Goal: Information Seeking & Learning: Learn about a topic

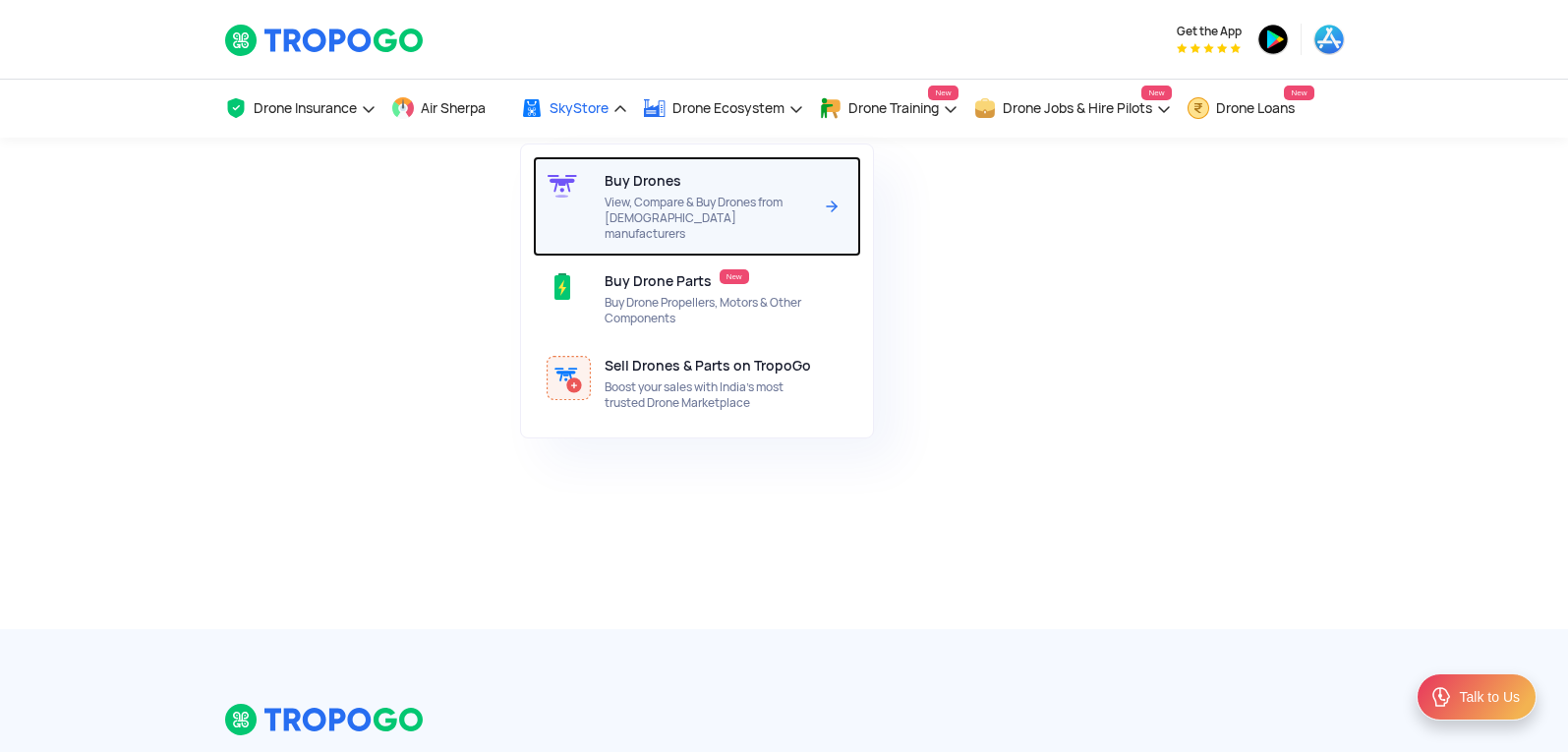
click at [607, 186] on span "Buy Drones" at bounding box center [642, 181] width 77 height 16
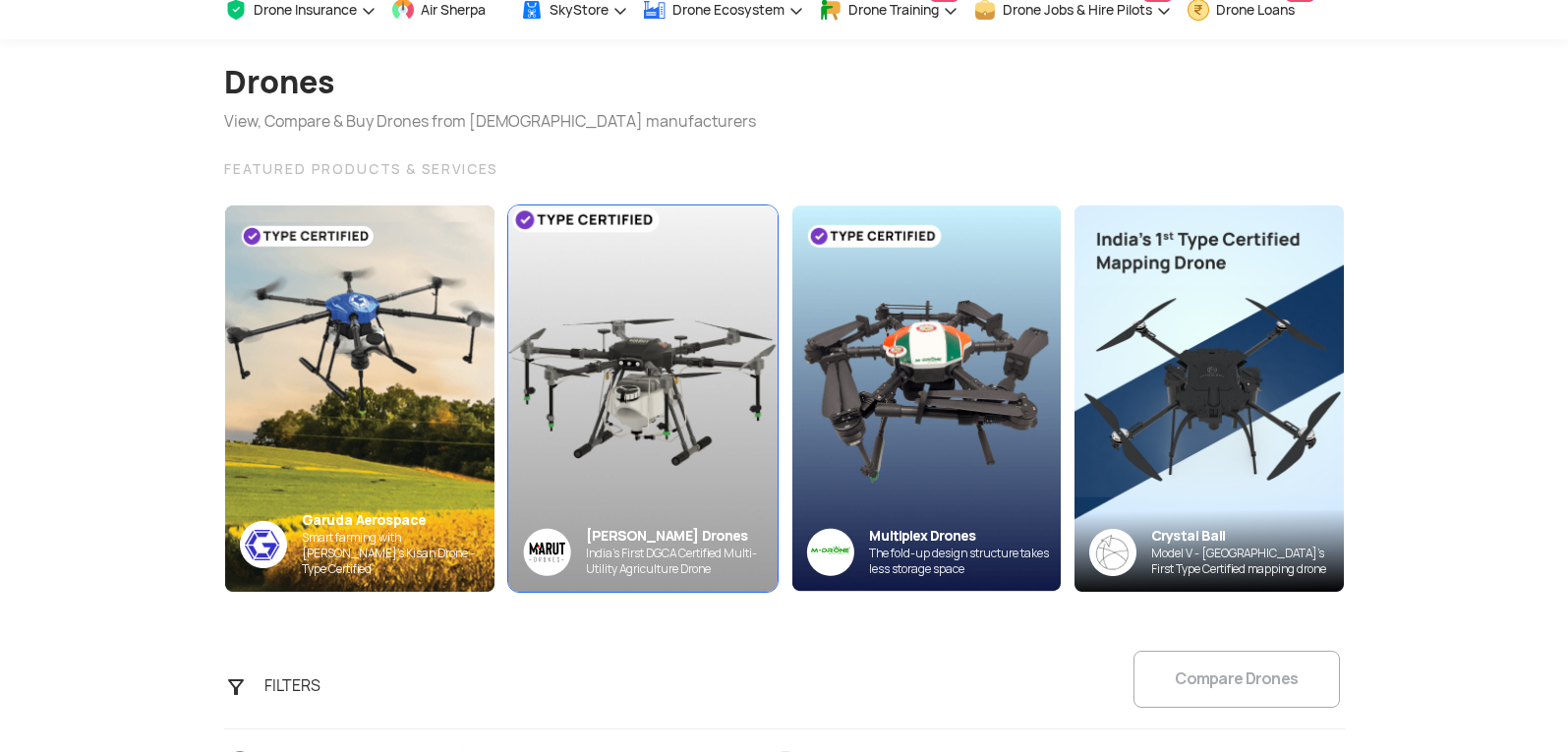
scroll to position [393, 0]
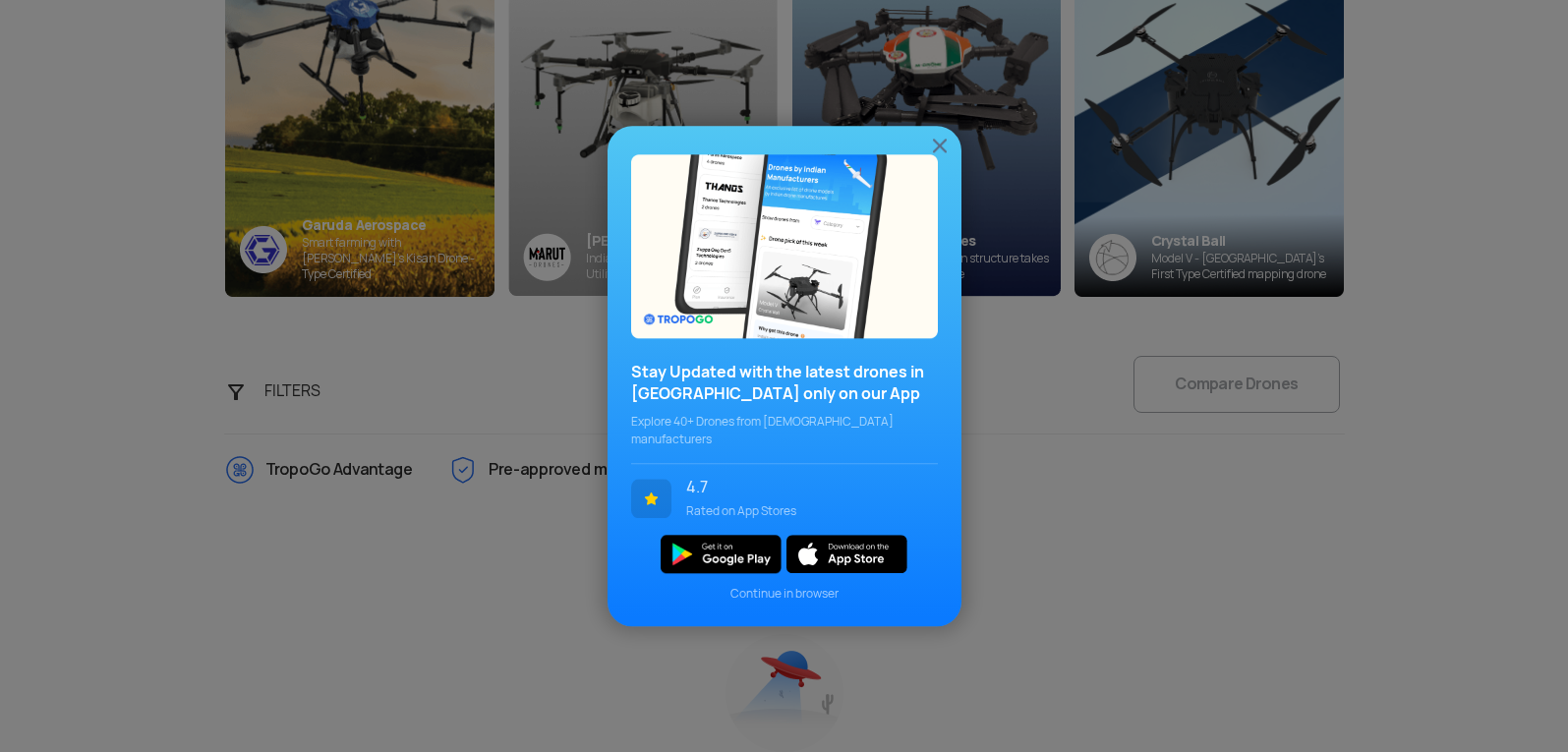
click at [938, 148] on img at bounding box center [940, 145] width 24 height 24
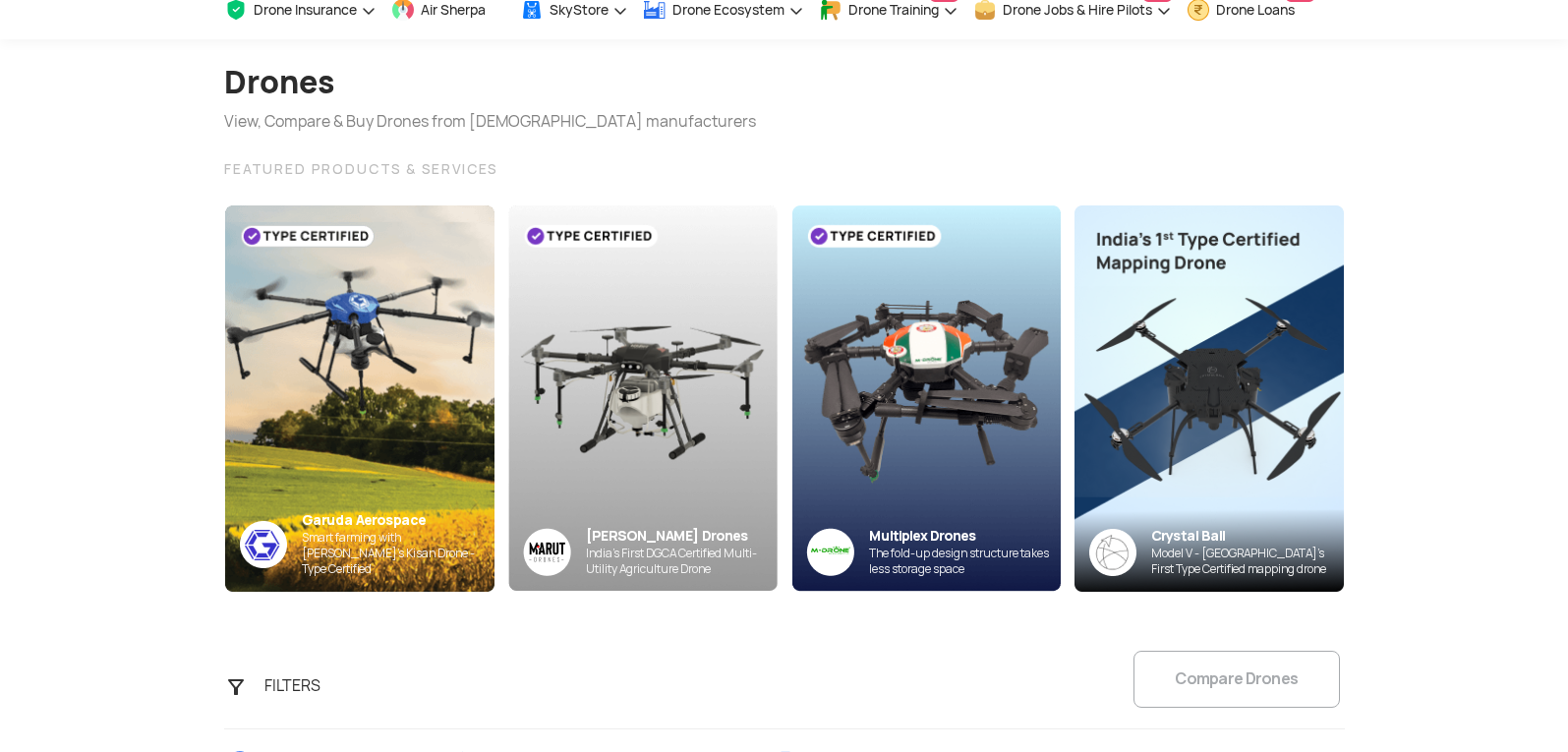
scroll to position [0, 0]
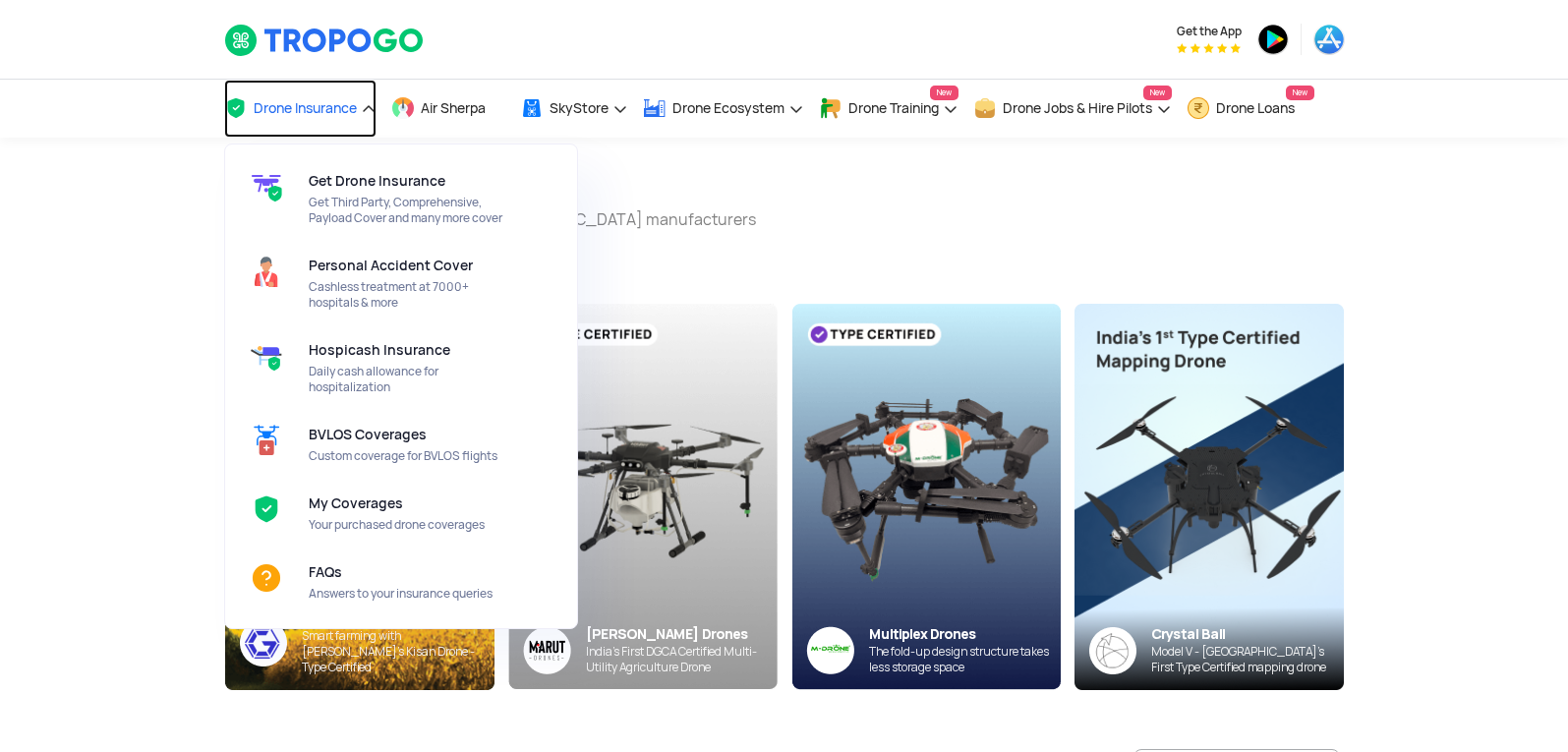
click at [356, 106] on span "Drone Insurance" at bounding box center [306, 109] width 104 height 16
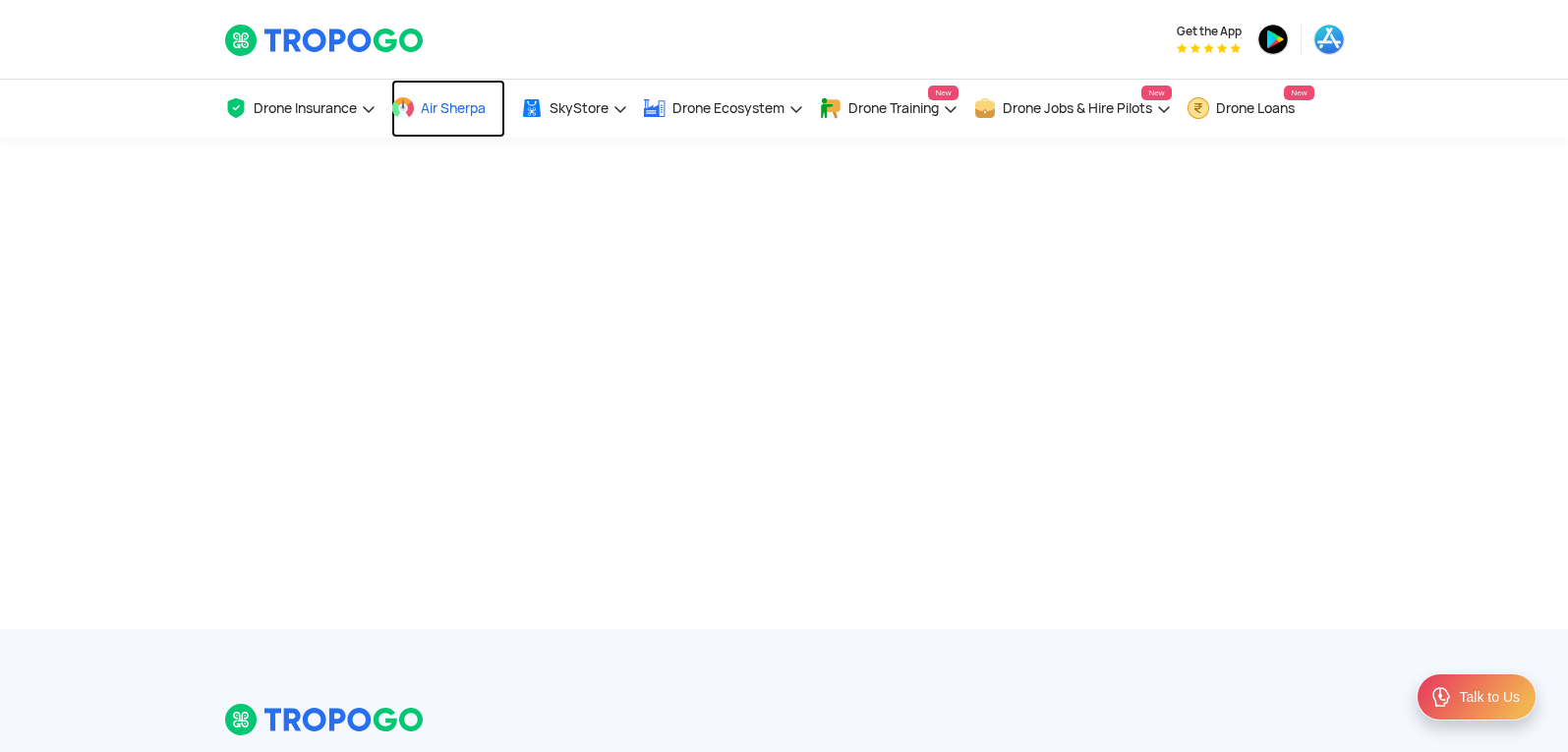
click at [454, 111] on span "Air Sherpa" at bounding box center [453, 109] width 65 height 16
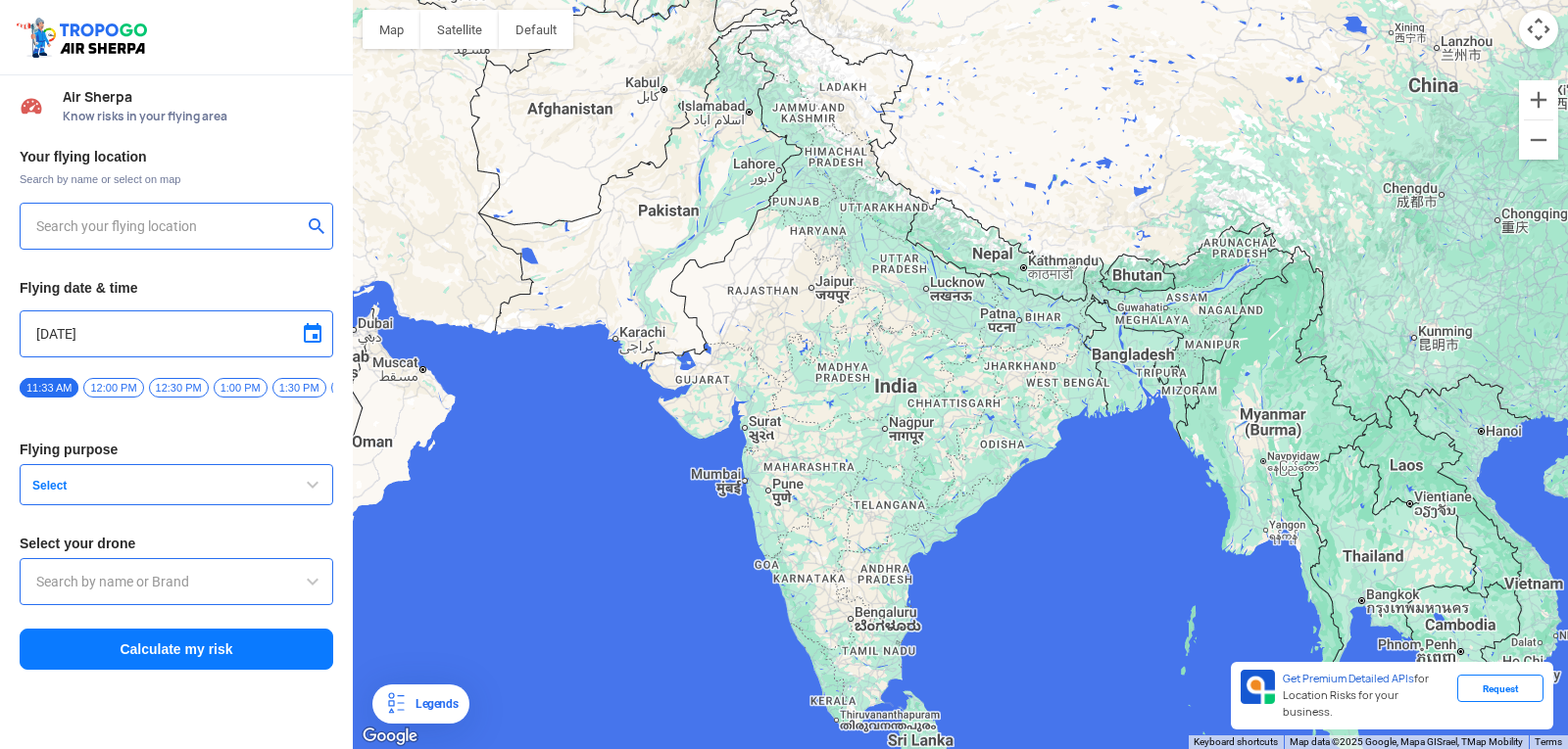
click at [889, 478] on div at bounding box center [960, 374] width 1215 height 749
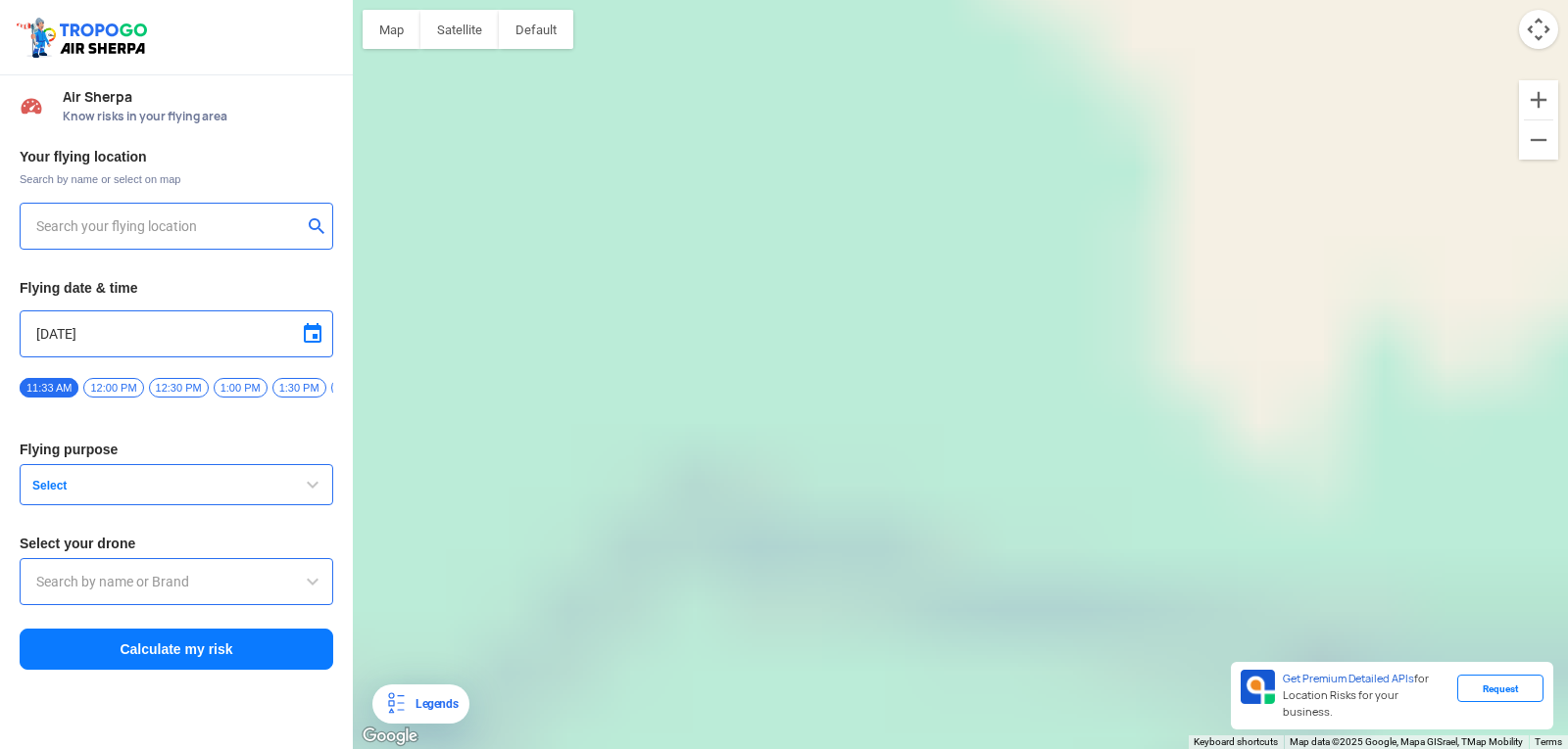
click at [889, 478] on div at bounding box center [960, 374] width 1215 height 749
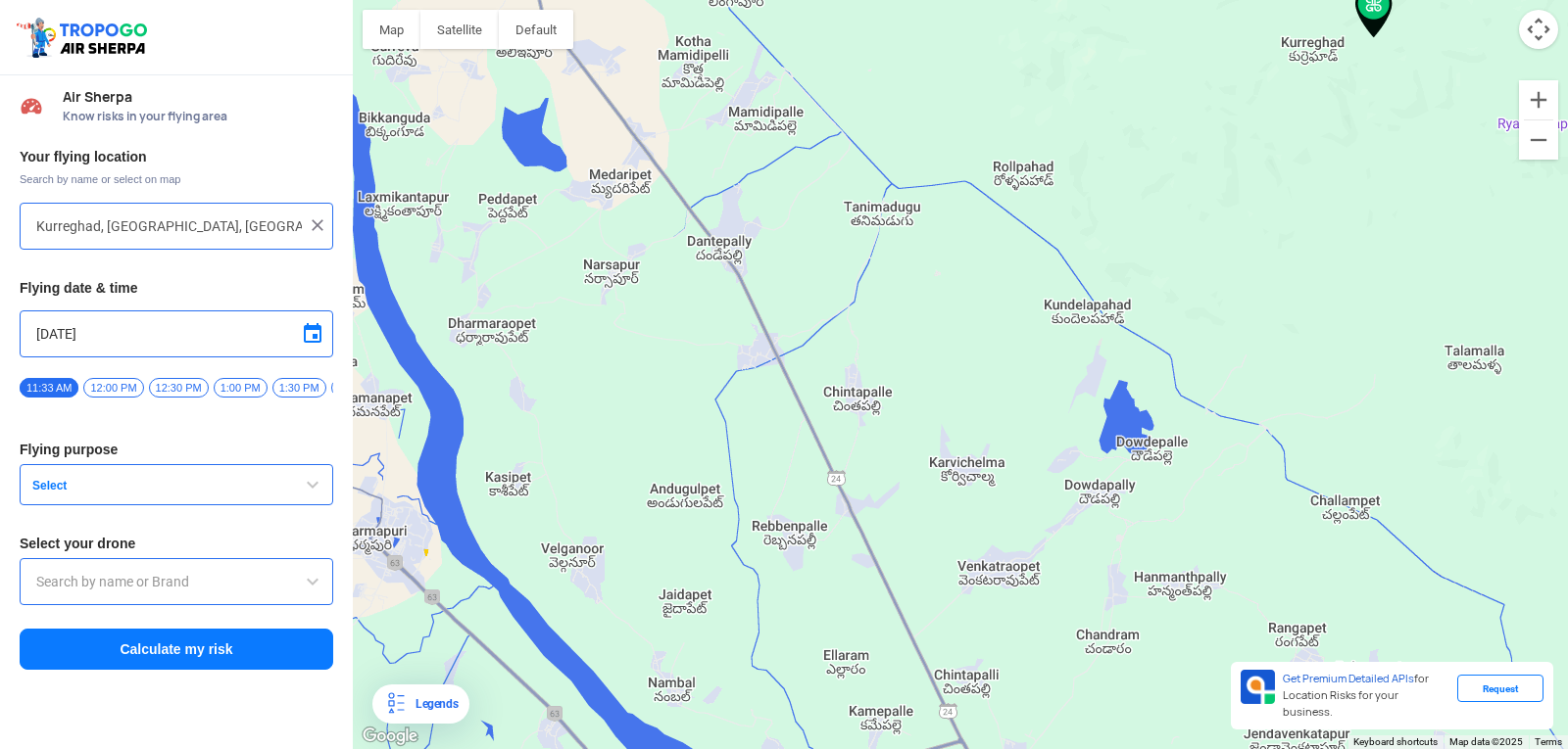
drag, startPoint x: 1056, startPoint y: 308, endPoint x: 1382, endPoint y: 92, distance: 391.1
click at [1382, 92] on div at bounding box center [960, 374] width 1215 height 749
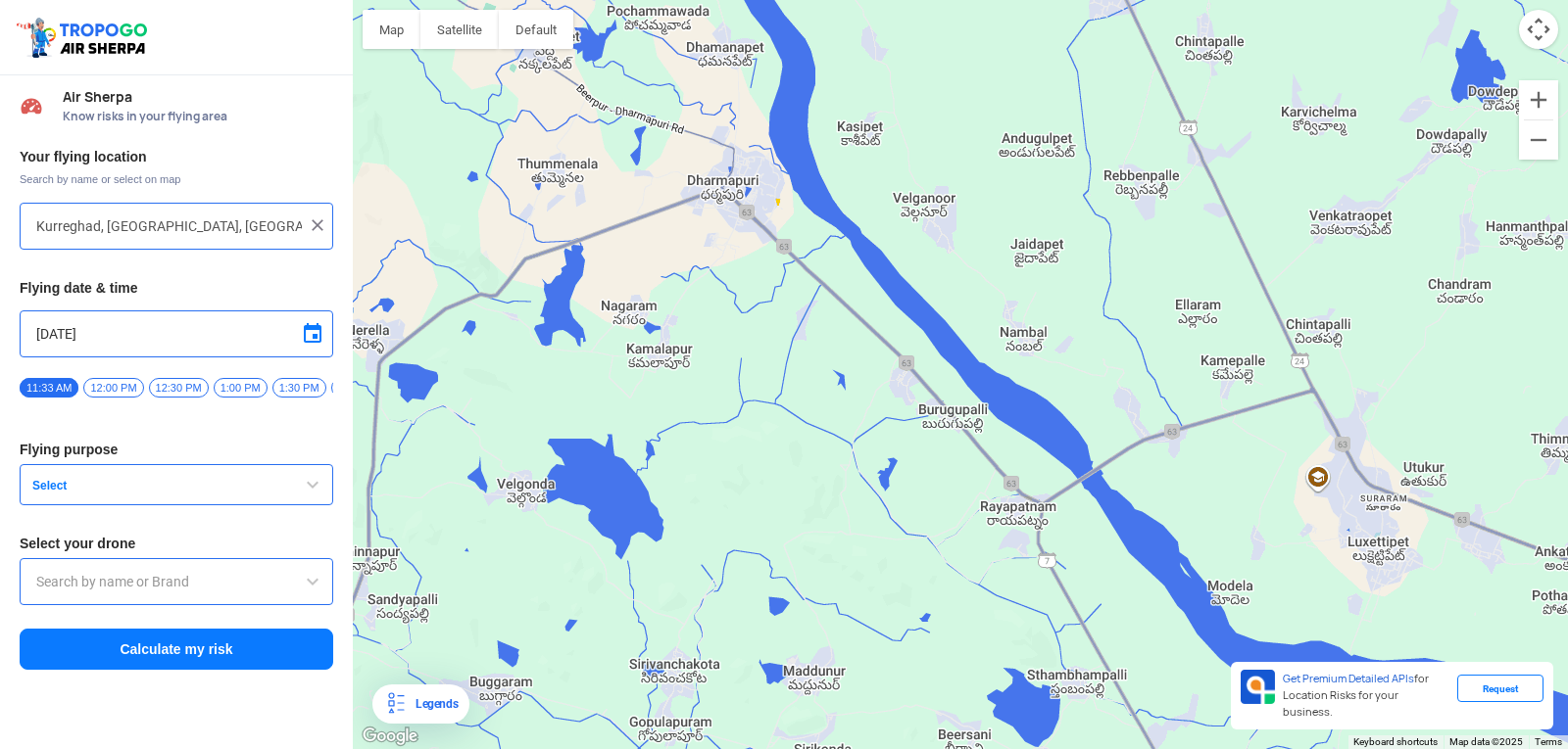
drag, startPoint x: 782, startPoint y: 379, endPoint x: 897, endPoint y: 309, distance: 134.6
click at [897, 309] on div at bounding box center [960, 374] width 1215 height 749
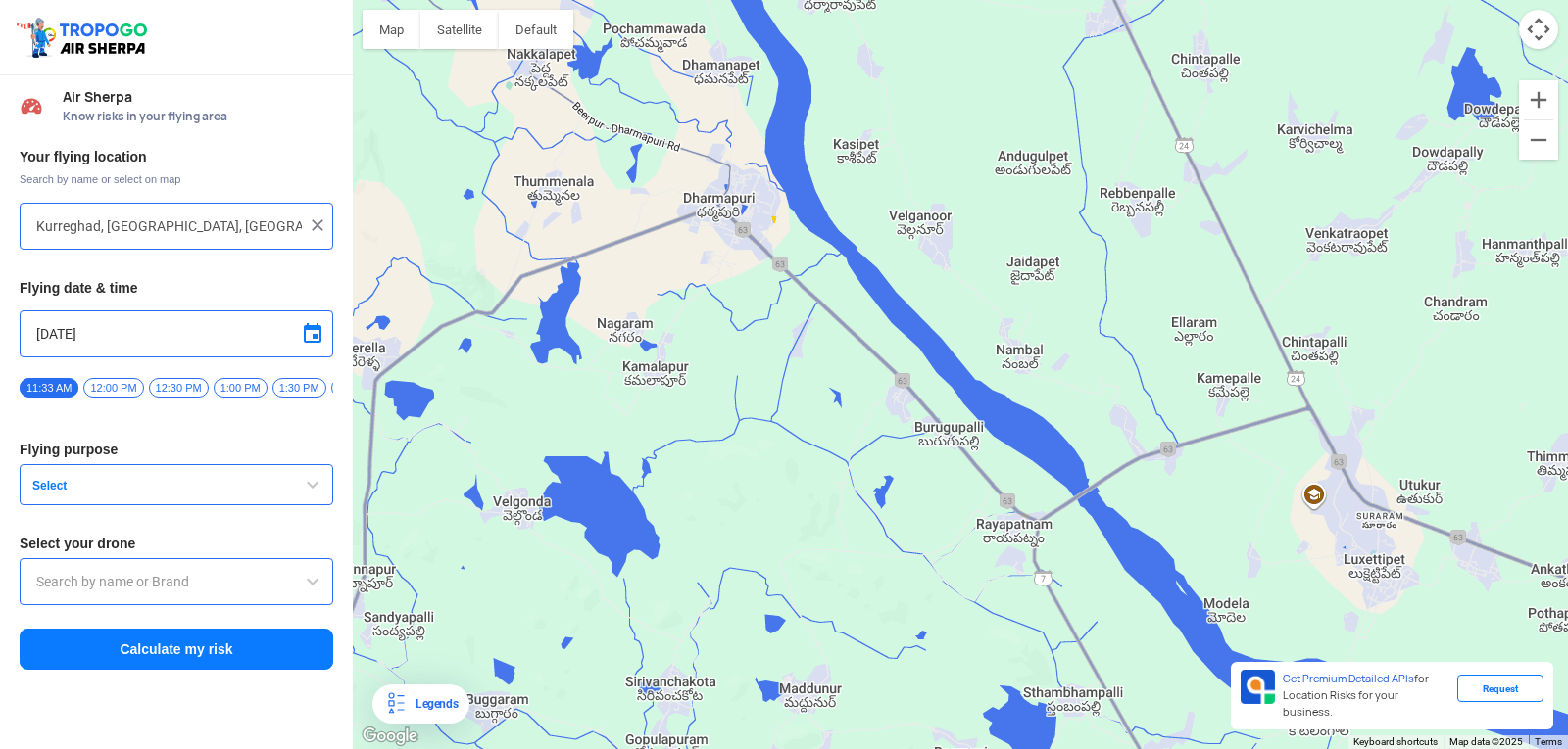
click at [228, 230] on input "Kurreghad, Telangana, India" at bounding box center [170, 226] width 266 height 24
type input "K"
type input "12-4-32, Himachalnagar, Gajuwaka, Visakhapatnam, Andhra Pradesh 530026, India"
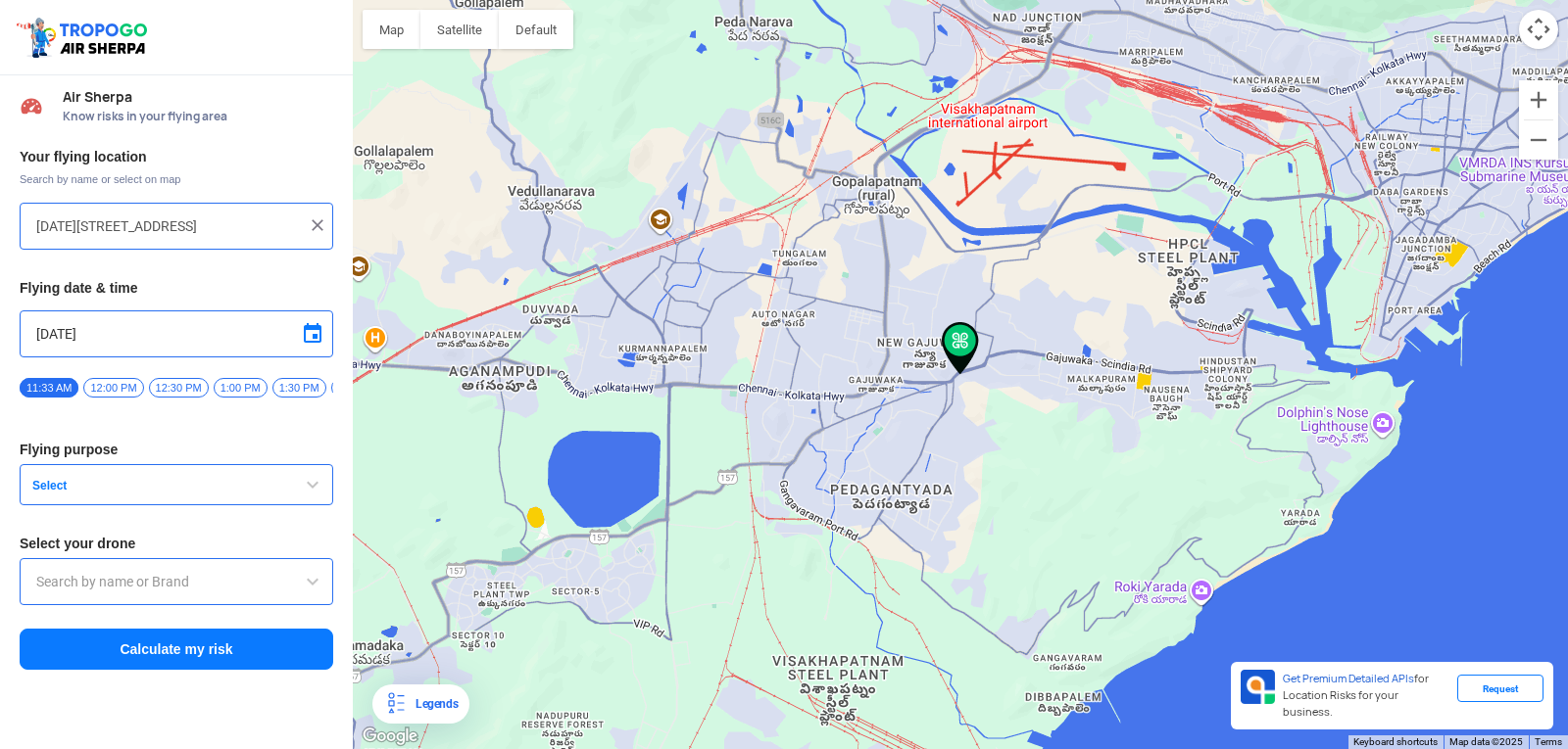
click at [310, 230] on img at bounding box center [318, 225] width 20 height 20
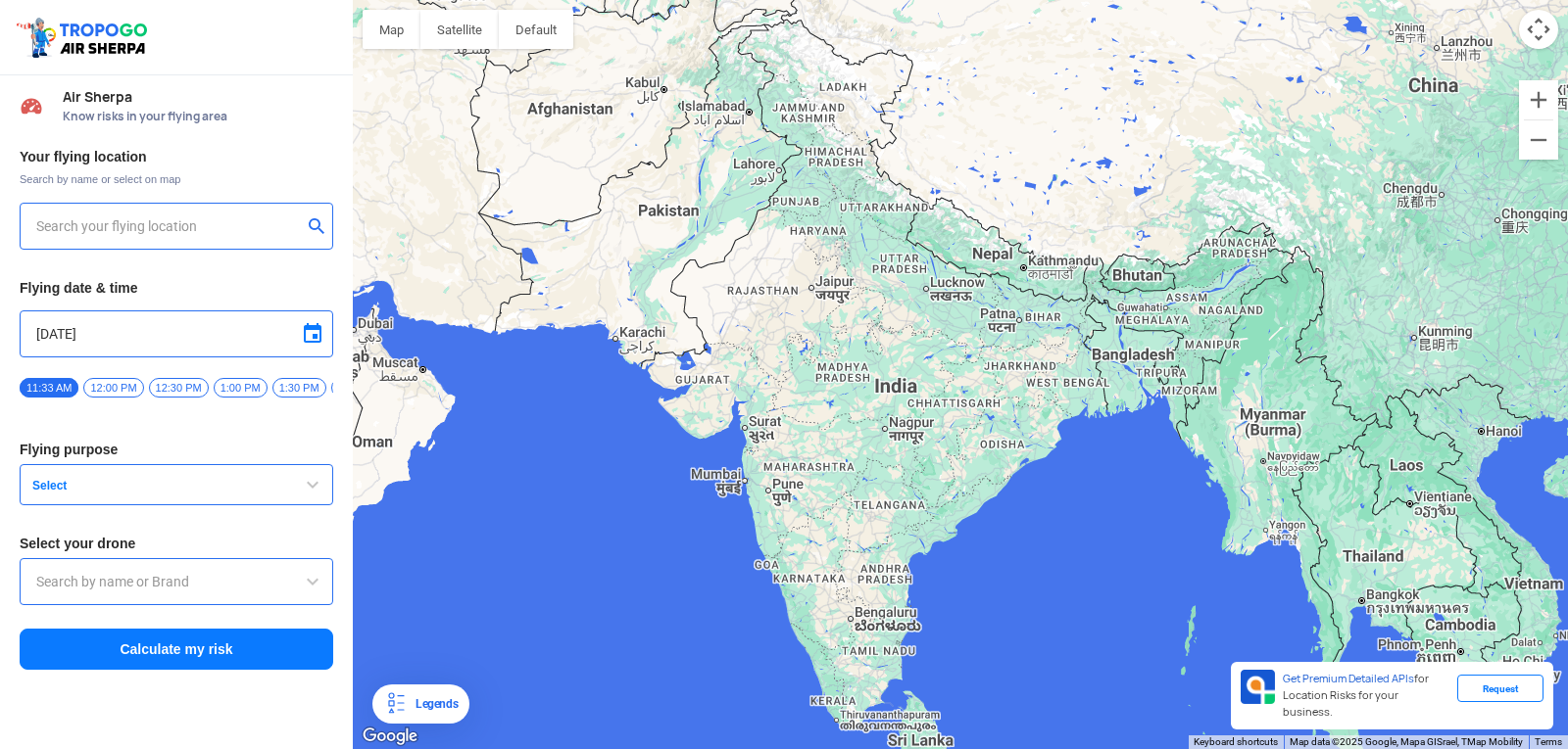
click at [44, 228] on input "text" at bounding box center [170, 226] width 266 height 24
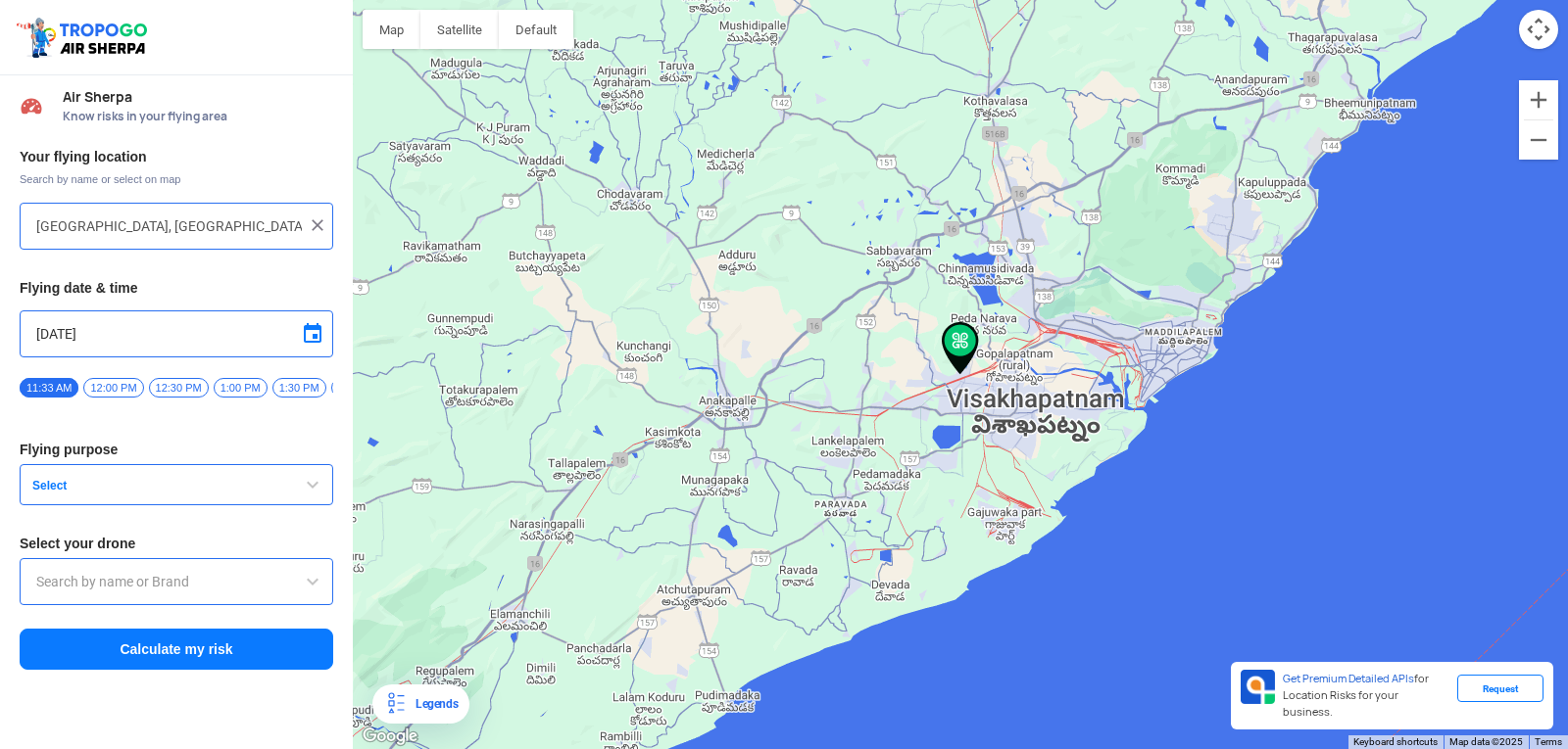
type input "[STREET_ADDRESS]"
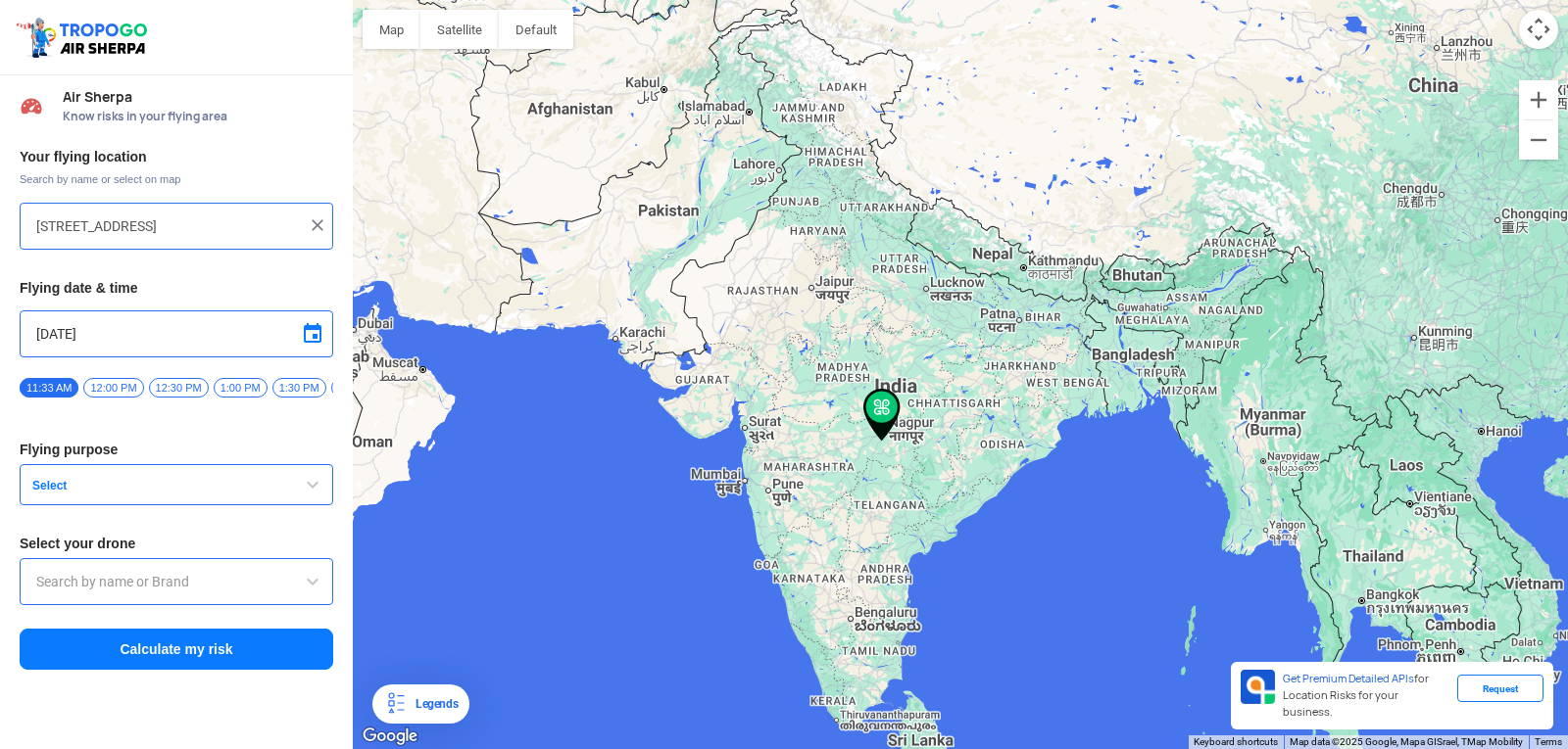
click at [866, 358] on div at bounding box center [960, 374] width 1215 height 749
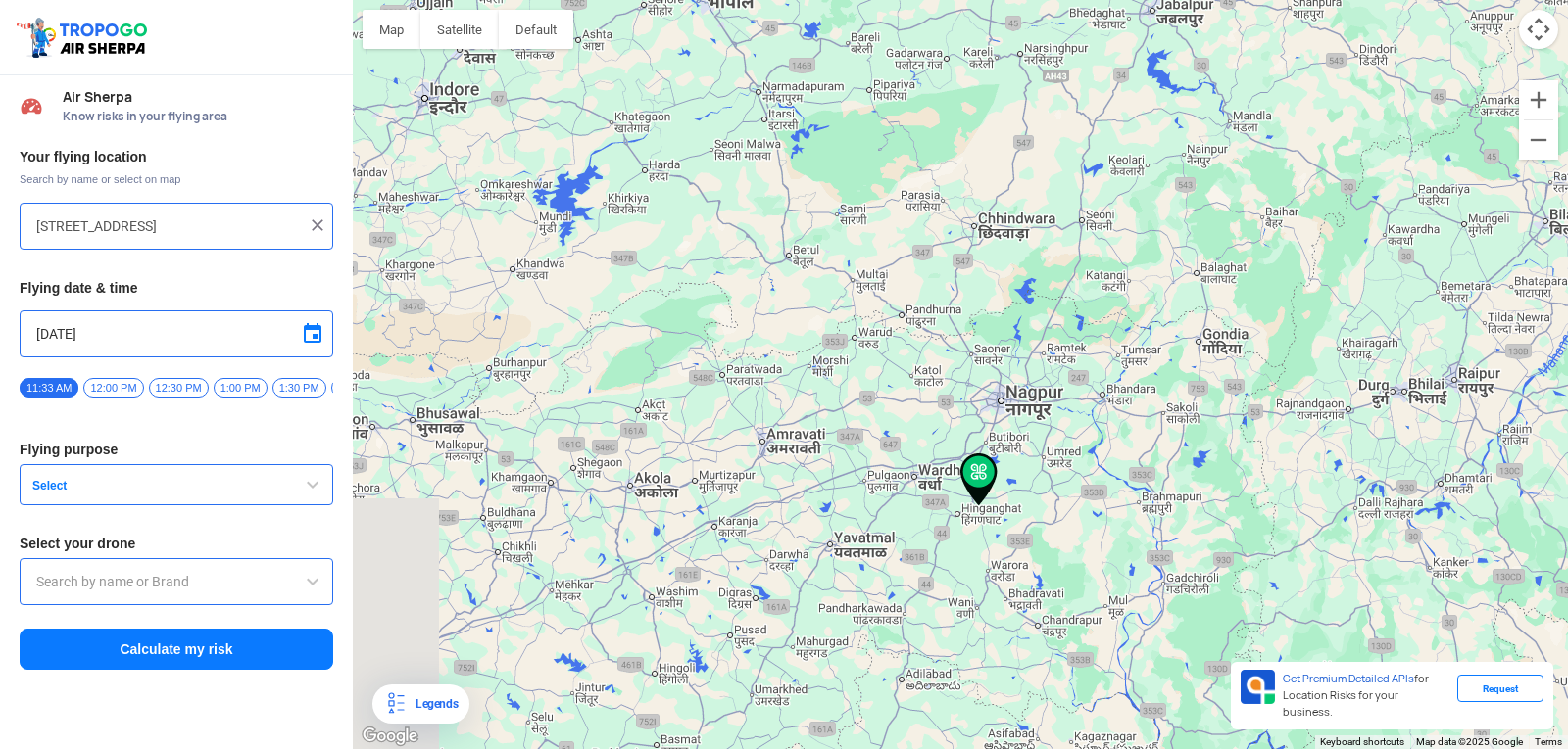
drag, startPoint x: 795, startPoint y: 529, endPoint x: 911, endPoint y: 87, distance: 457.0
click at [911, 87] on div at bounding box center [960, 374] width 1215 height 749
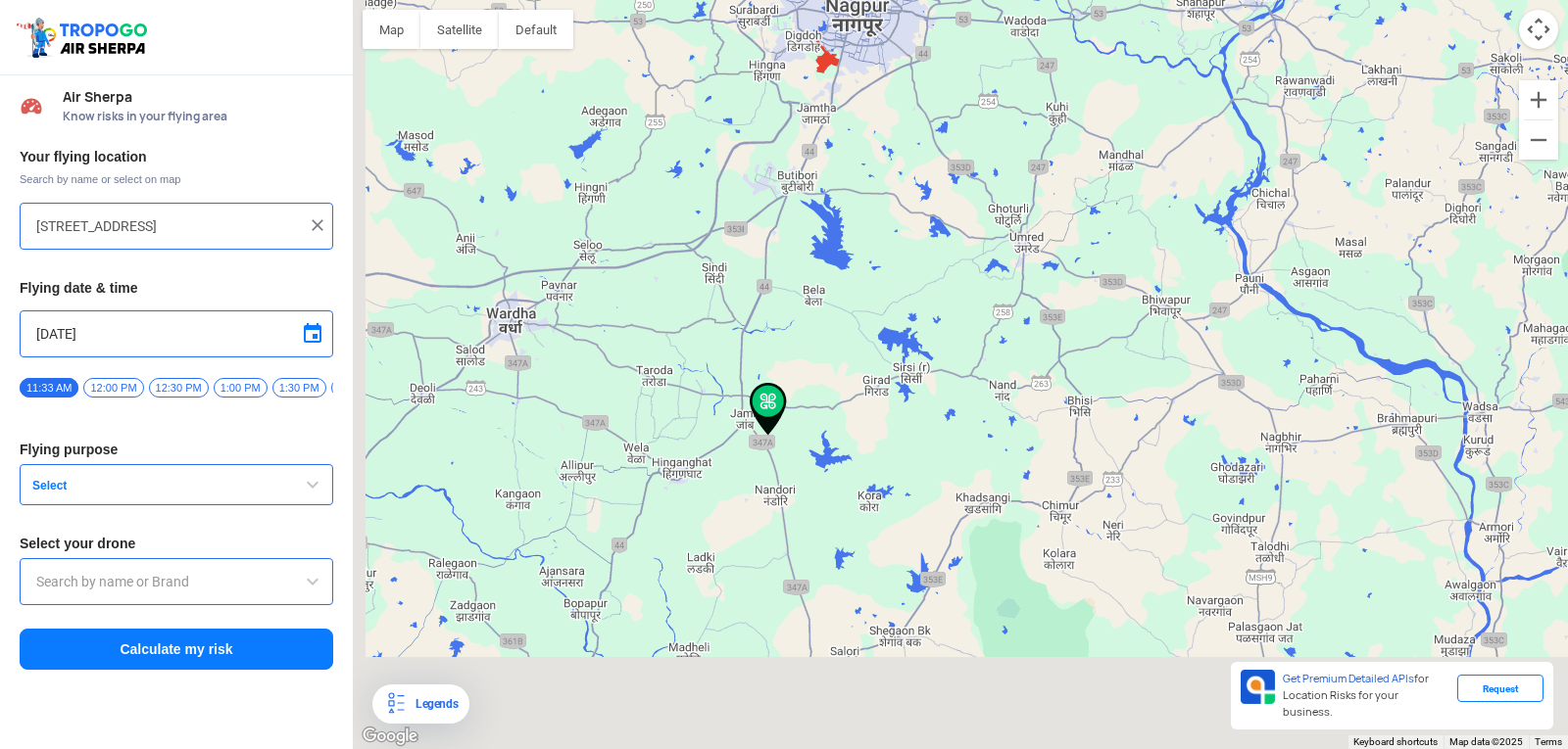
drag, startPoint x: 752, startPoint y: 515, endPoint x: 894, endPoint y: 200, distance: 345.5
click at [894, 200] on div at bounding box center [960, 374] width 1215 height 749
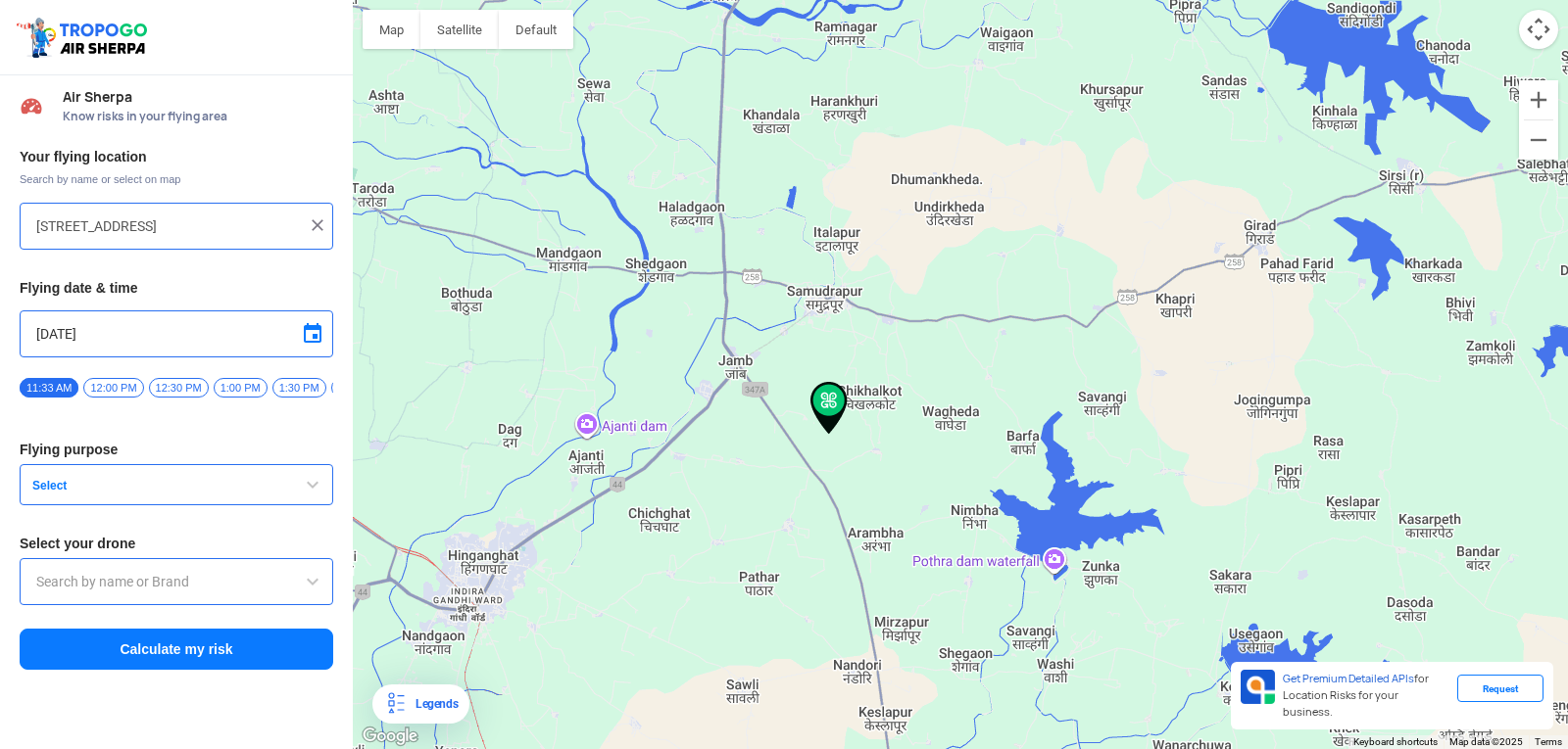
drag, startPoint x: 888, startPoint y: 269, endPoint x: 899, endPoint y: 252, distance: 20.2
click at [899, 252] on div at bounding box center [960, 374] width 1215 height 749
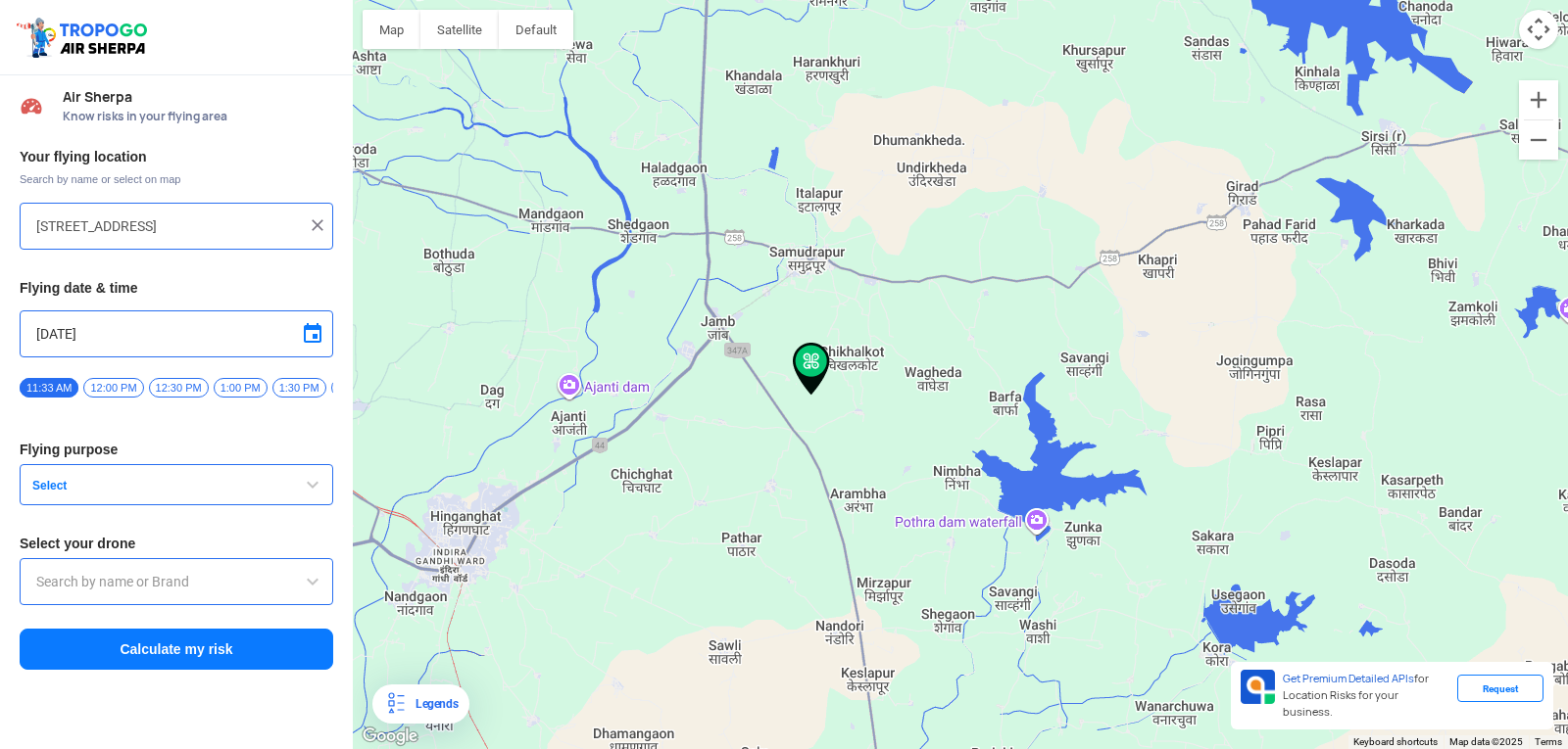
click at [316, 218] on img at bounding box center [318, 225] width 20 height 20
click at [309, 218] on button "submit" at bounding box center [321, 228] width 24 height 20
click at [274, 212] on div at bounding box center [177, 225] width 314 height 47
click at [248, 221] on input "text" at bounding box center [170, 226] width 266 height 24
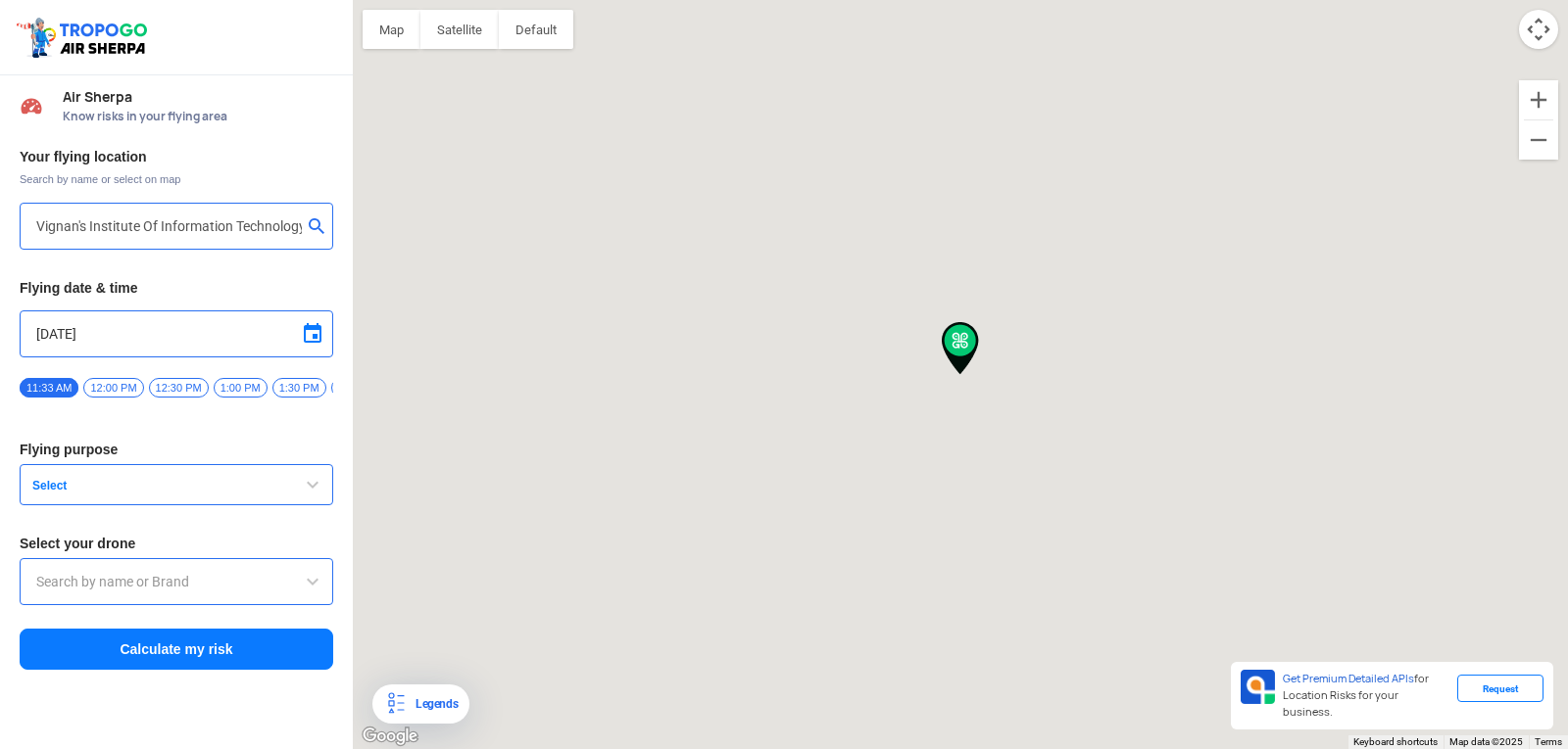
type input "[GEOGRAPHIC_DATA], [GEOGRAPHIC_DATA] 530049, [GEOGRAPHIC_DATA]"
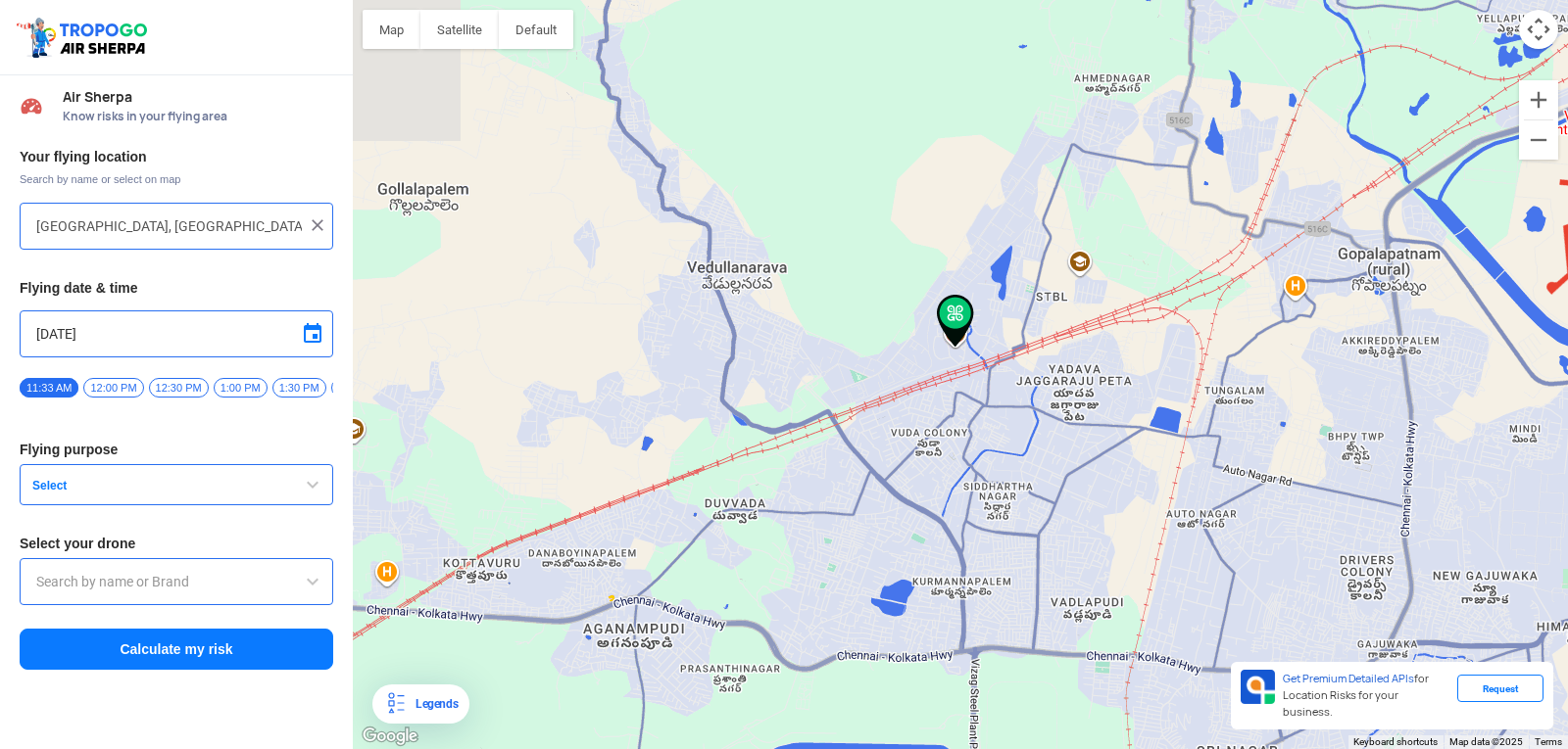
drag, startPoint x: 808, startPoint y: 482, endPoint x: 924, endPoint y: 415, distance: 134.0
click at [924, 415] on div at bounding box center [960, 374] width 1215 height 749
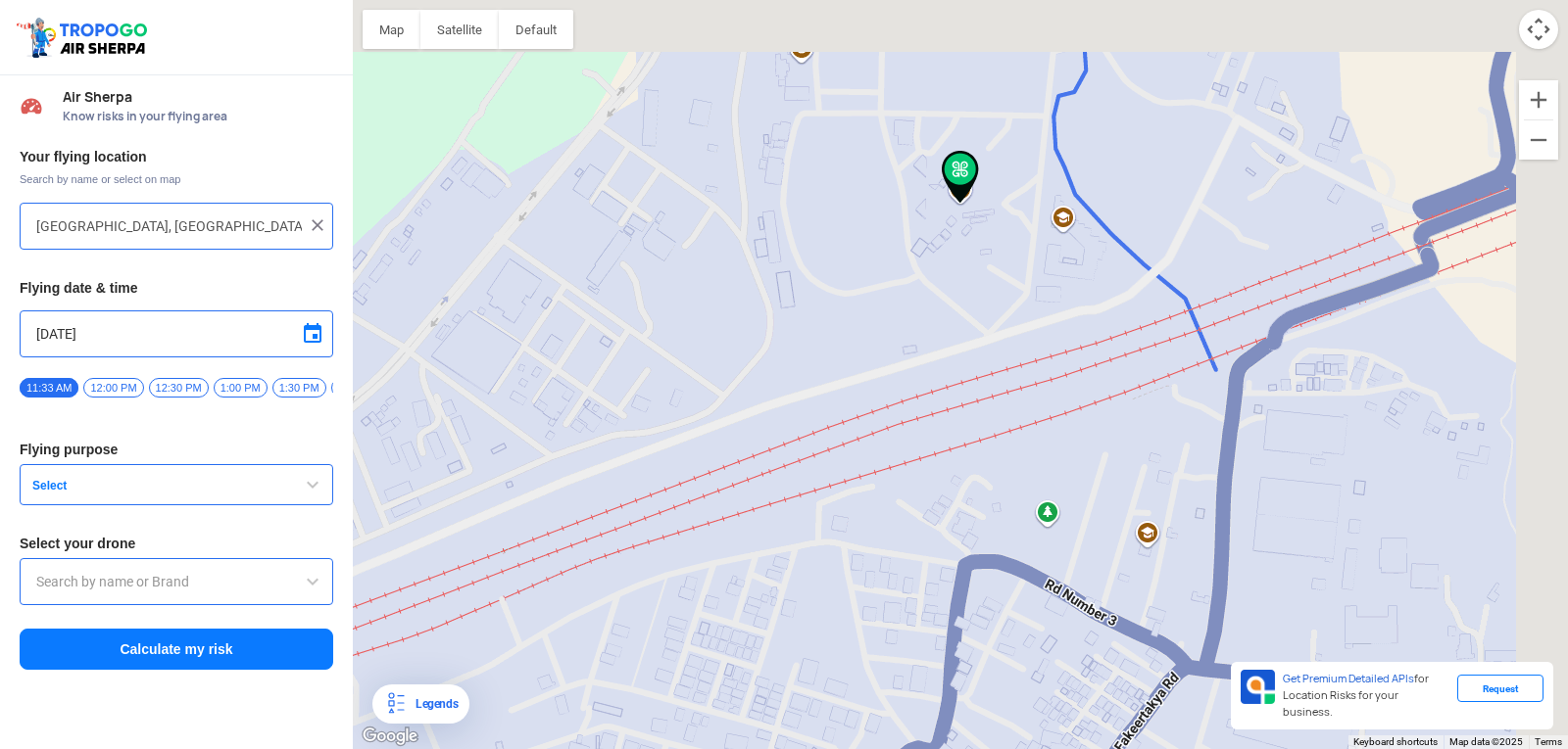
drag, startPoint x: 855, startPoint y: 465, endPoint x: 709, endPoint y: 666, distance: 248.4
click at [624, 748] on html "Location Risk Score Air Sherpa Know risks in your flying area Your flying locat…" at bounding box center [784, 374] width 1568 height 749
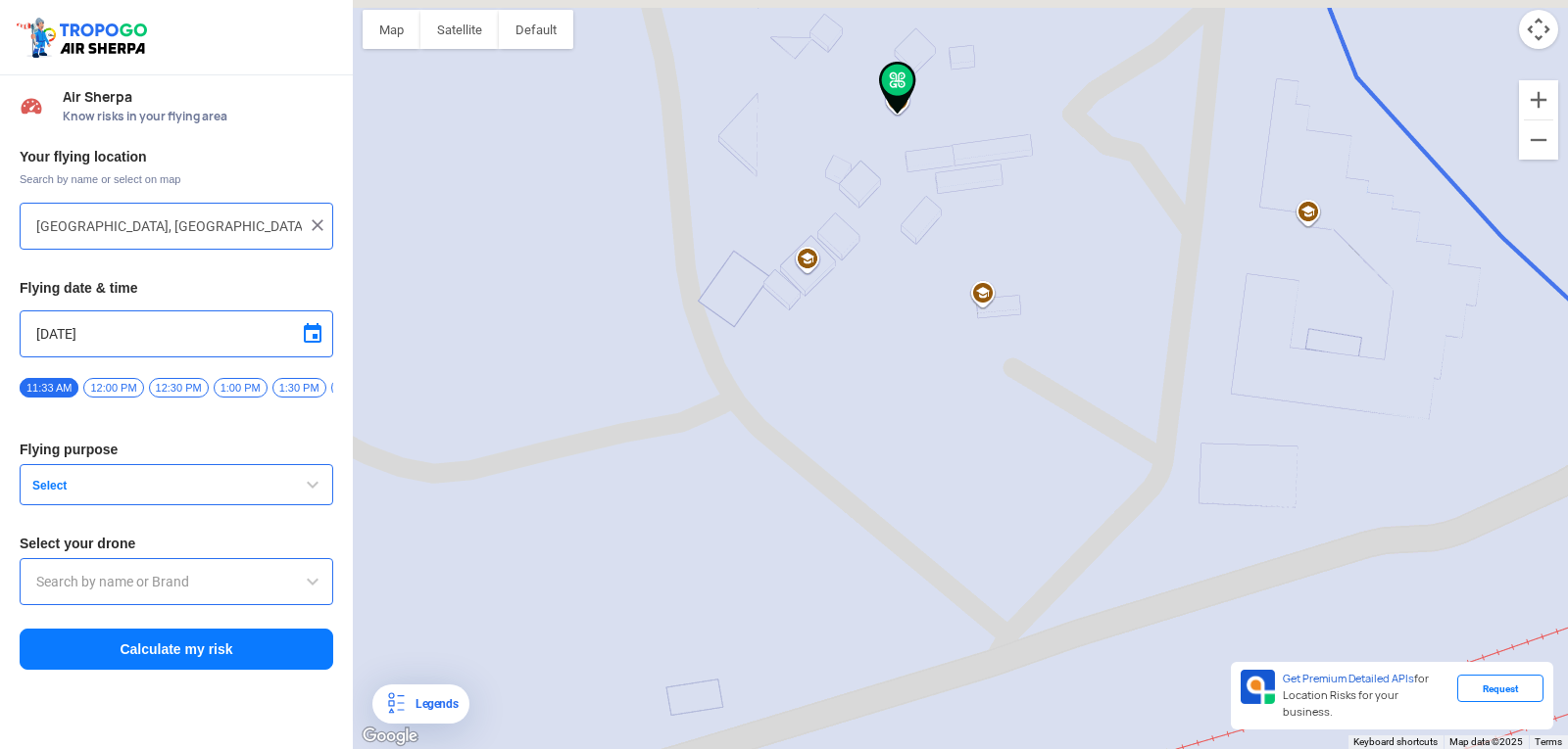
drag, startPoint x: 955, startPoint y: 297, endPoint x: 898, endPoint y: 585, distance: 293.6
click at [880, 631] on div at bounding box center [960, 374] width 1215 height 749
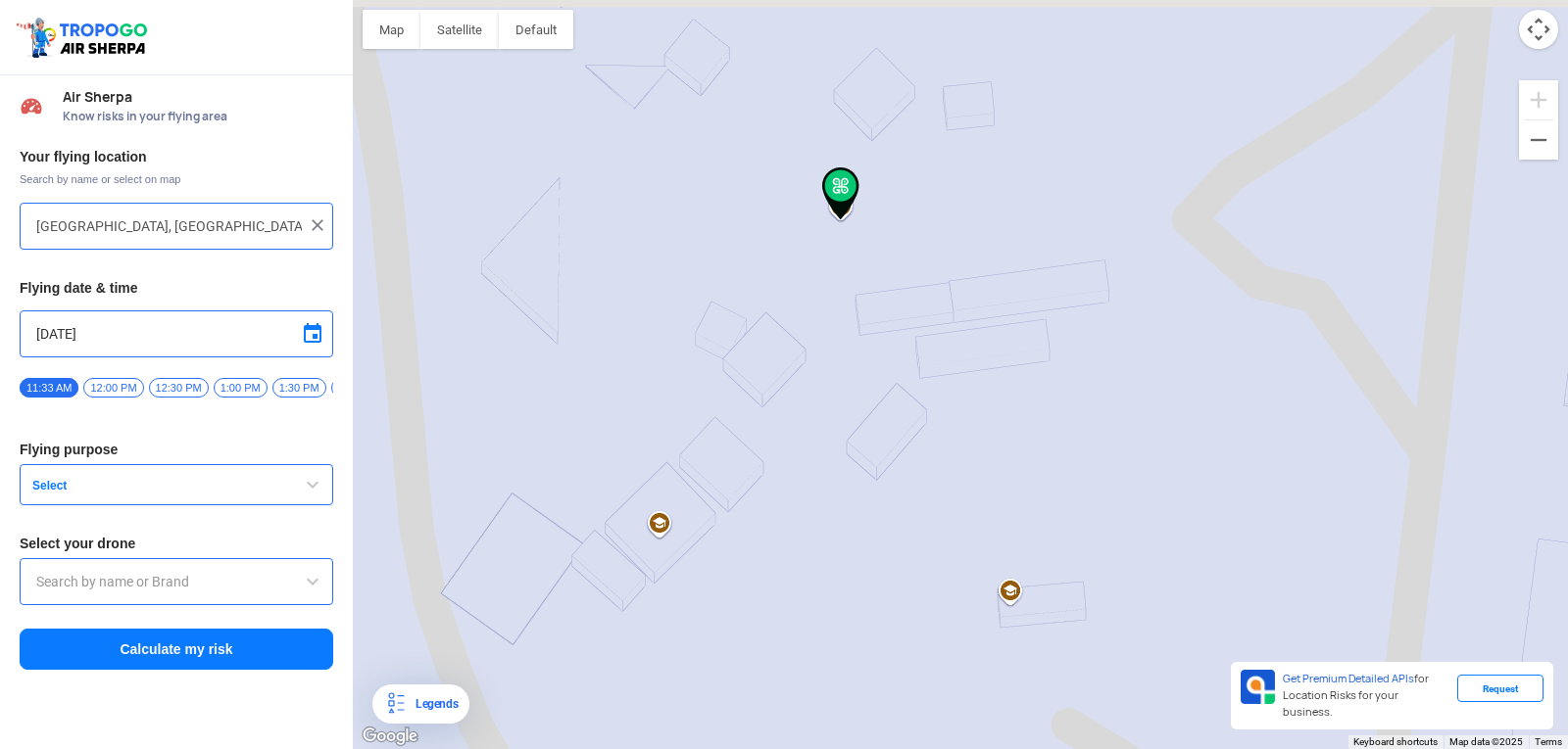
drag, startPoint x: 823, startPoint y: 307, endPoint x: 817, endPoint y: 757, distance: 450.0
click at [817, 748] on html "Location Risk Score Air Sherpa Know risks in your flying area Your flying locat…" at bounding box center [784, 374] width 1568 height 749
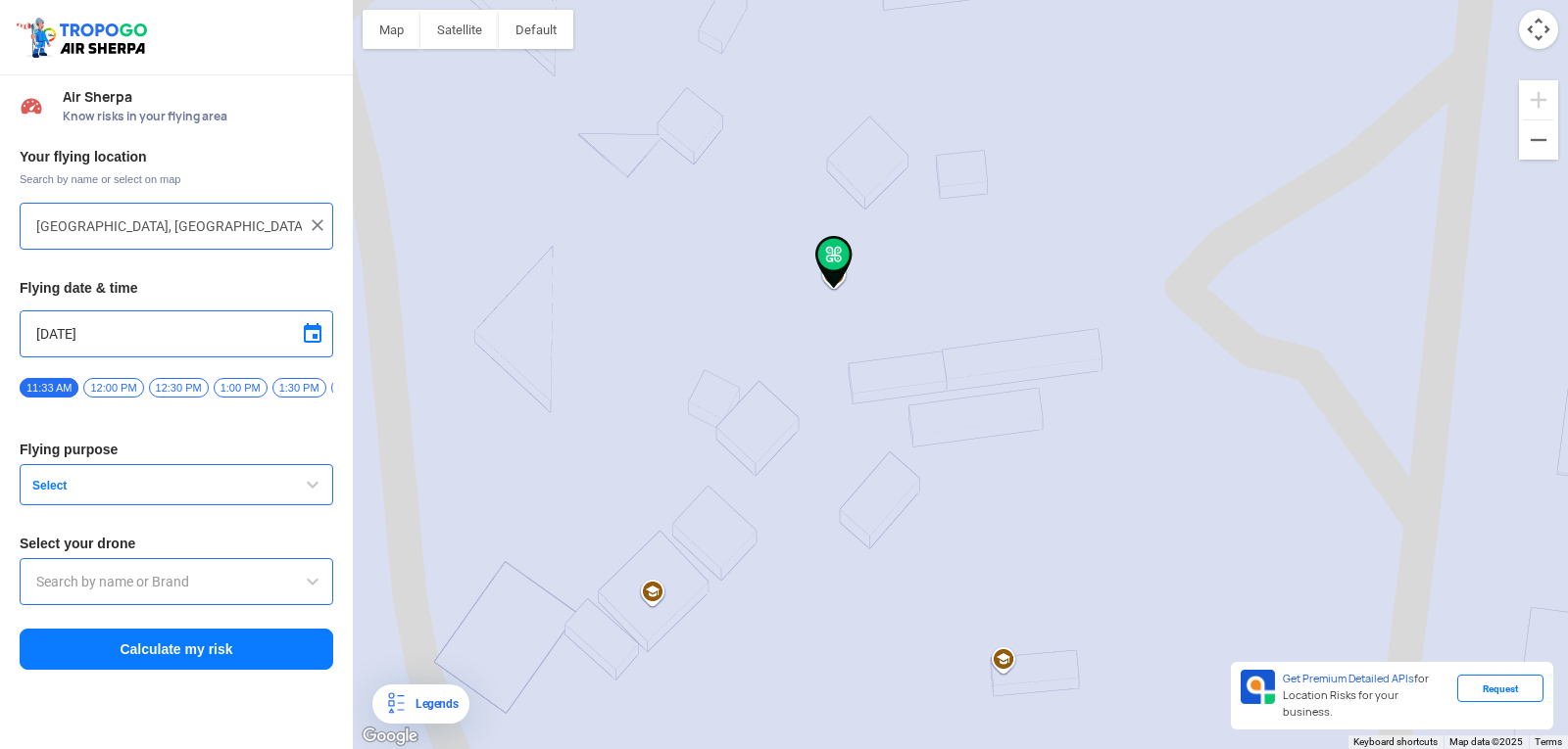
click at [168, 336] on input "9/13/2025" at bounding box center [177, 334] width 280 height 24
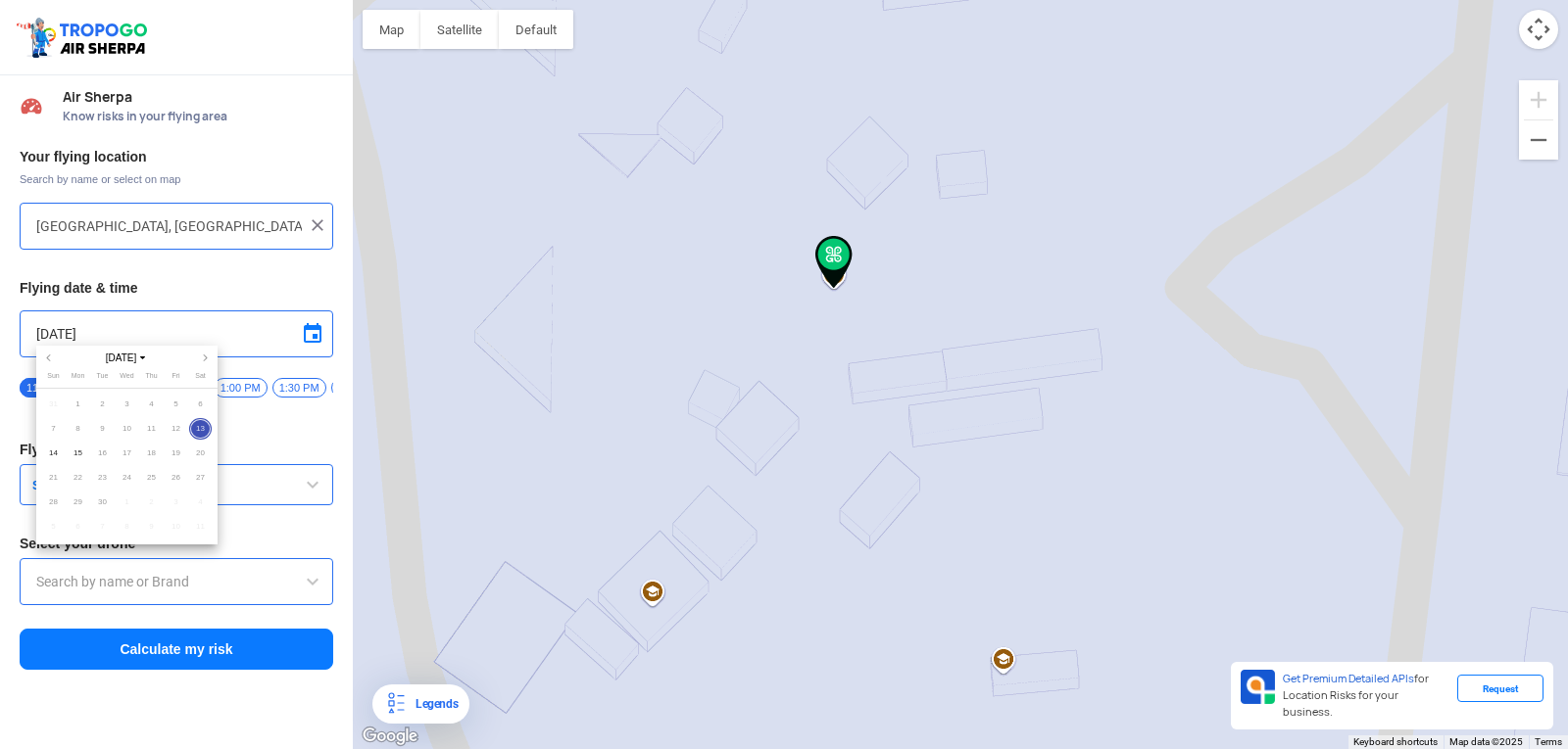
click at [65, 331] on div at bounding box center [784, 374] width 1568 height 749
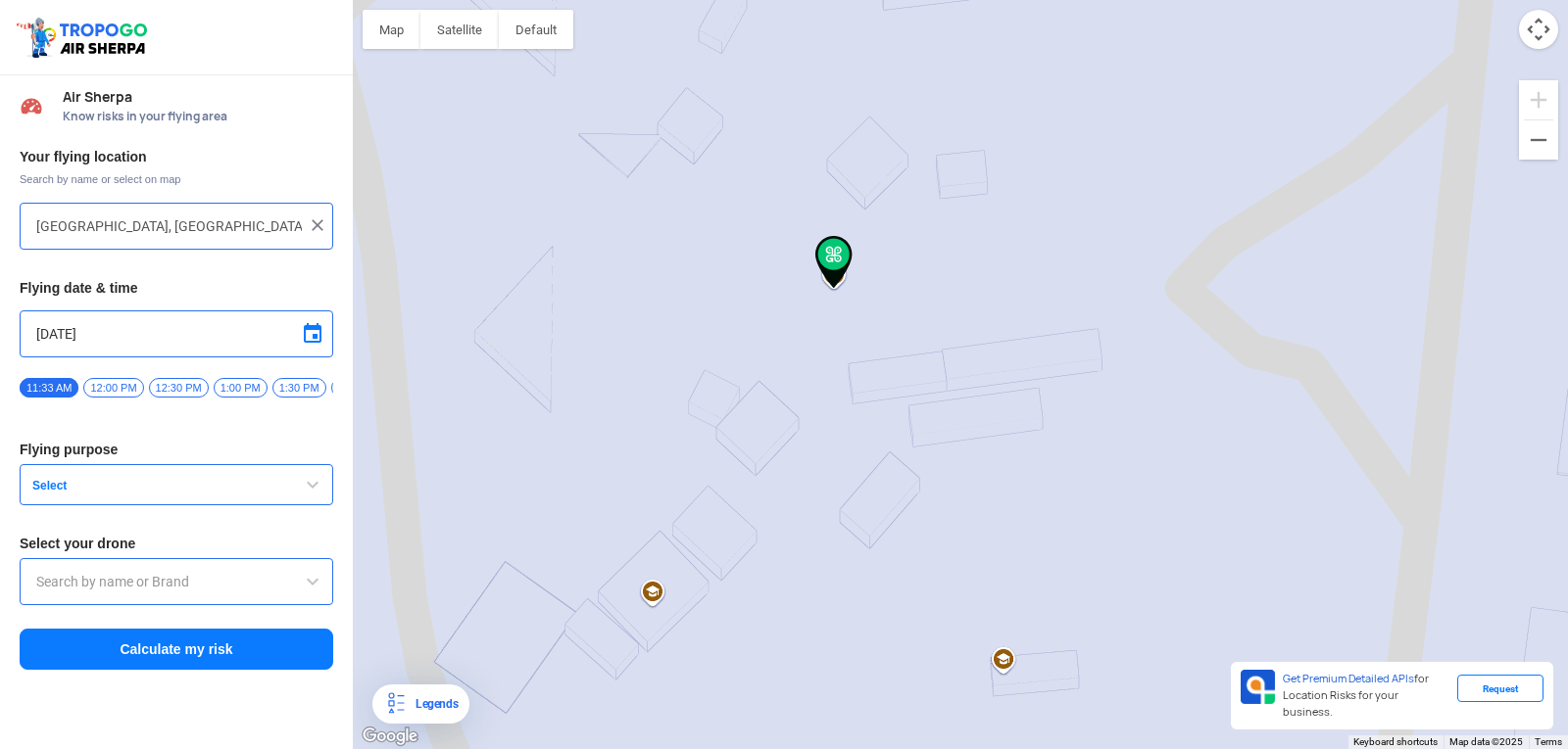
click at [65, 330] on input "9/13/2025" at bounding box center [177, 334] width 280 height 24
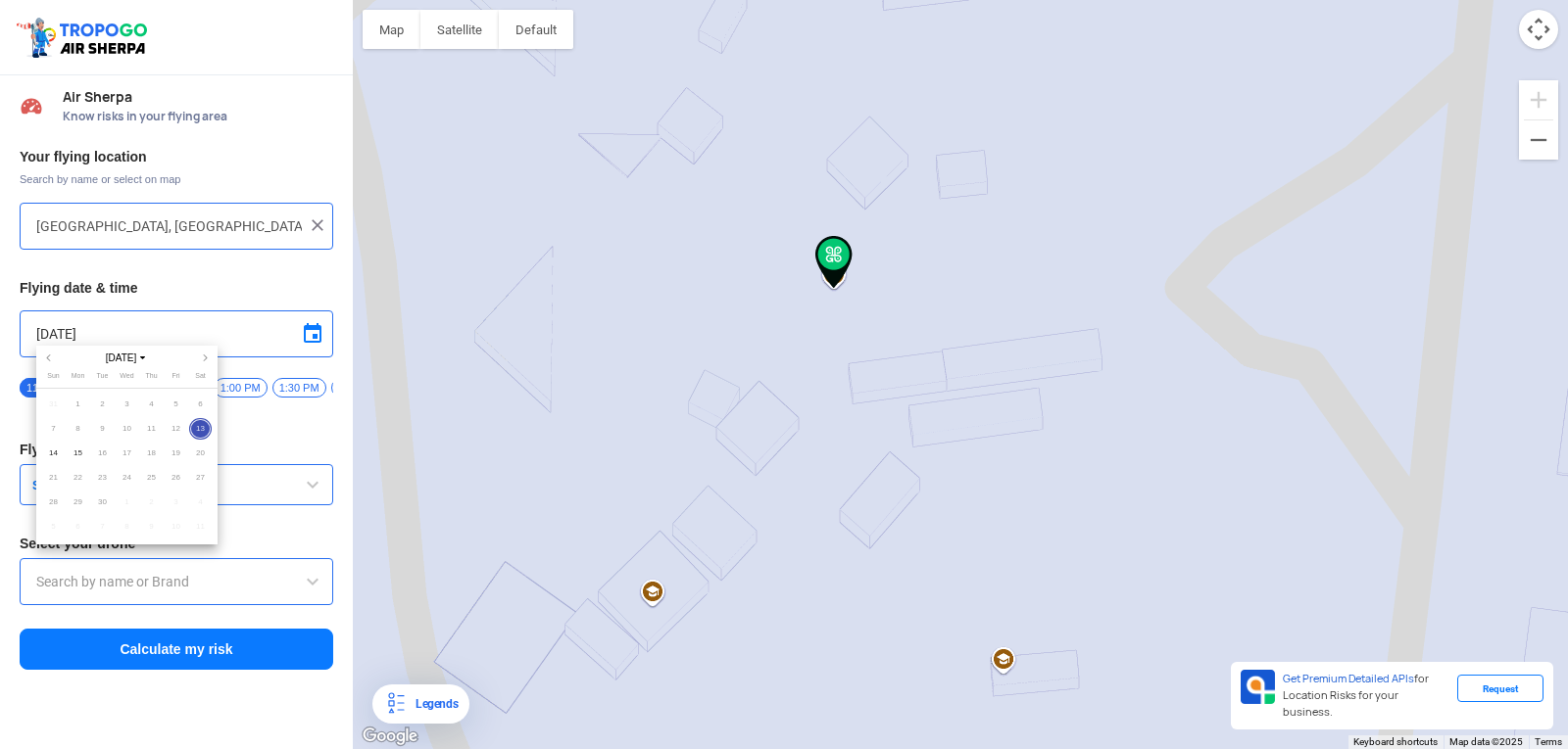
click at [65, 330] on div at bounding box center [784, 374] width 1568 height 749
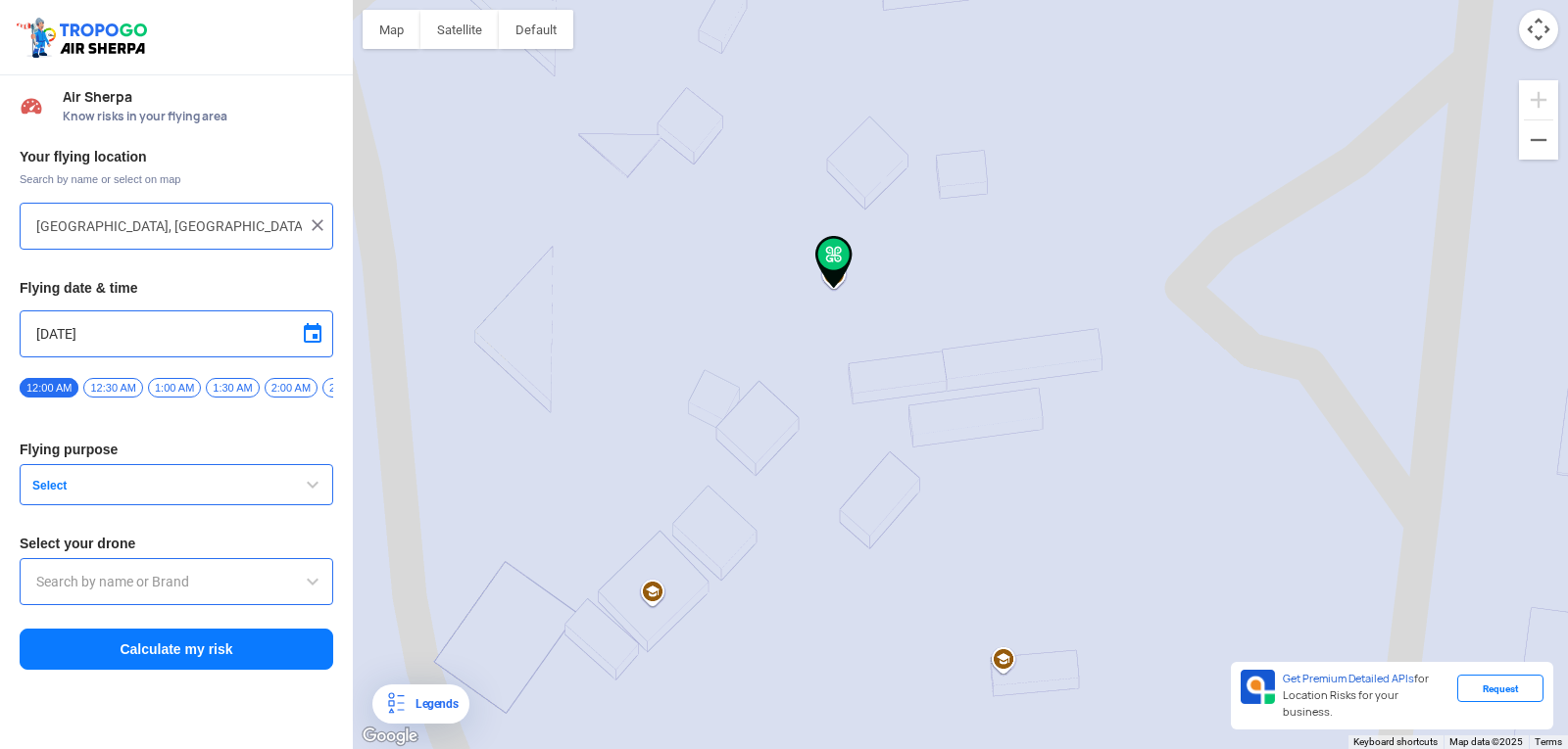
type input "9/13/2025"
click at [90, 490] on span "Select" at bounding box center [147, 486] width 245 height 16
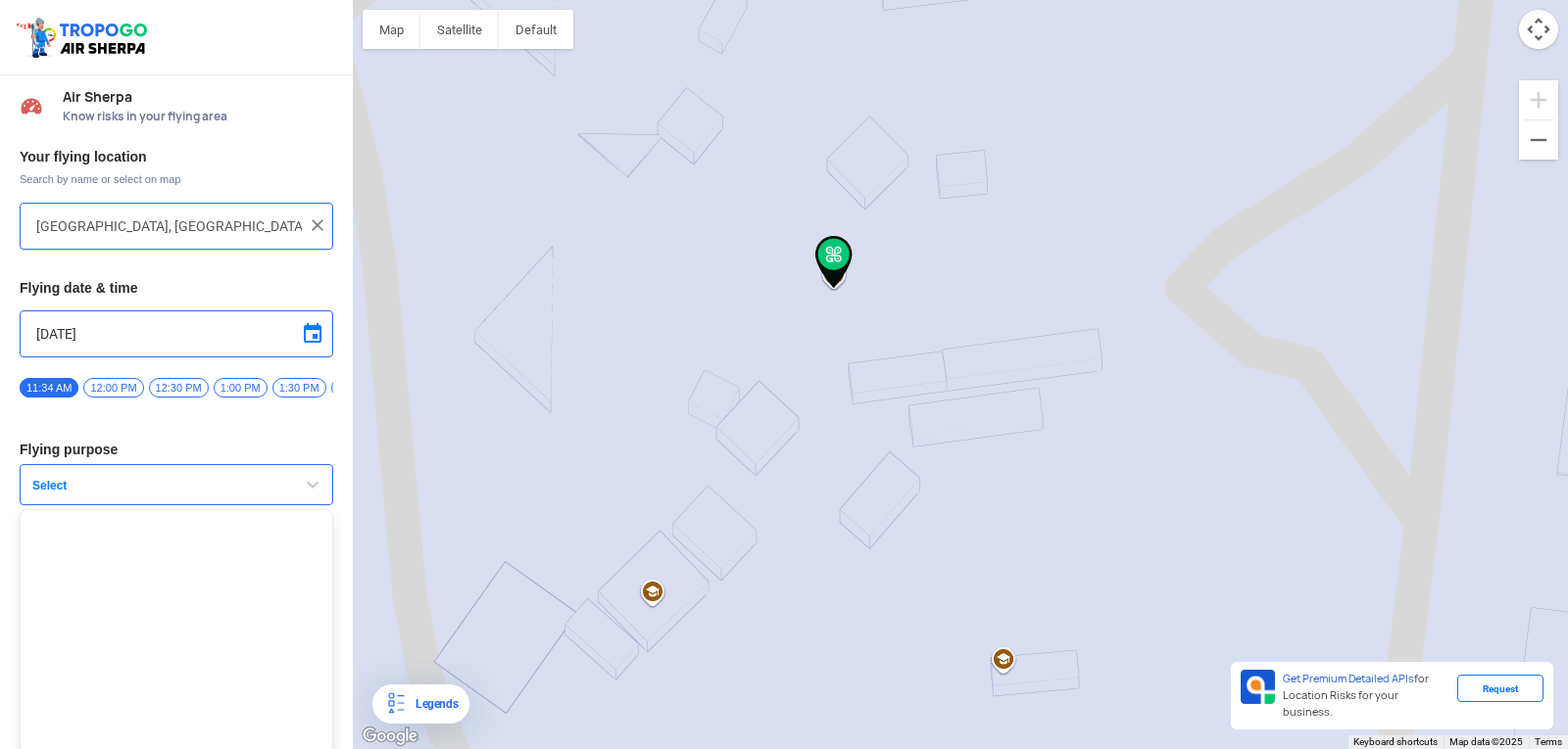
click at [301, 493] on span "button" at bounding box center [313, 485] width 24 height 24
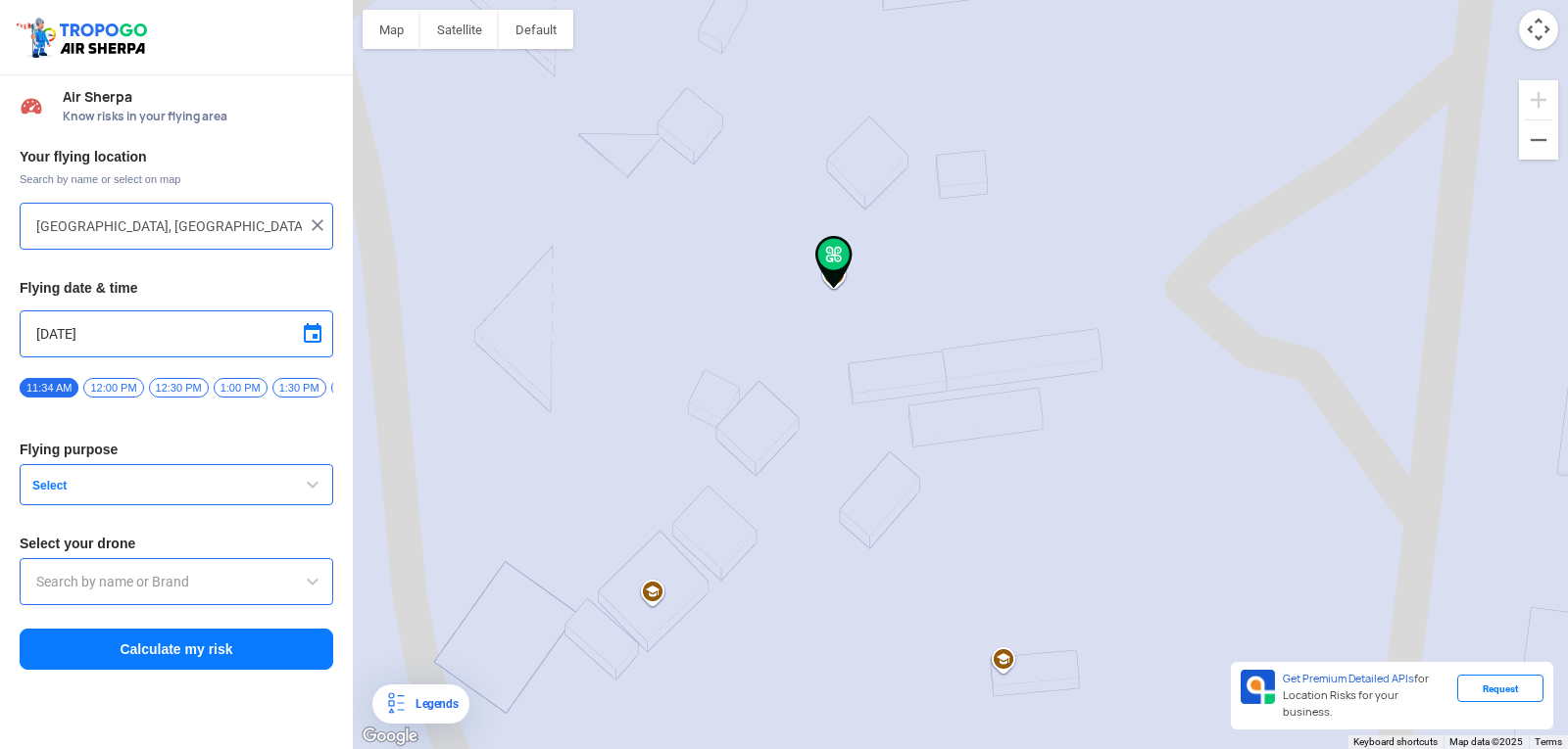
click at [262, 494] on span "Select" at bounding box center [147, 486] width 245 height 16
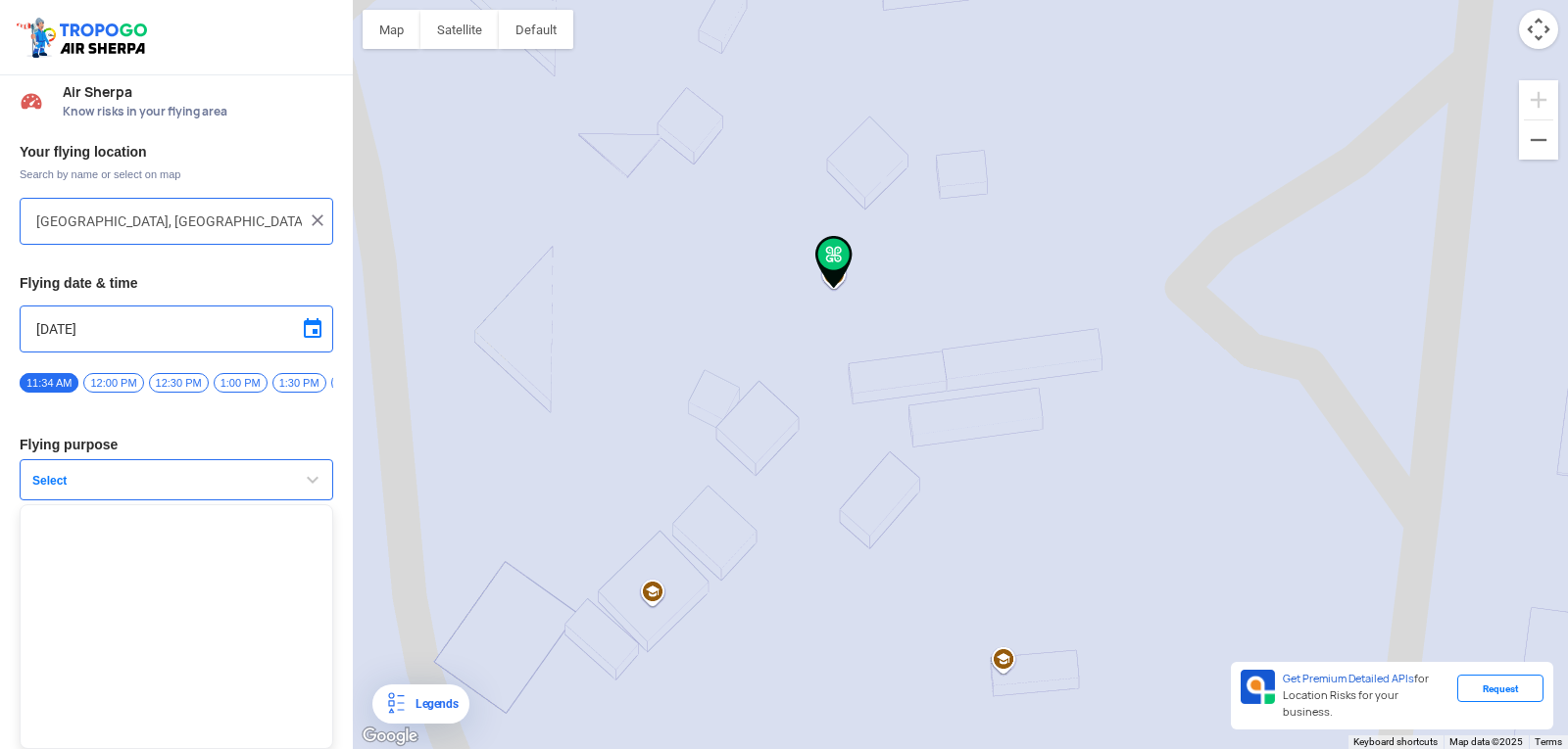
scroll to position [13, 0]
click at [390, 480] on div at bounding box center [960, 374] width 1215 height 749
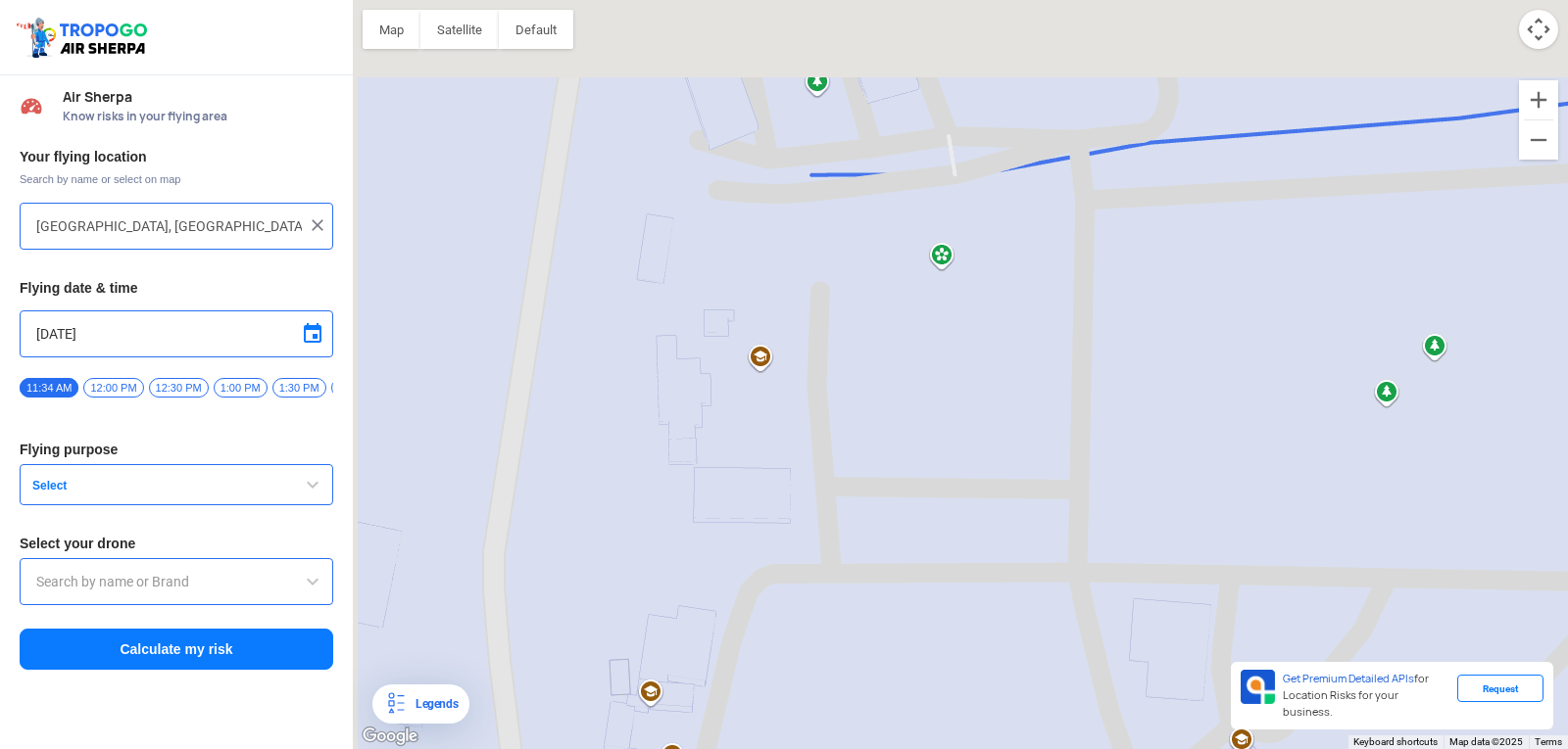
drag, startPoint x: 870, startPoint y: 211, endPoint x: 1111, endPoint y: 796, distance: 632.7
click at [1111, 748] on html "Location Risk Score Air Sherpa Know risks in your flying area Your flying locat…" at bounding box center [784, 374] width 1568 height 749
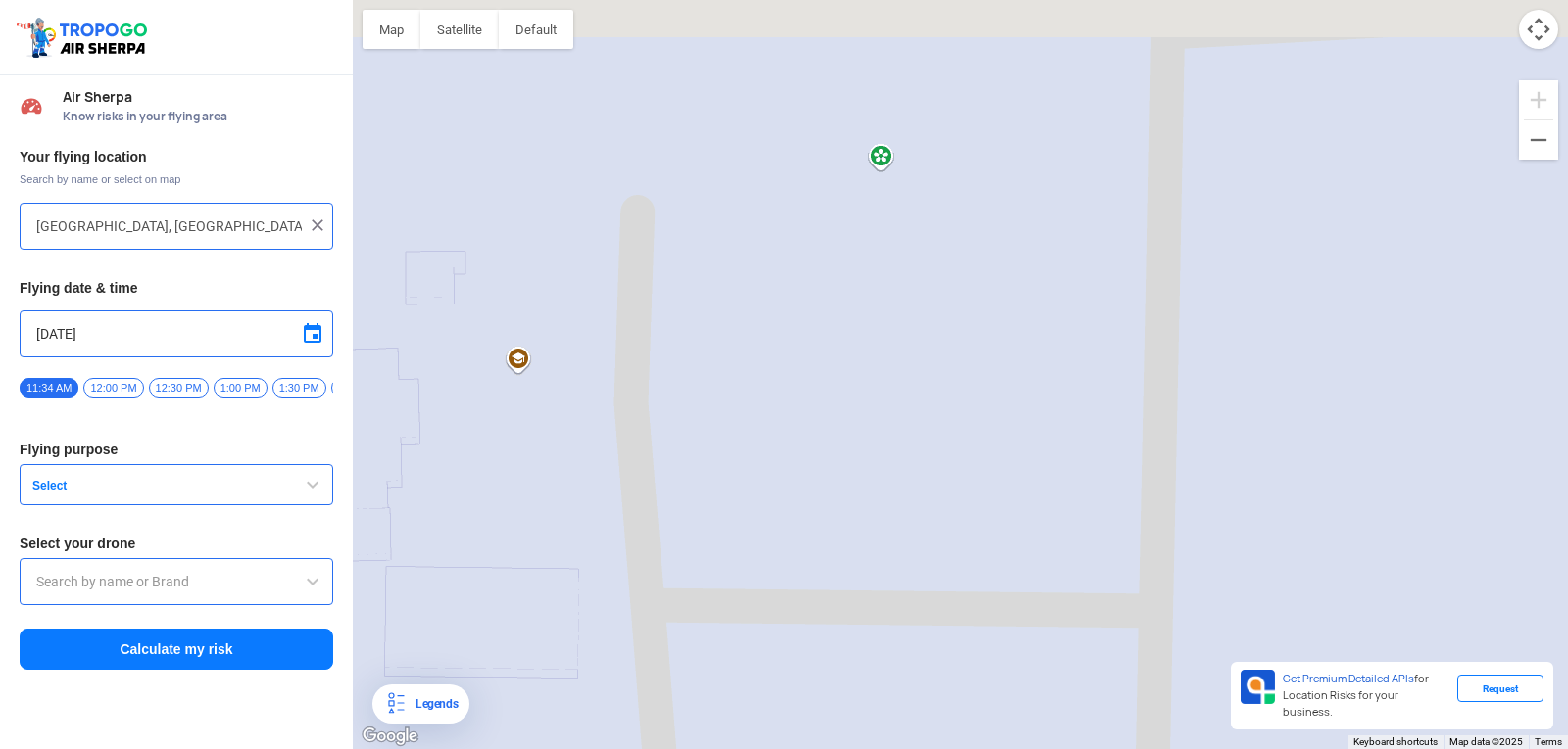
drag, startPoint x: 670, startPoint y: 264, endPoint x: 819, endPoint y: 756, distance: 514.1
click at [819, 748] on html "Location Risk Score Air Sherpa Know risks in your flying area Your flying locat…" at bounding box center [784, 374] width 1568 height 749
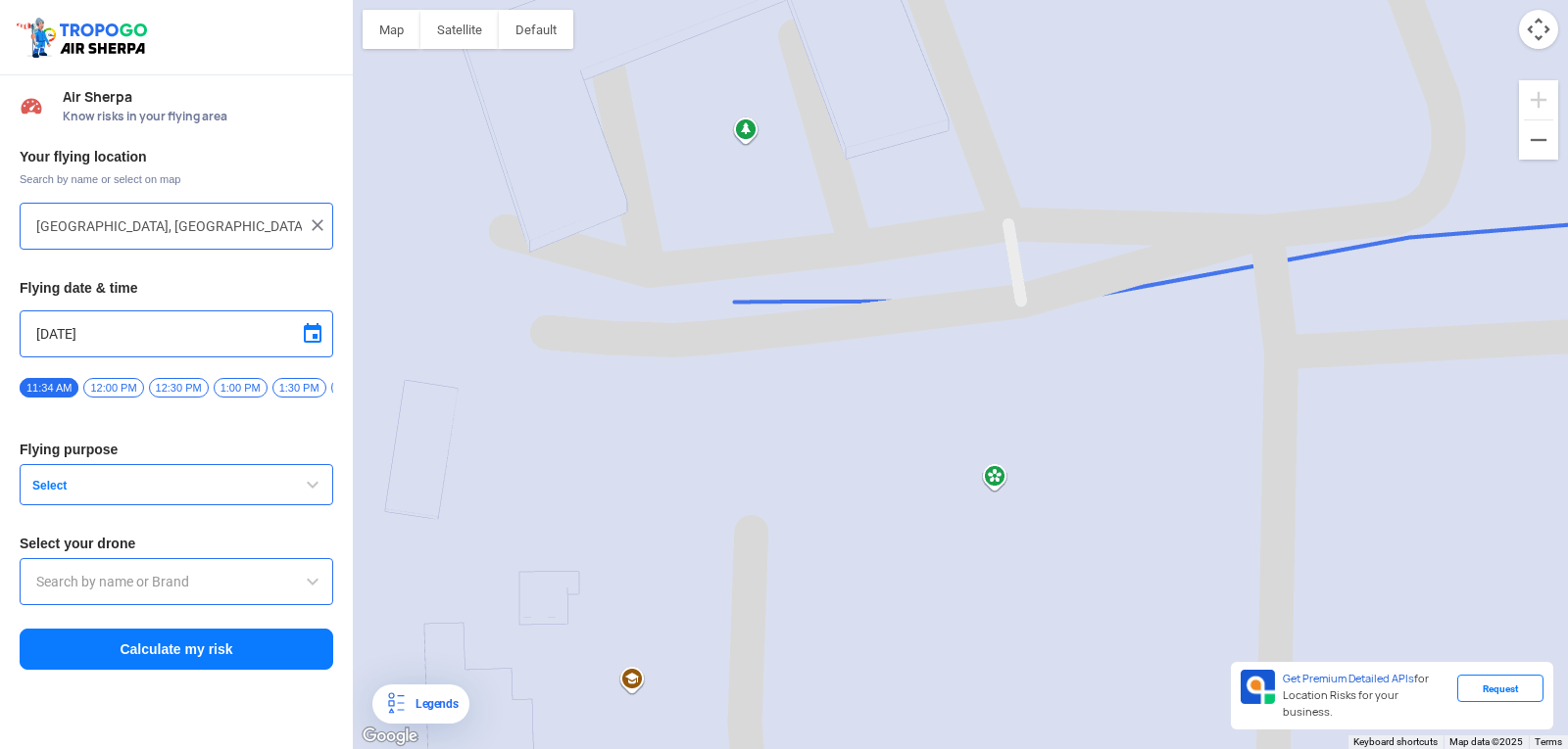
click at [254, 226] on input "Block D, Visakhapatnam, Andhra Pradesh 530049, India" at bounding box center [170, 226] width 266 height 24
click at [260, 219] on input "Block D, Visakhapatnam, Andhra Pradesh 530049, India" at bounding box center [170, 226] width 266 height 24
click at [312, 222] on img at bounding box center [318, 225] width 20 height 20
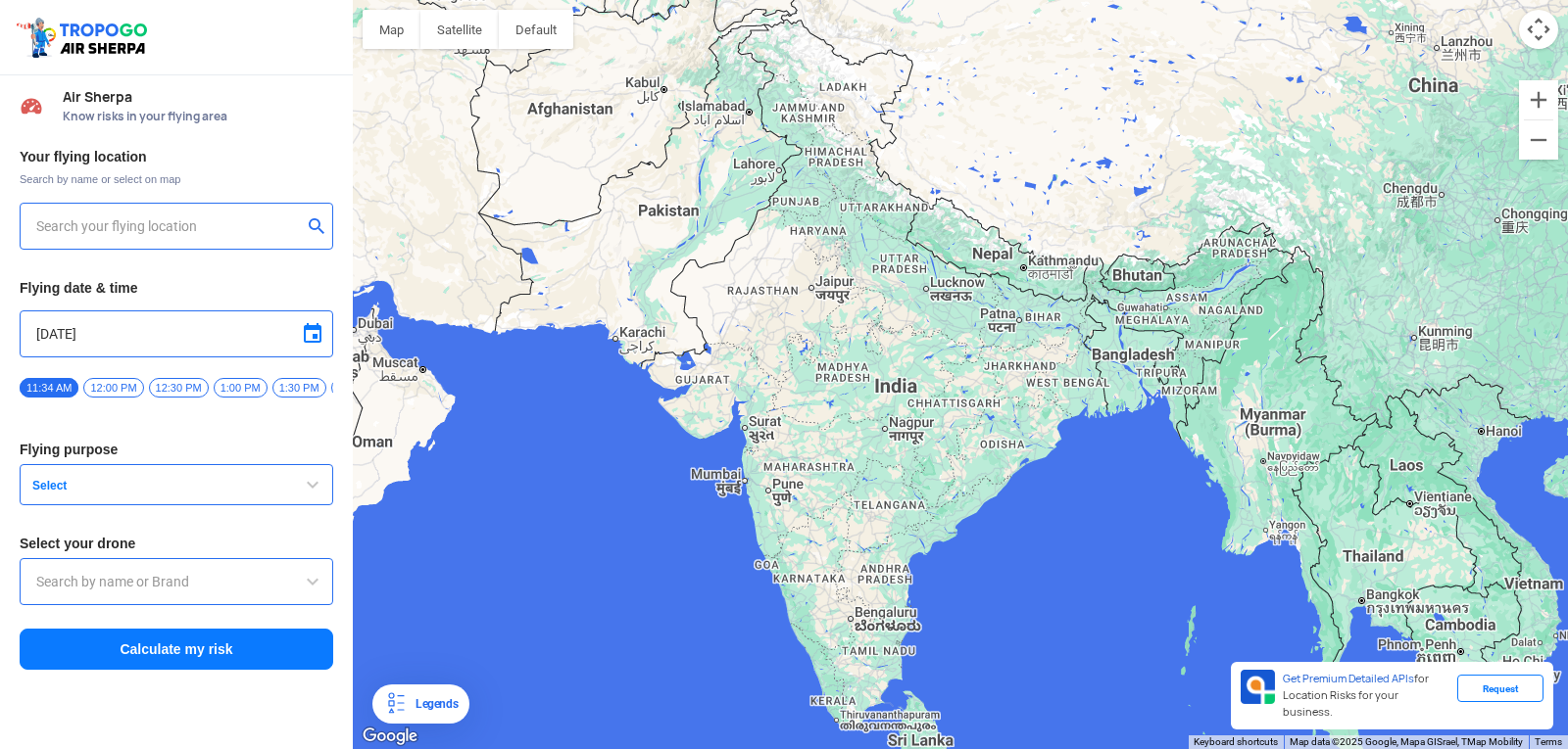
click at [313, 222] on button "submit" at bounding box center [321, 228] width 24 height 20
click at [247, 215] on input "text" at bounding box center [170, 226] width 266 height 24
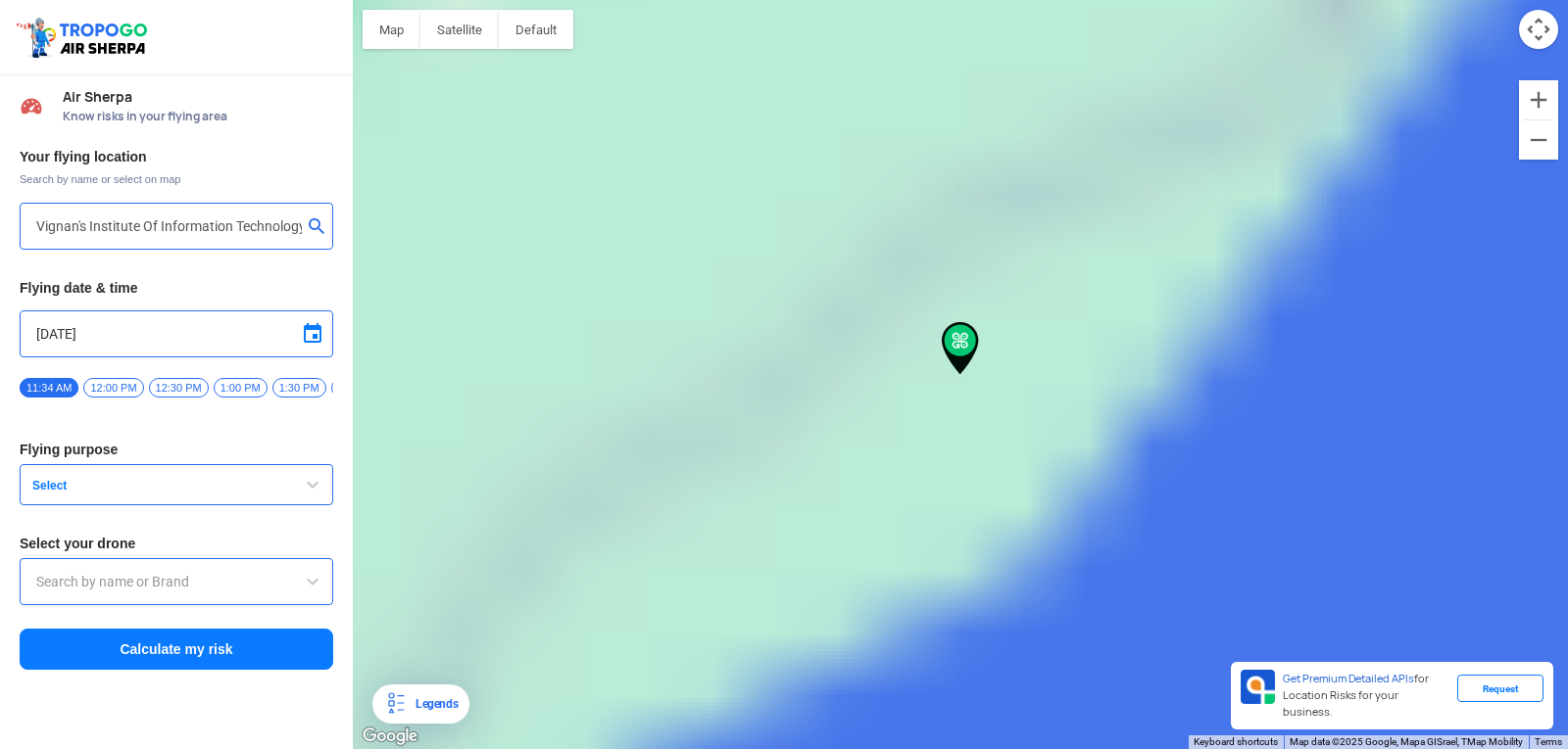
type input "Block D, Visakhapatnam, Andhra Pradesh 530049, India"
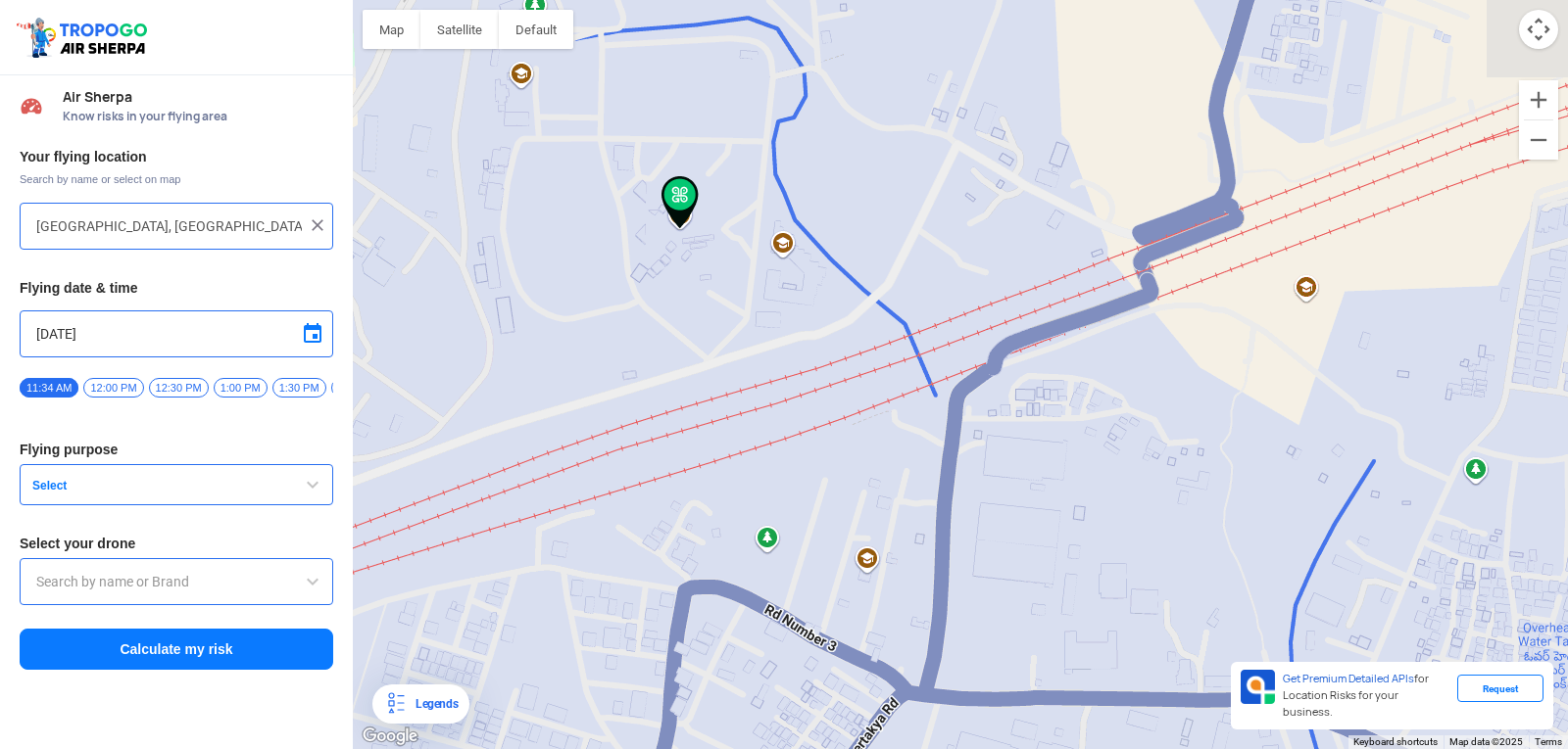
drag, startPoint x: 731, startPoint y: 327, endPoint x: 1320, endPoint y: 575, distance: 639.1
click at [1378, 575] on div at bounding box center [960, 374] width 1215 height 749
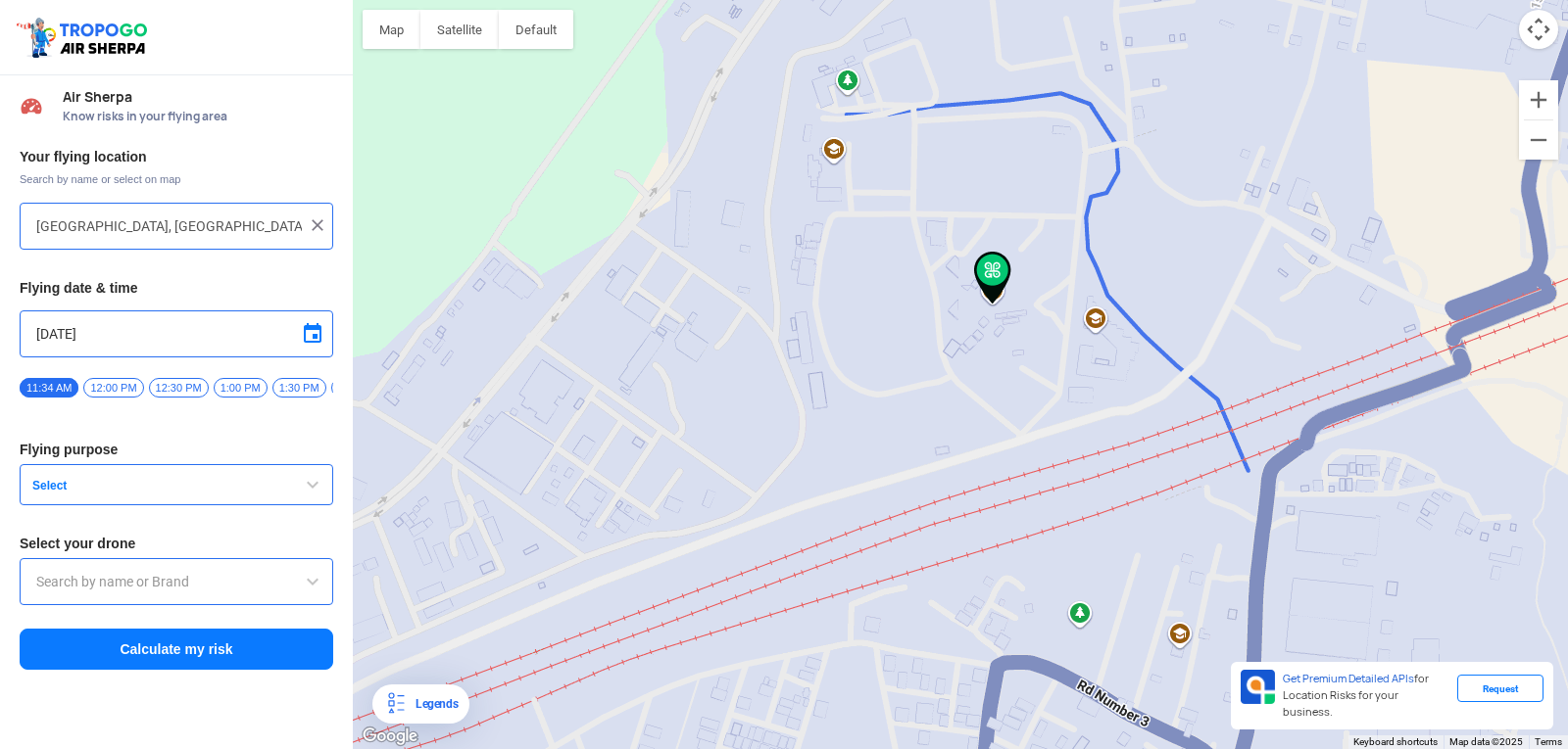
drag, startPoint x: 1059, startPoint y: 452, endPoint x: 719, endPoint y: 271, distance: 385.2
click at [719, 271] on div at bounding box center [960, 374] width 1215 height 749
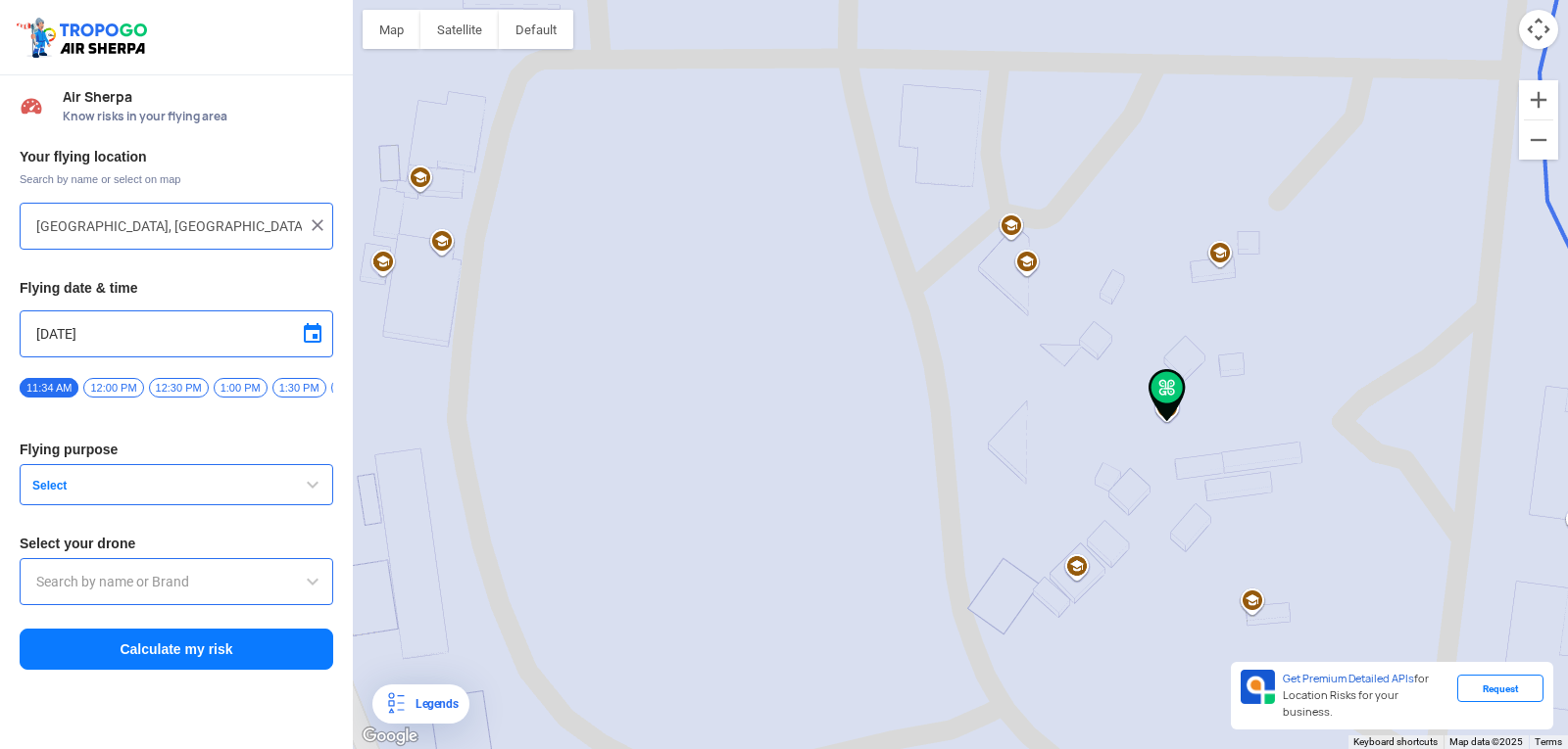
drag, startPoint x: 894, startPoint y: 796, endPoint x: 905, endPoint y: 796, distance: 11.0
click at [905, 748] on html "Location Risk Score Air Sherpa Know risks in your flying area Your flying locat…" at bounding box center [784, 374] width 1568 height 749
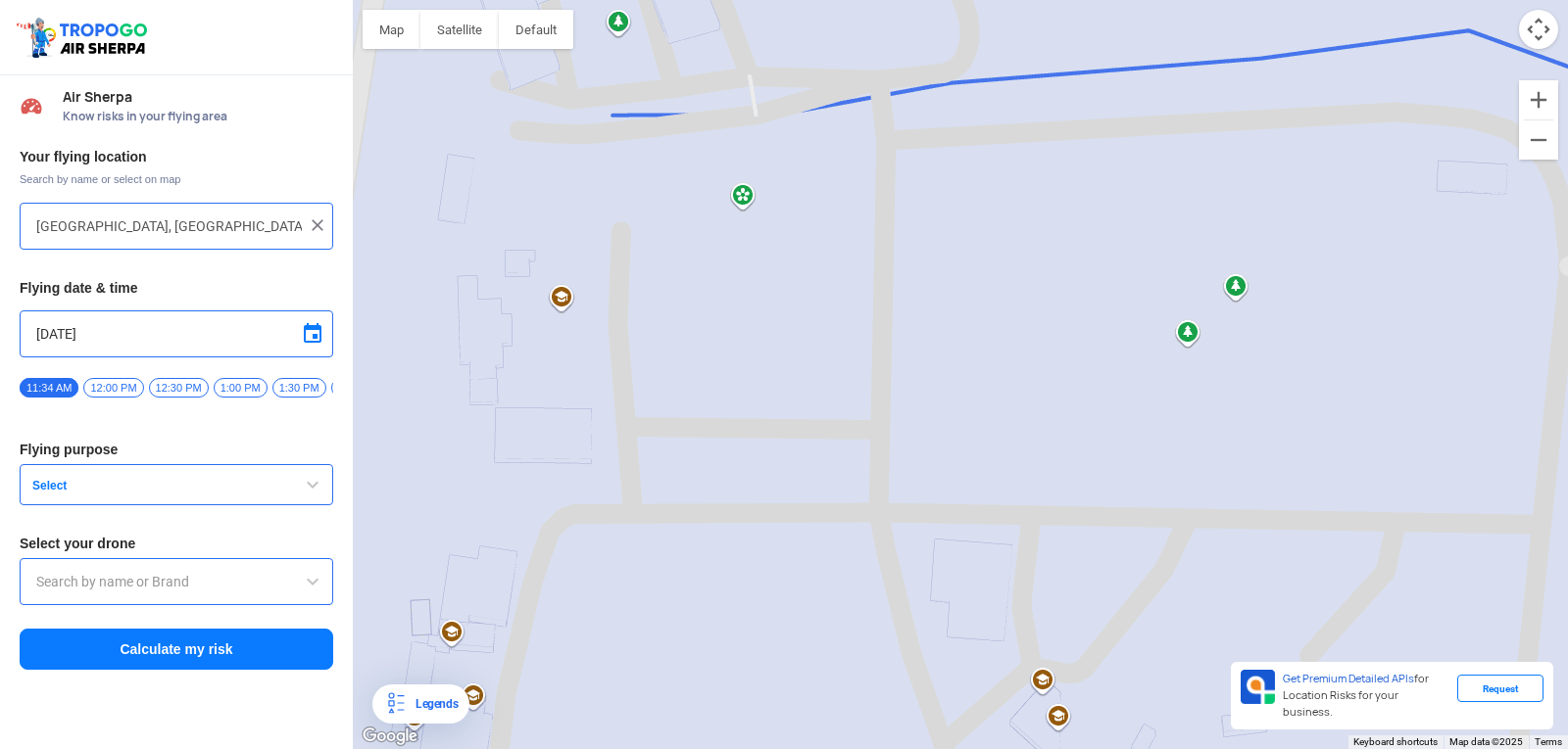
drag, startPoint x: 721, startPoint y: 488, endPoint x: 726, endPoint y: 796, distance: 308.0
click at [726, 748] on html "Location Risk Score Air Sherpa Know risks in your flying area Your flying locat…" at bounding box center [784, 374] width 1568 height 749
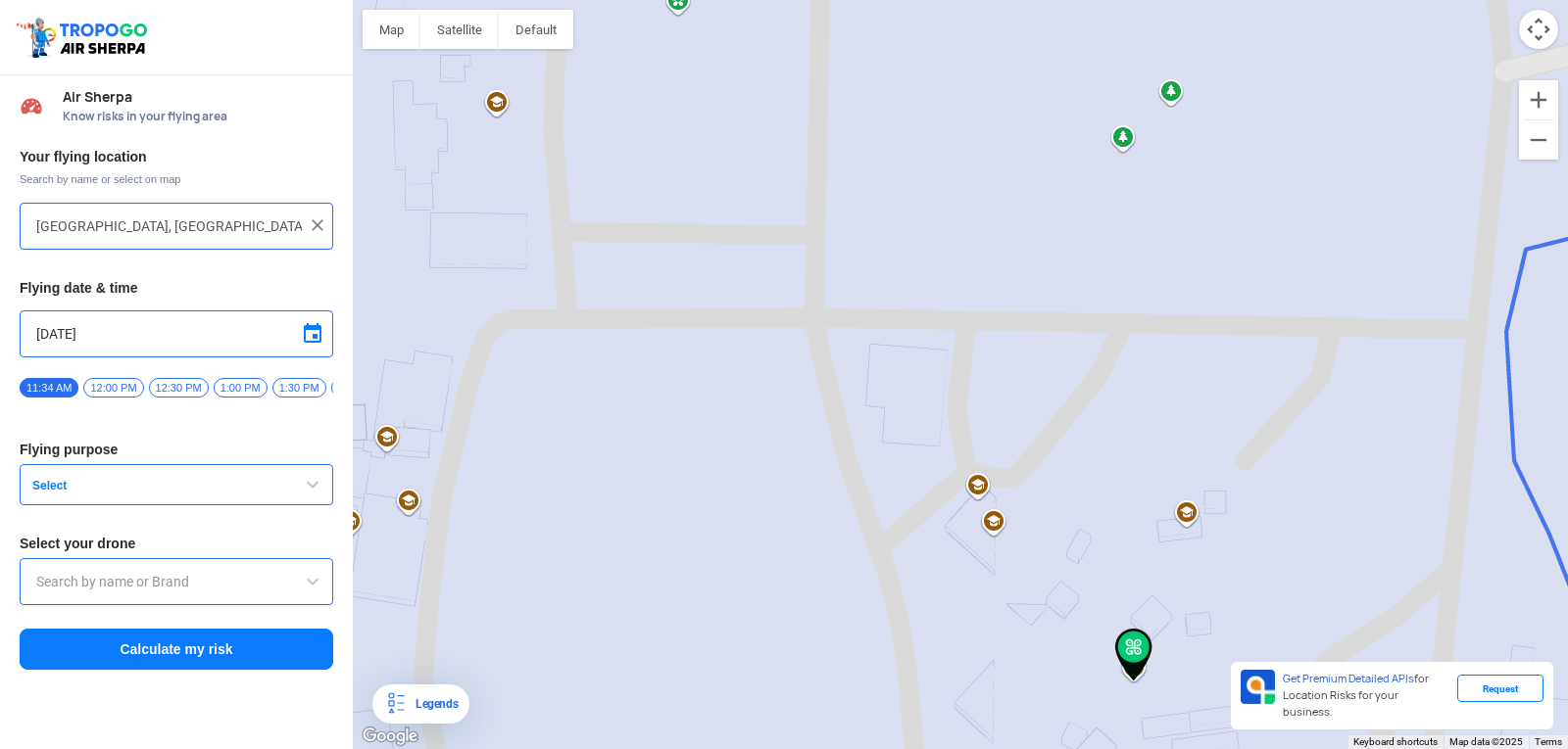
drag, startPoint x: 773, startPoint y: 251, endPoint x: 691, endPoint y: 30, distance: 235.7
click at [691, 30] on div at bounding box center [960, 374] width 1215 height 749
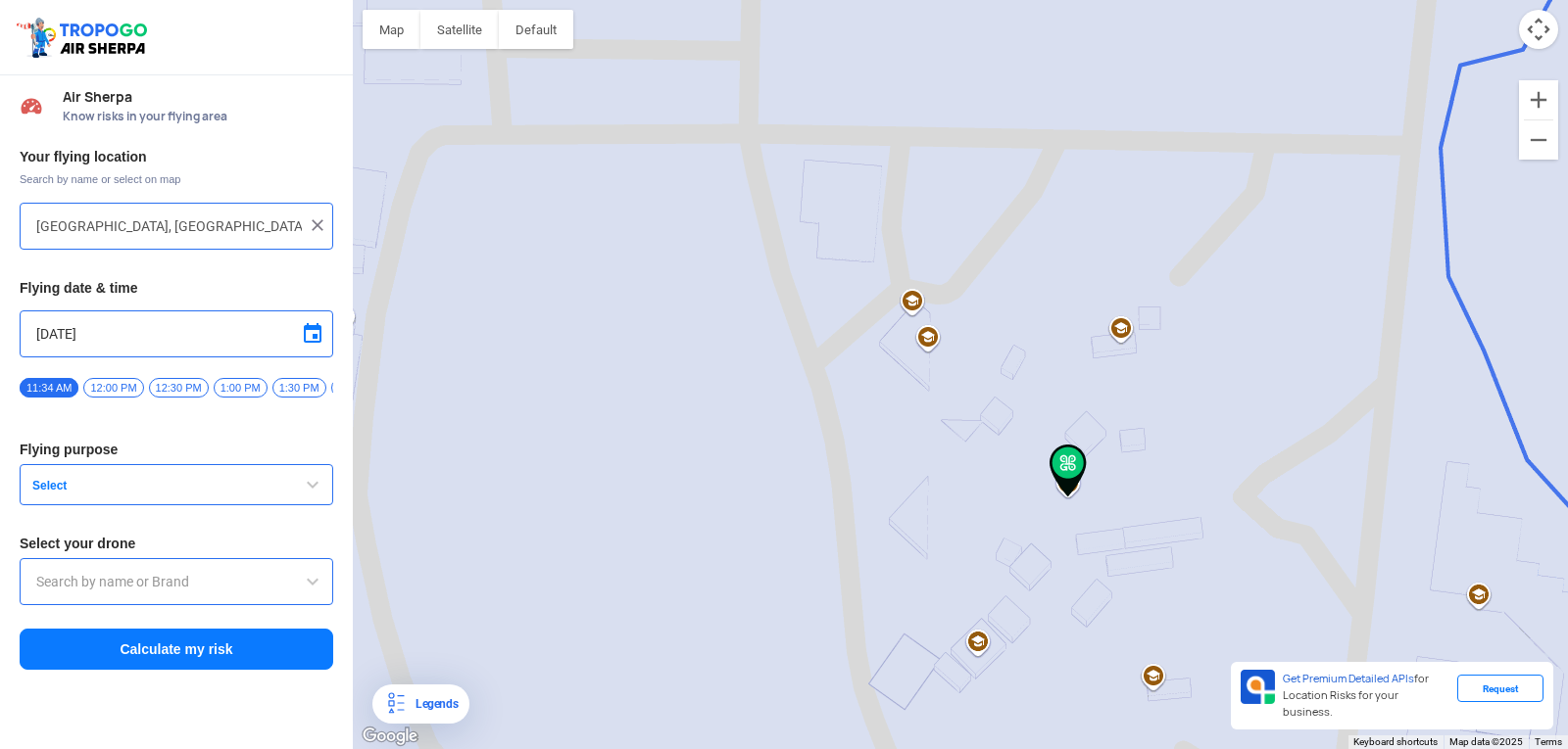
drag, startPoint x: 776, startPoint y: 304, endPoint x: 773, endPoint y: 211, distance: 93.0
click at [773, 211] on div at bounding box center [960, 374] width 1215 height 749
click at [306, 484] on span "button" at bounding box center [313, 485] width 24 height 24
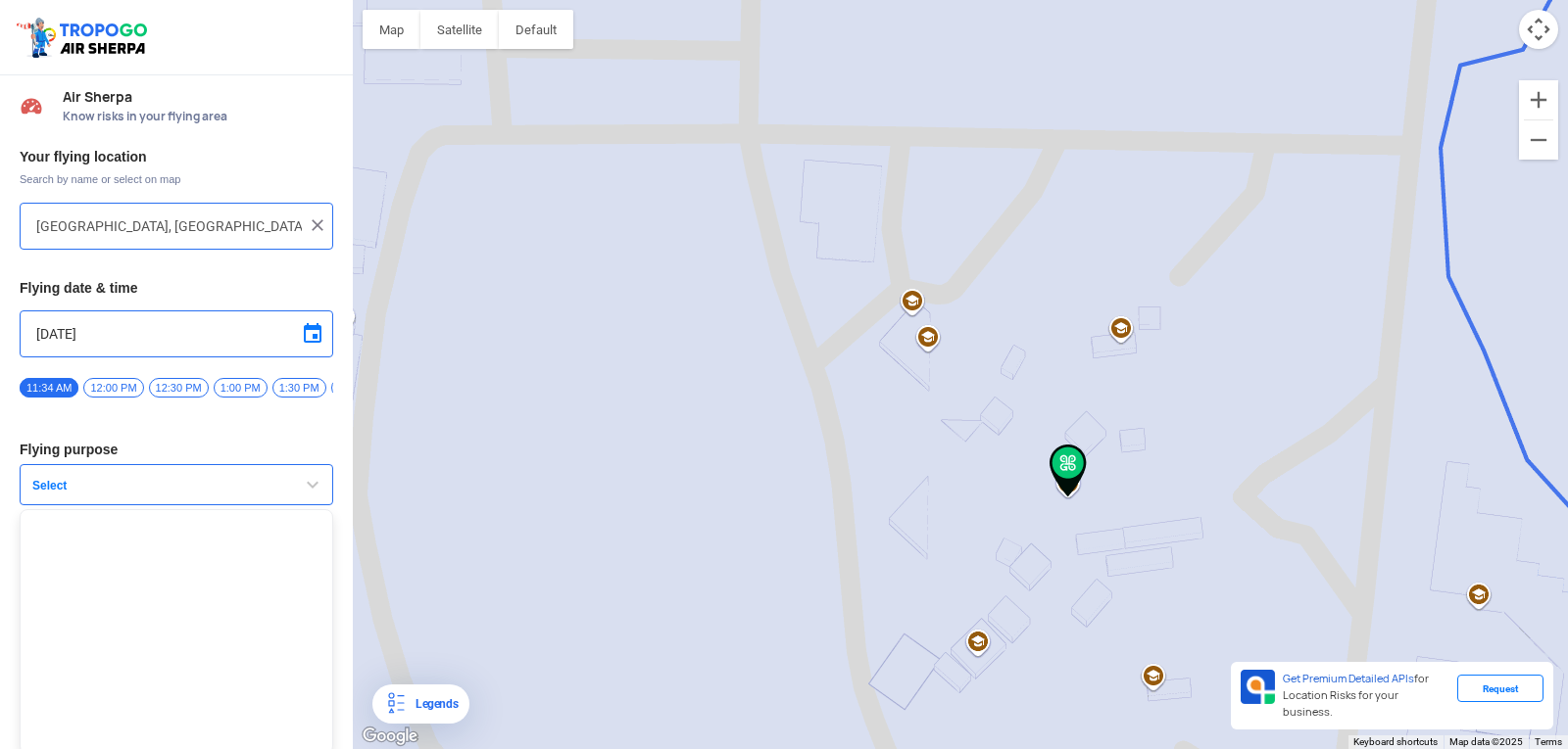
click at [306, 484] on span "button" at bounding box center [313, 485] width 24 height 24
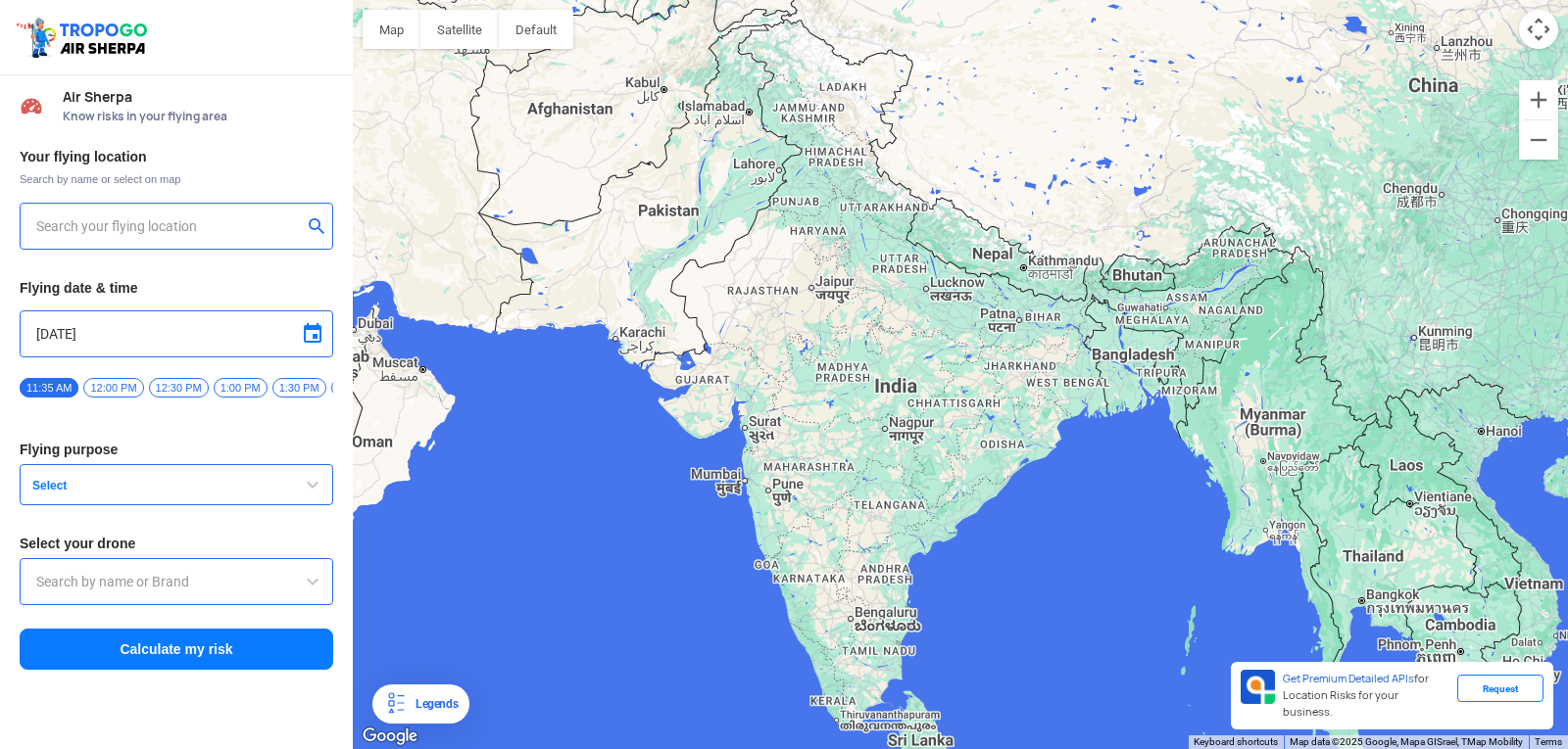
click at [309, 471] on div "Your flying location Search by name or select on map Flying date & time 9/13/20…" at bounding box center [176, 410] width 352 height 544
click at [310, 484] on span "button" at bounding box center [313, 485] width 24 height 24
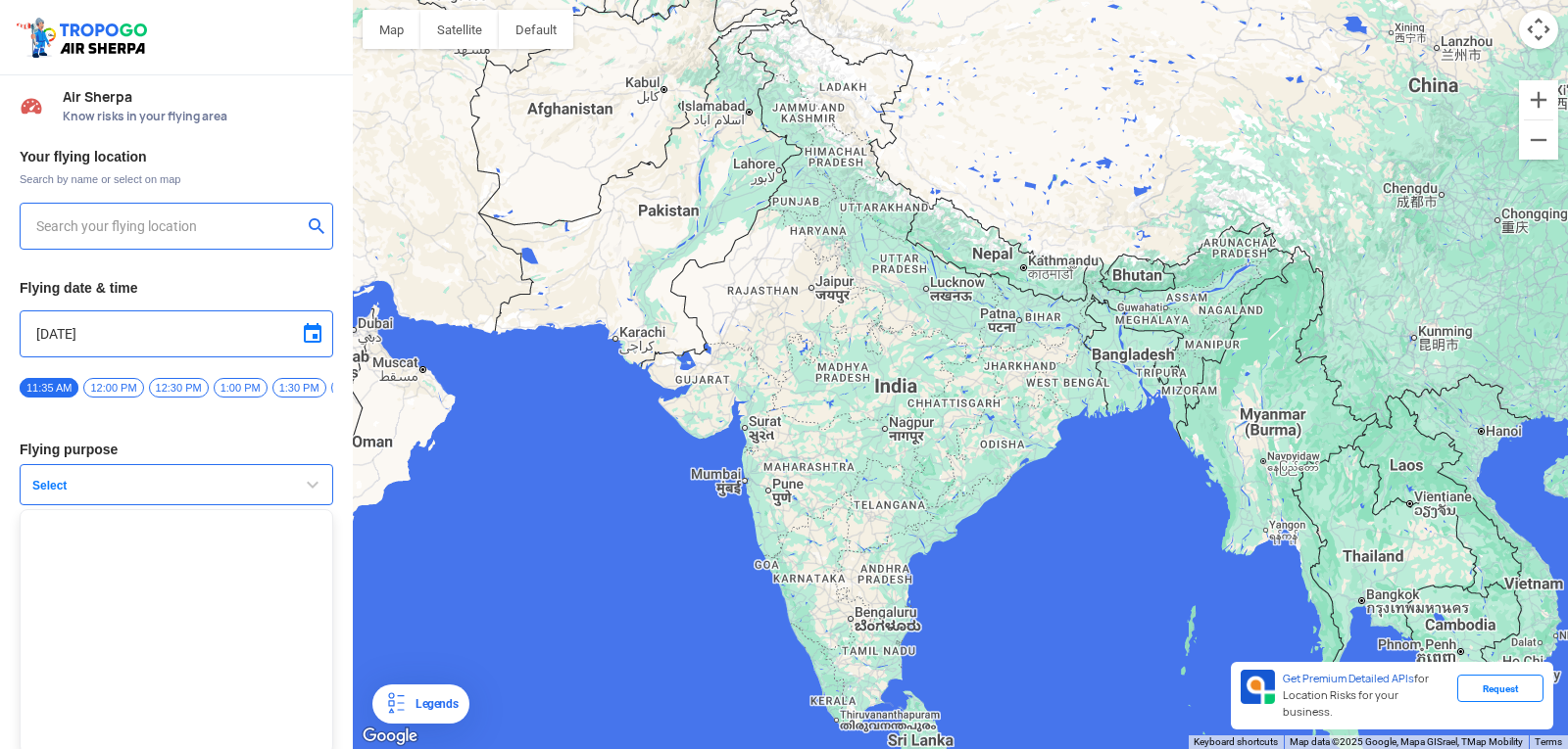
click at [309, 485] on span "button" at bounding box center [313, 485] width 24 height 24
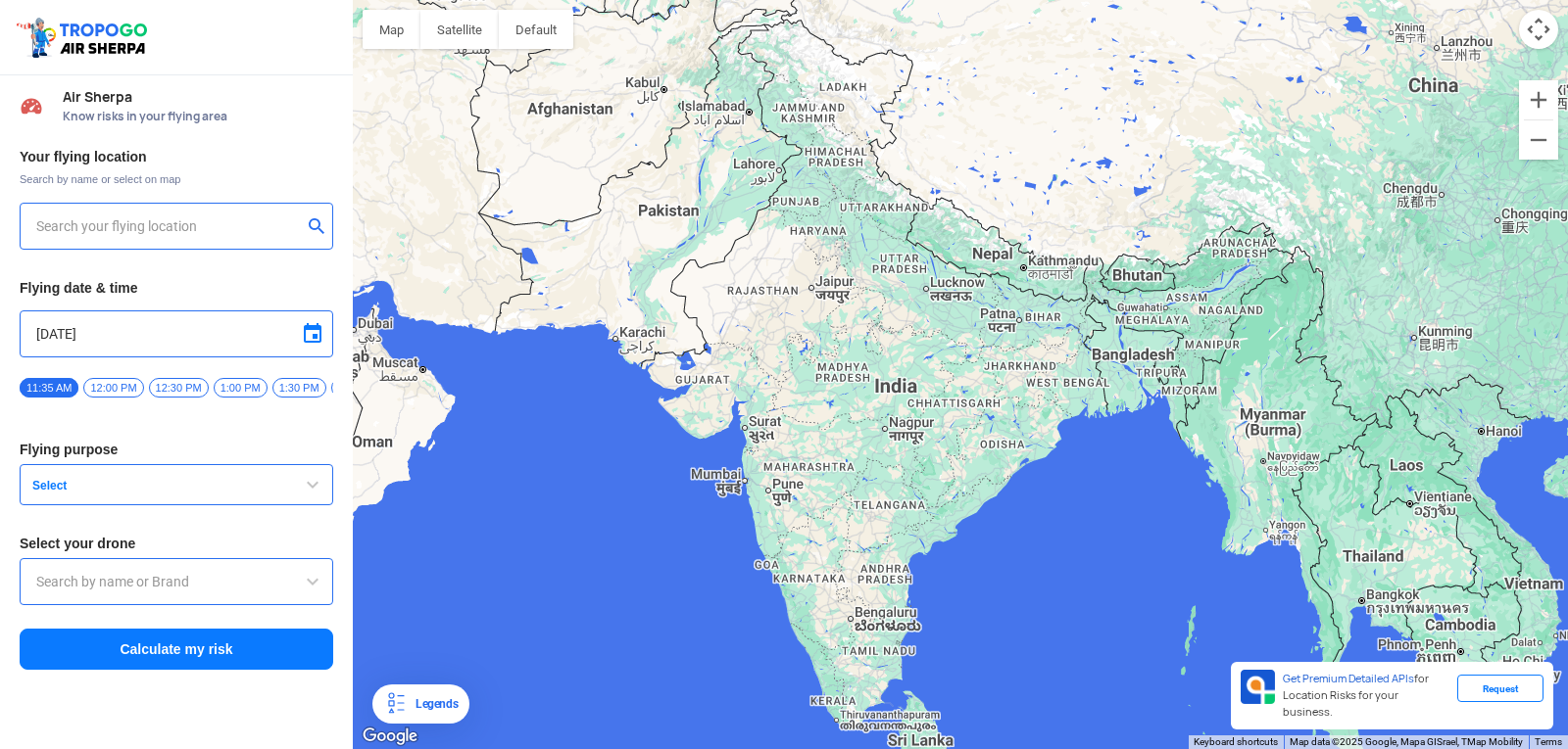
click at [309, 490] on span "button" at bounding box center [313, 485] width 24 height 24
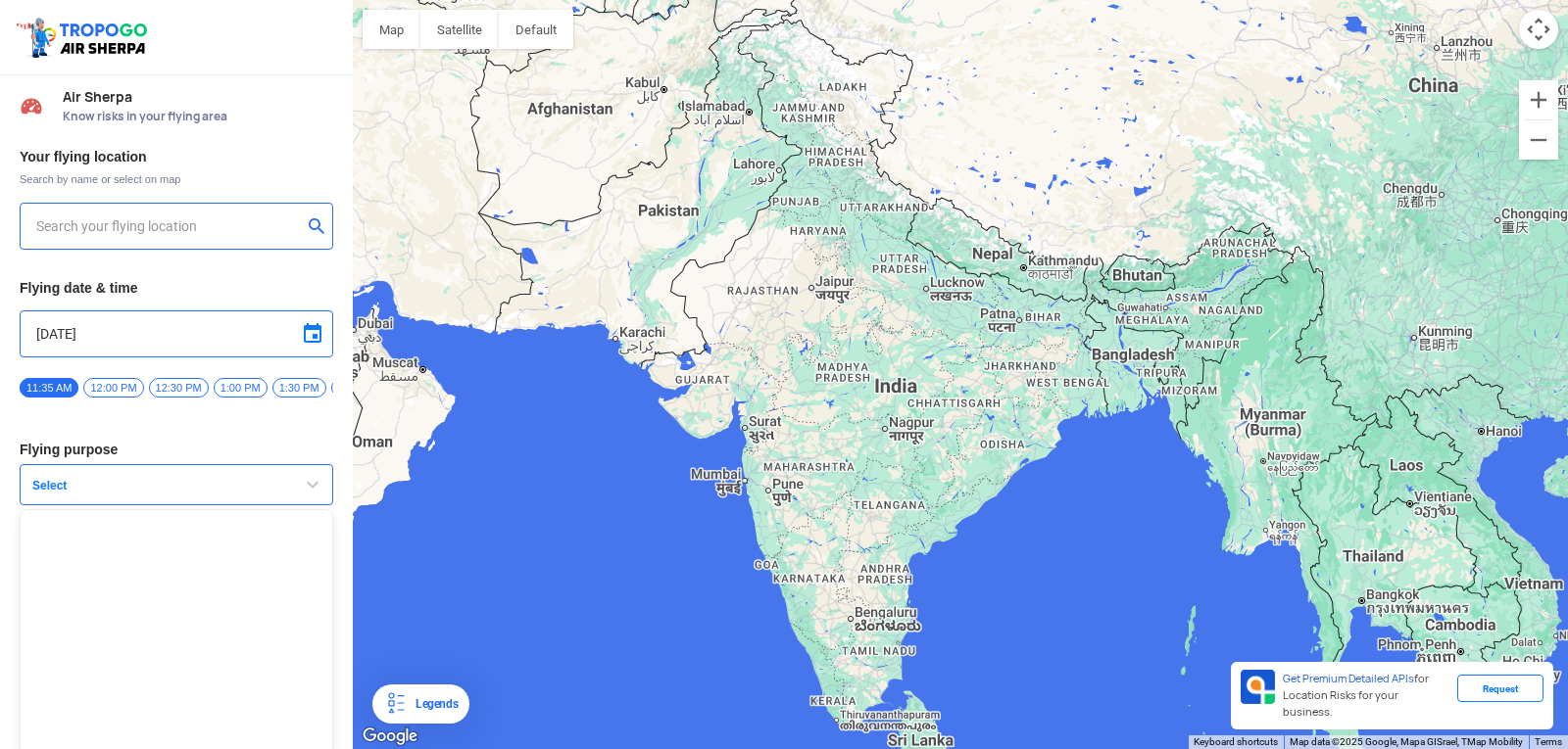
scroll to position [13, 0]
click at [123, 477] on span "Select" at bounding box center [147, 481] width 245 height 16
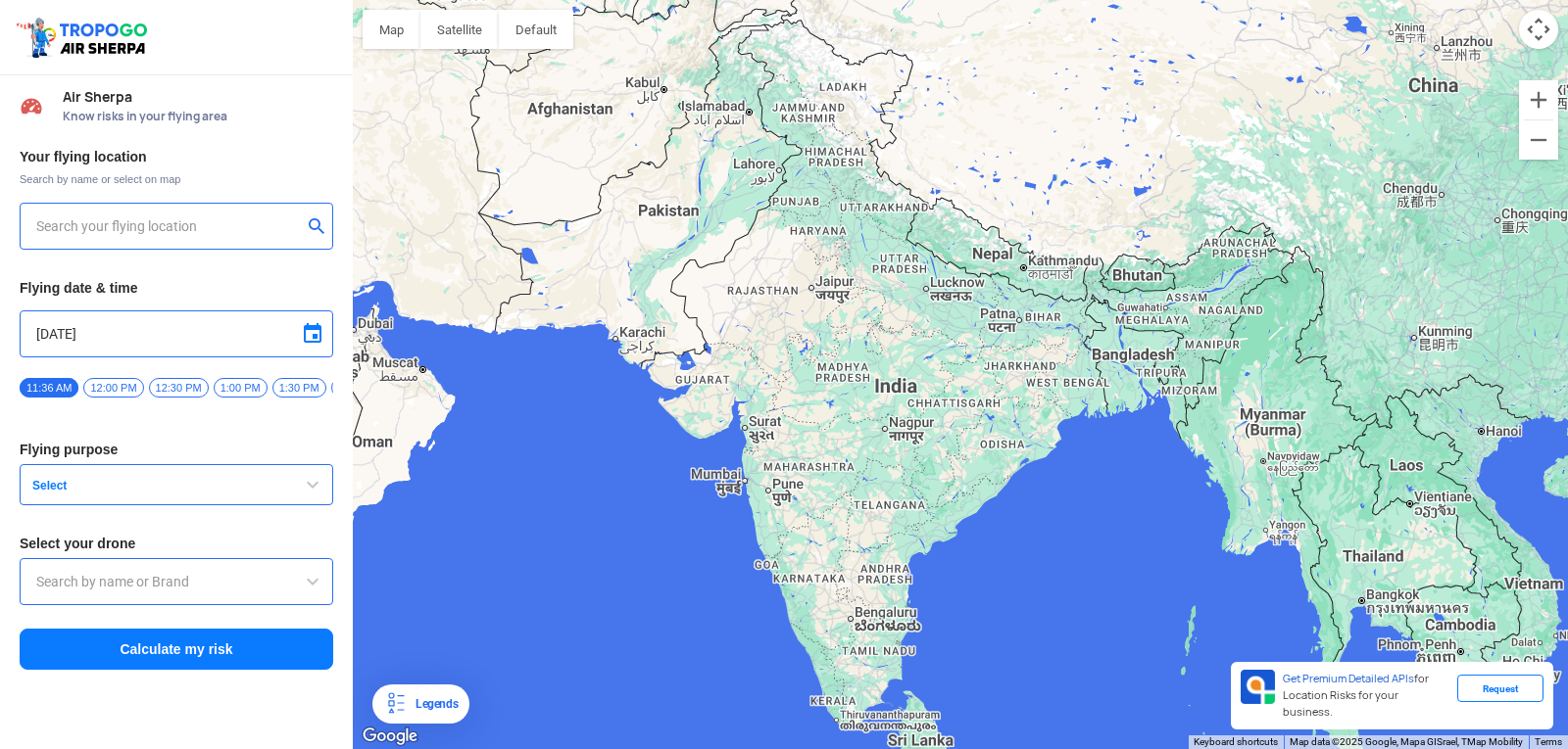
click at [190, 480] on button "Select" at bounding box center [177, 484] width 314 height 41
click at [218, 480] on button "Select" at bounding box center [177, 484] width 314 height 41
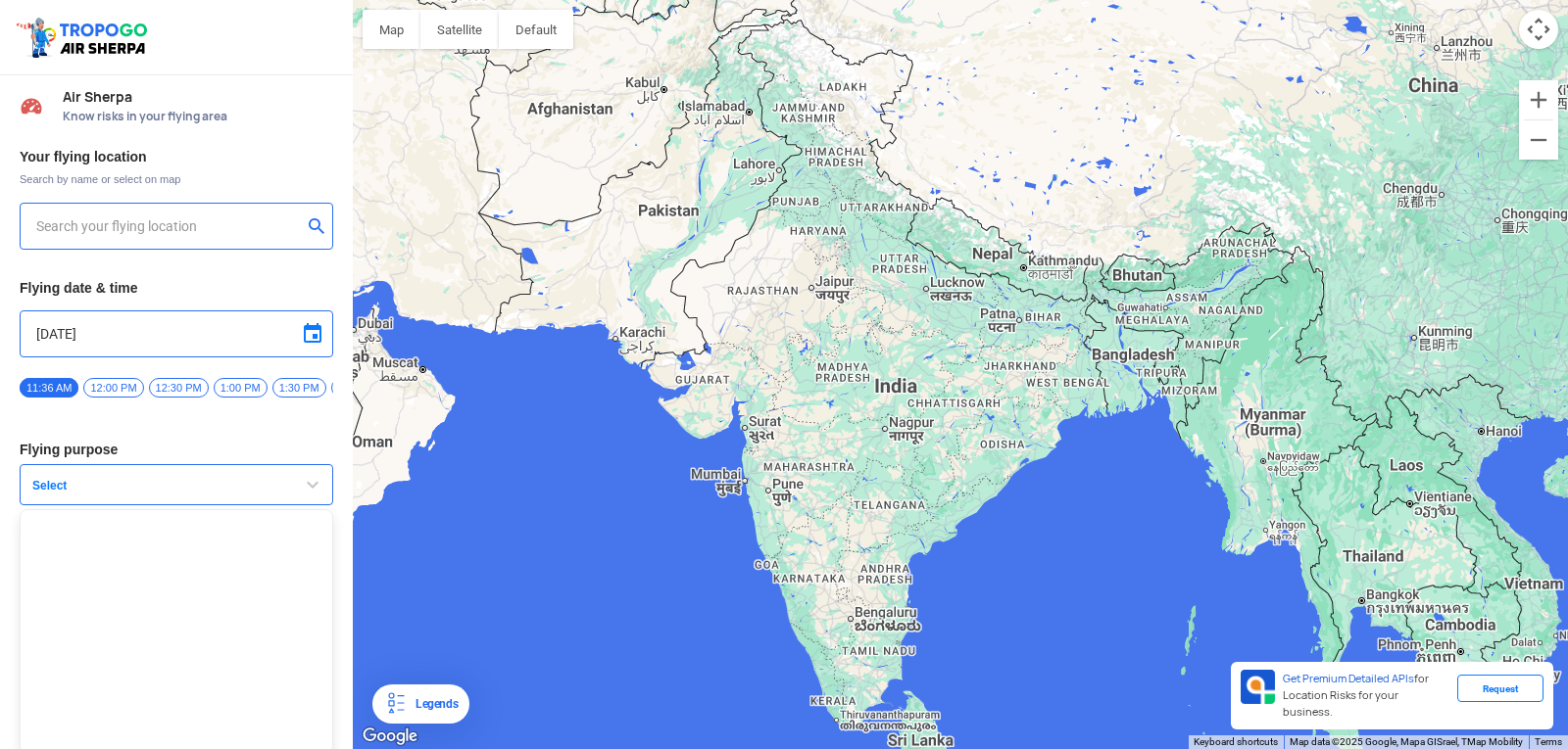
click at [218, 480] on button "Select" at bounding box center [177, 484] width 314 height 41
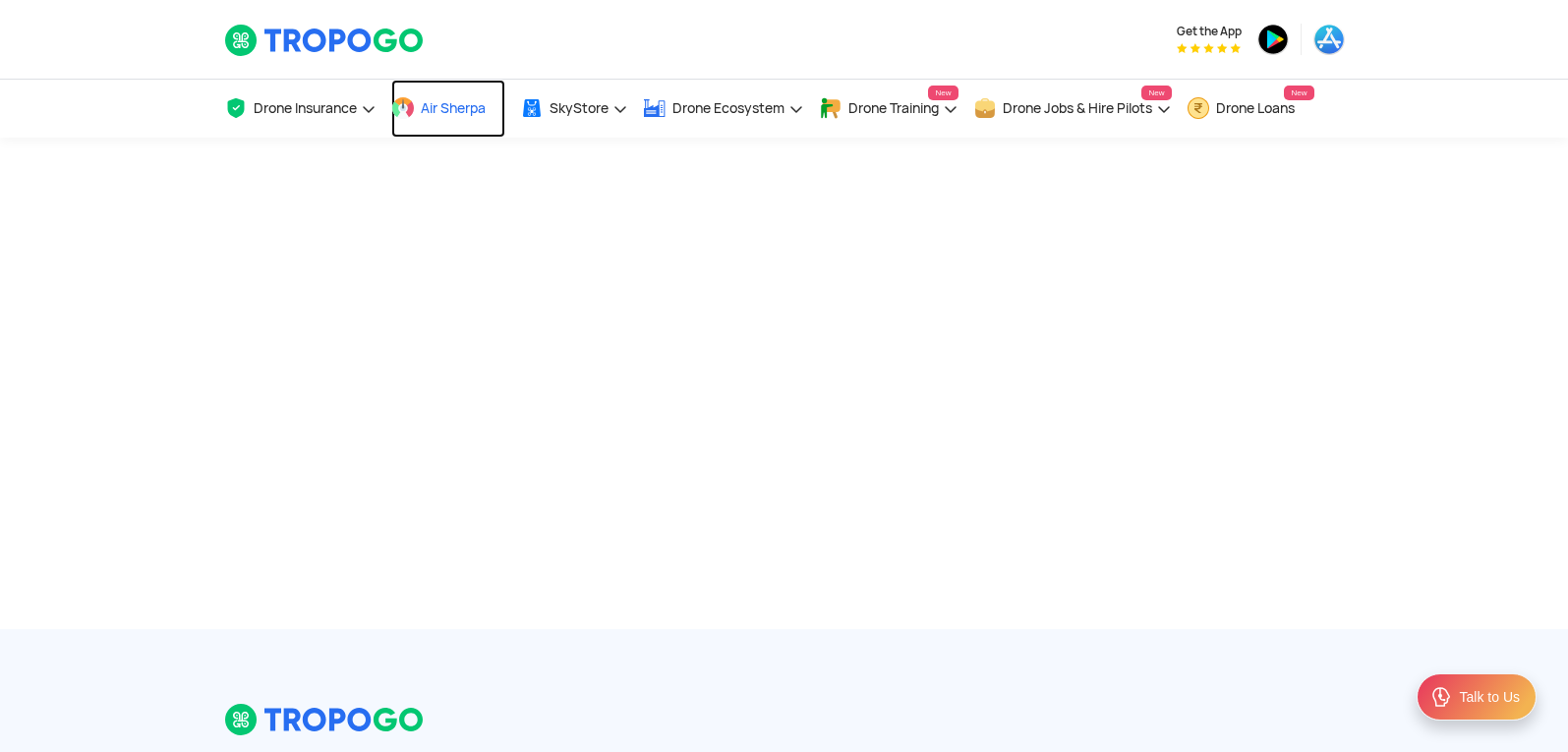
click at [437, 96] on link "Air Sherpa" at bounding box center [448, 109] width 114 height 58
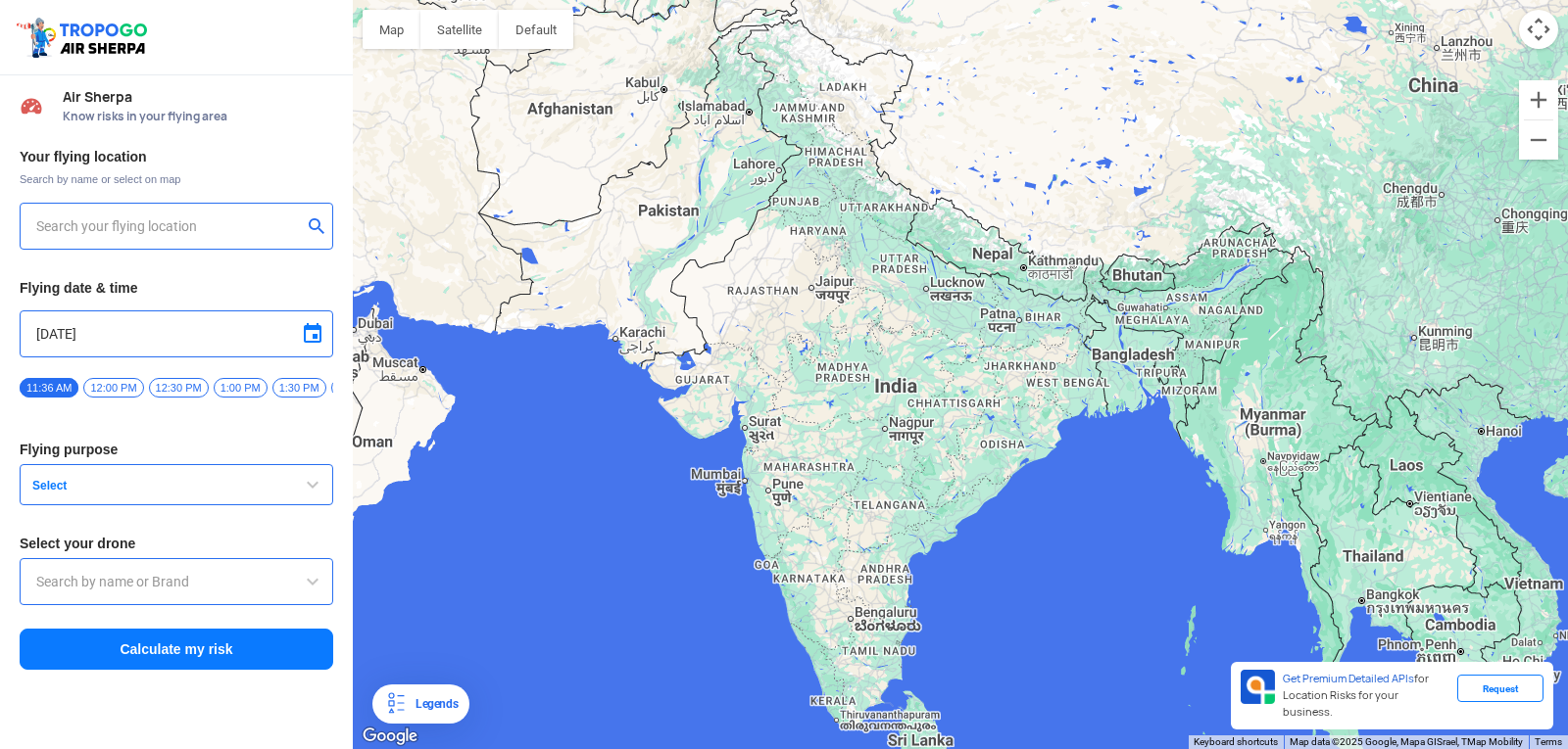
click at [334, 498] on div "Your flying location Search by name or select on map Flying date & time [DATE] …" at bounding box center [176, 410] width 352 height 544
click at [326, 498] on button "Select" at bounding box center [177, 484] width 314 height 41
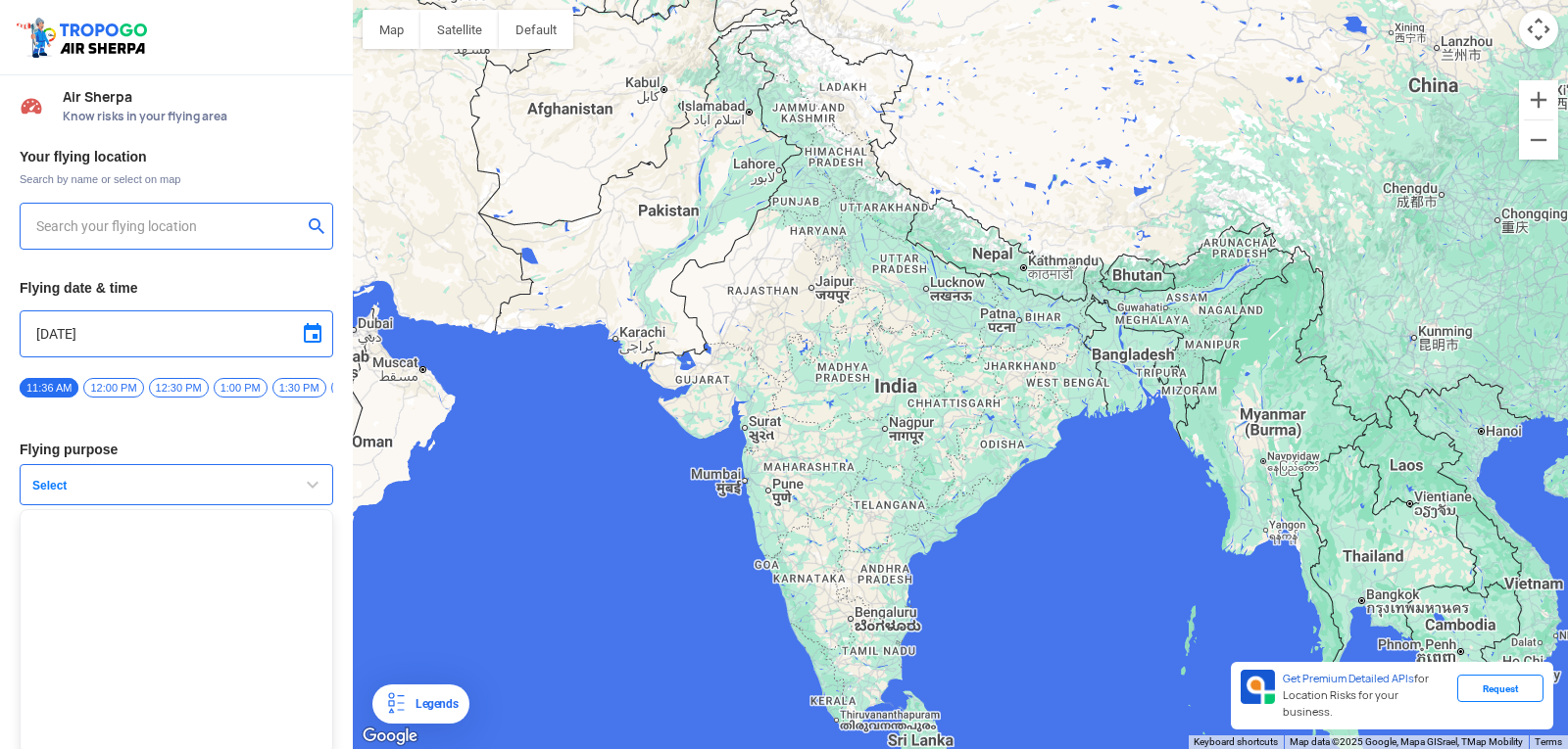
scroll to position [13, 0]
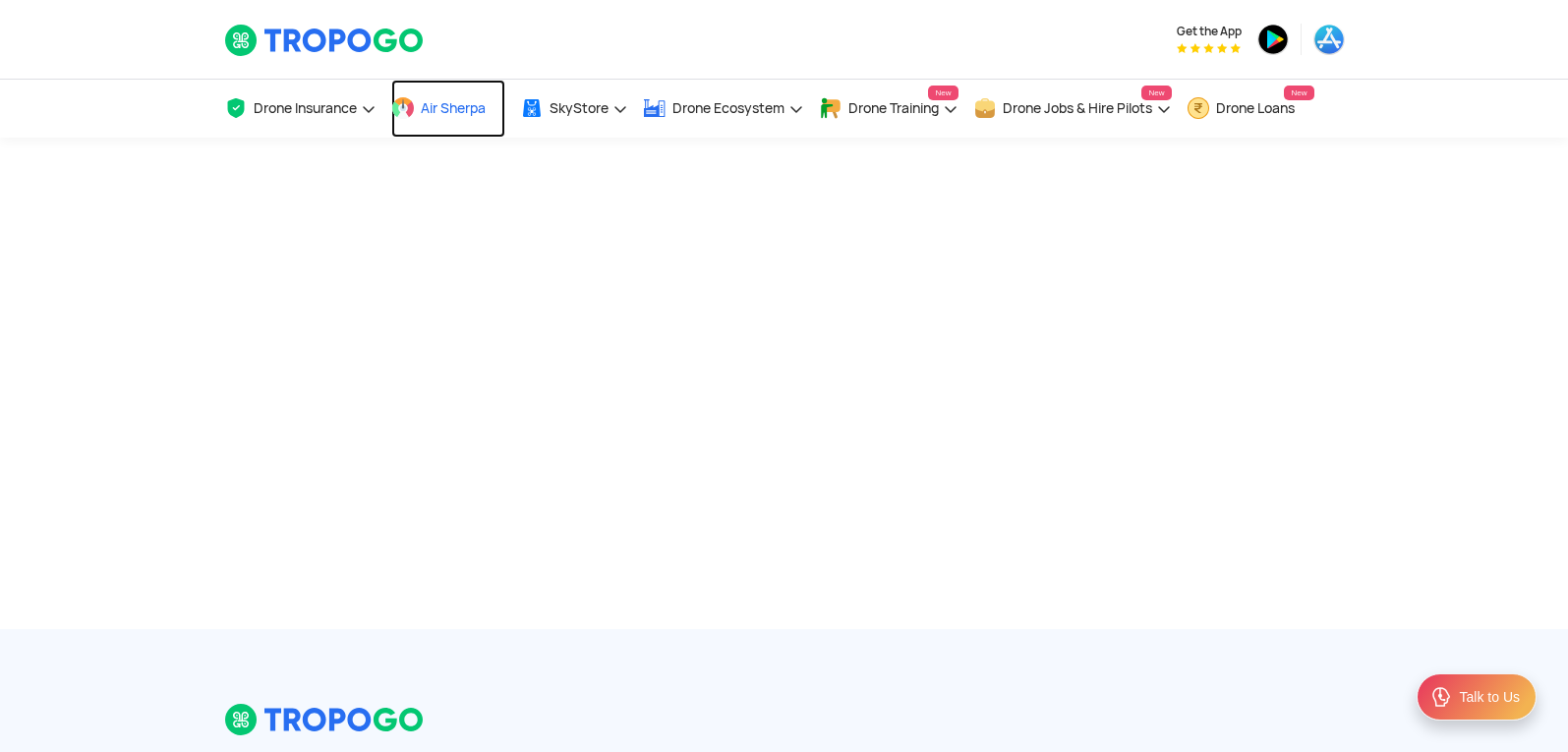
click at [420, 115] on link "Air Sherpa" at bounding box center [448, 109] width 114 height 58
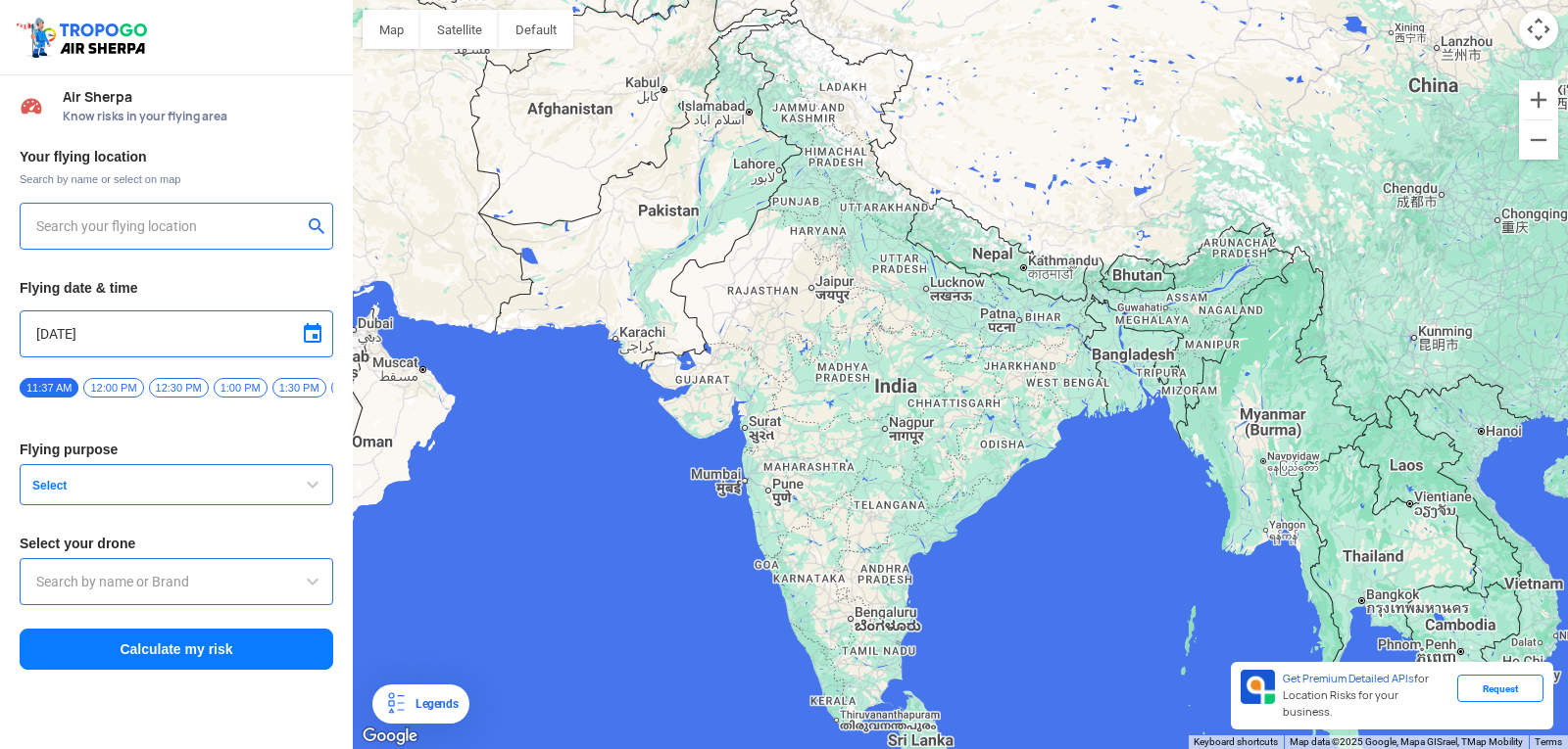
click at [253, 480] on button "Select" at bounding box center [177, 484] width 314 height 41
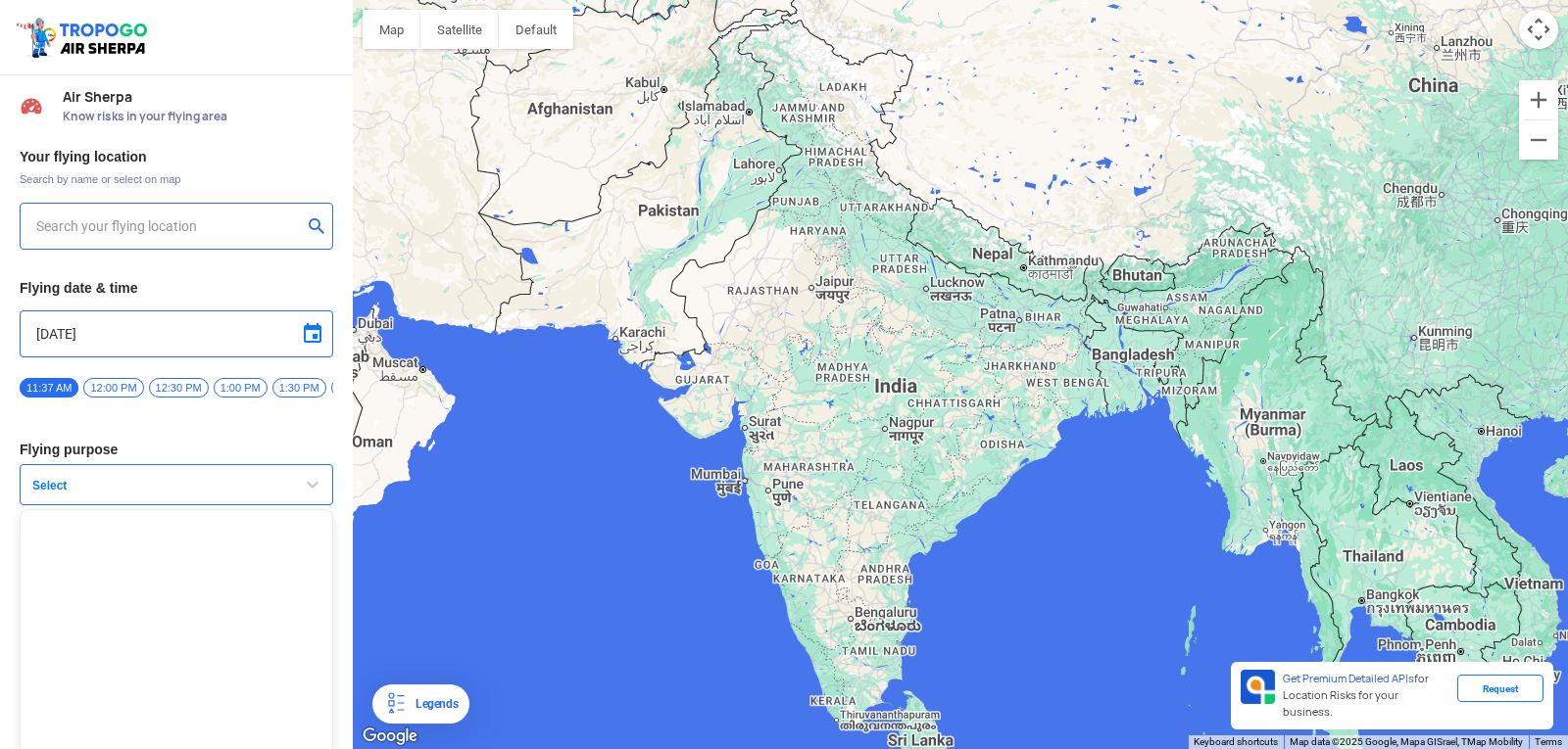
click at [280, 221] on input "text" at bounding box center [170, 226] width 266 height 24
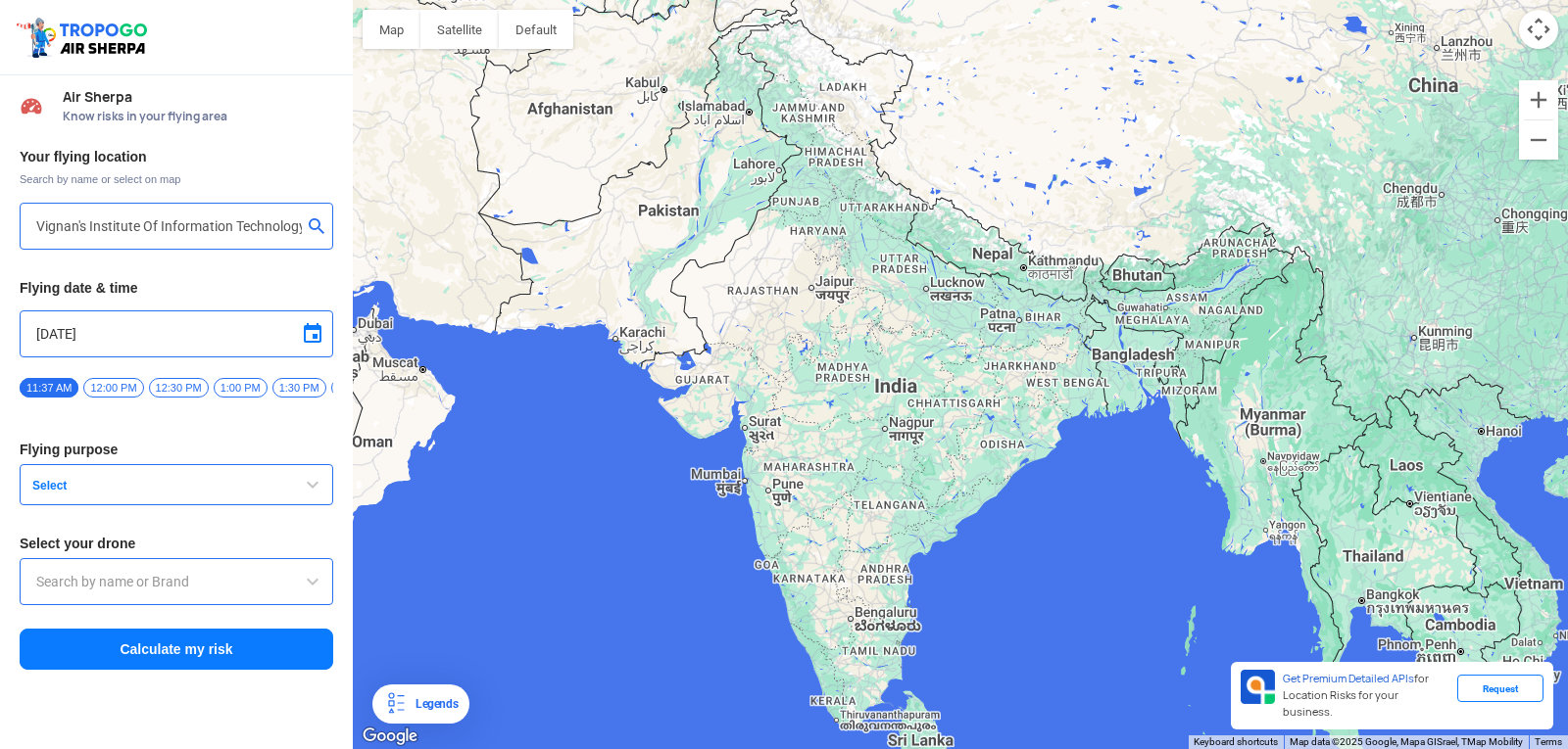
click at [253, 295] on div "Your flying location Search by name or select on map Vignan's Institute Of Info…" at bounding box center [176, 410] width 352 height 544
type input "[GEOGRAPHIC_DATA], [GEOGRAPHIC_DATA] 530049, [GEOGRAPHIC_DATA]"
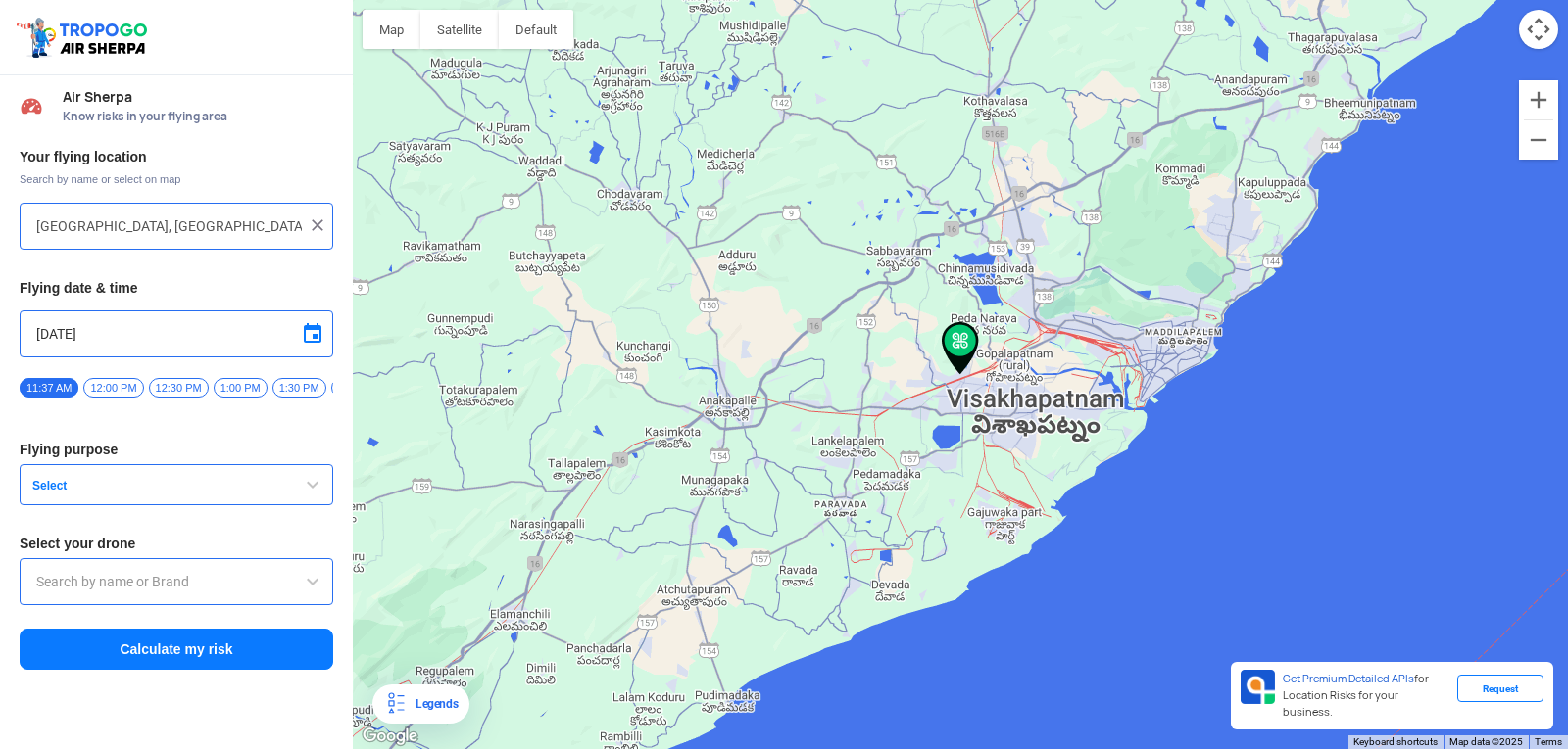
drag, startPoint x: 253, startPoint y: 295, endPoint x: 224, endPoint y: 281, distance: 32.2
click at [224, 281] on h3 "Flying date & time" at bounding box center [177, 288] width 314 height 14
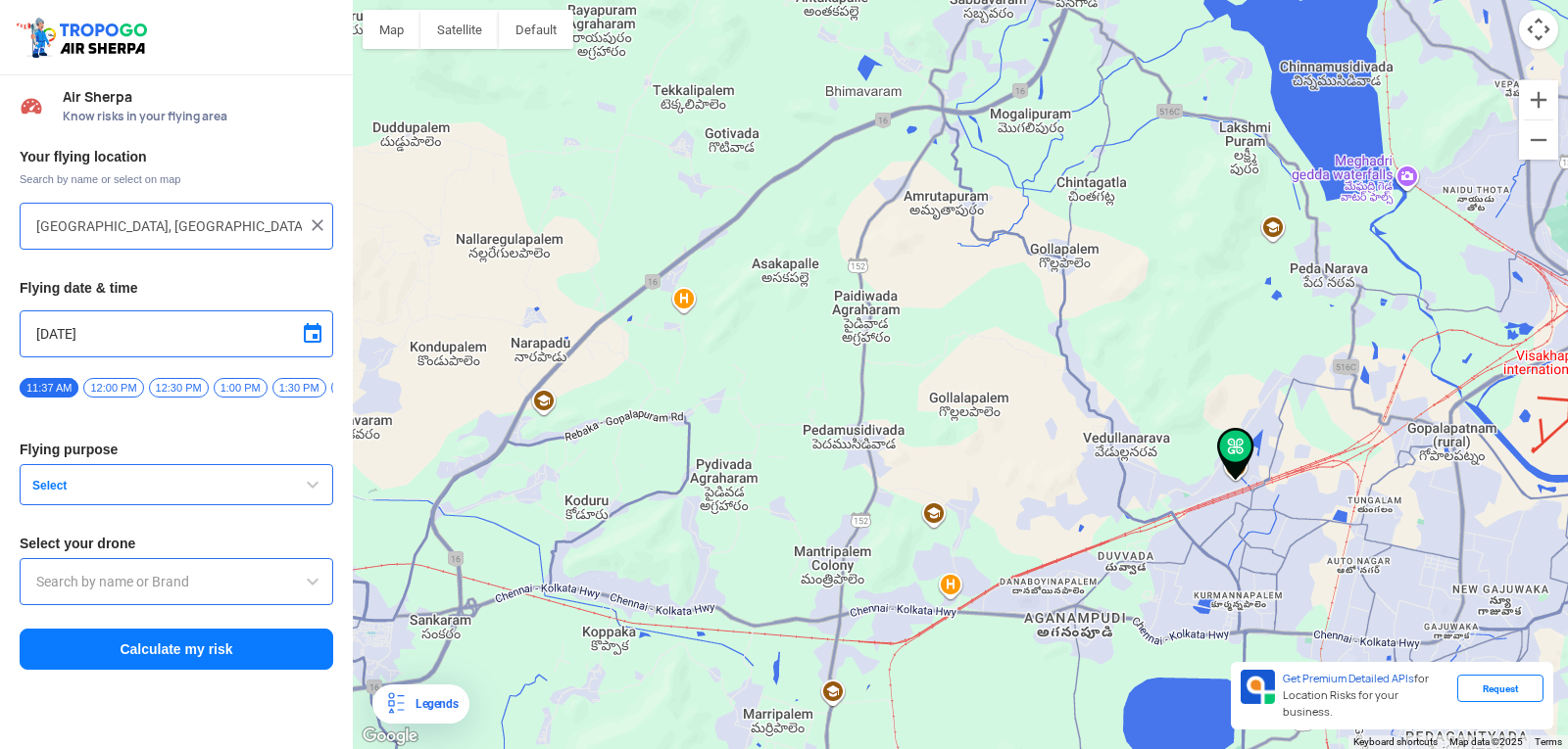
drag, startPoint x: 880, startPoint y: 322, endPoint x: 567, endPoint y: 74, distance: 399.3
click at [567, 74] on div at bounding box center [960, 374] width 1215 height 749
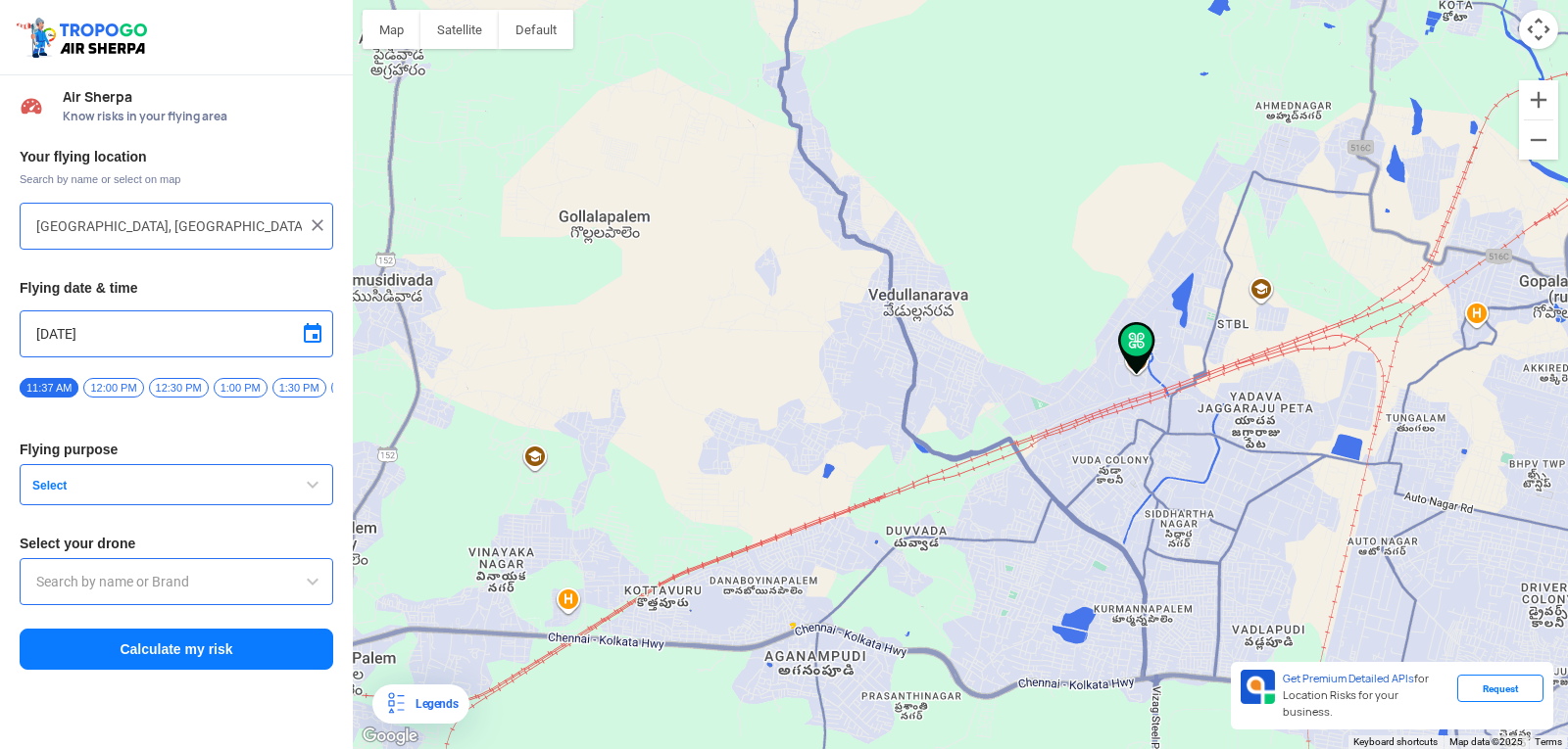
drag, startPoint x: 953, startPoint y: 307, endPoint x: 840, endPoint y: 207, distance: 150.9
click at [840, 207] on div at bounding box center [960, 374] width 1215 height 749
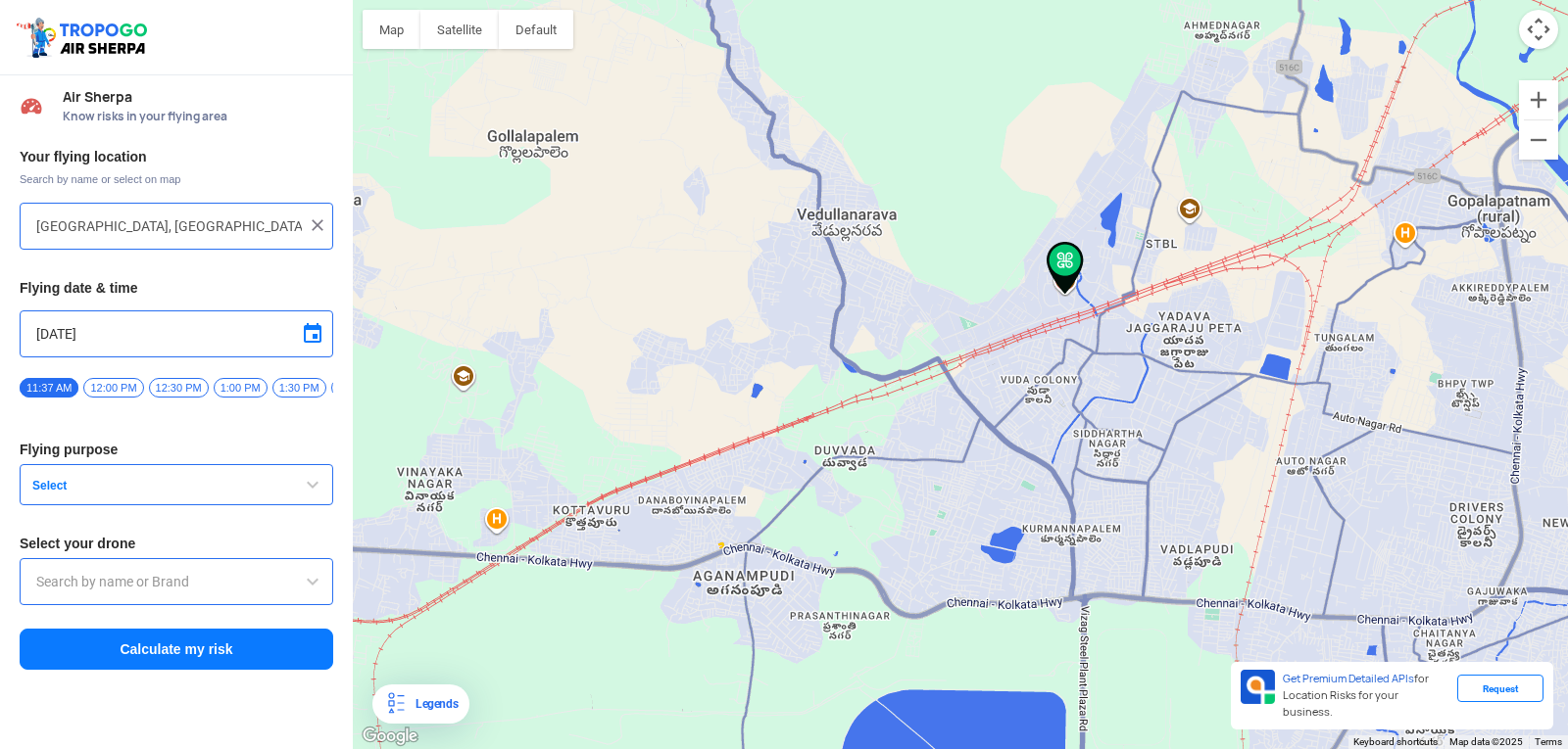
click at [158, 489] on span "Select" at bounding box center [147, 486] width 245 height 16
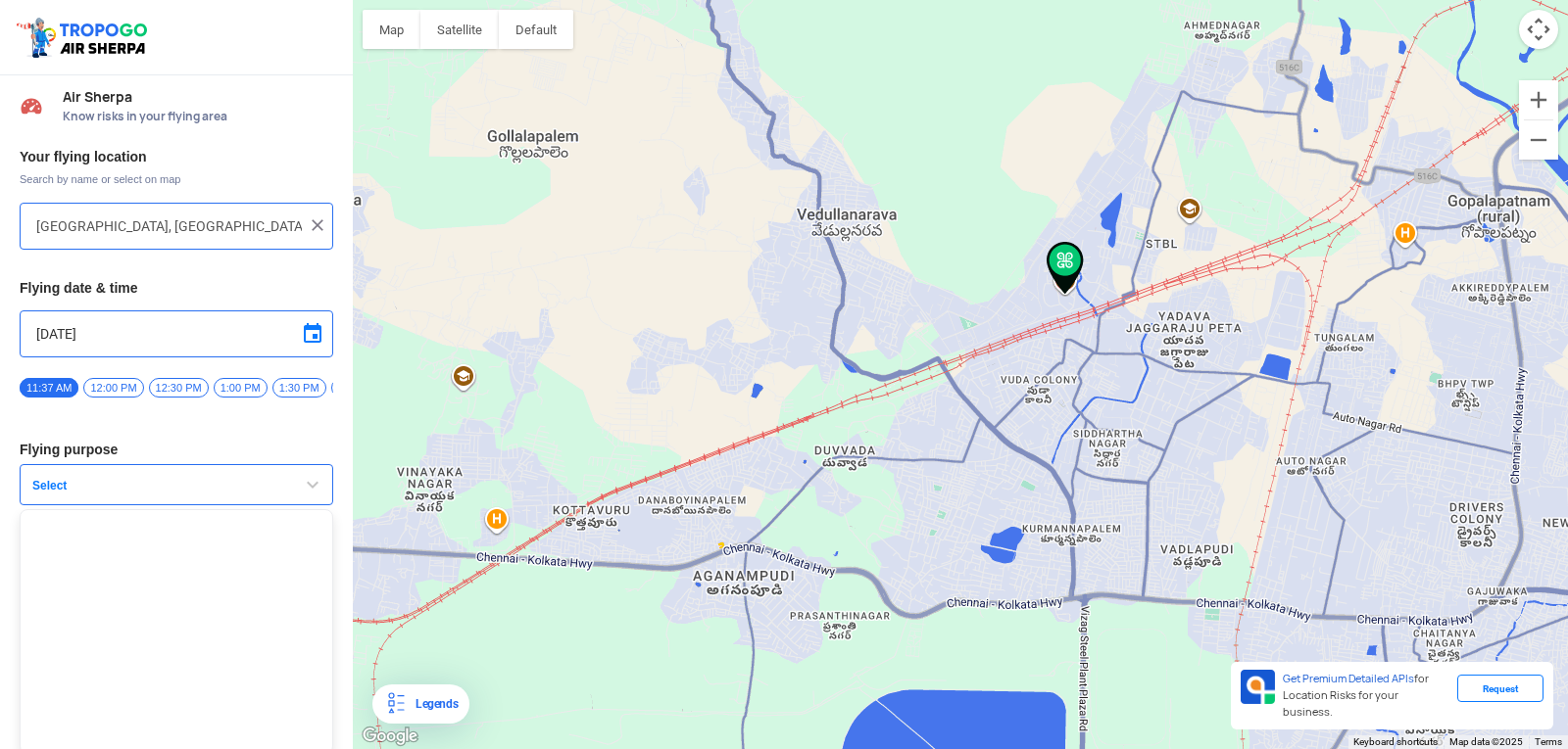
click at [301, 491] on span "button" at bounding box center [313, 485] width 24 height 24
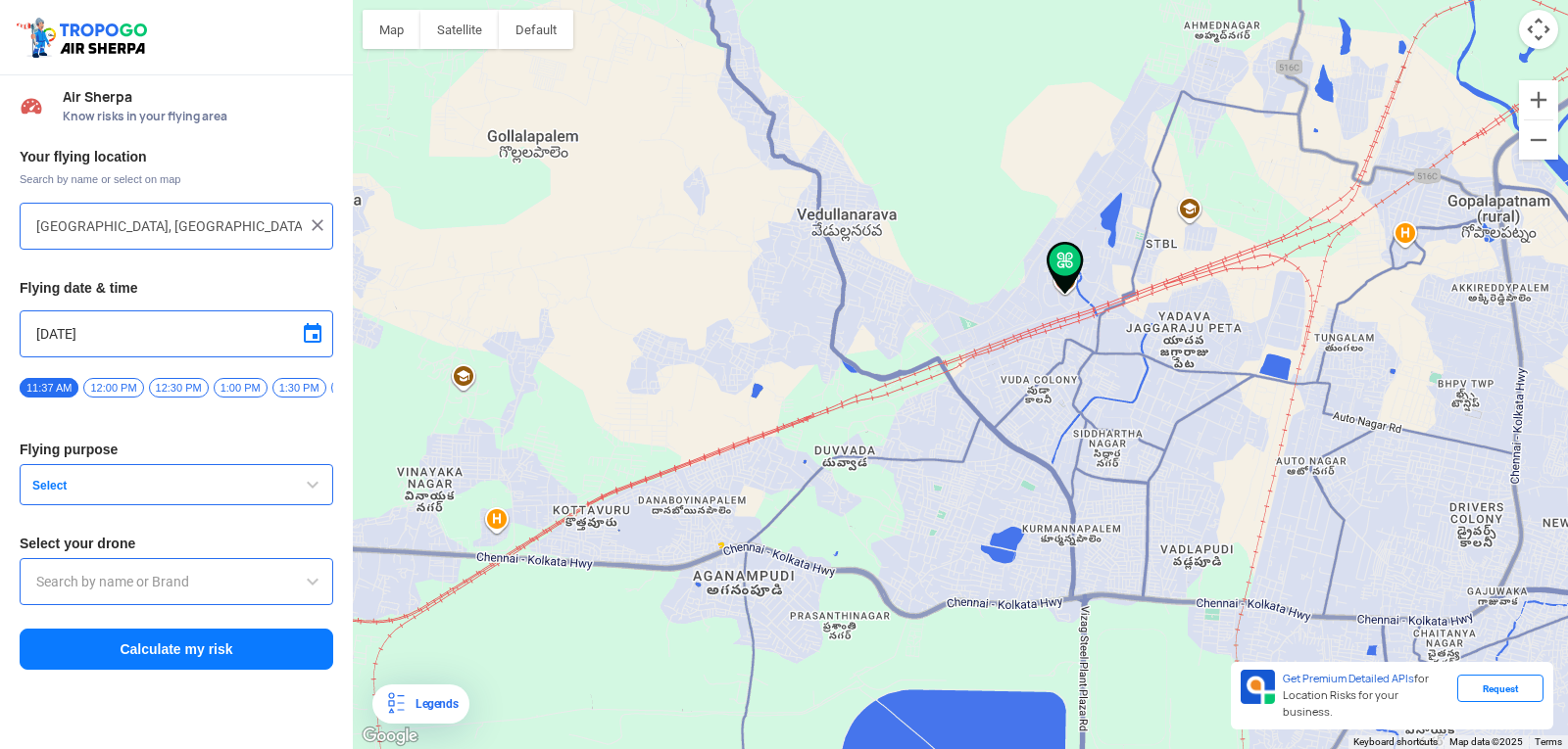
click at [289, 492] on button "Select" at bounding box center [177, 484] width 314 height 41
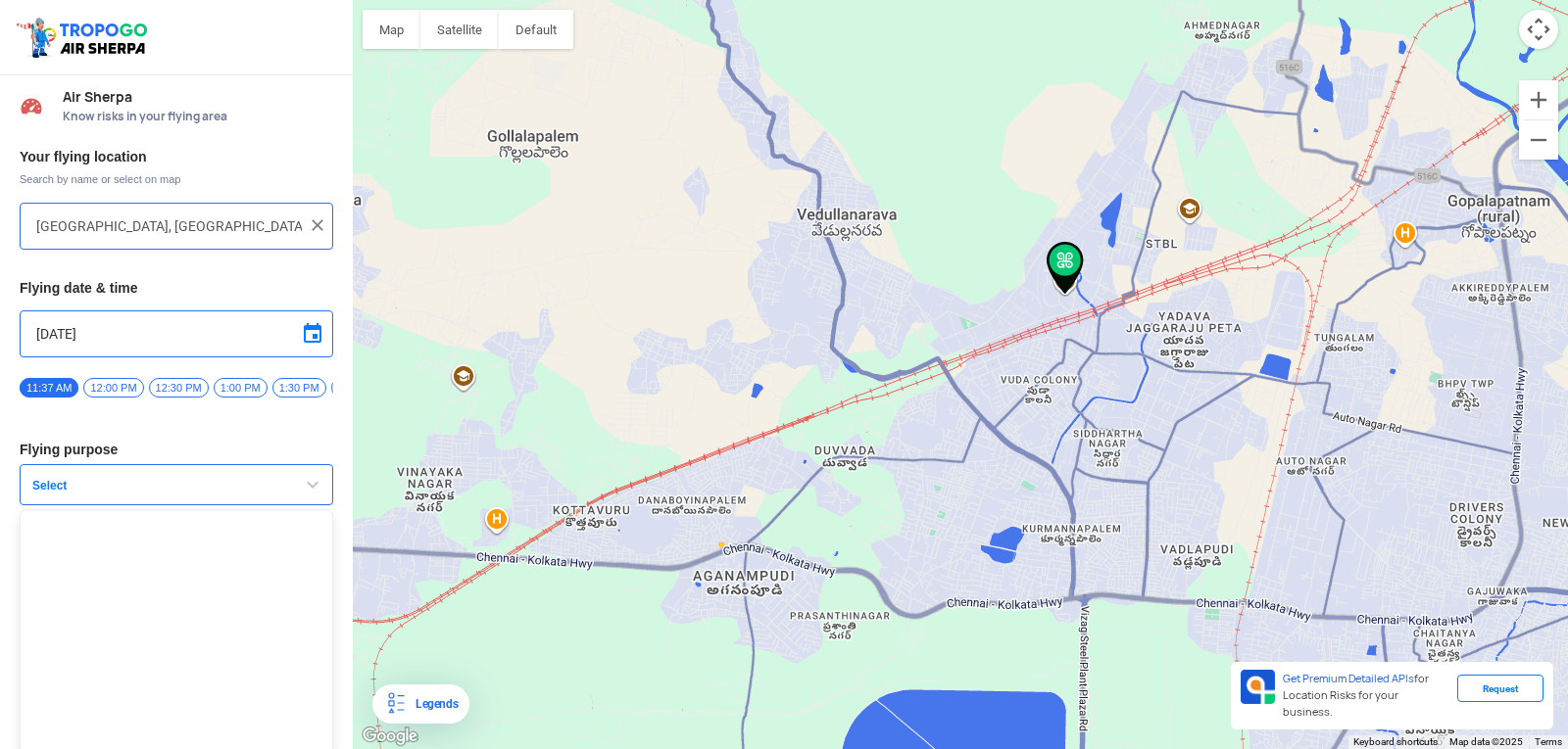
scroll to position [13, 0]
click at [280, 473] on button "Select" at bounding box center [177, 479] width 314 height 41
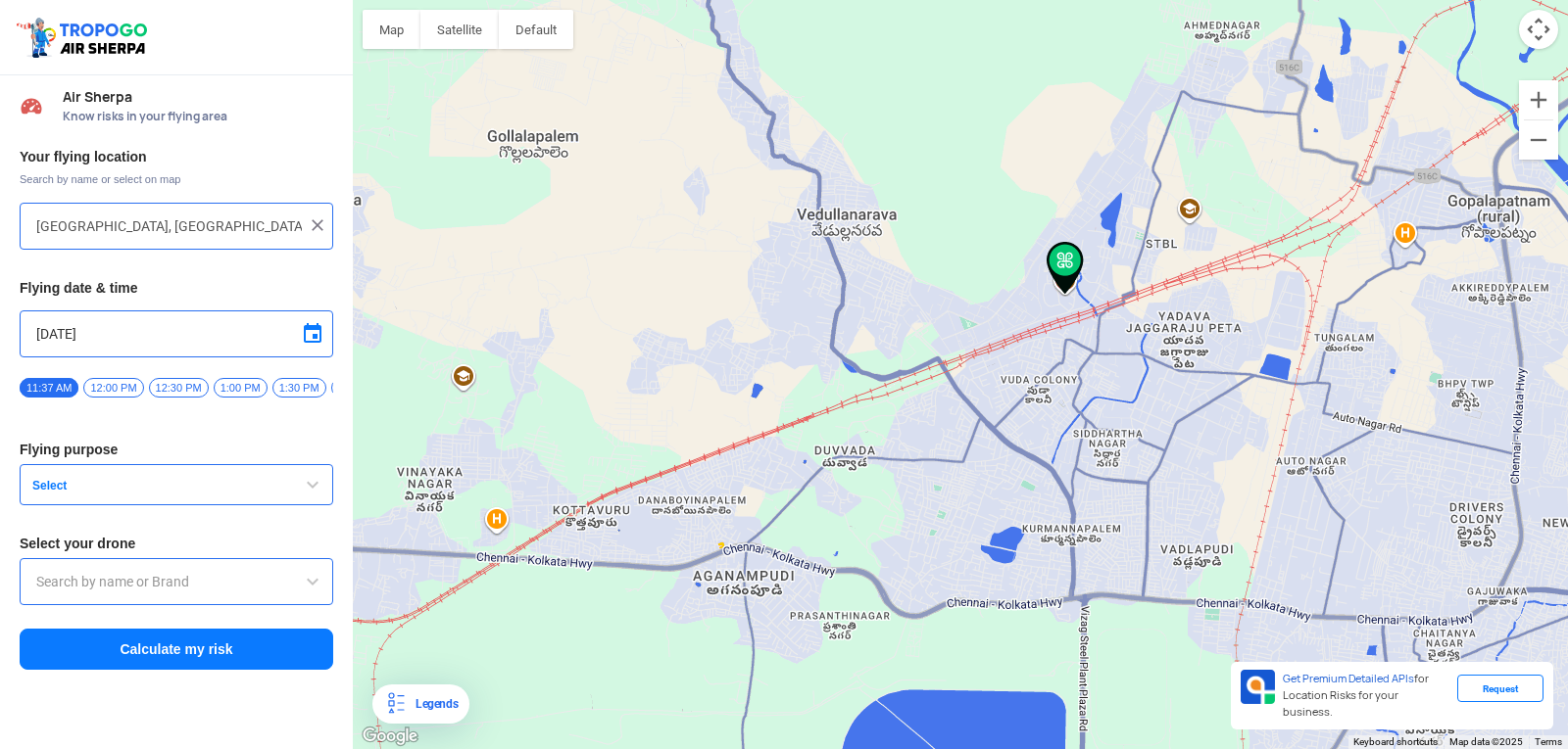
scroll to position [0, 0]
click at [117, 384] on span "12:00 PM" at bounding box center [113, 388] width 60 height 20
click at [66, 385] on span "11:37 AM" at bounding box center [49, 388] width 59 height 20
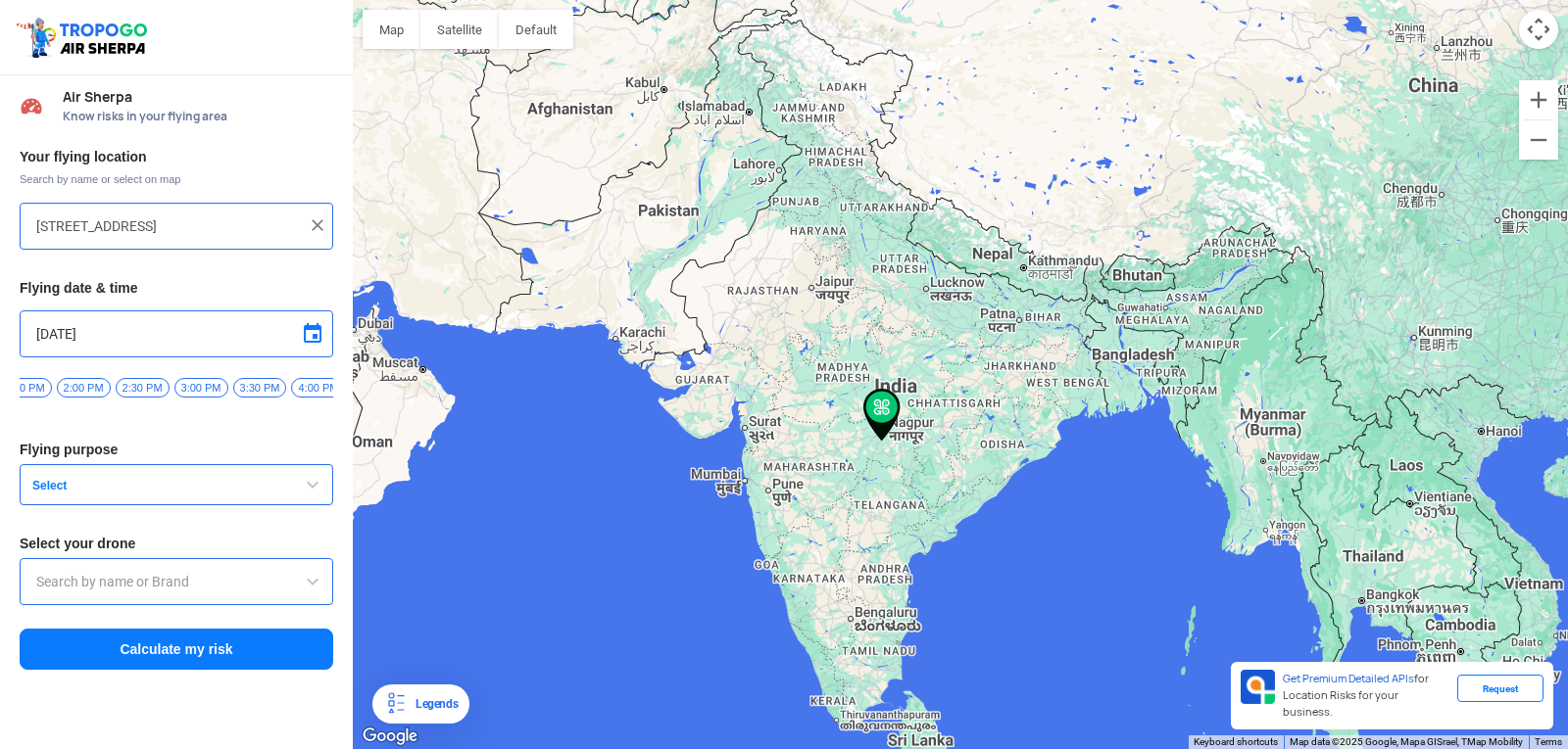
click at [304, 225] on div at bounding box center [177, 226] width 280 height 24
click at [298, 224] on input "144, Khattalwada, Wadgaon, Maharashtra 272176, India" at bounding box center [170, 226] width 266 height 24
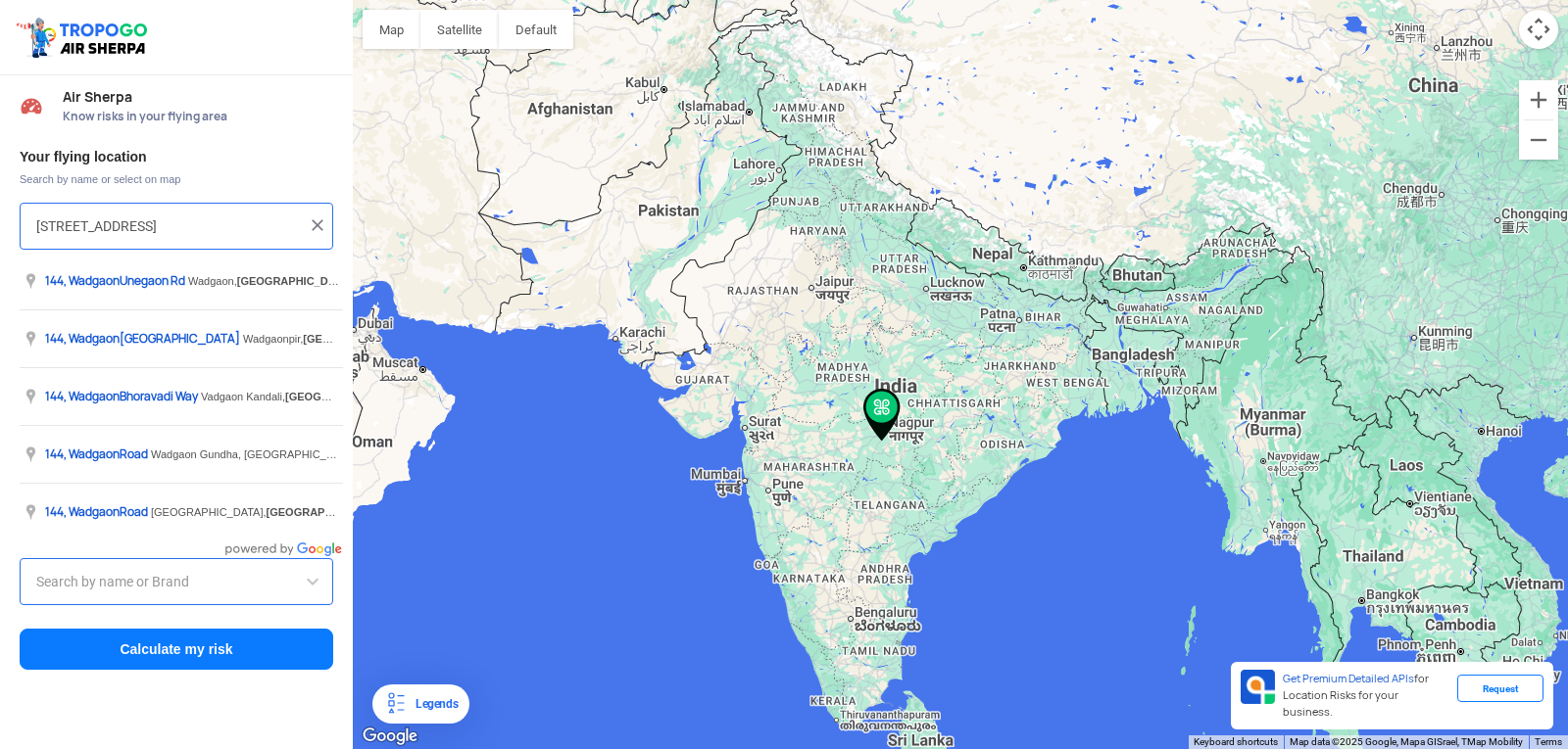
type input "144, Khattalwada, Wadgaon, Maharashtra 72176, India"
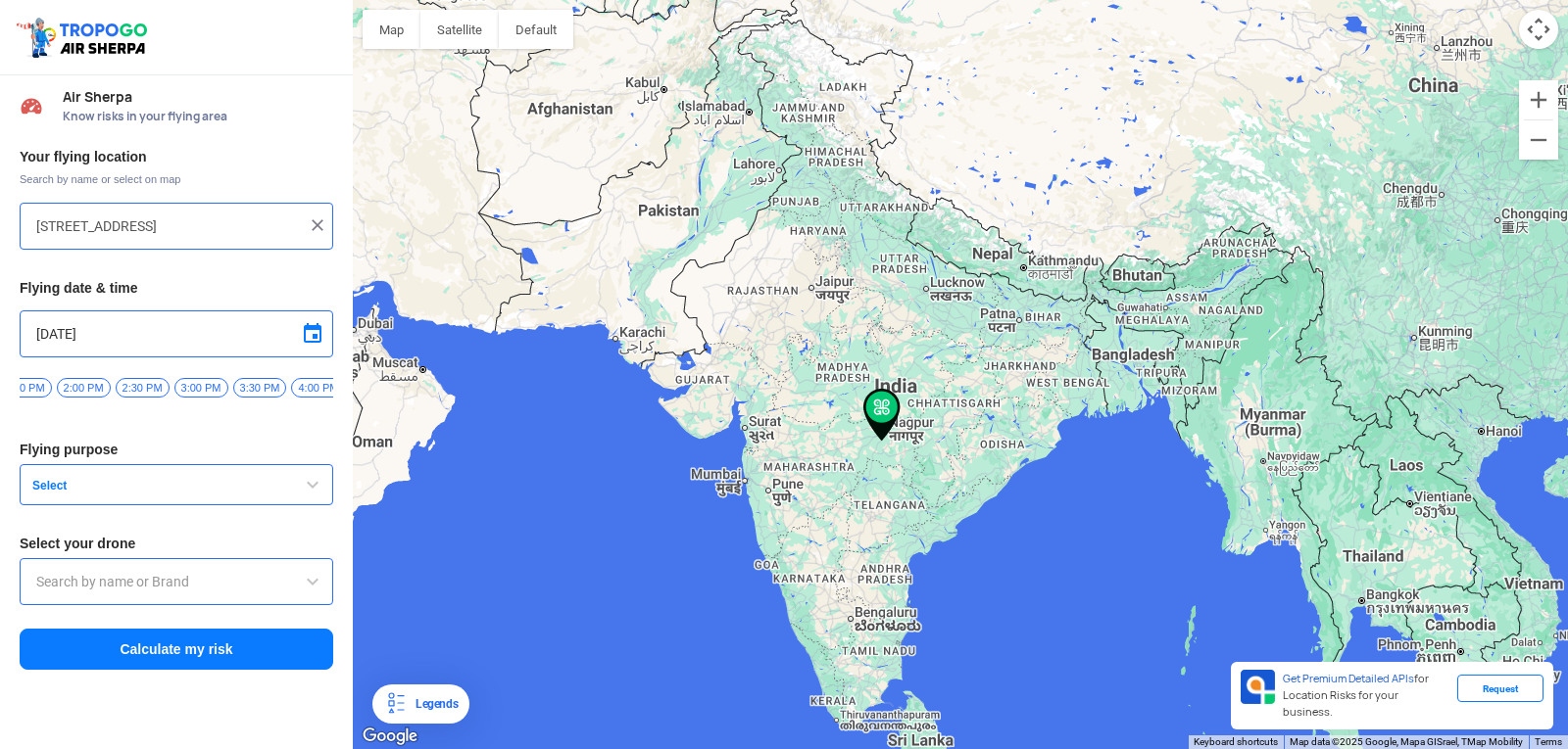
click at [316, 221] on img at bounding box center [318, 225] width 20 height 20
click at [296, 226] on input "text" at bounding box center [170, 226] width 266 height 24
type input "Block D, Visakhapatnam, Andhra Pradesh 530049, India"
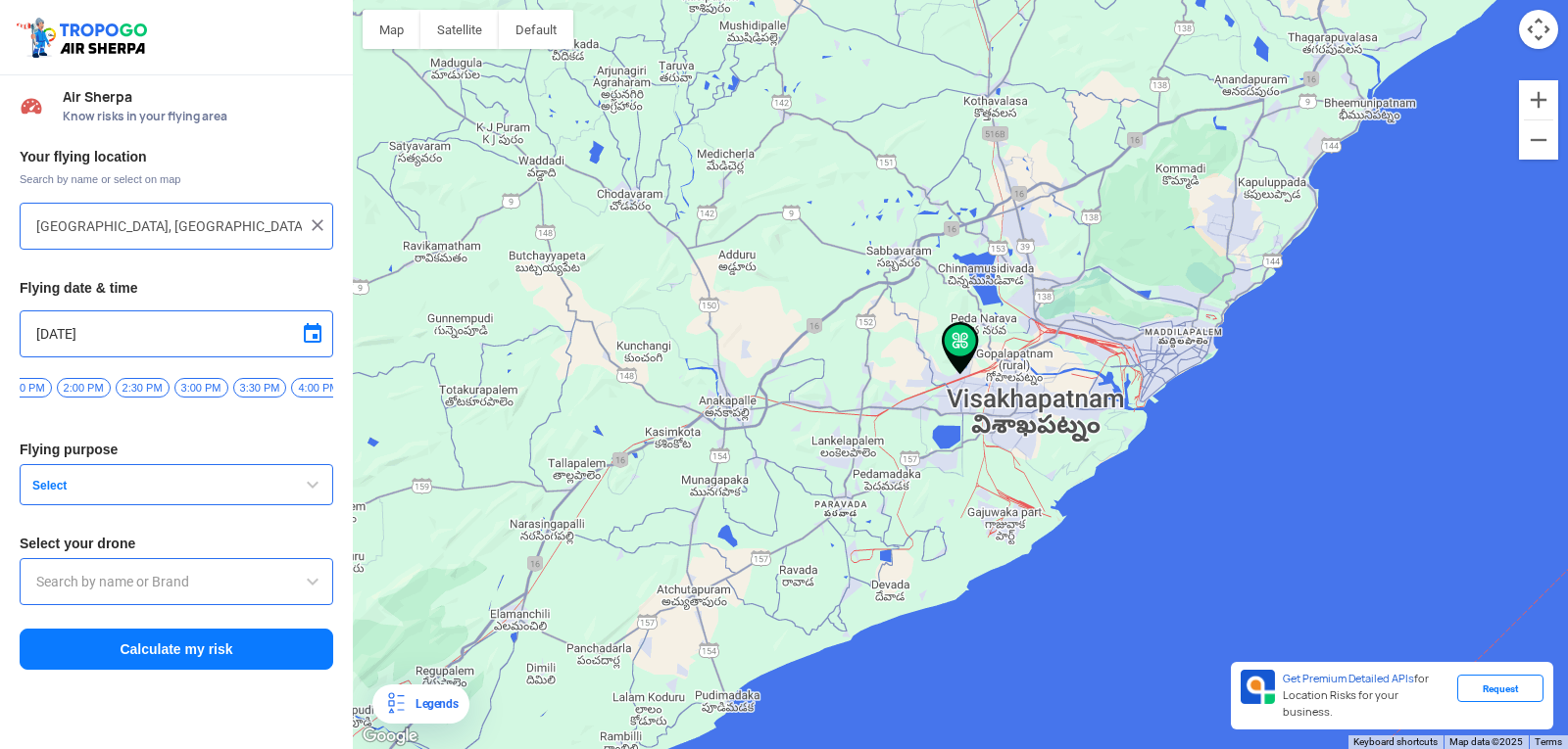
click at [211, 478] on button "Select" at bounding box center [177, 484] width 314 height 41
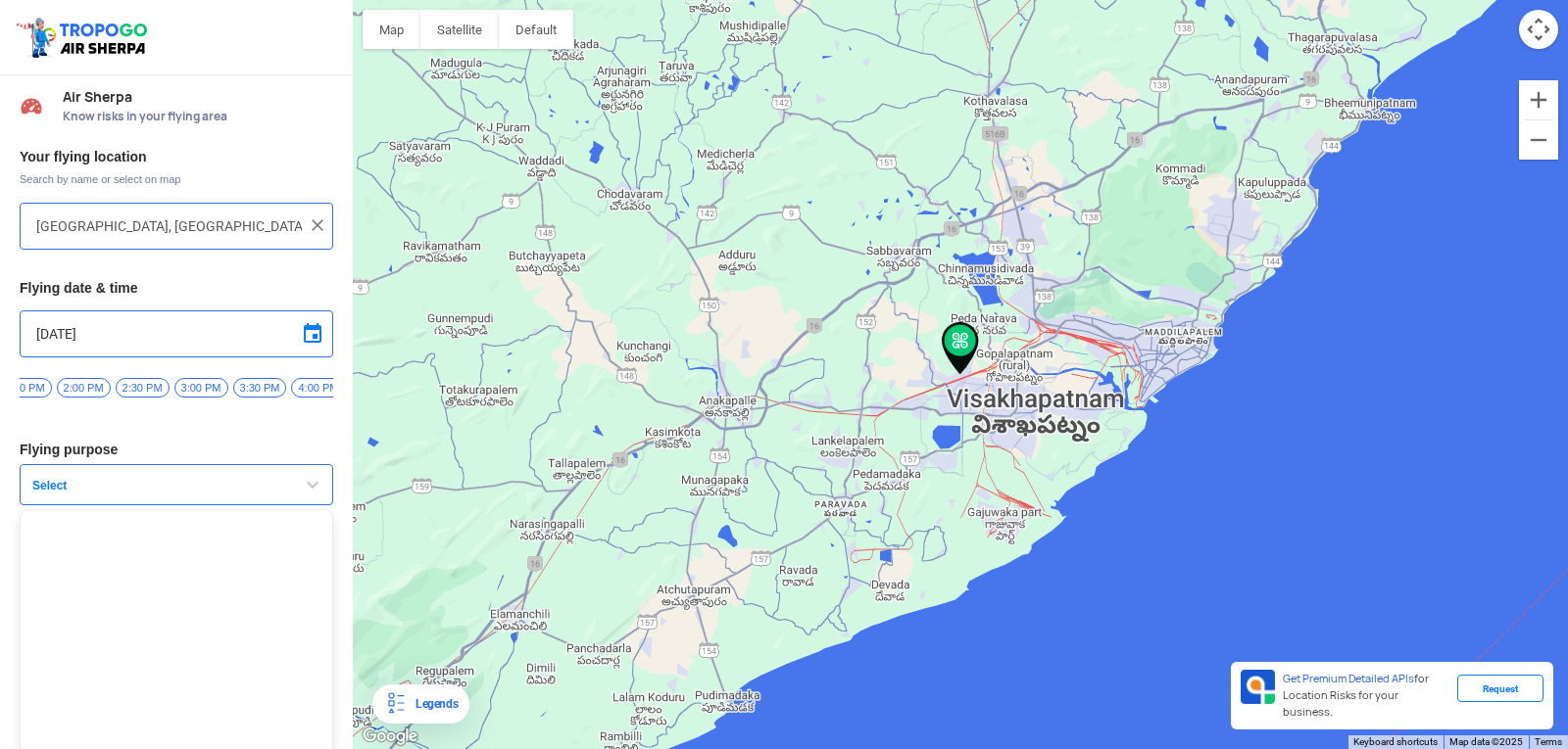
click at [211, 478] on button "Select" at bounding box center [177, 484] width 314 height 41
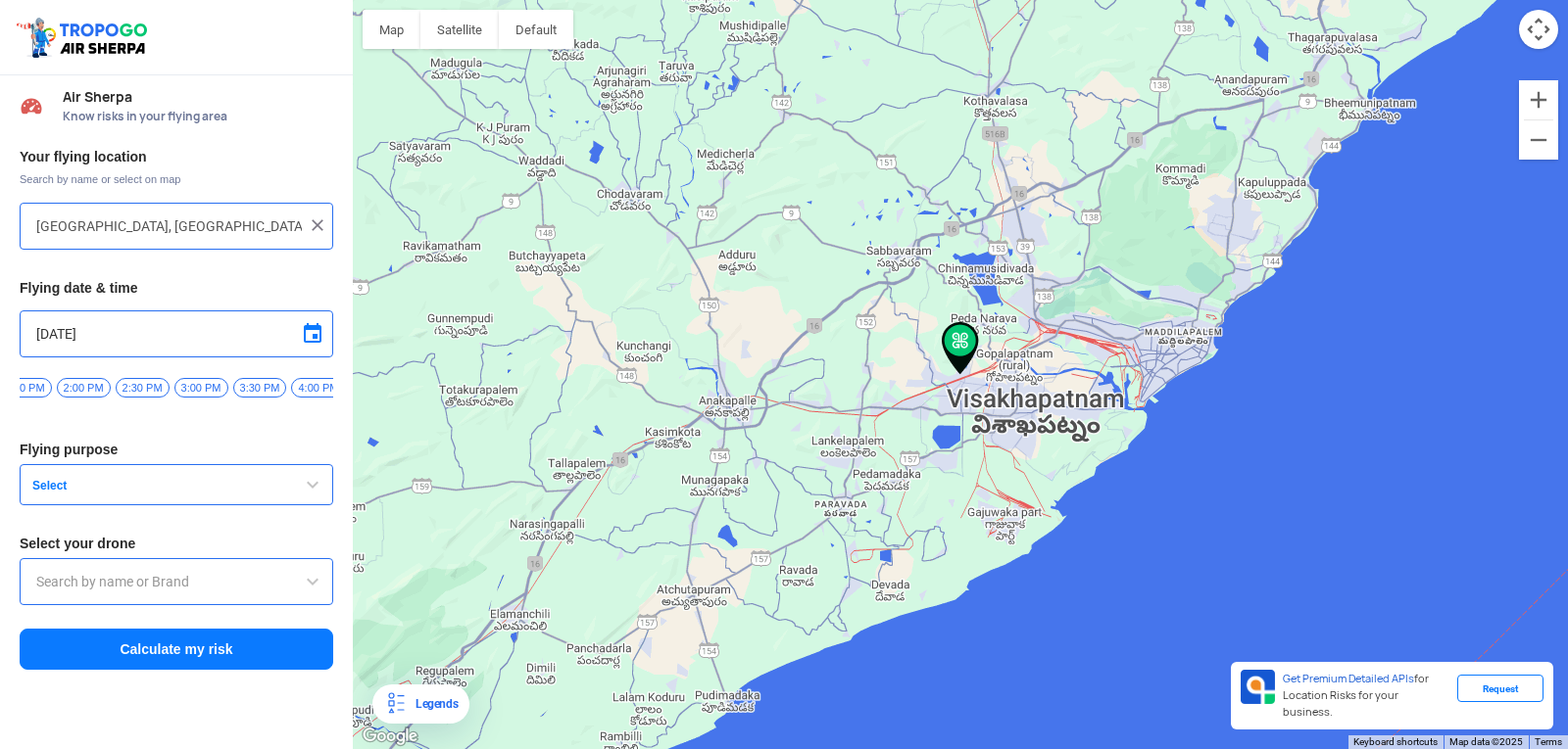
click at [192, 582] on input "text" at bounding box center [177, 582] width 280 height 24
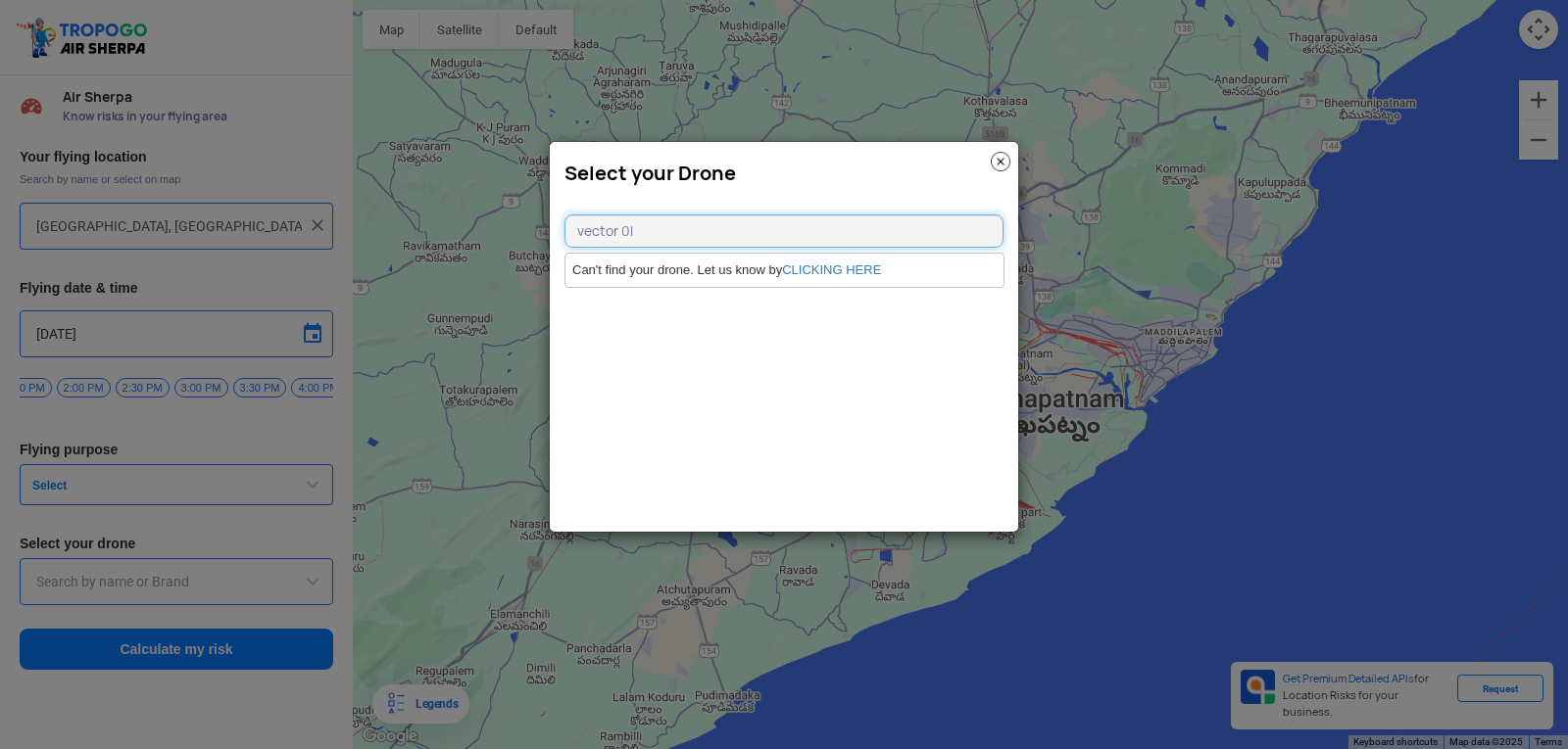
type input "vector 0l"
click at [215, 484] on modal-container "Select your Drone vector 0l Can't find your drone. Let us know by CLICKING HERE" at bounding box center [784, 374] width 1568 height 749
click at [993, 160] on img at bounding box center [1000, 162] width 20 height 20
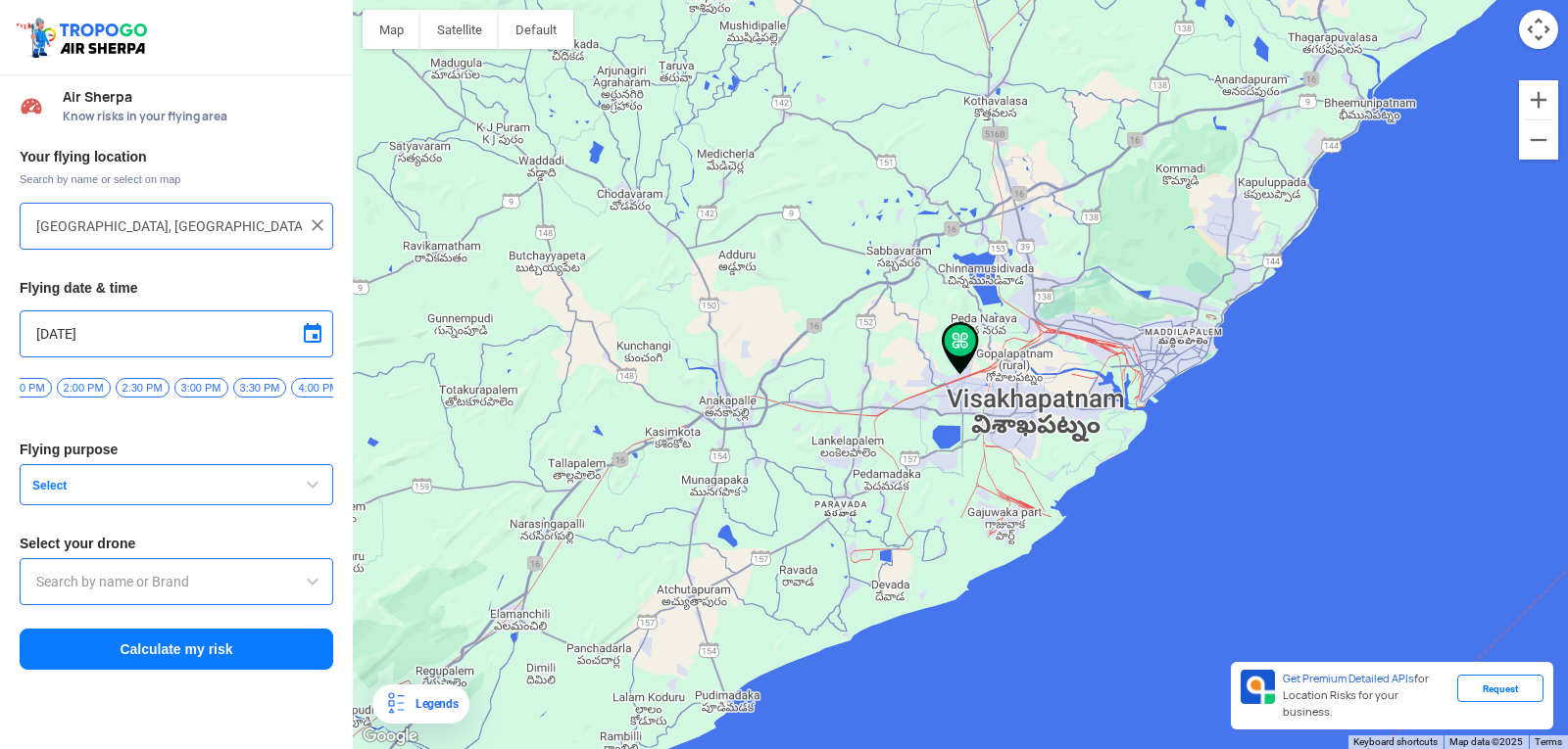
click at [232, 485] on button "Select" at bounding box center [177, 484] width 314 height 41
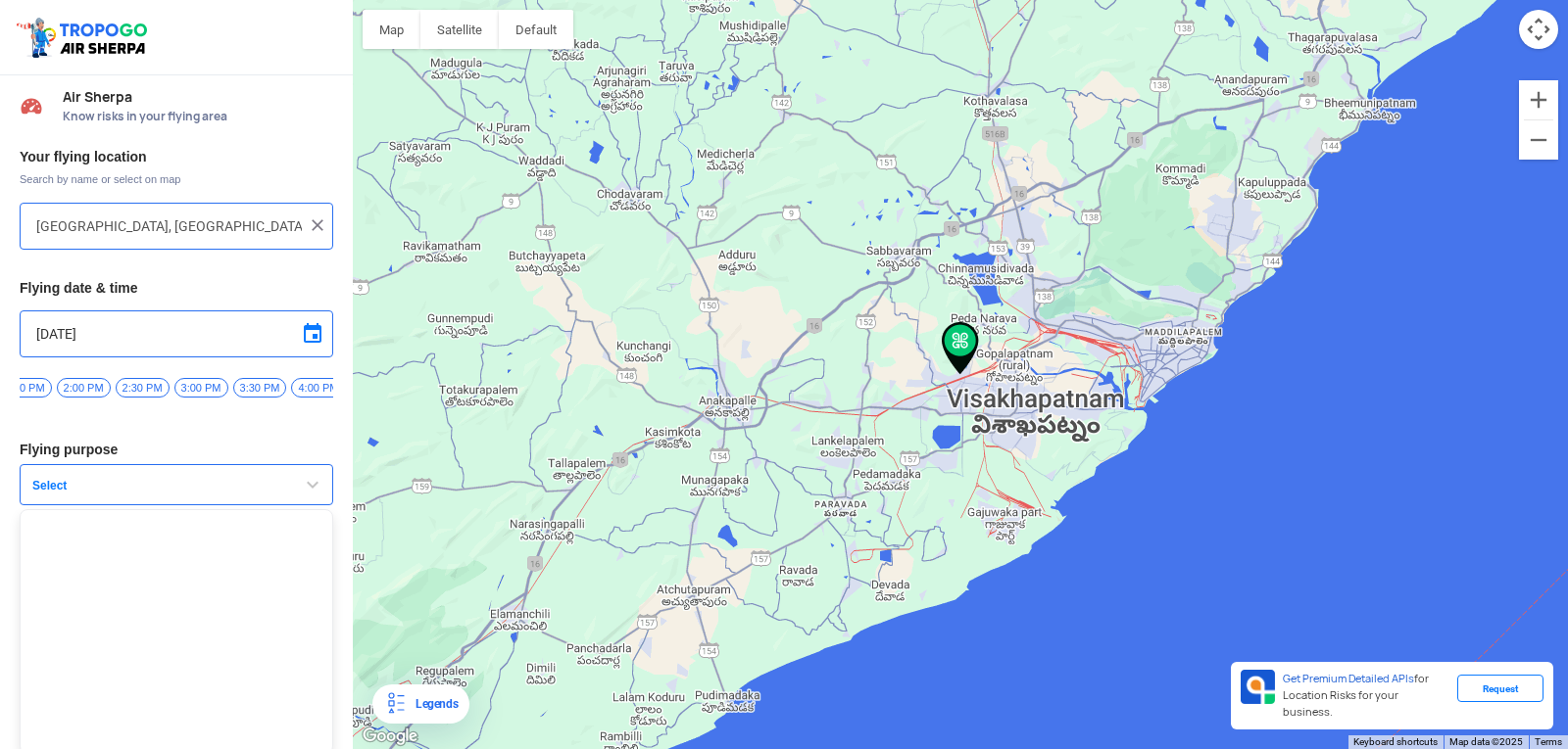
click at [233, 488] on span "Select" at bounding box center [147, 486] width 245 height 16
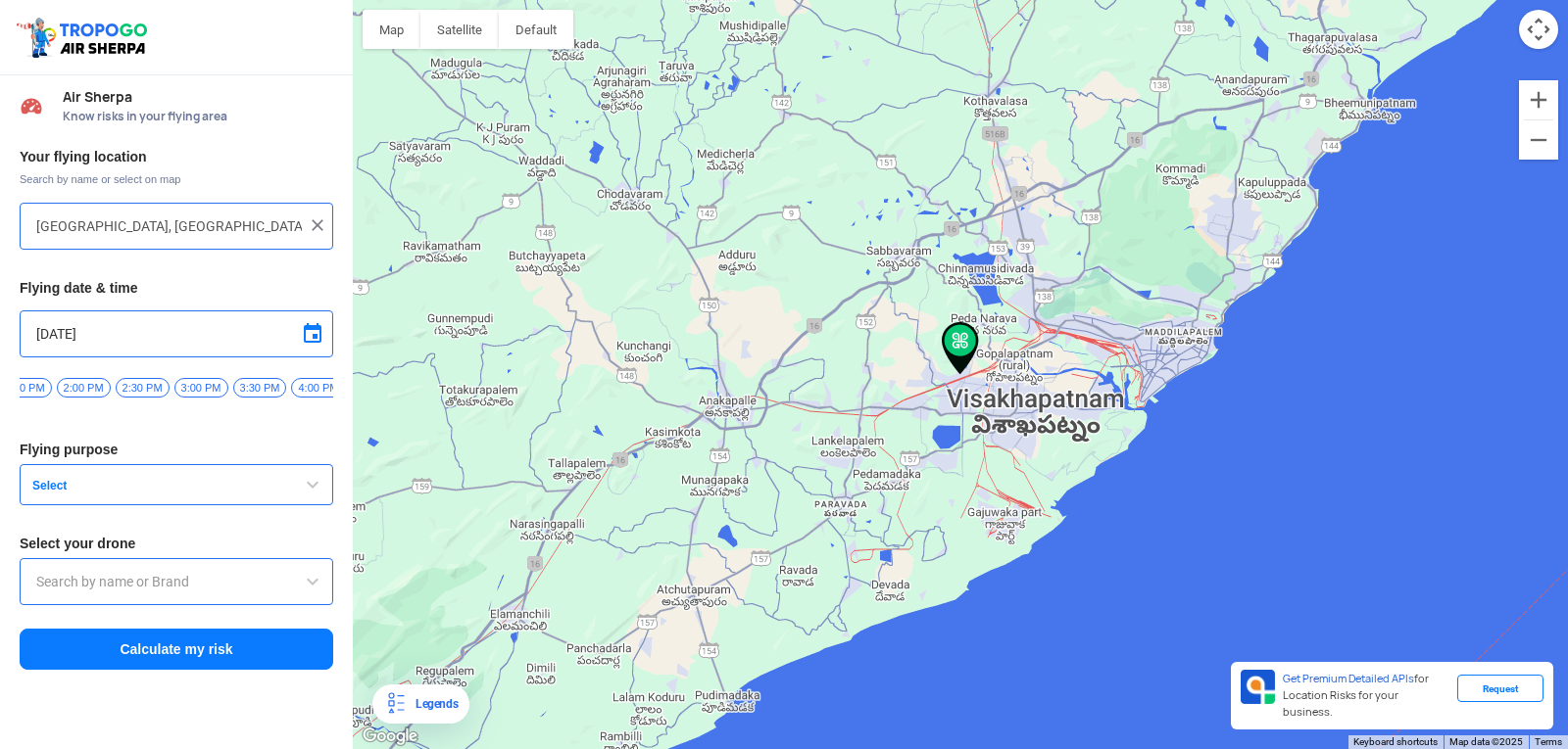
click at [233, 488] on span "Select" at bounding box center [147, 486] width 245 height 16
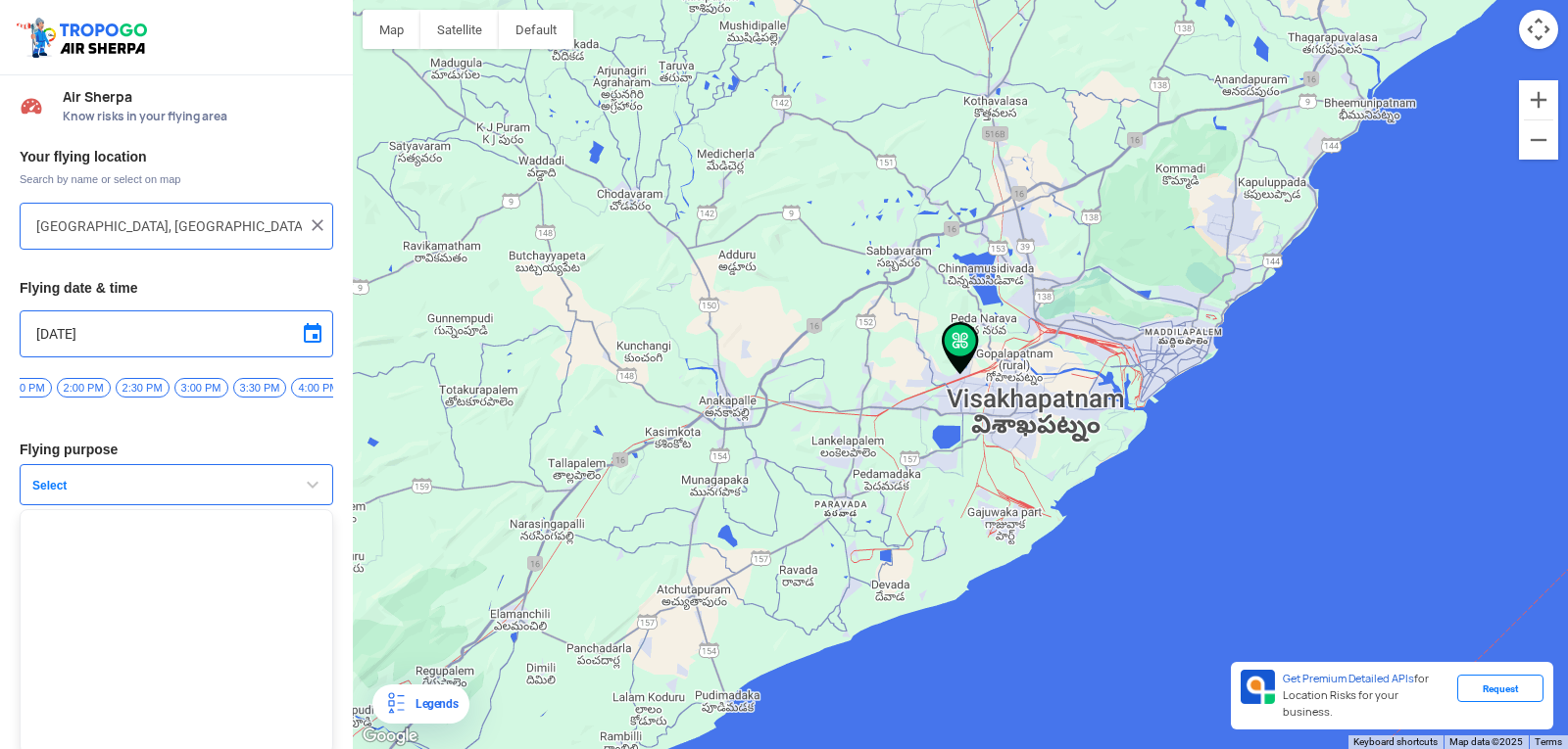
click at [258, 486] on span "Select" at bounding box center [147, 486] width 245 height 16
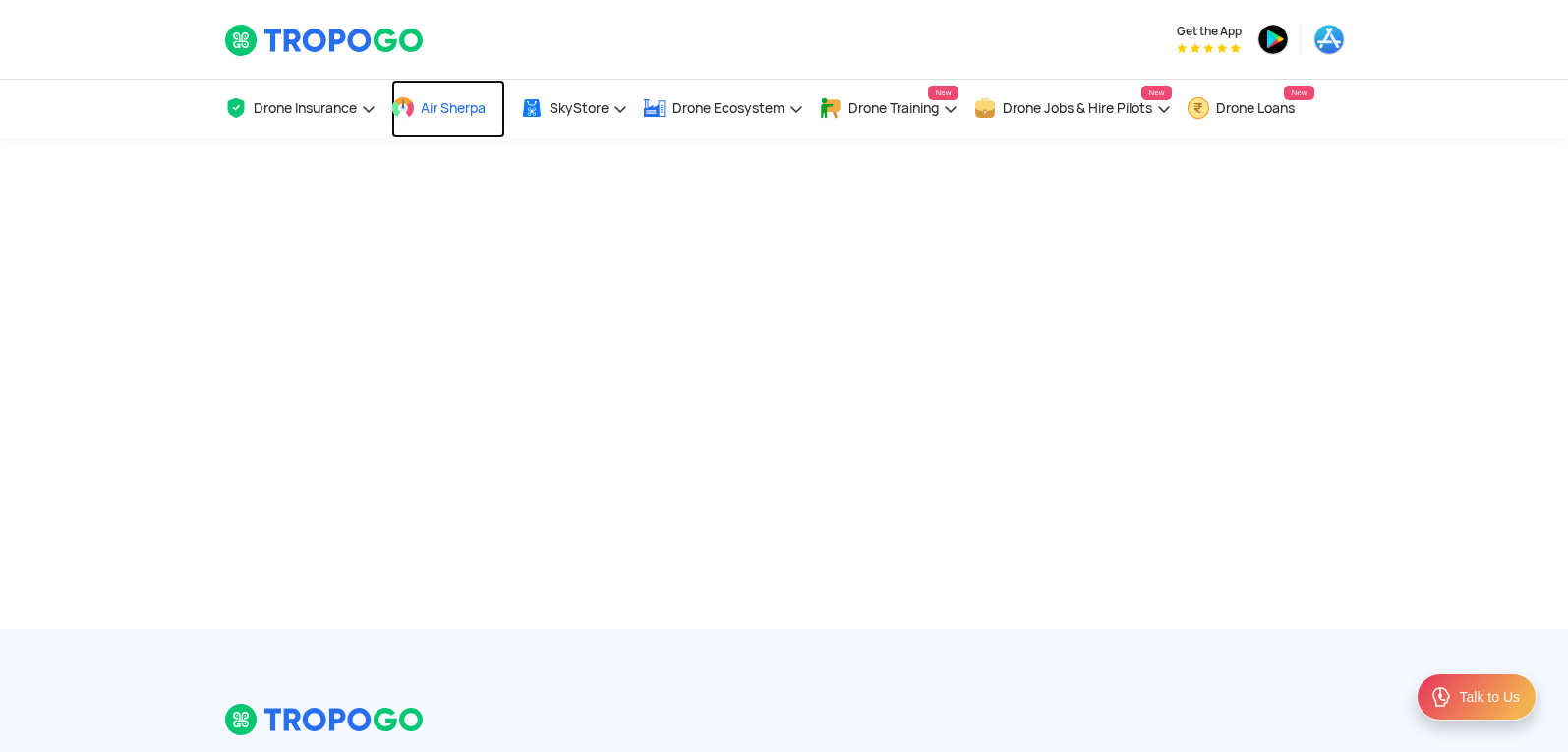
click at [435, 116] on span "Air Sherpa" at bounding box center [453, 109] width 65 height 16
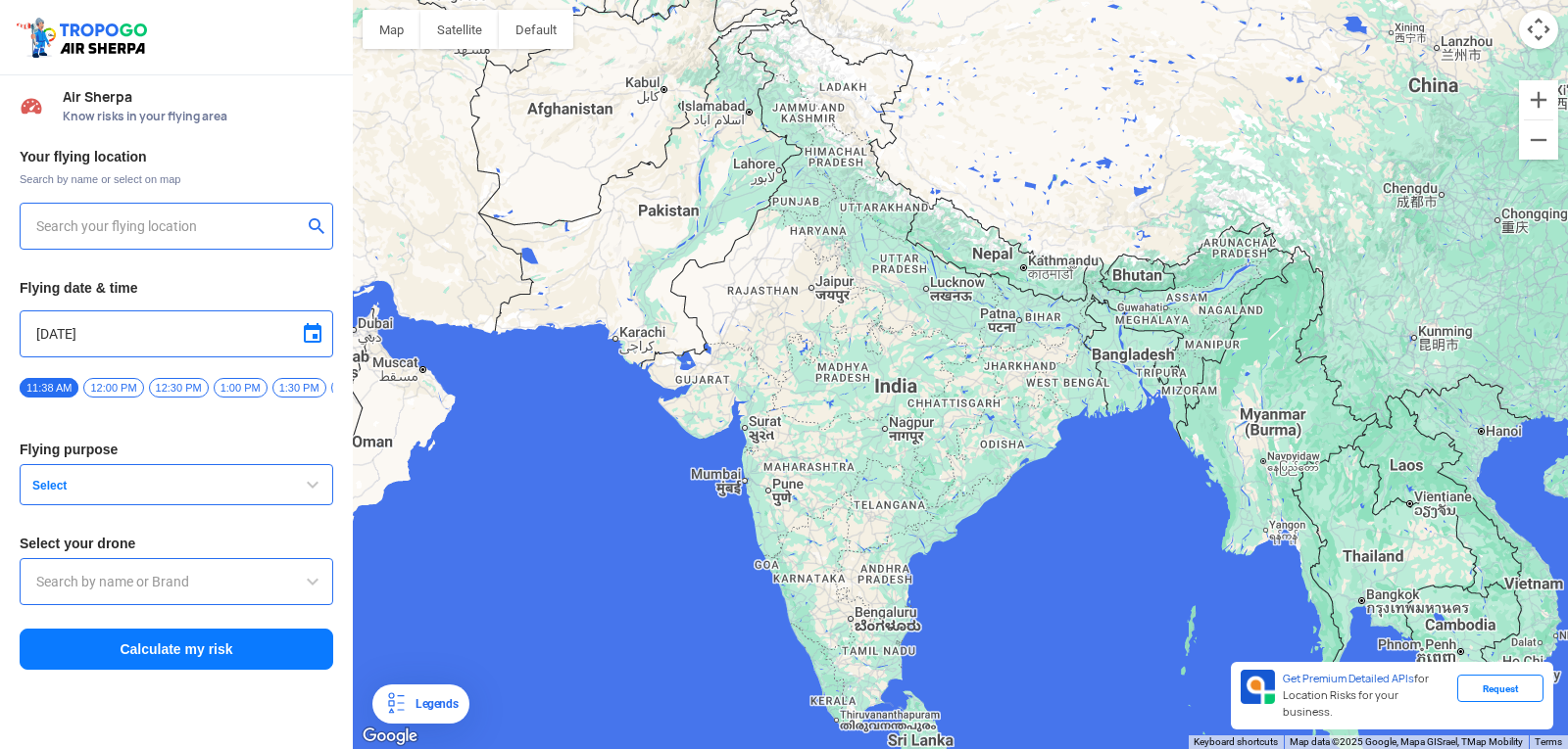
click at [245, 212] on div at bounding box center [177, 225] width 314 height 47
click at [115, 218] on input "text" at bounding box center [170, 226] width 266 height 24
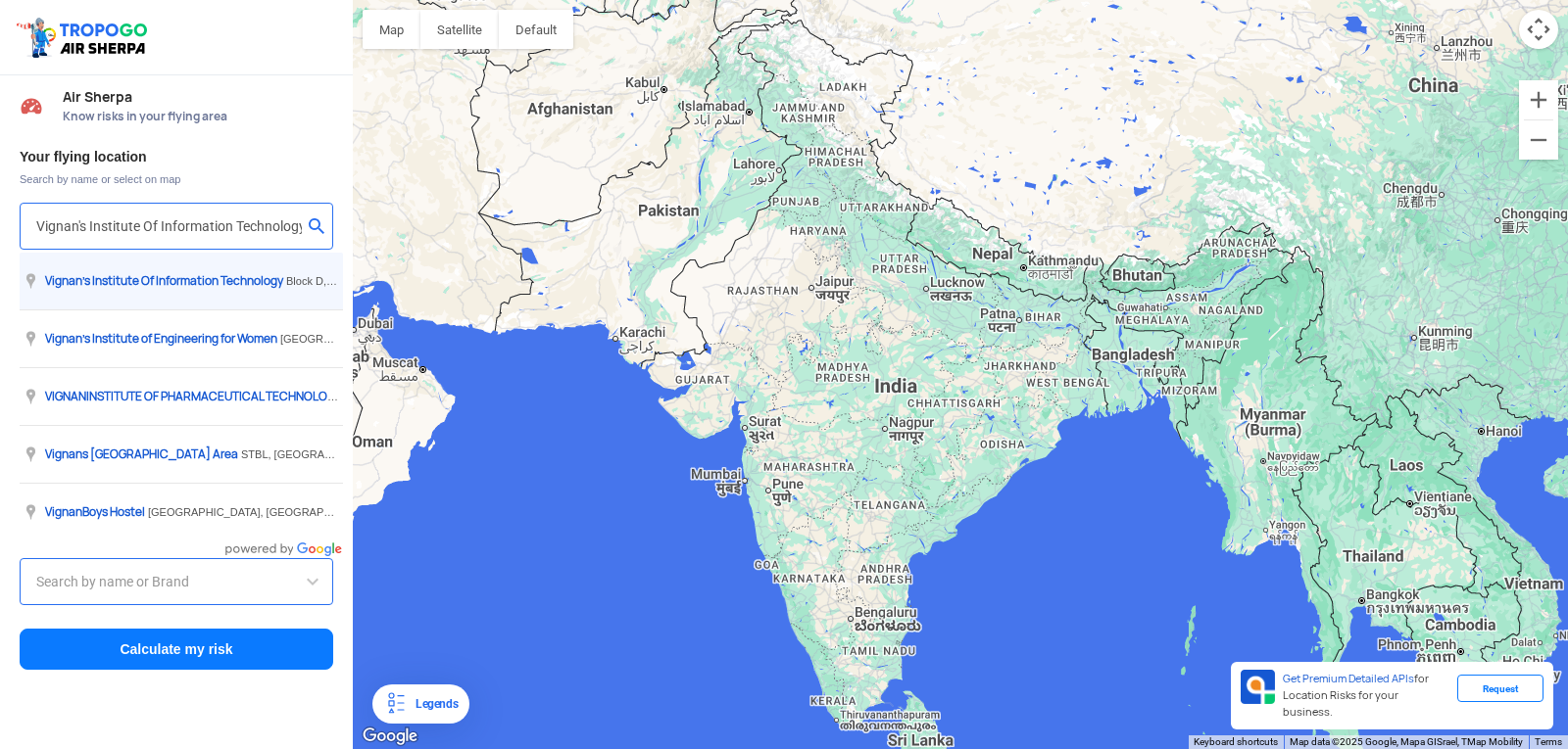
type input "[GEOGRAPHIC_DATA], [GEOGRAPHIC_DATA] 530049, [GEOGRAPHIC_DATA]"
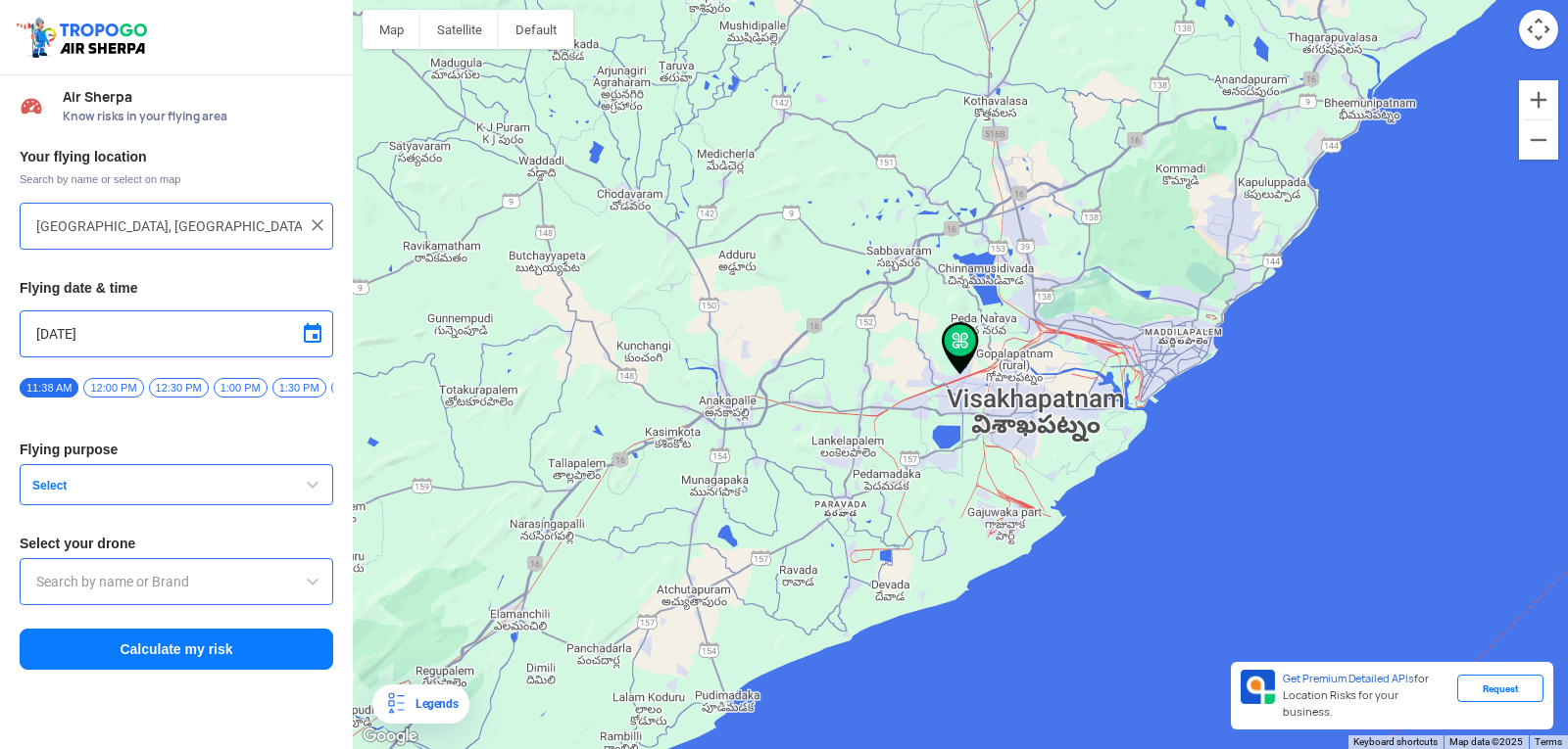
click at [105, 472] on button "Select" at bounding box center [177, 484] width 314 height 41
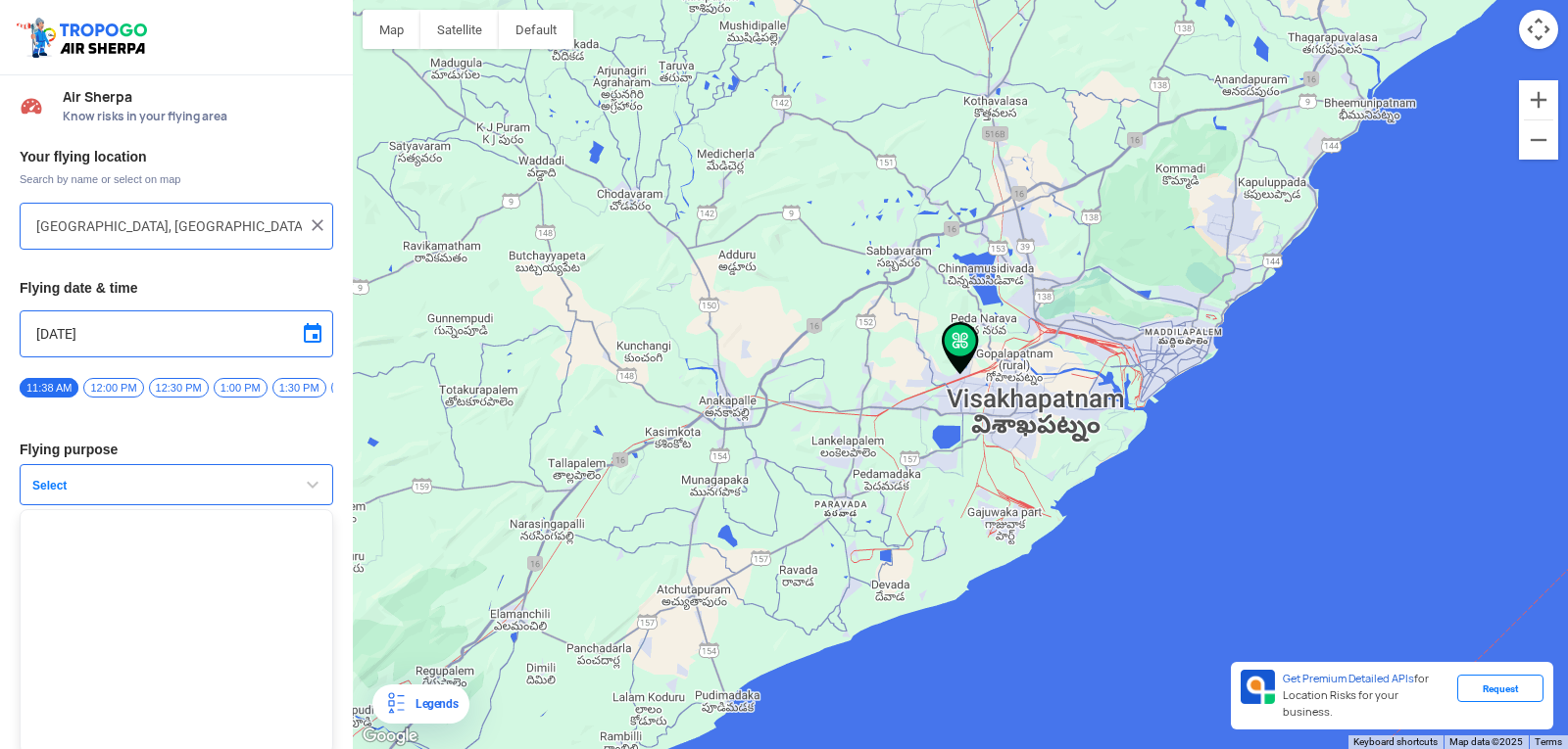
scroll to position [13, 0]
click at [306, 472] on span "button" at bounding box center [313, 480] width 24 height 24
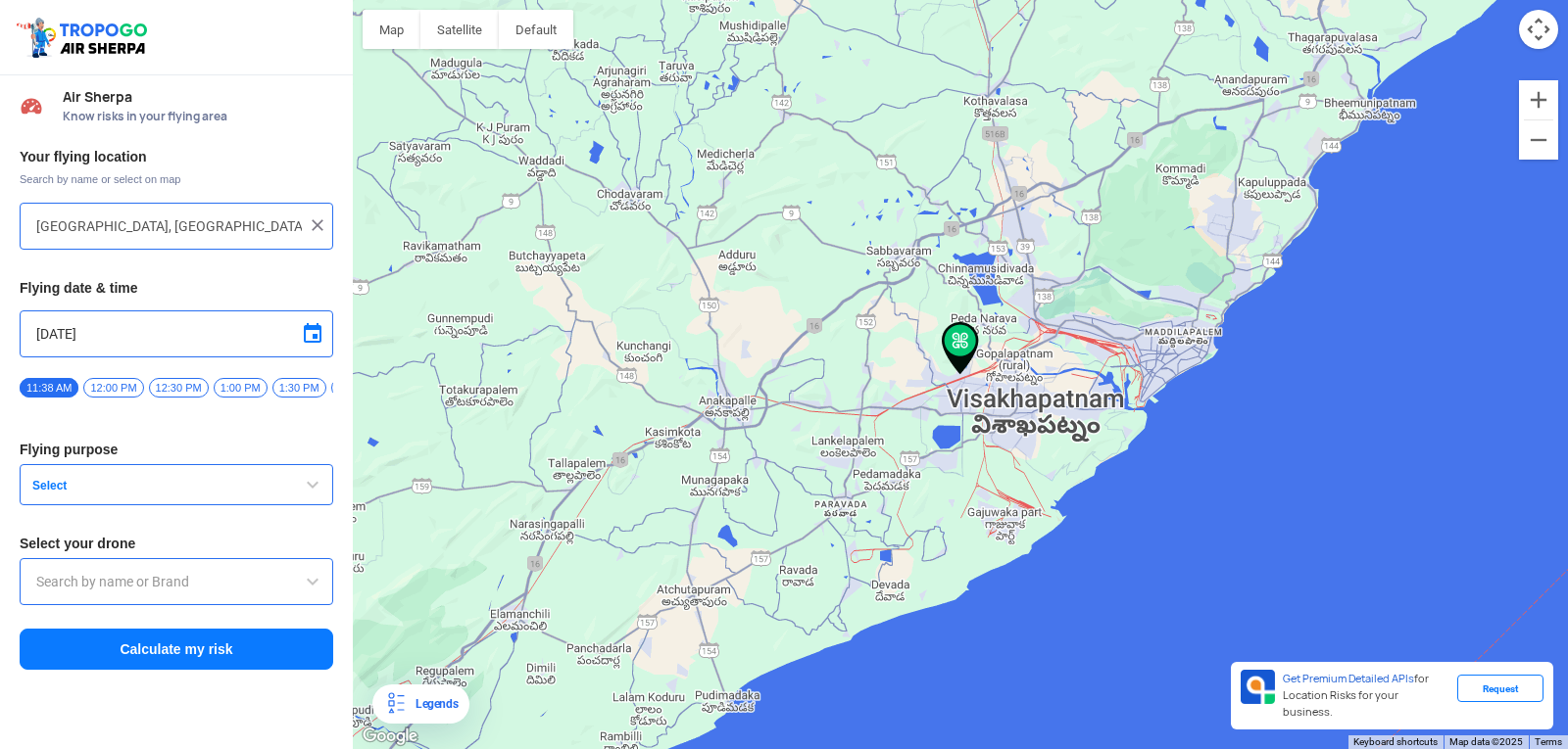
click at [217, 472] on button "Select" at bounding box center [177, 484] width 314 height 41
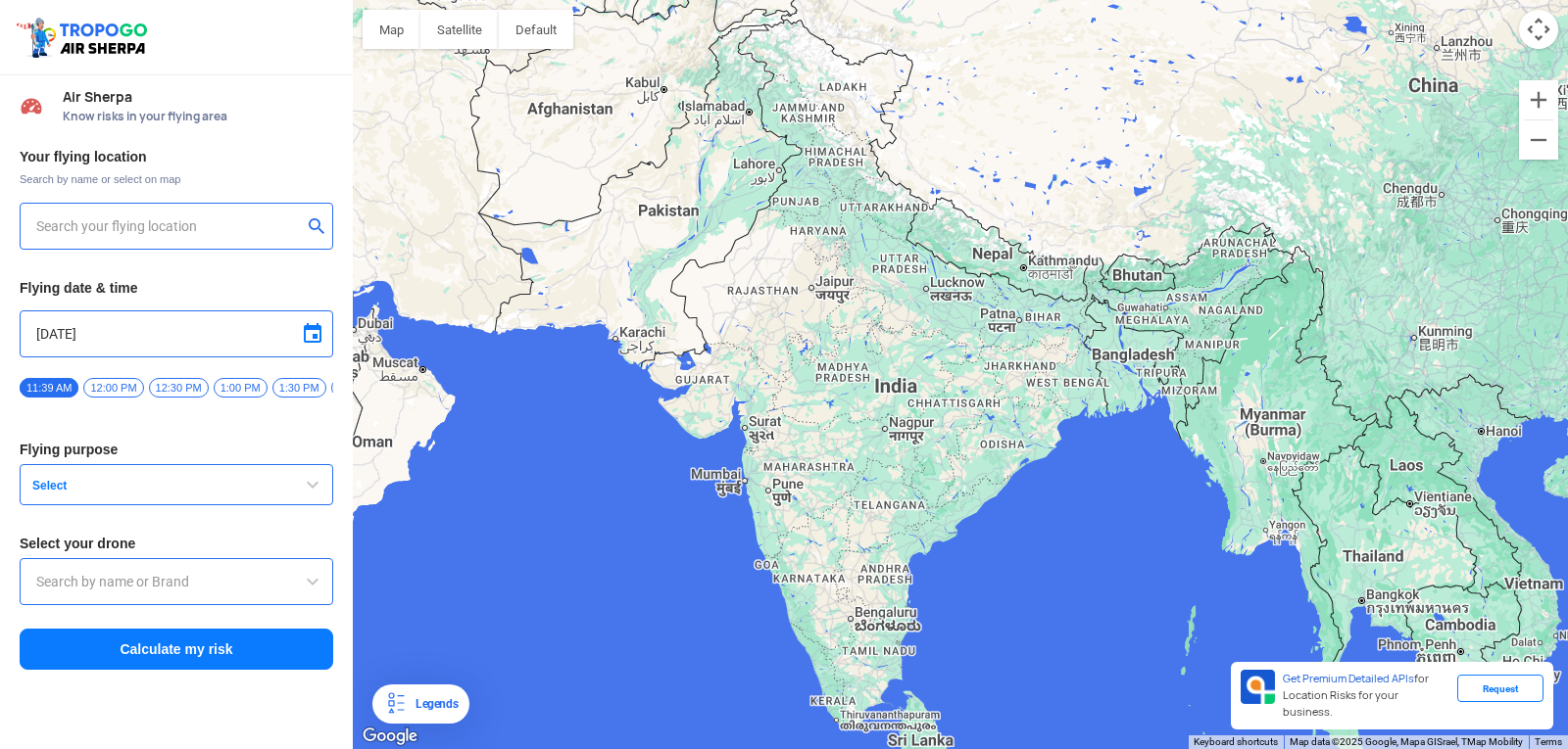
click at [65, 494] on span "Select" at bounding box center [147, 486] width 245 height 16
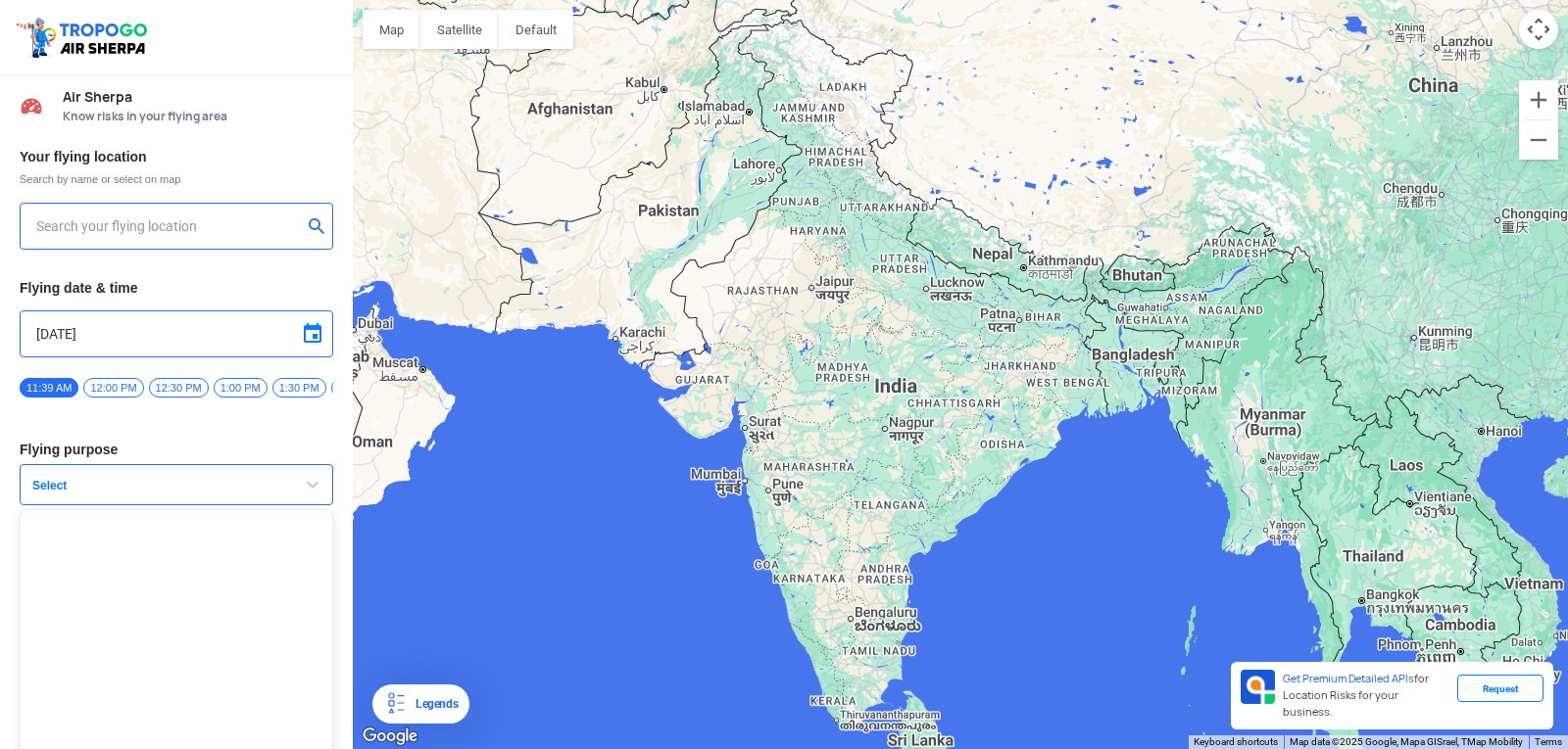
click at [223, 226] on input "text" at bounding box center [170, 226] width 266 height 24
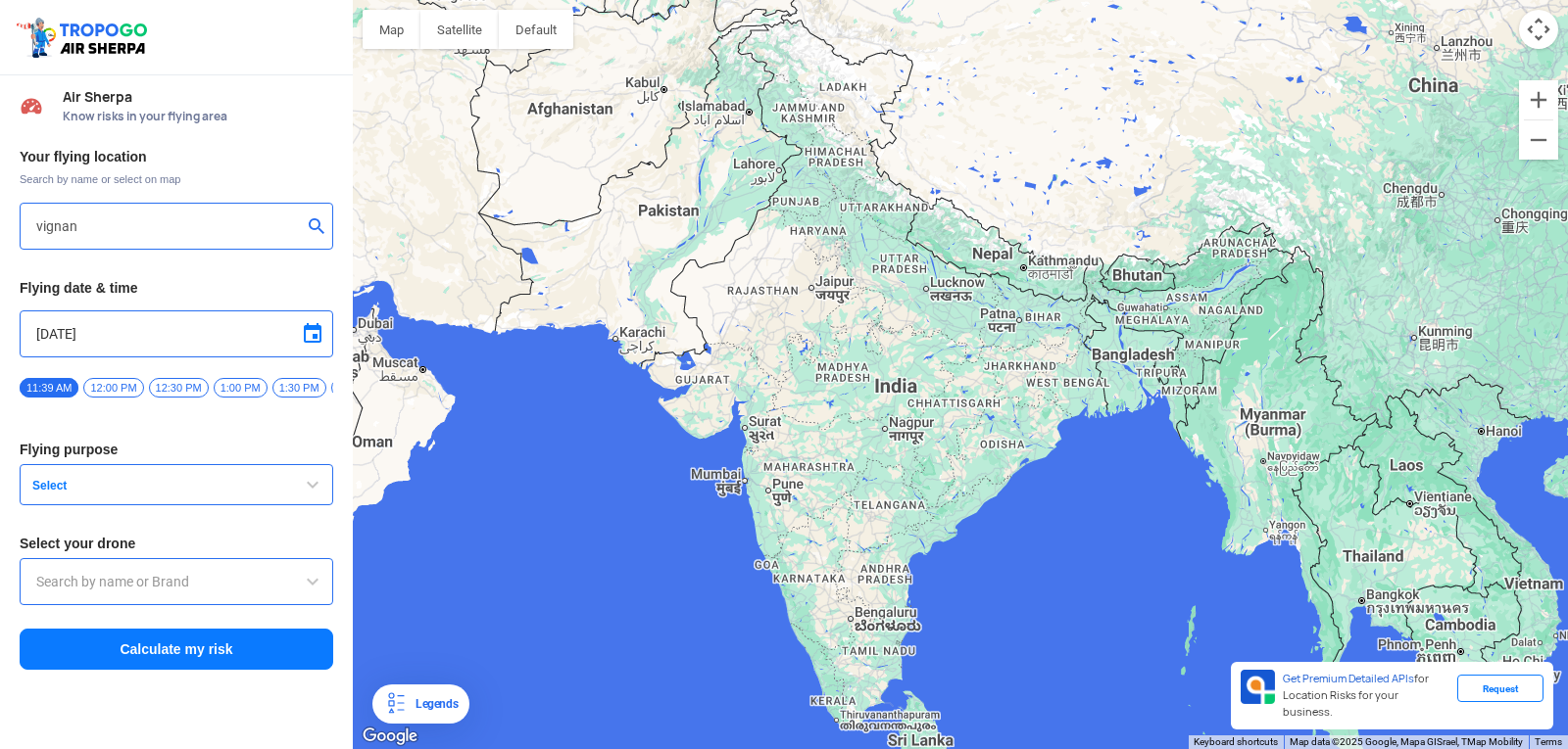
click at [218, 236] on input "vignan" at bounding box center [170, 226] width 266 height 24
click at [311, 228] on button "submit" at bounding box center [321, 228] width 24 height 20
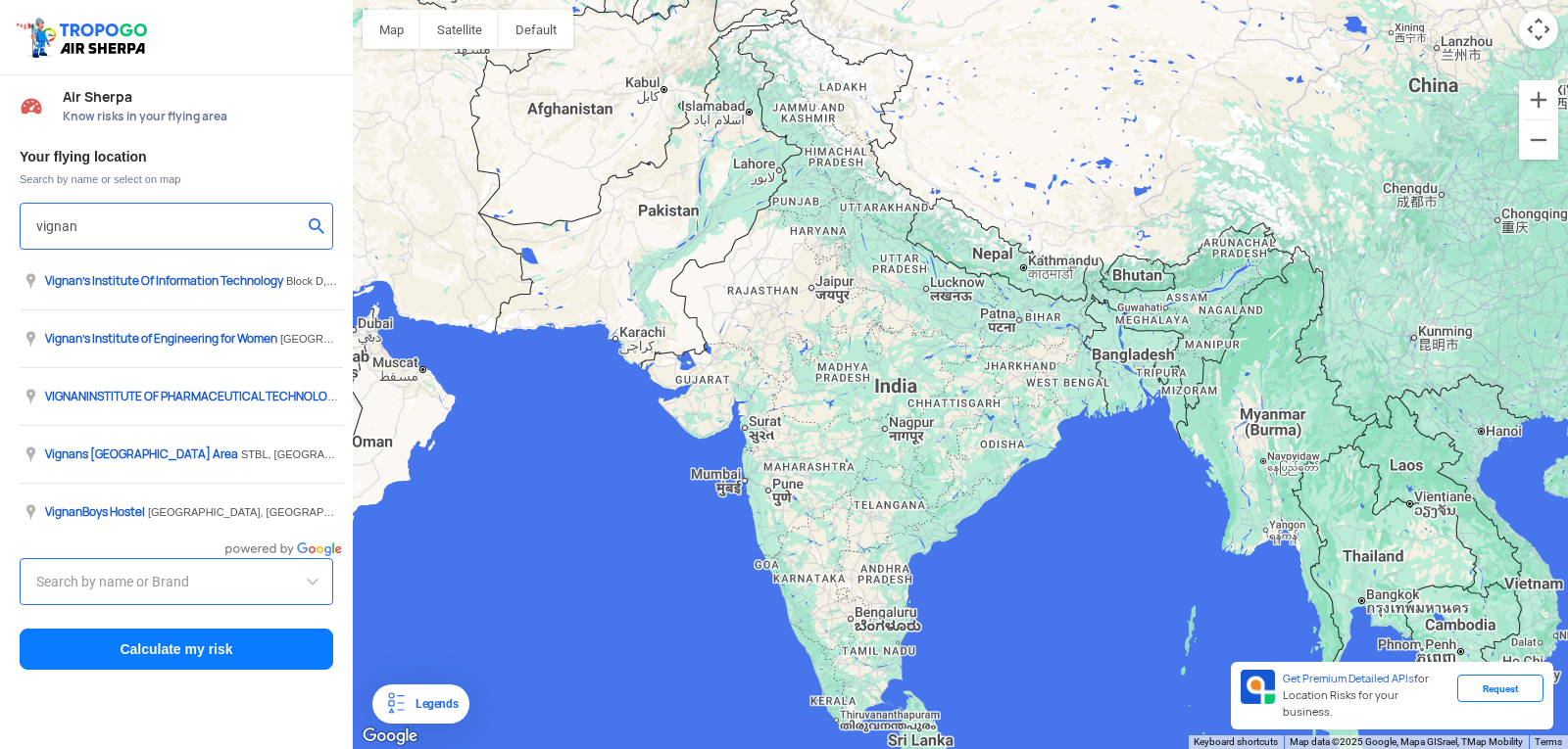
click at [263, 223] on input "vignan" at bounding box center [170, 226] width 266 height 24
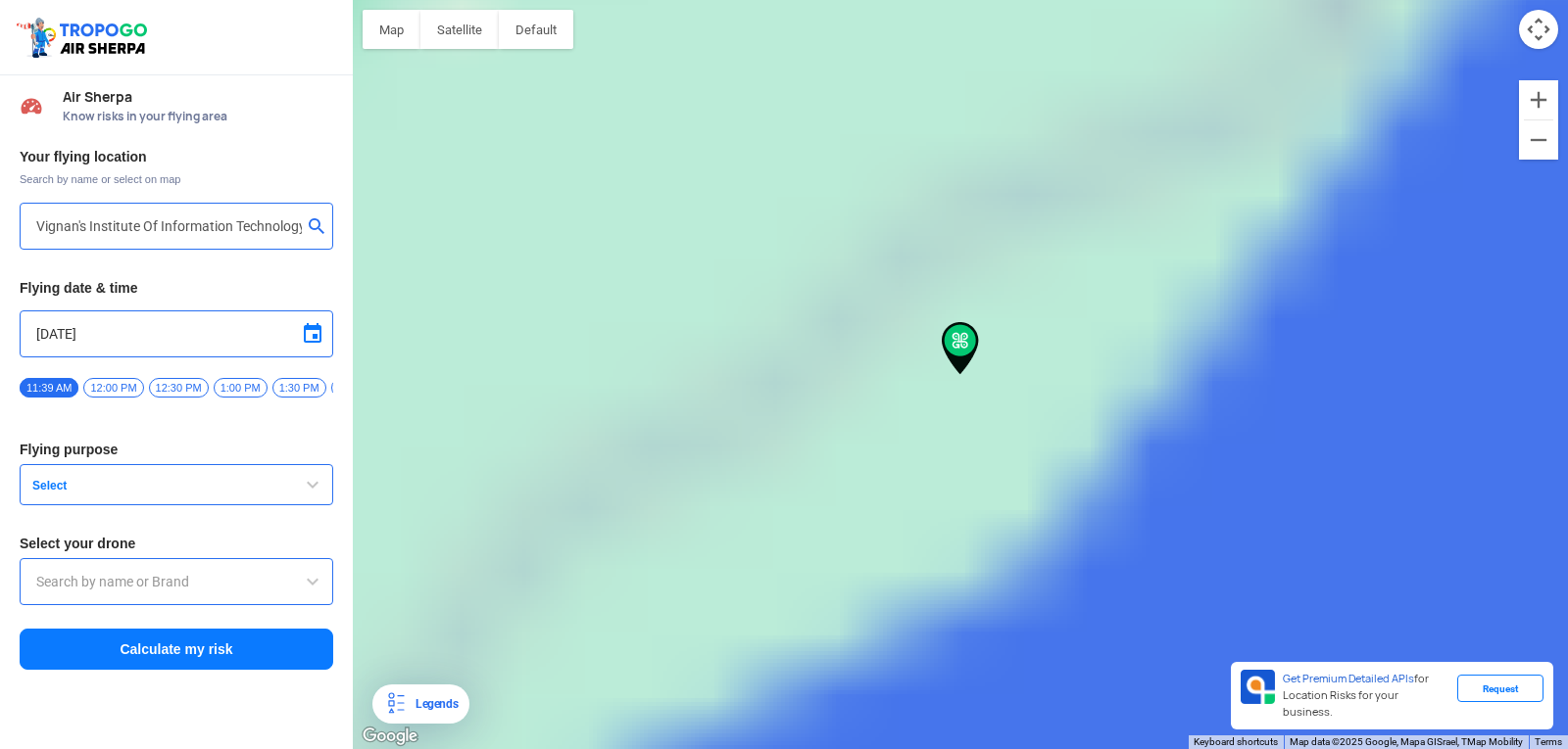
type input "[GEOGRAPHIC_DATA], [GEOGRAPHIC_DATA] 530049, [GEOGRAPHIC_DATA]"
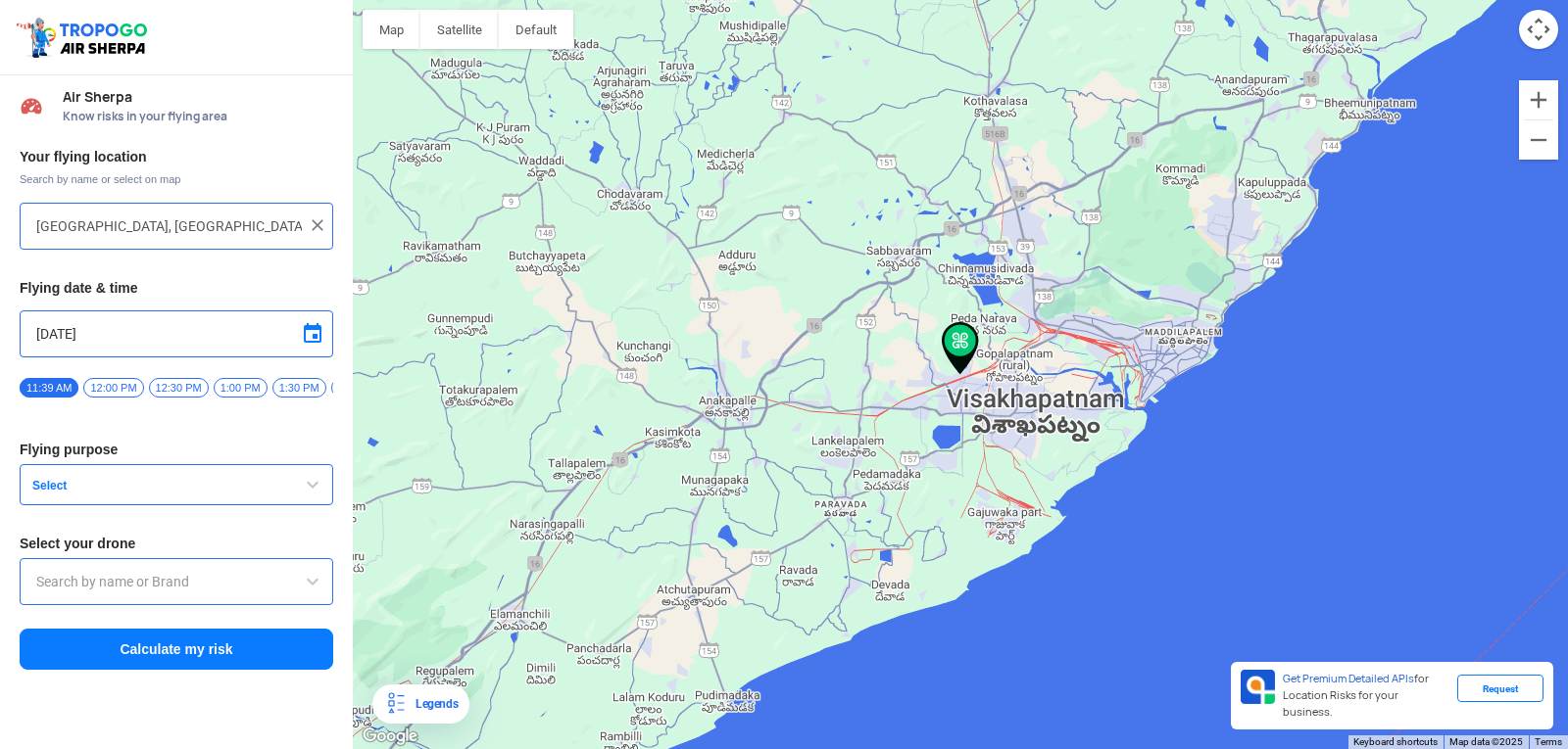
click at [961, 351] on img at bounding box center [961, 348] width 38 height 53
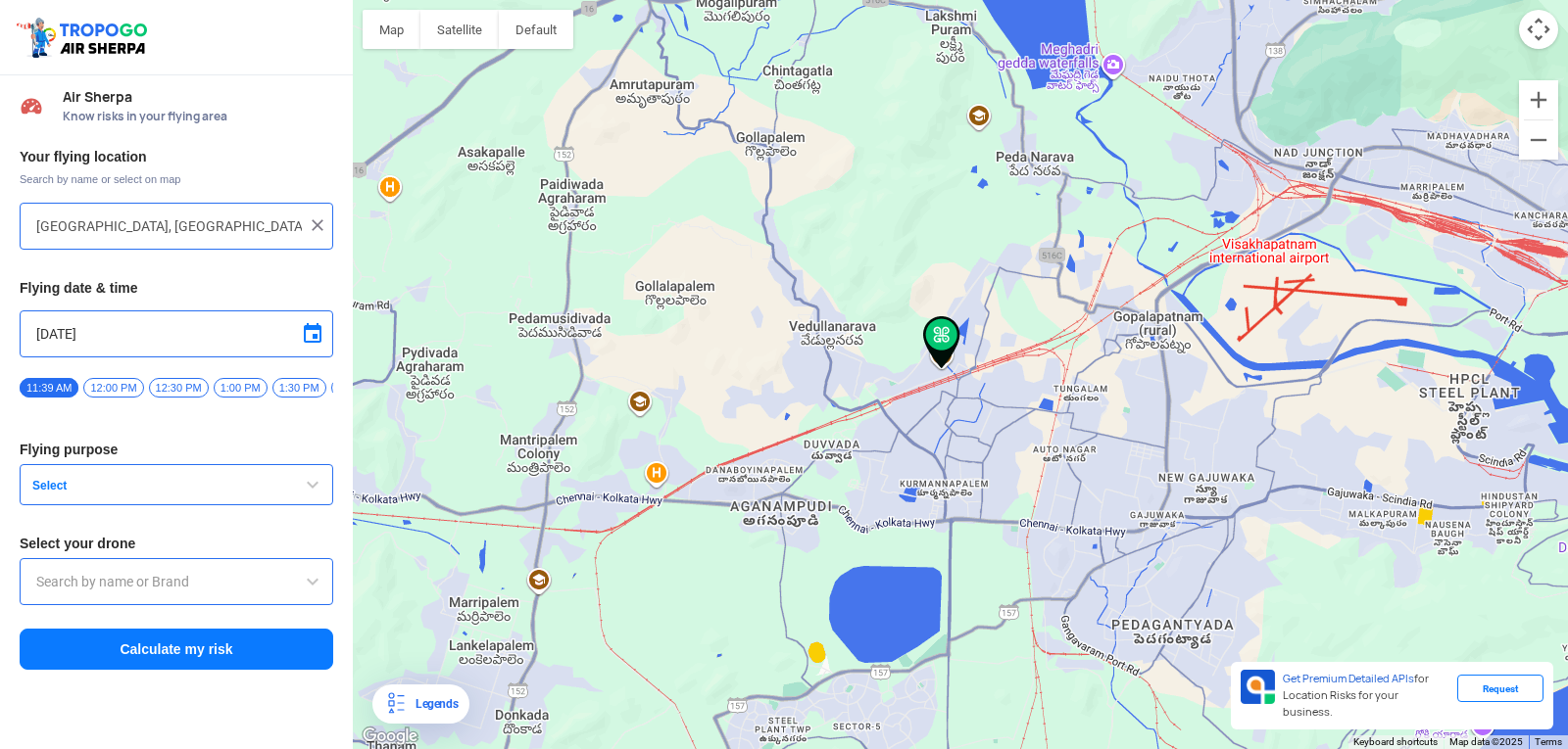
drag, startPoint x: 969, startPoint y: 509, endPoint x: 946, endPoint y: 399, distance: 112.4
click at [946, 399] on div at bounding box center [960, 374] width 1215 height 749
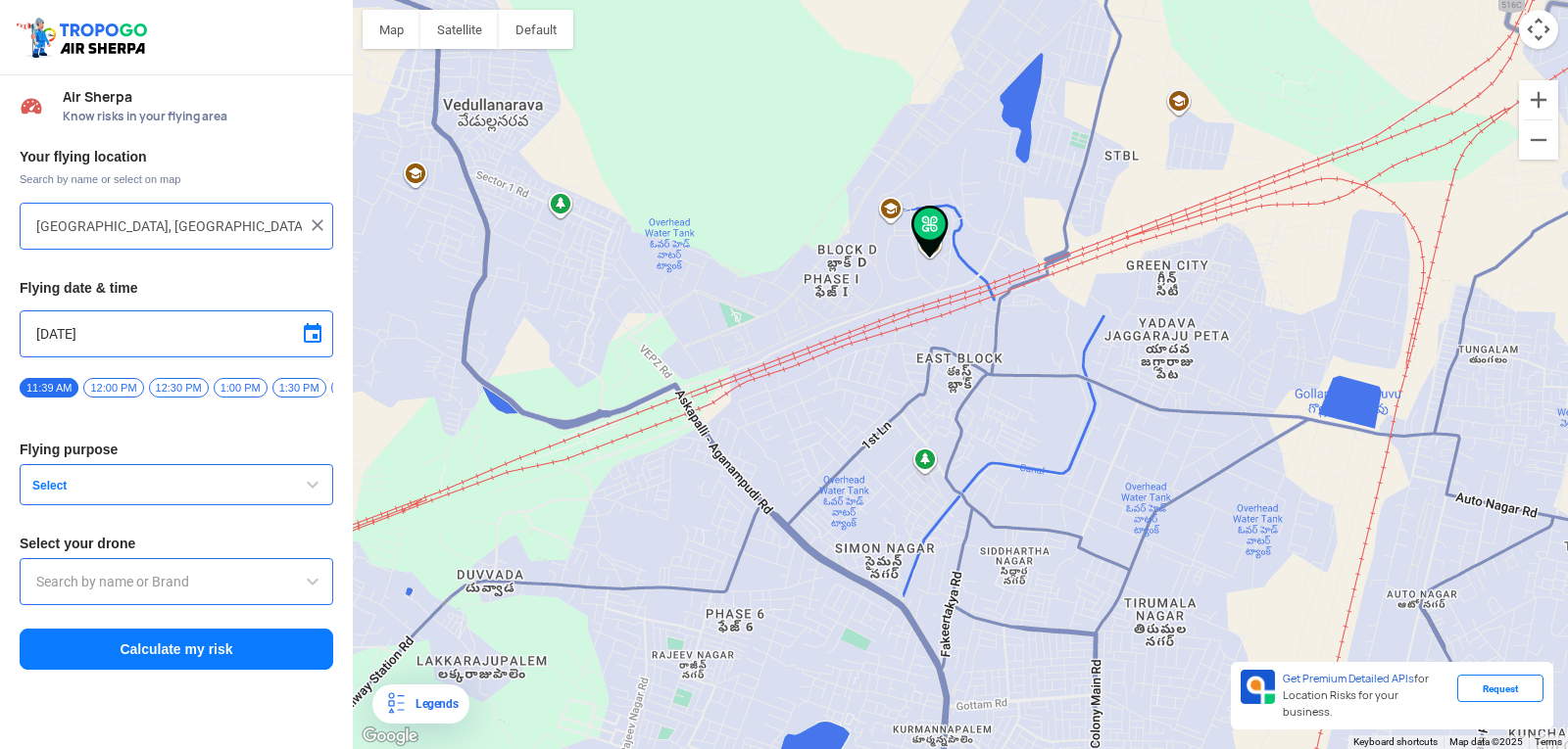
click at [926, 233] on img at bounding box center [930, 231] width 38 height 53
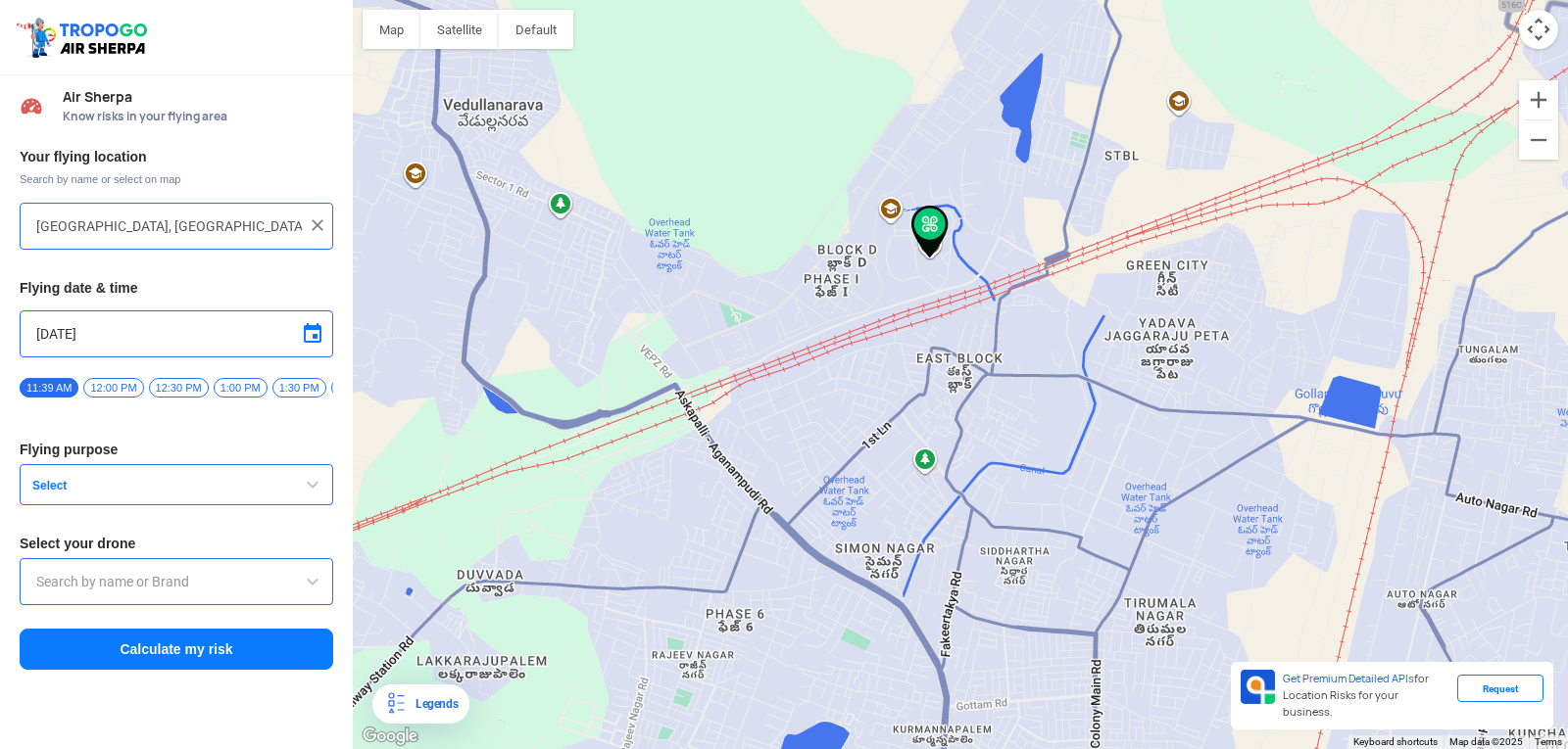
click at [258, 486] on span "Select" at bounding box center [147, 486] width 245 height 16
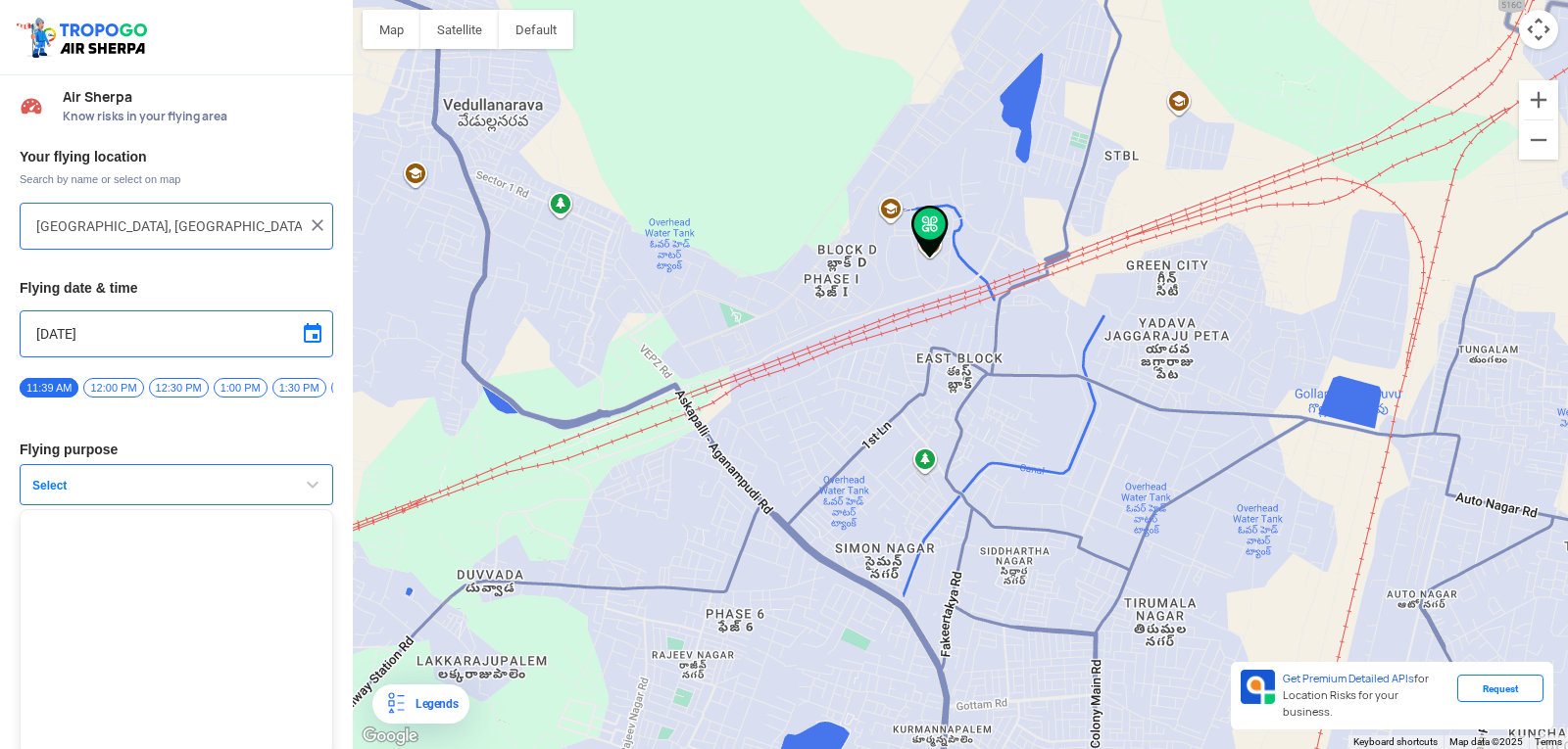
click at [258, 486] on span "Select" at bounding box center [147, 486] width 245 height 16
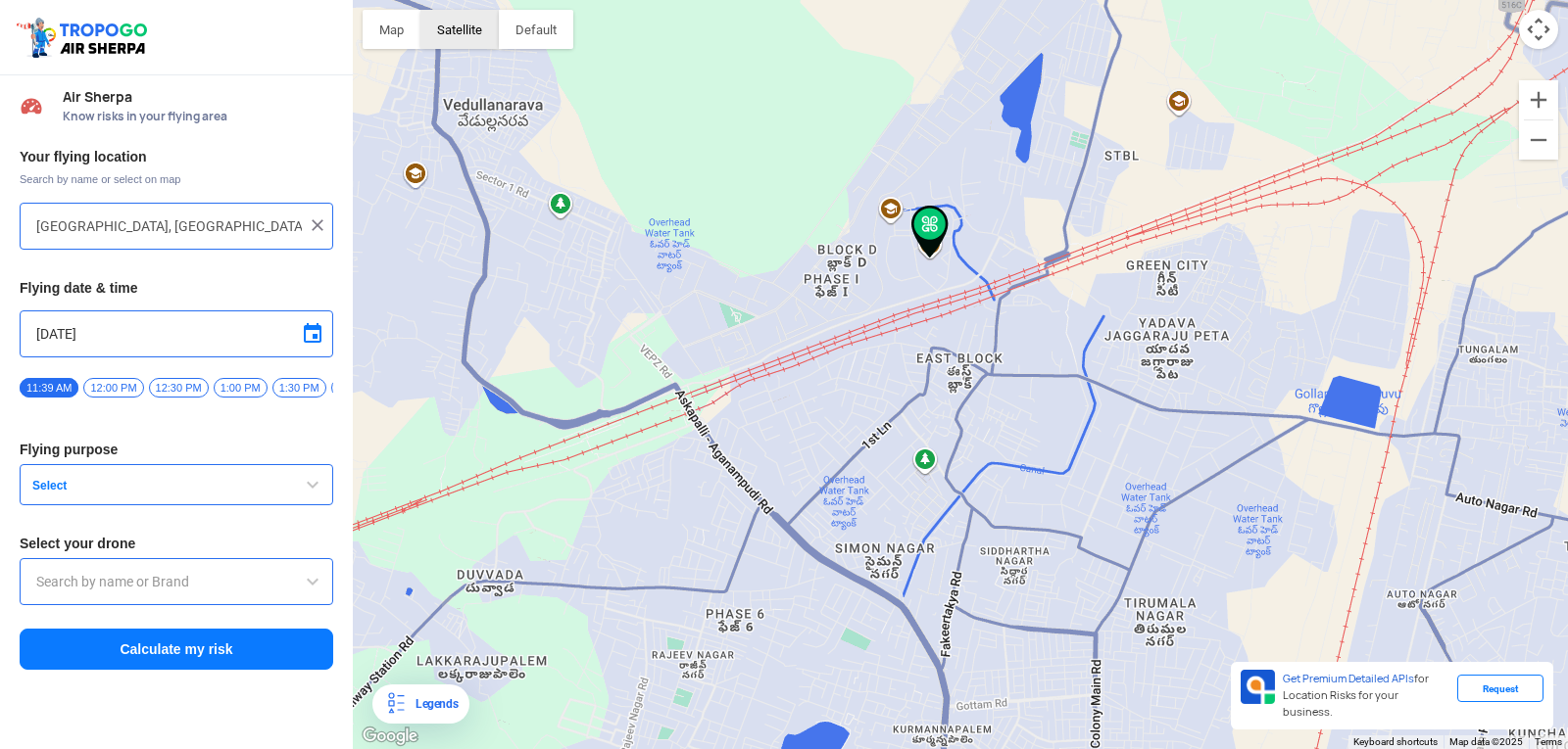
click at [454, 26] on button "Satellite" at bounding box center [459, 29] width 78 height 39
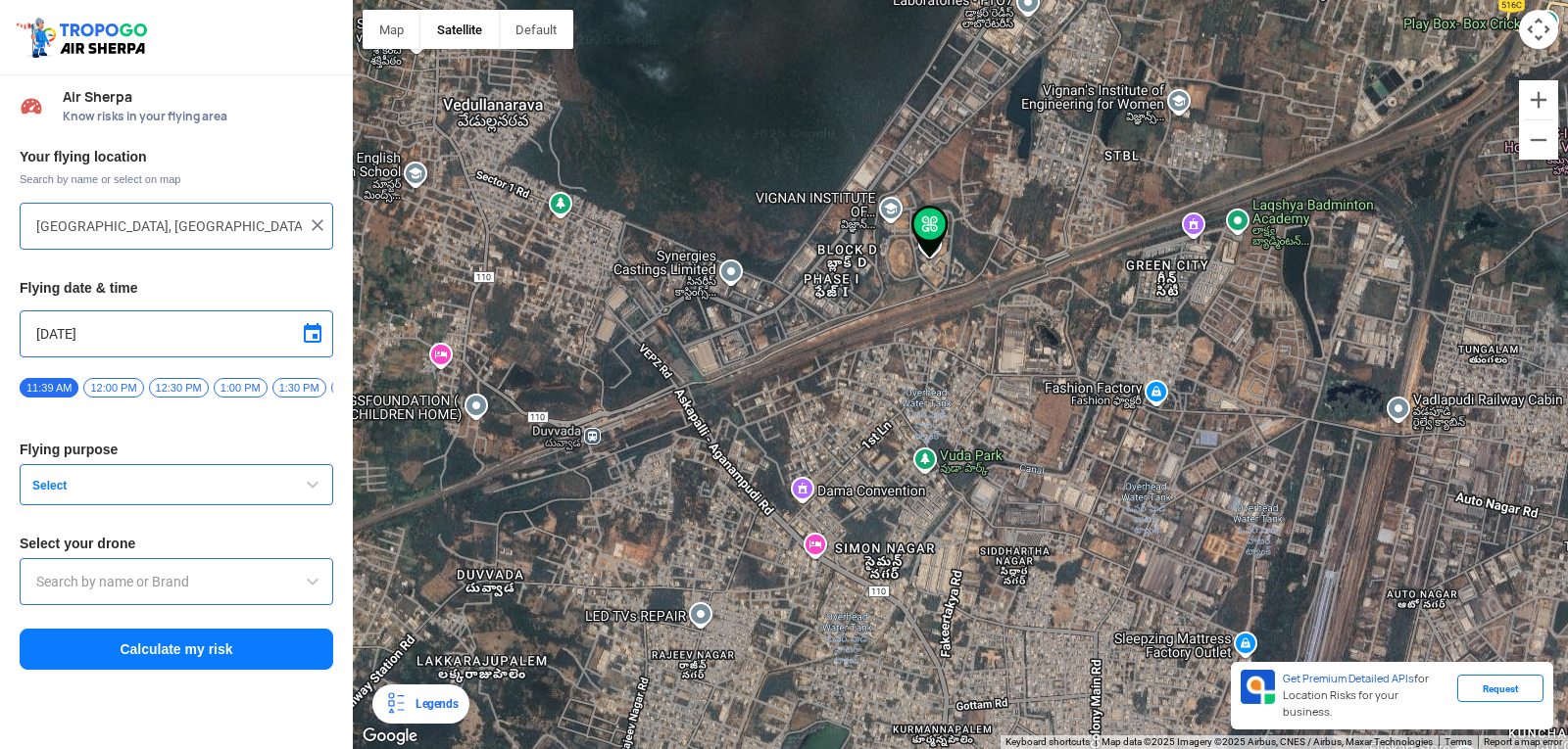
click at [921, 219] on img at bounding box center [930, 231] width 38 height 53
click at [290, 479] on button "Select" at bounding box center [177, 484] width 314 height 41
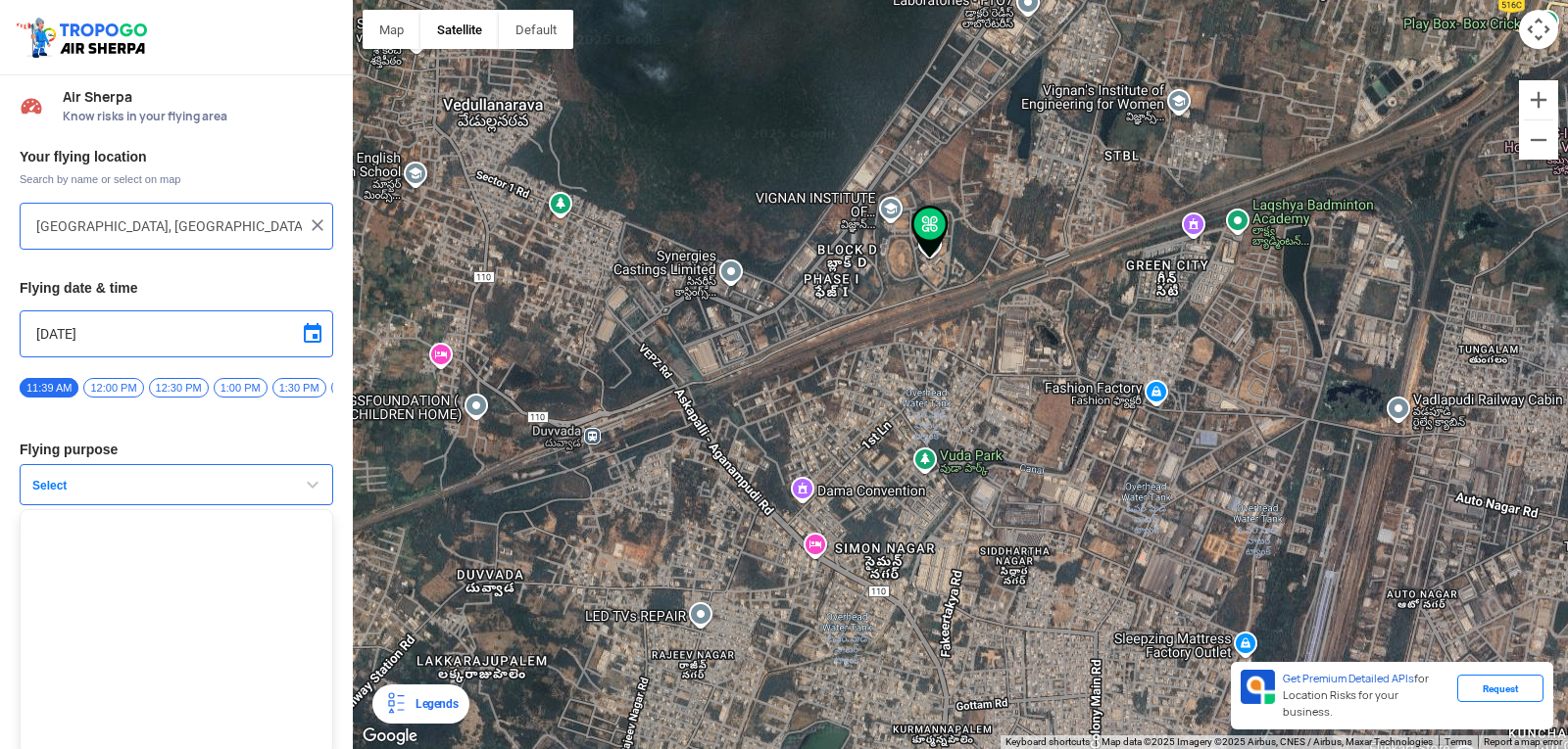
click at [290, 480] on button "Select" at bounding box center [177, 484] width 314 height 41
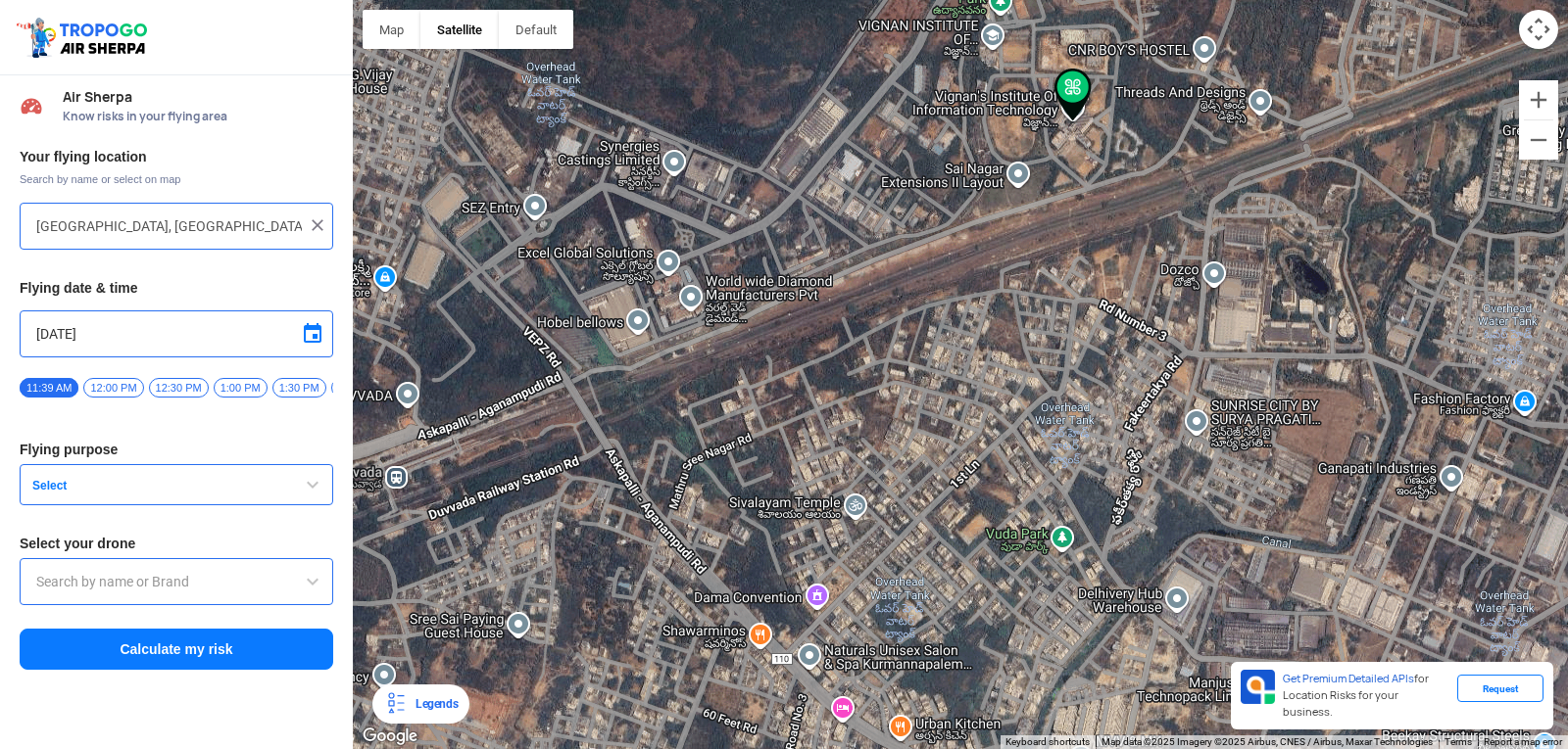
click at [1076, 112] on img at bounding box center [1074, 94] width 38 height 53
click at [79, 489] on span "Select" at bounding box center [147, 486] width 245 height 16
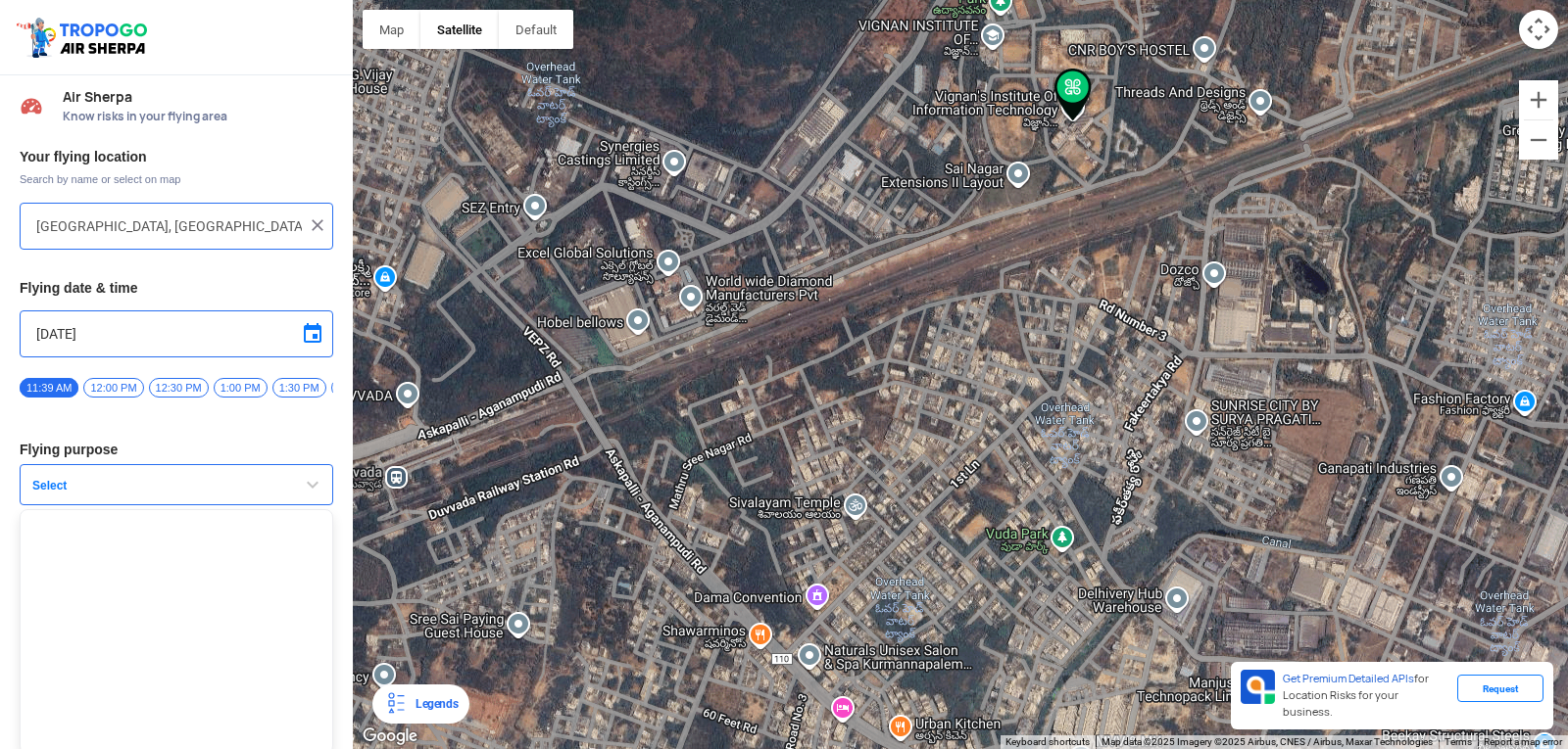
click at [42, 489] on span "Select" at bounding box center [147, 486] width 245 height 16
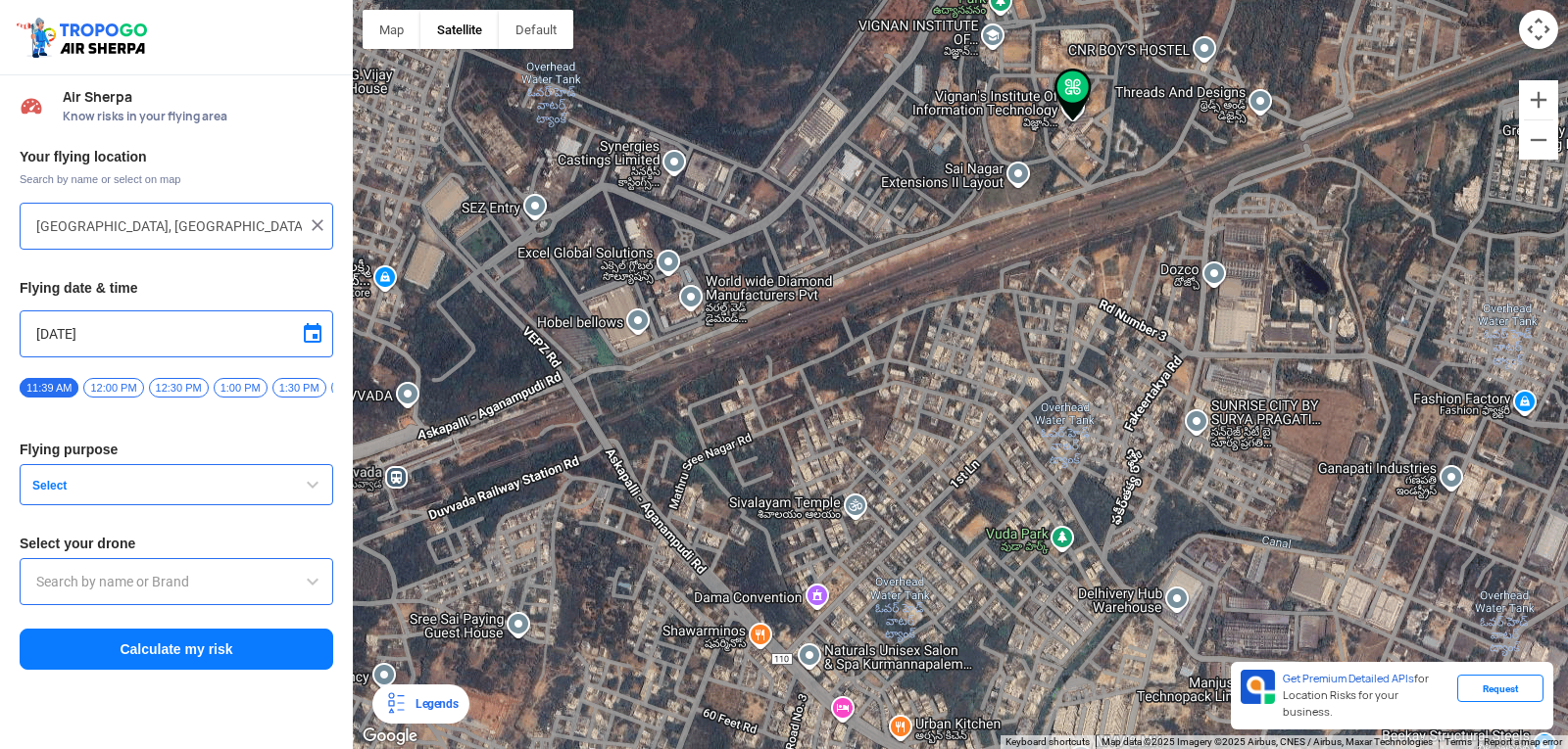
click at [42, 489] on span "Select" at bounding box center [147, 486] width 245 height 16
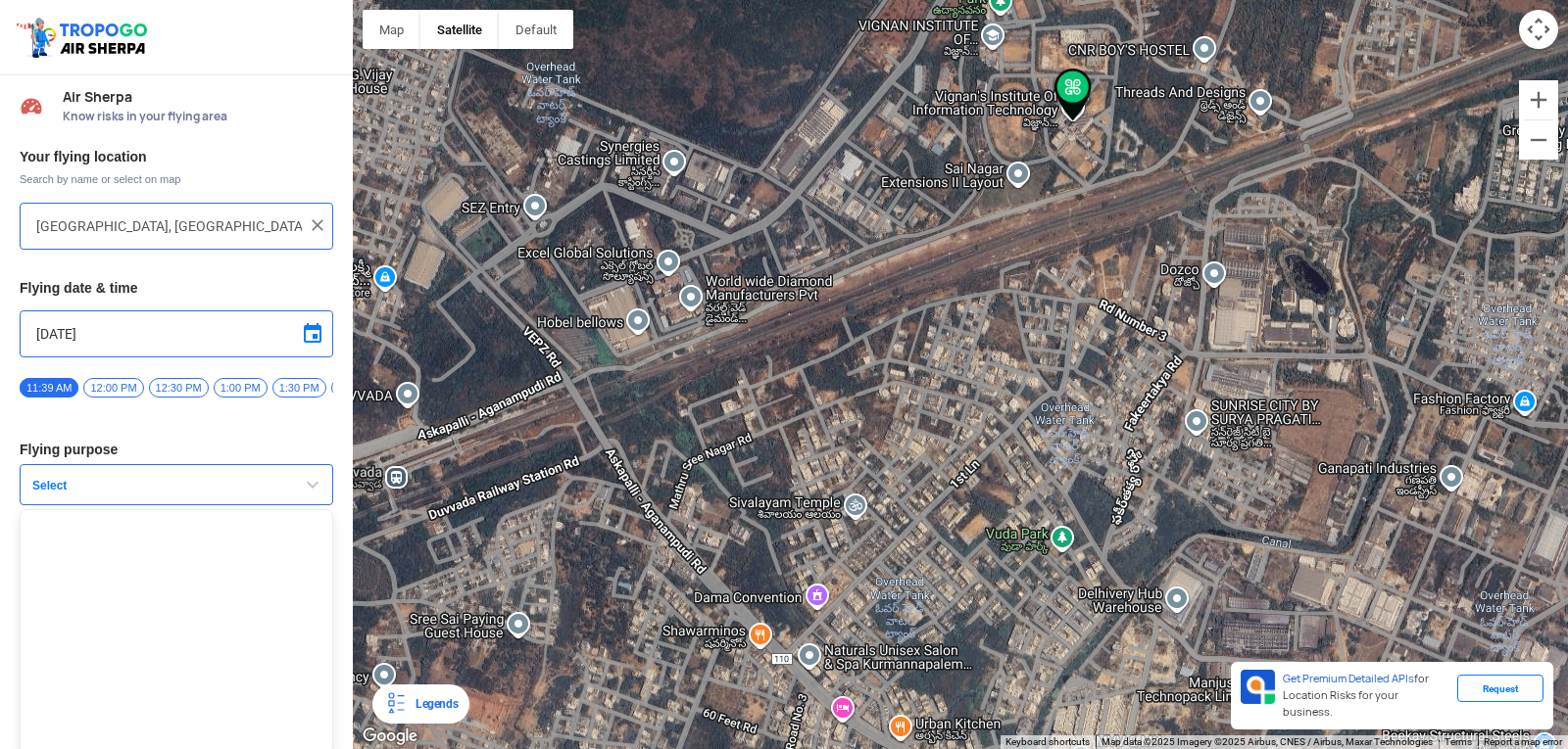
click at [42, 489] on span "Select" at bounding box center [147, 486] width 245 height 16
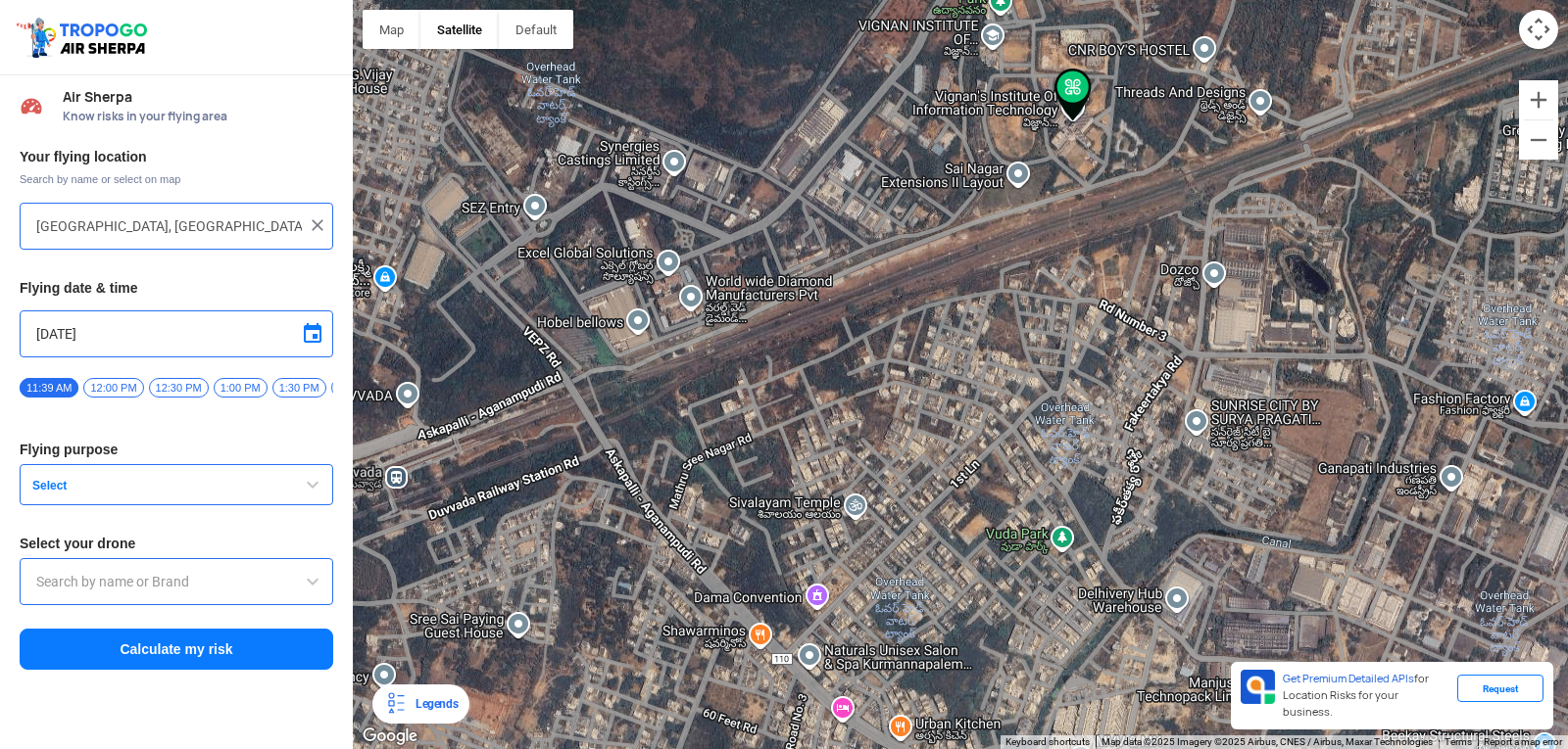
click at [42, 489] on span "Select" at bounding box center [147, 486] width 245 height 16
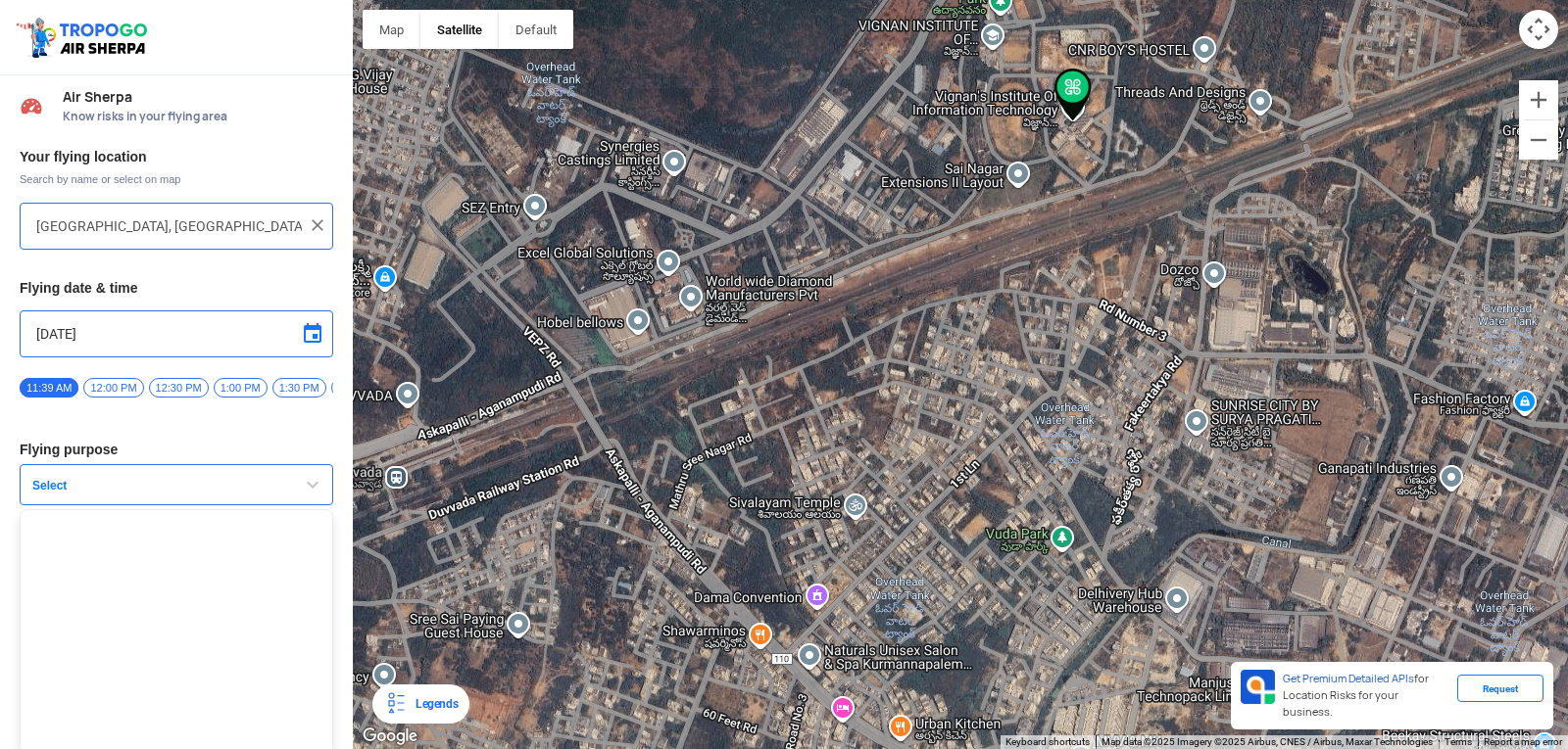
click at [42, 489] on span "Select" at bounding box center [147, 486] width 245 height 16
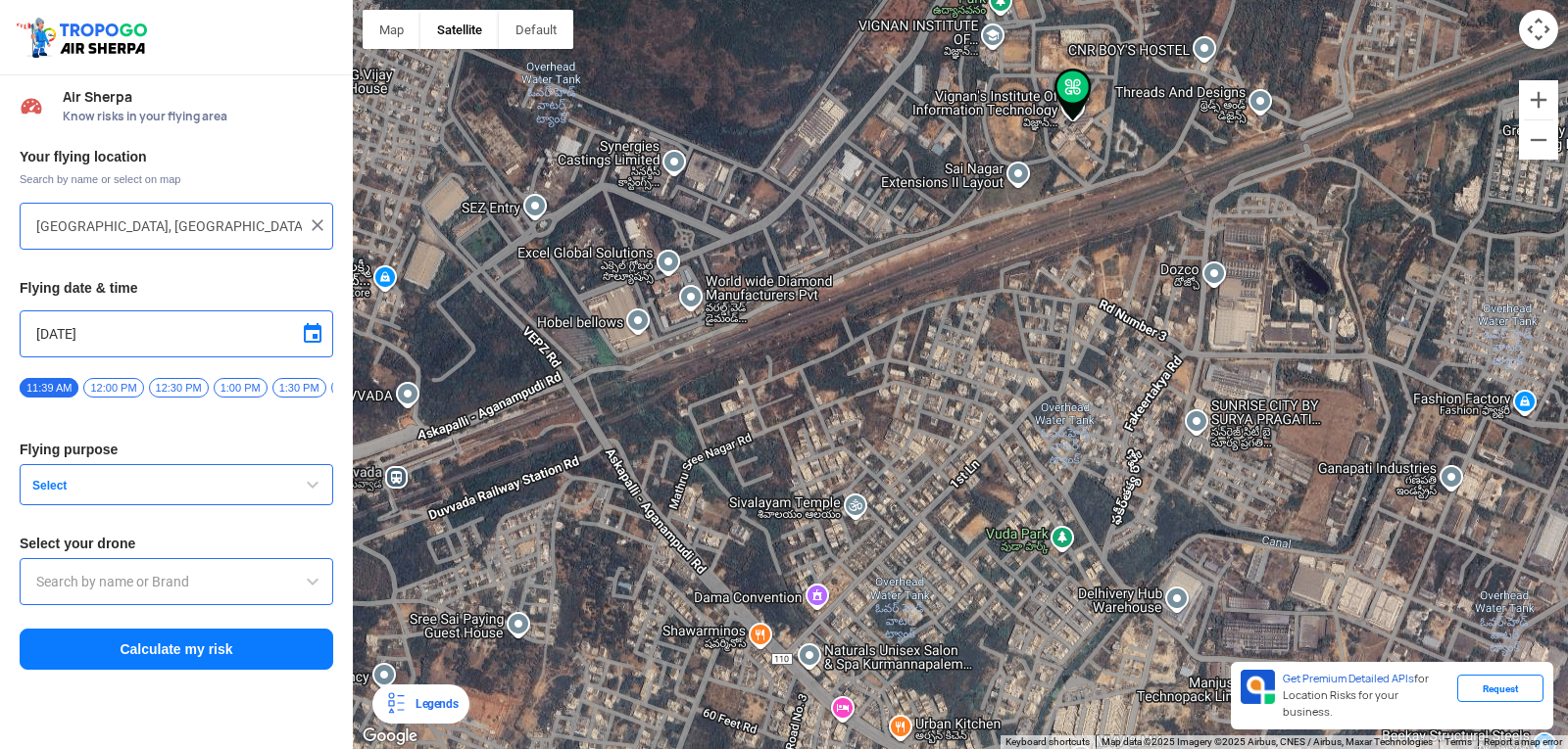
click at [42, 489] on span "Select" at bounding box center [147, 486] width 245 height 16
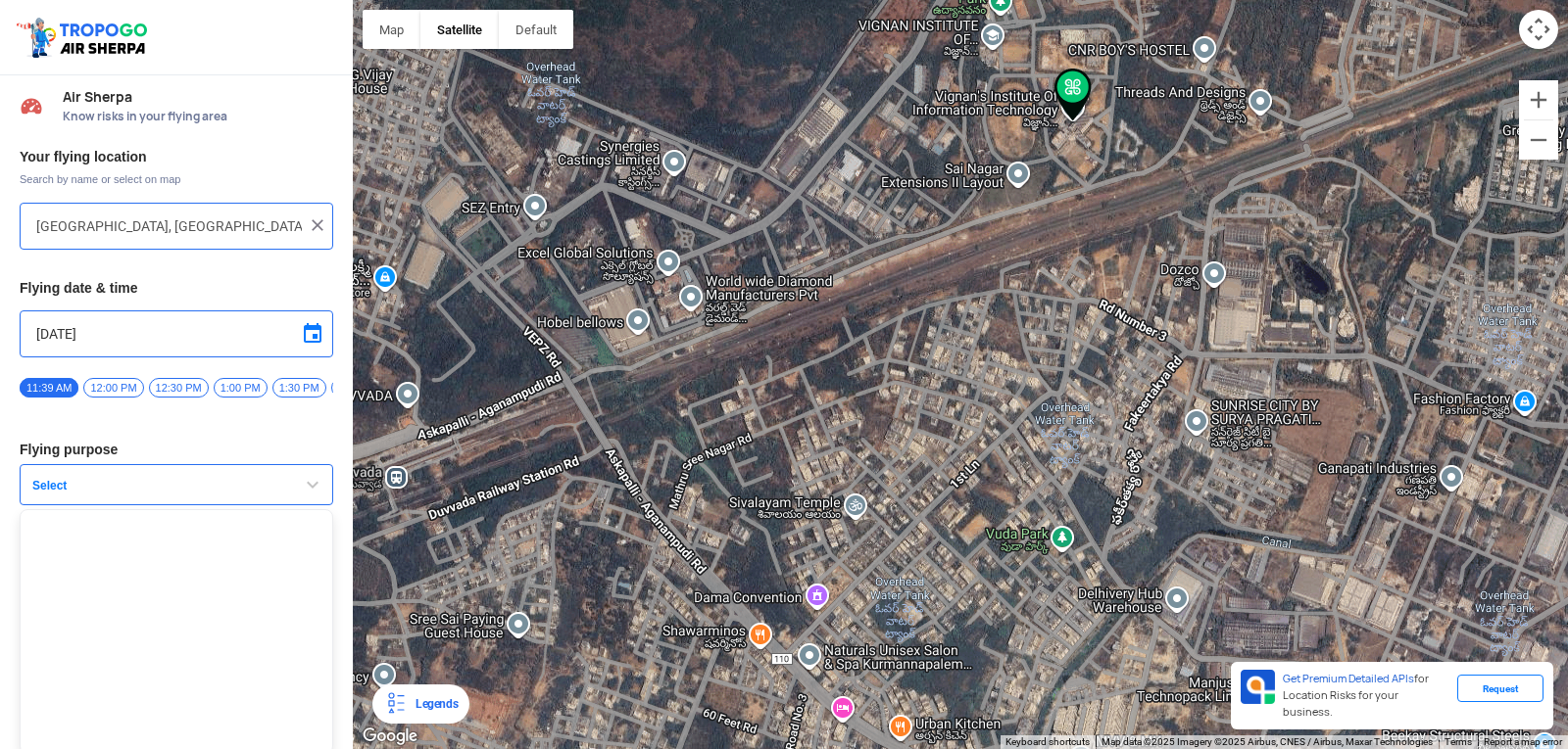
click at [97, 452] on h3 "Flying purpose" at bounding box center [177, 449] width 314 height 14
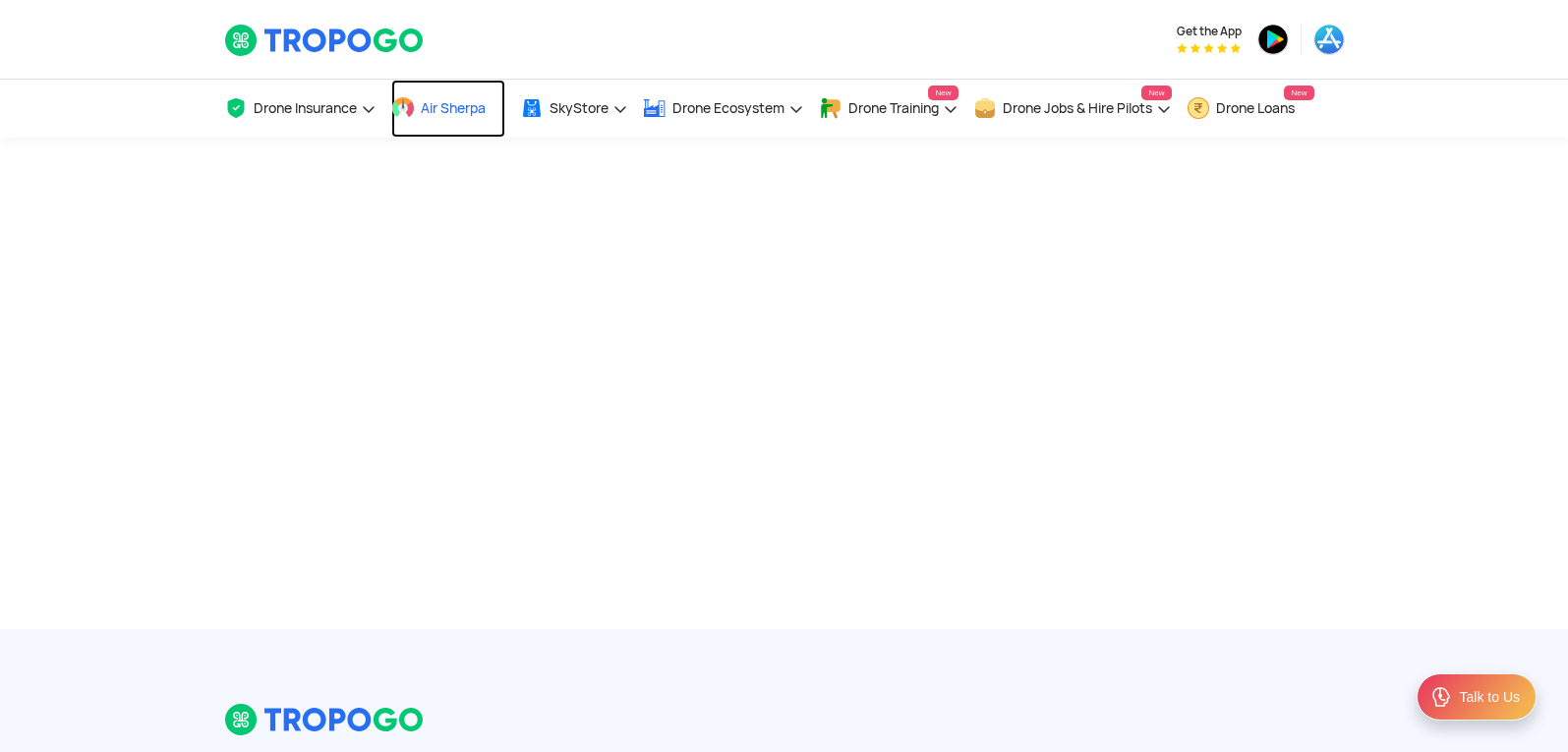
click at [440, 120] on link "Air Sherpa" at bounding box center [448, 109] width 114 height 58
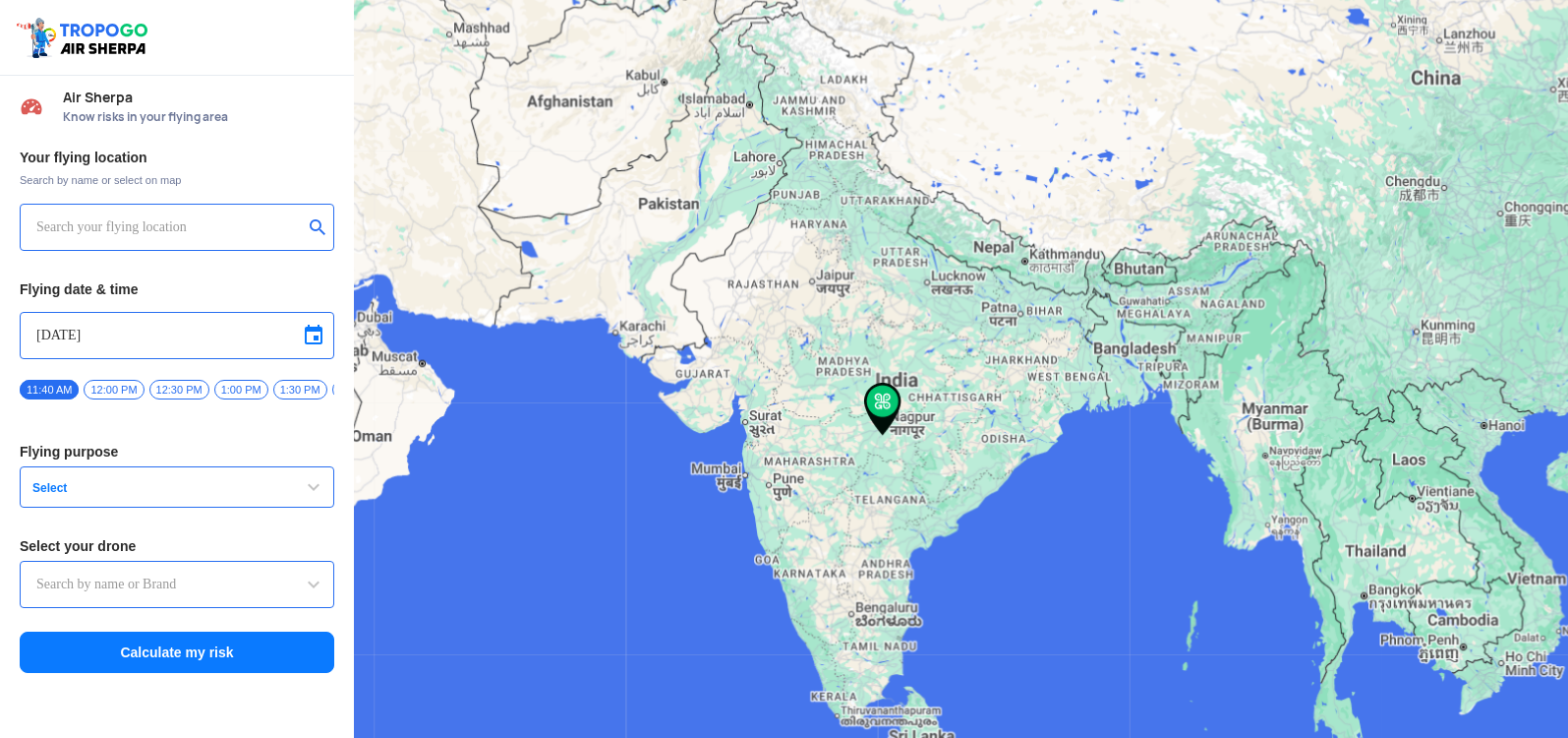
type input "[STREET_ADDRESS]"
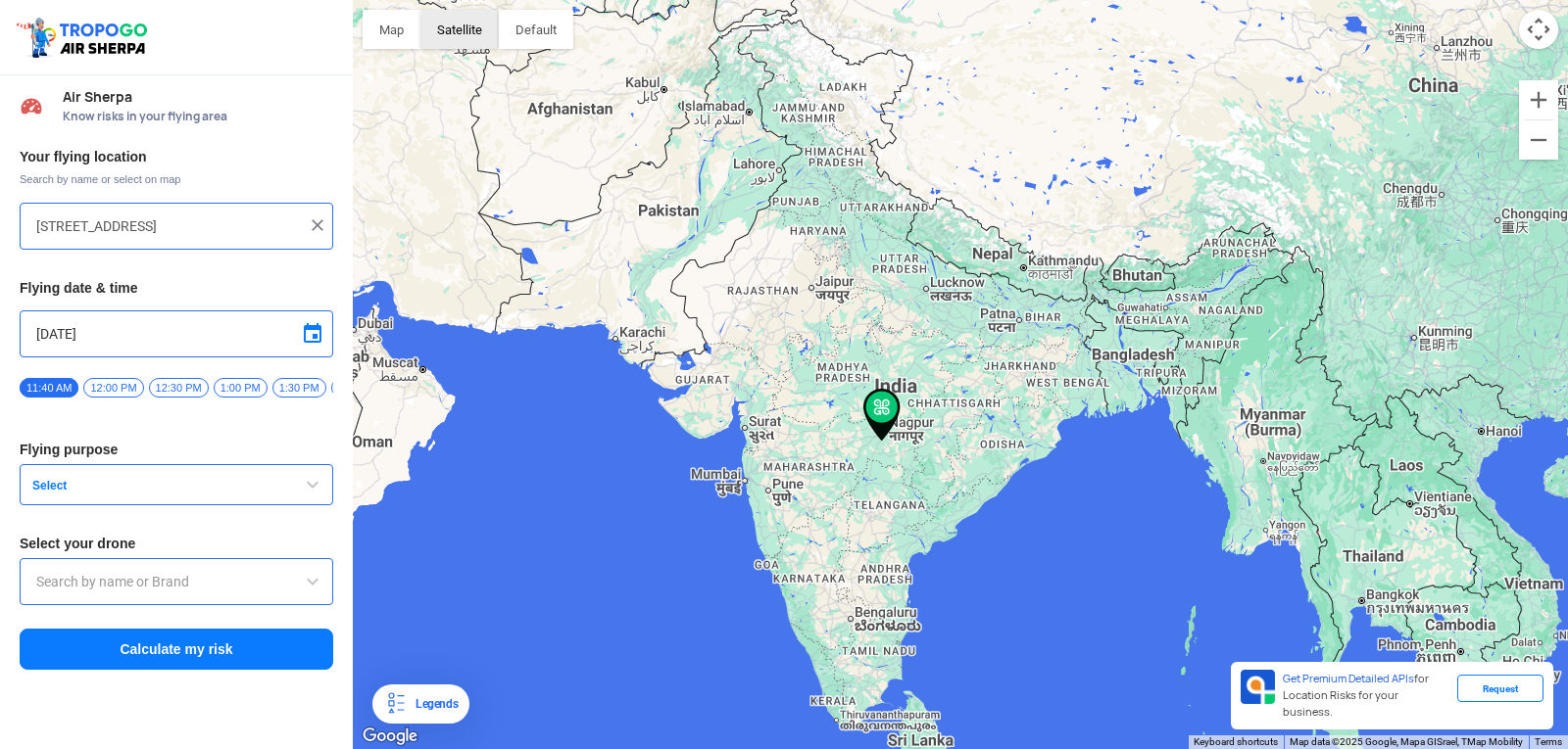
click at [454, 39] on button "Satellite" at bounding box center [459, 29] width 78 height 39
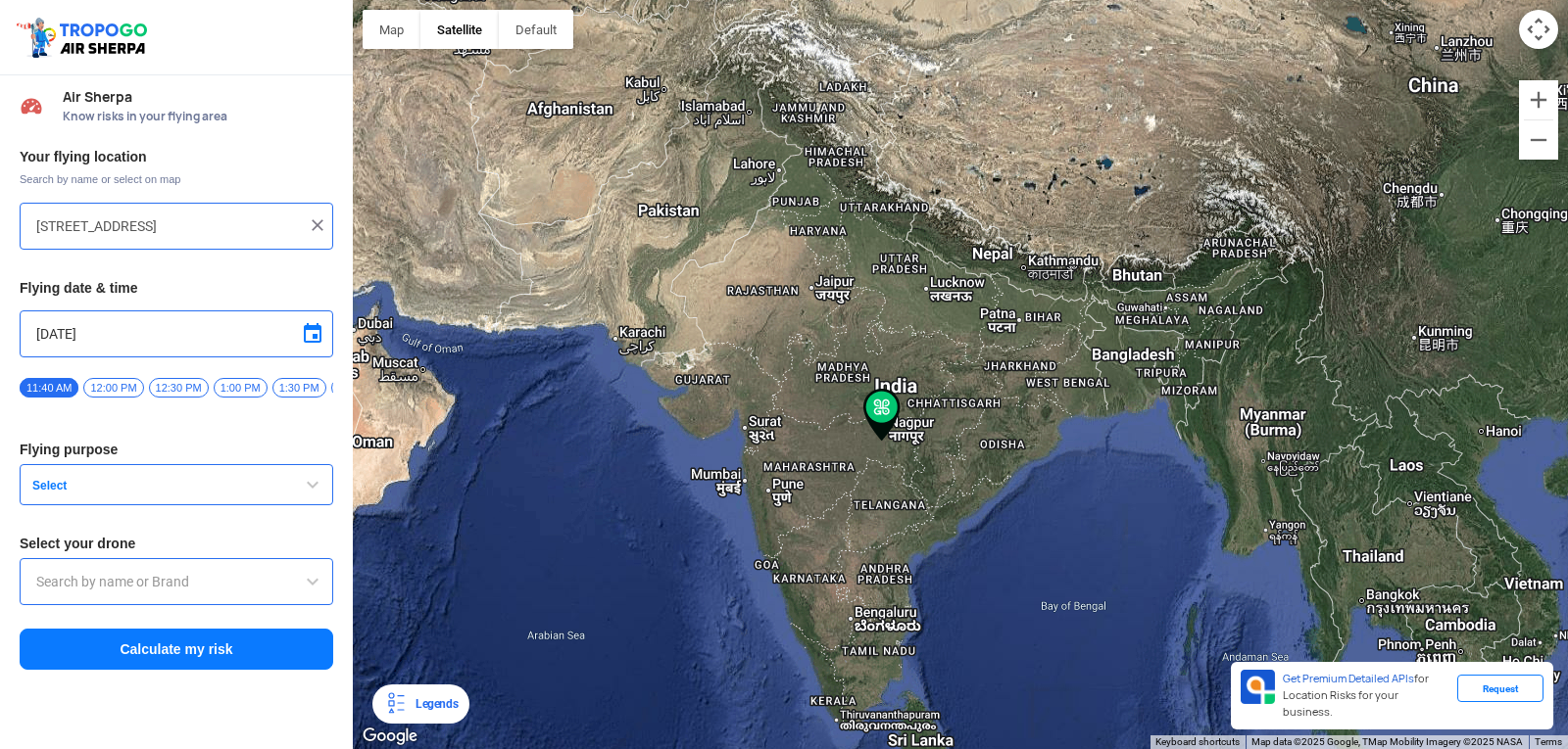
click at [296, 220] on input "[STREET_ADDRESS]" at bounding box center [170, 226] width 266 height 24
click at [325, 222] on img at bounding box center [318, 225] width 20 height 20
click at [259, 234] on input "text" at bounding box center [170, 226] width 266 height 24
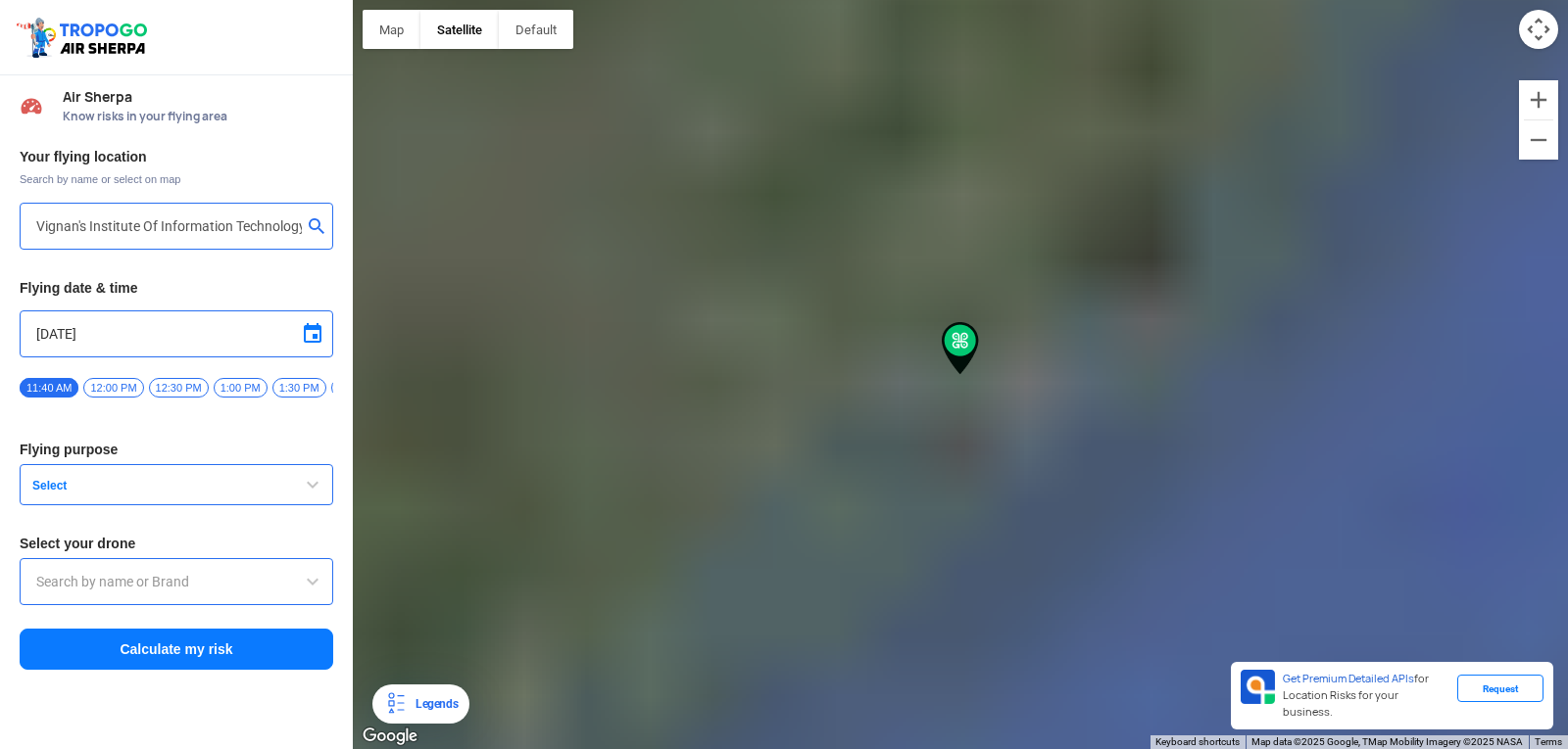
type input "[GEOGRAPHIC_DATA], [GEOGRAPHIC_DATA] 530049, [GEOGRAPHIC_DATA]"
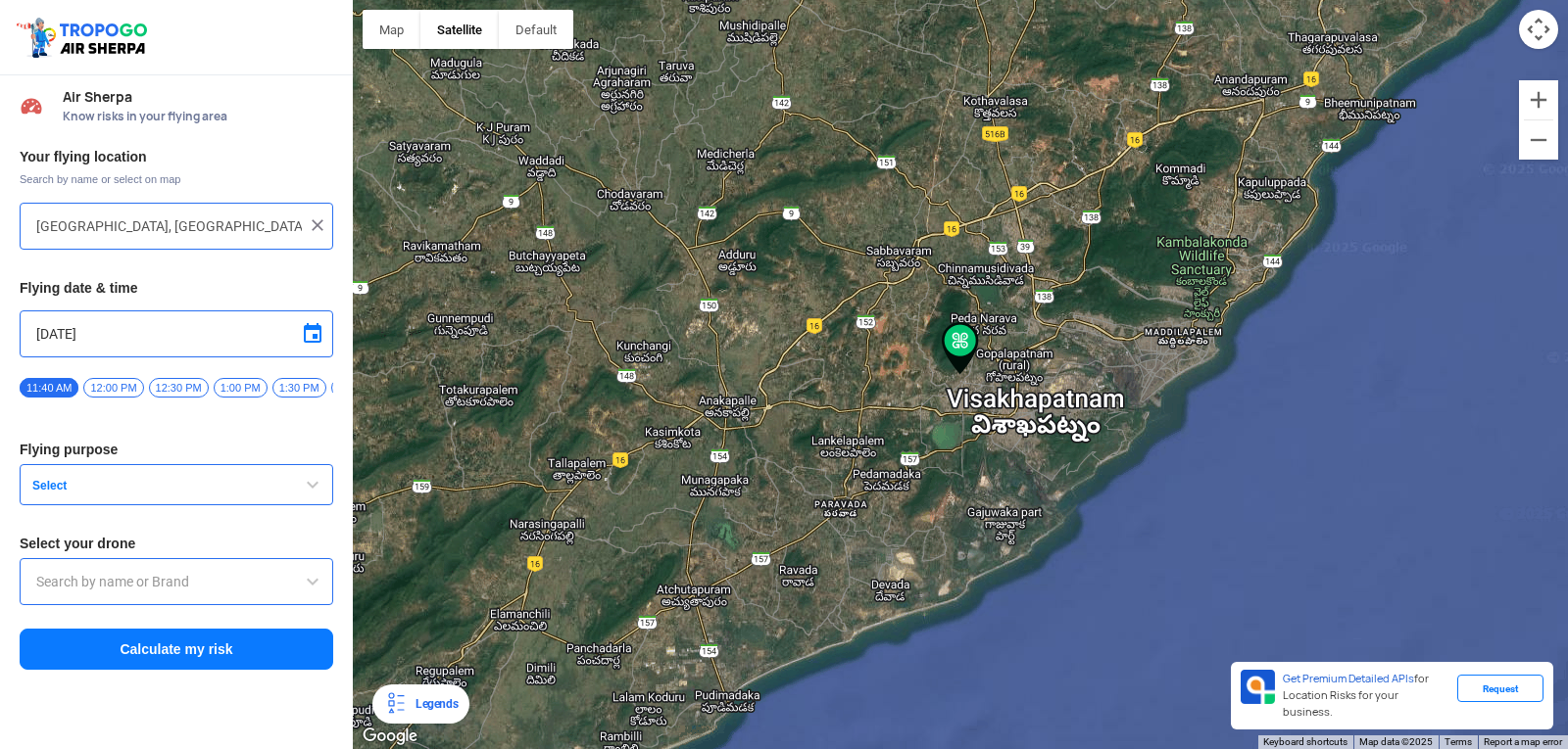
click at [312, 336] on span at bounding box center [313, 334] width 24 height 24
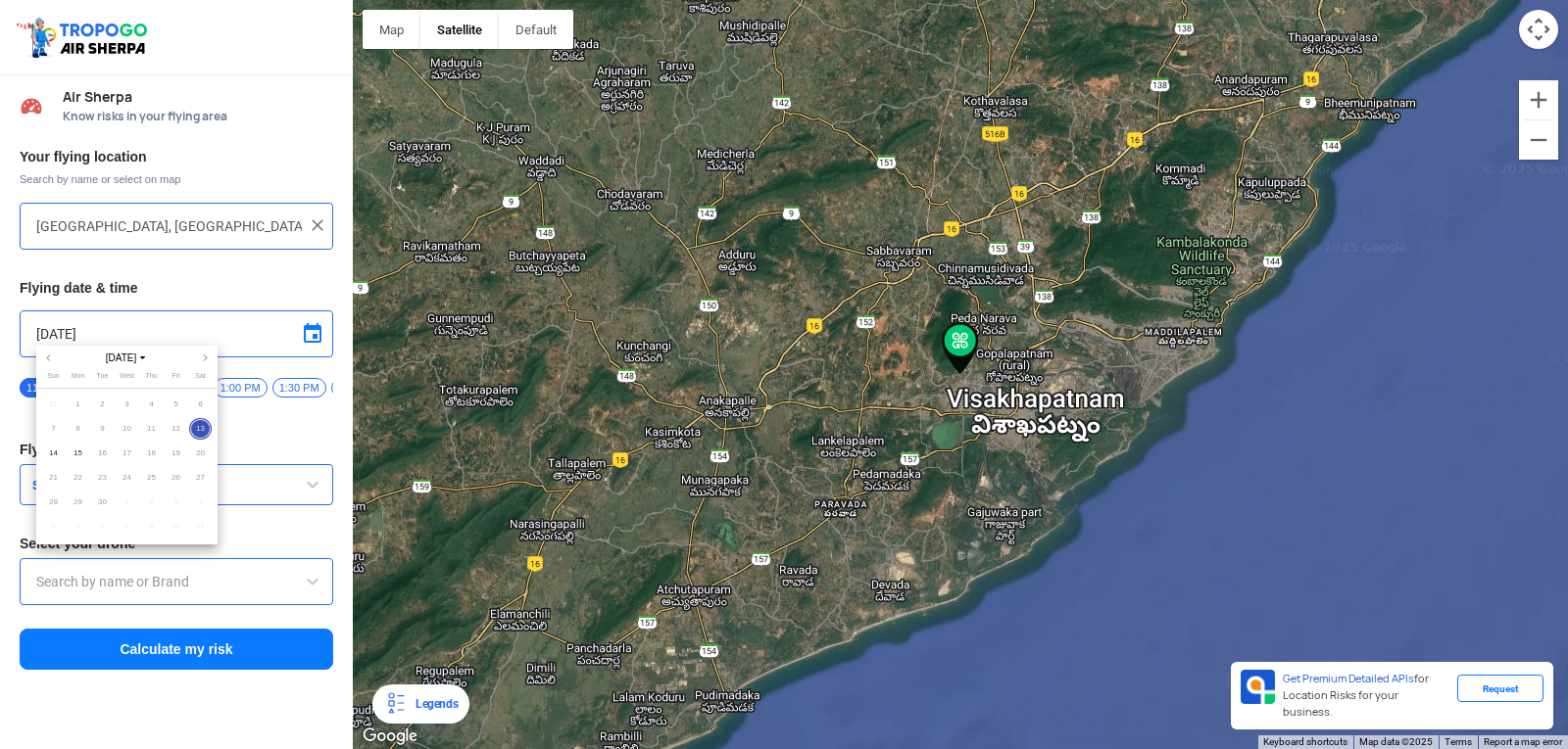
click at [224, 472] on div at bounding box center [784, 374] width 1568 height 749
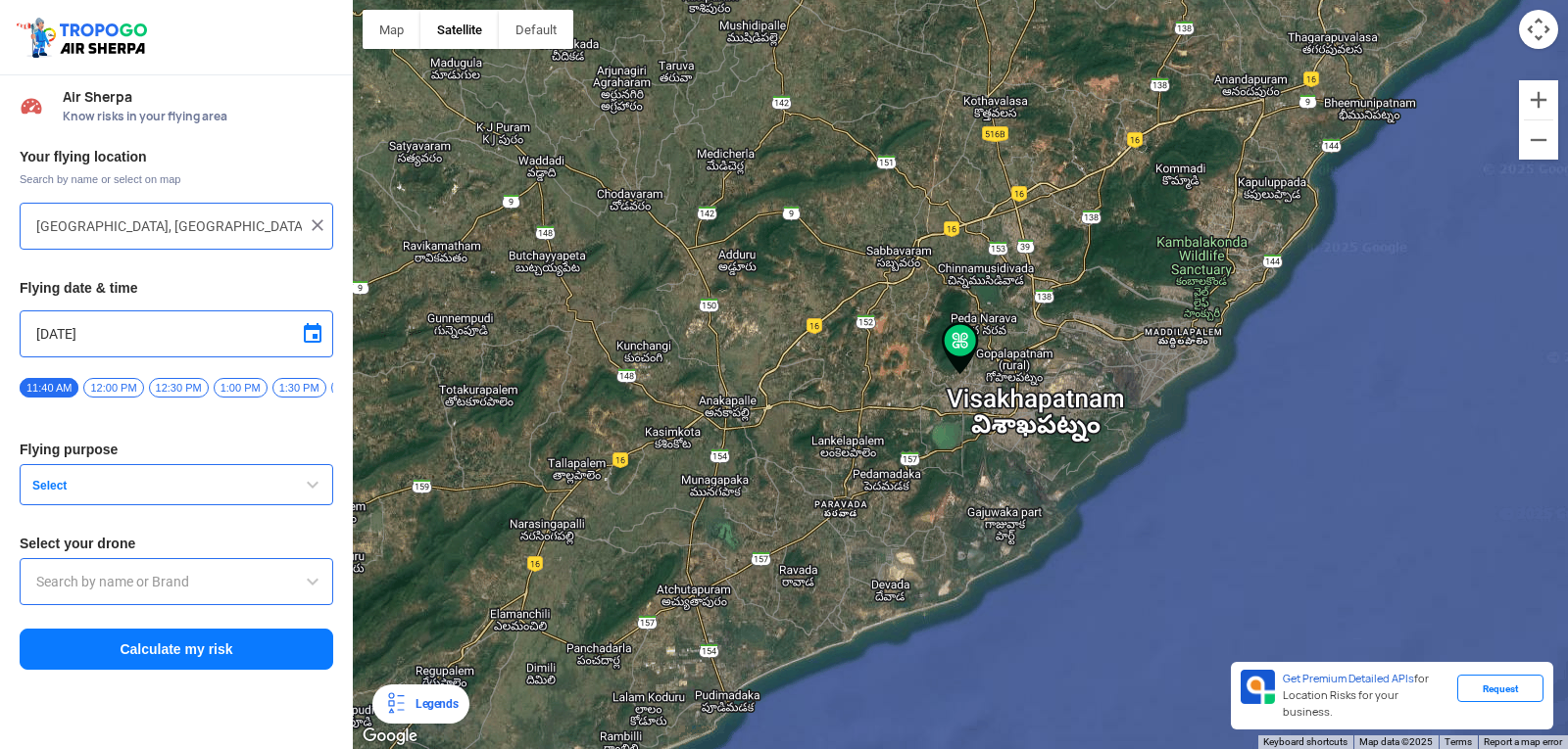
click at [224, 472] on button "Select" at bounding box center [177, 484] width 314 height 41
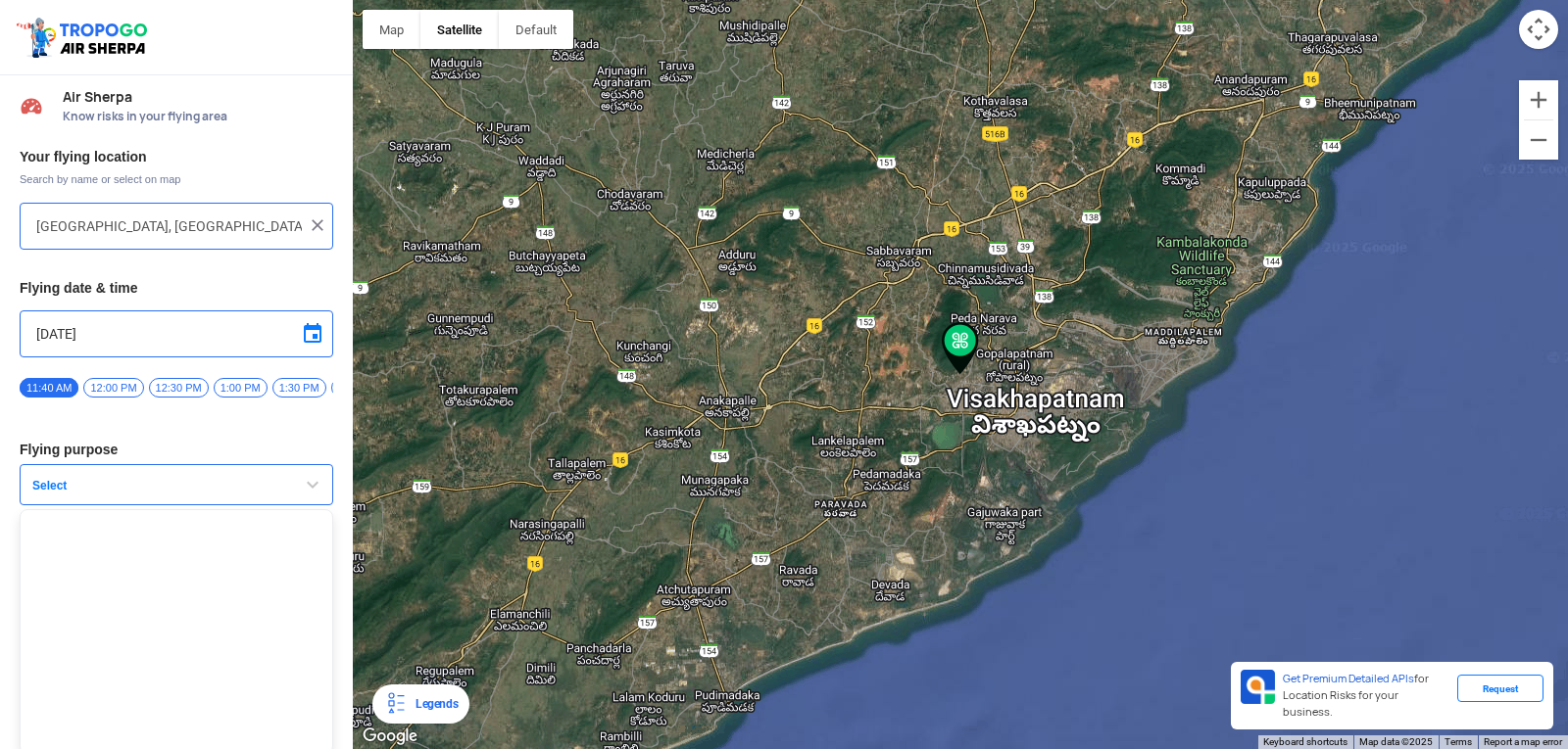
scroll to position [13, 0]
click at [259, 476] on span "Select" at bounding box center [147, 481] width 245 height 16
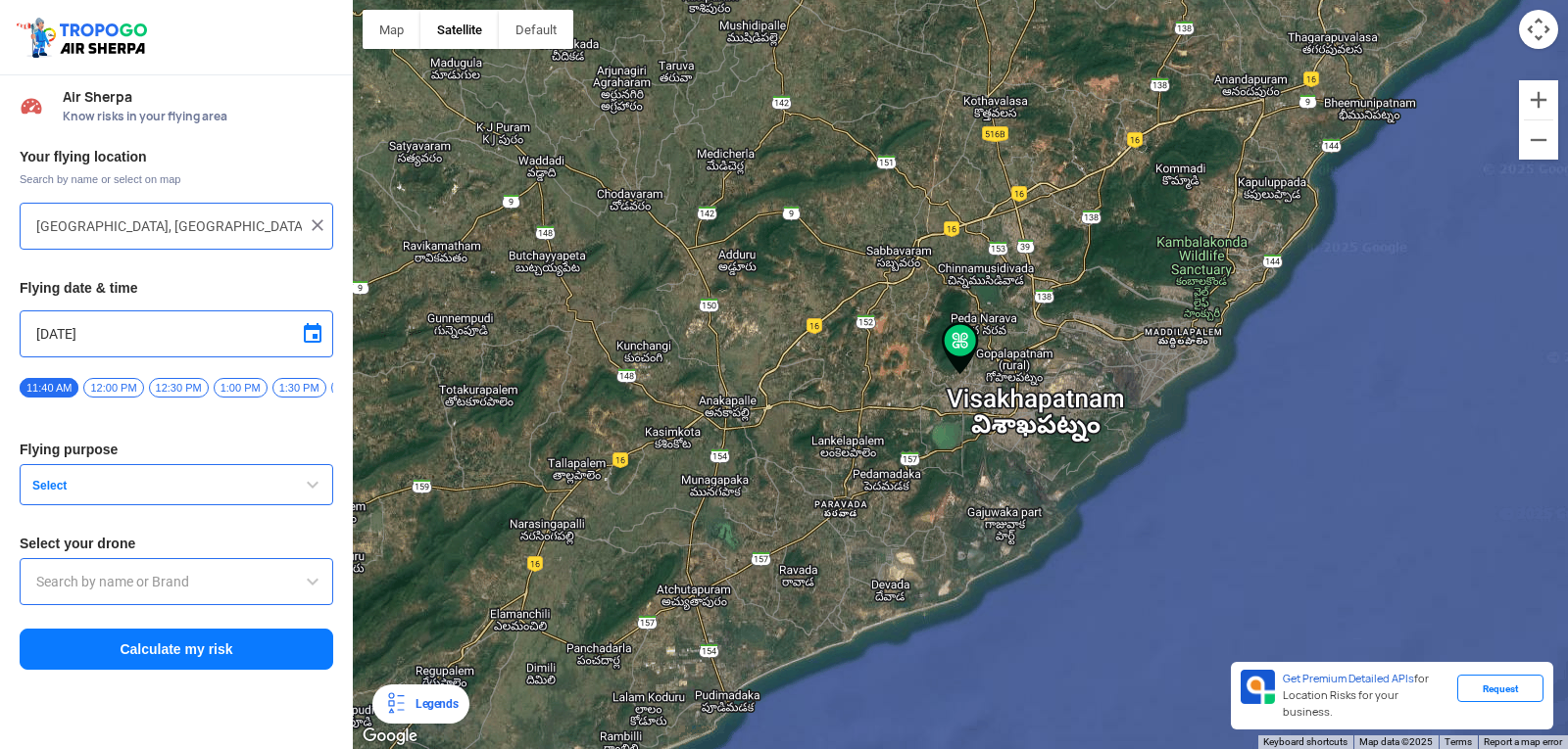
drag, startPoint x: 41, startPoint y: 450, endPoint x: 176, endPoint y: 473, distance: 136.9
click at [176, 473] on div "Your flying location Search by name or select on map Block D, Visakhapatnam, An…" at bounding box center [176, 410] width 352 height 544
click at [153, 487] on span "Select" at bounding box center [147, 486] width 245 height 16
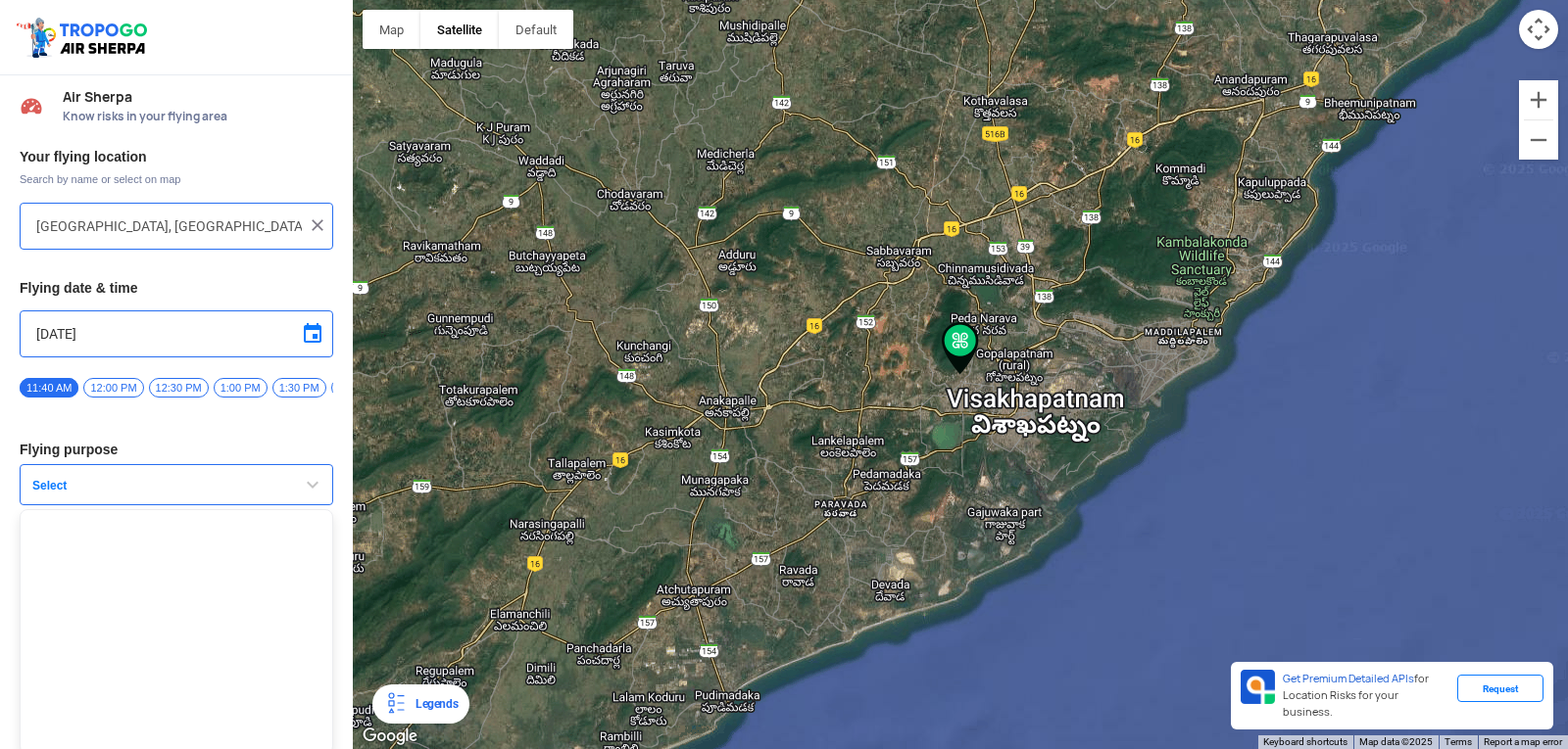
click at [153, 487] on span "Select" at bounding box center [147, 486] width 245 height 16
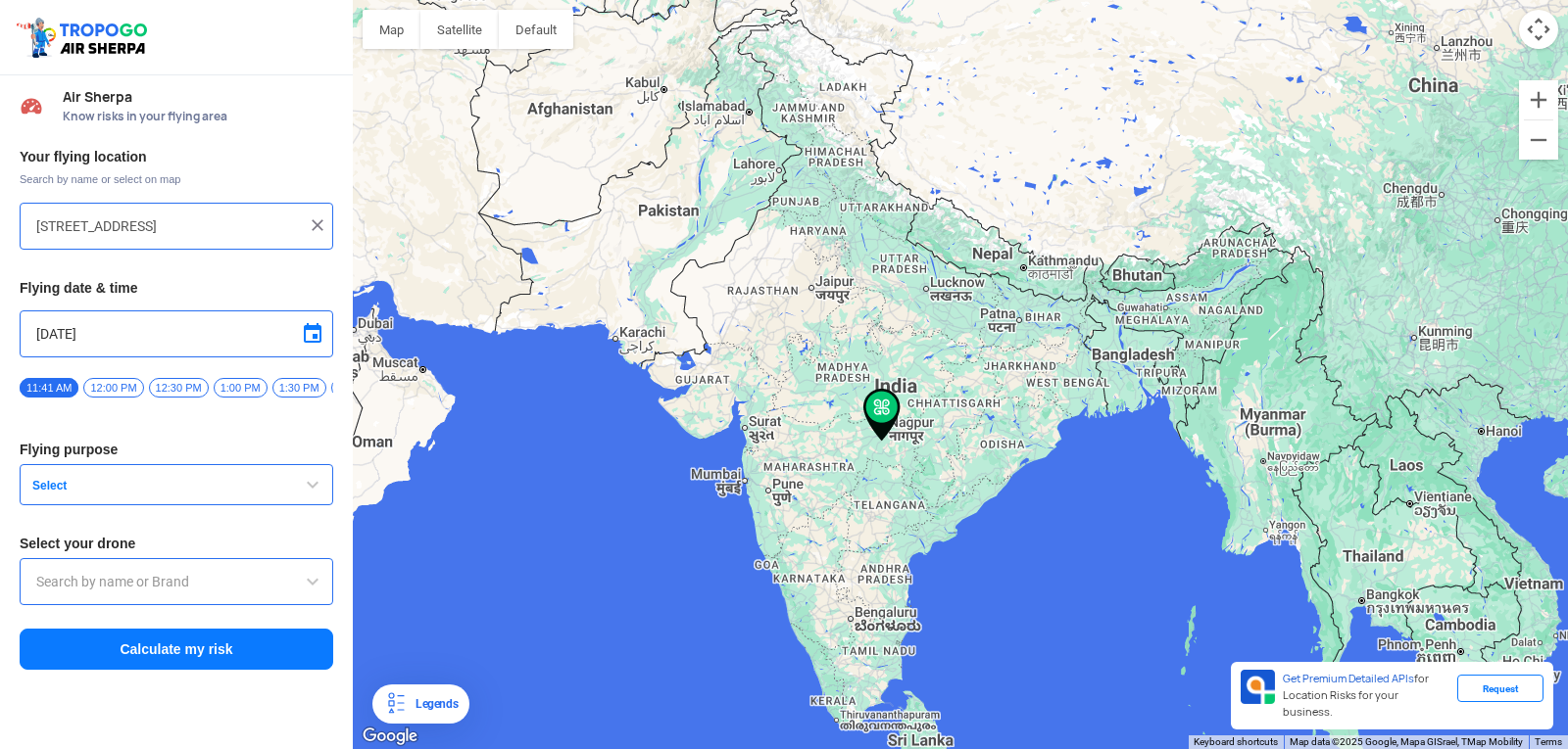
click at [169, 494] on span "Select" at bounding box center [147, 486] width 245 height 16
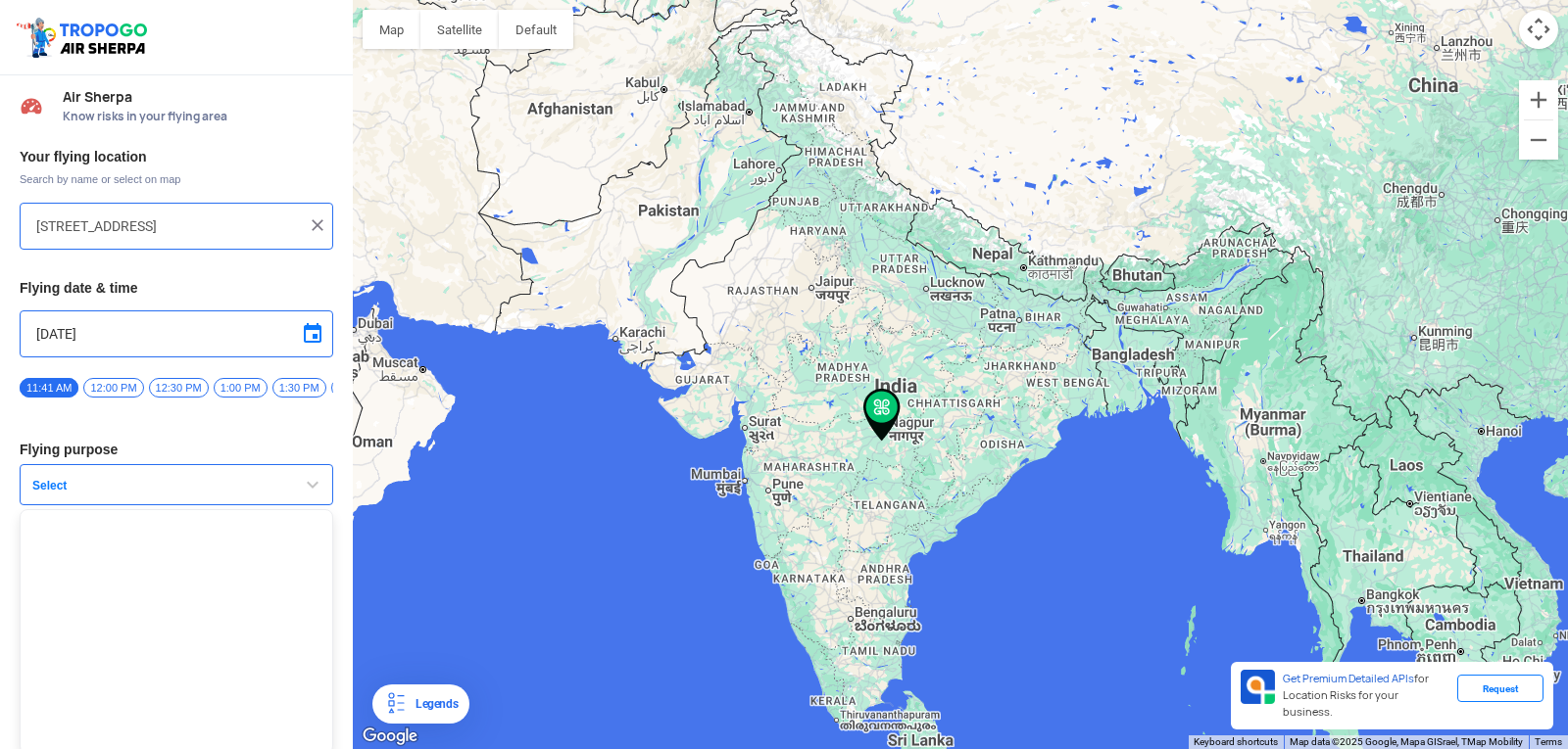
click at [169, 494] on span "Select" at bounding box center [147, 486] width 245 height 16
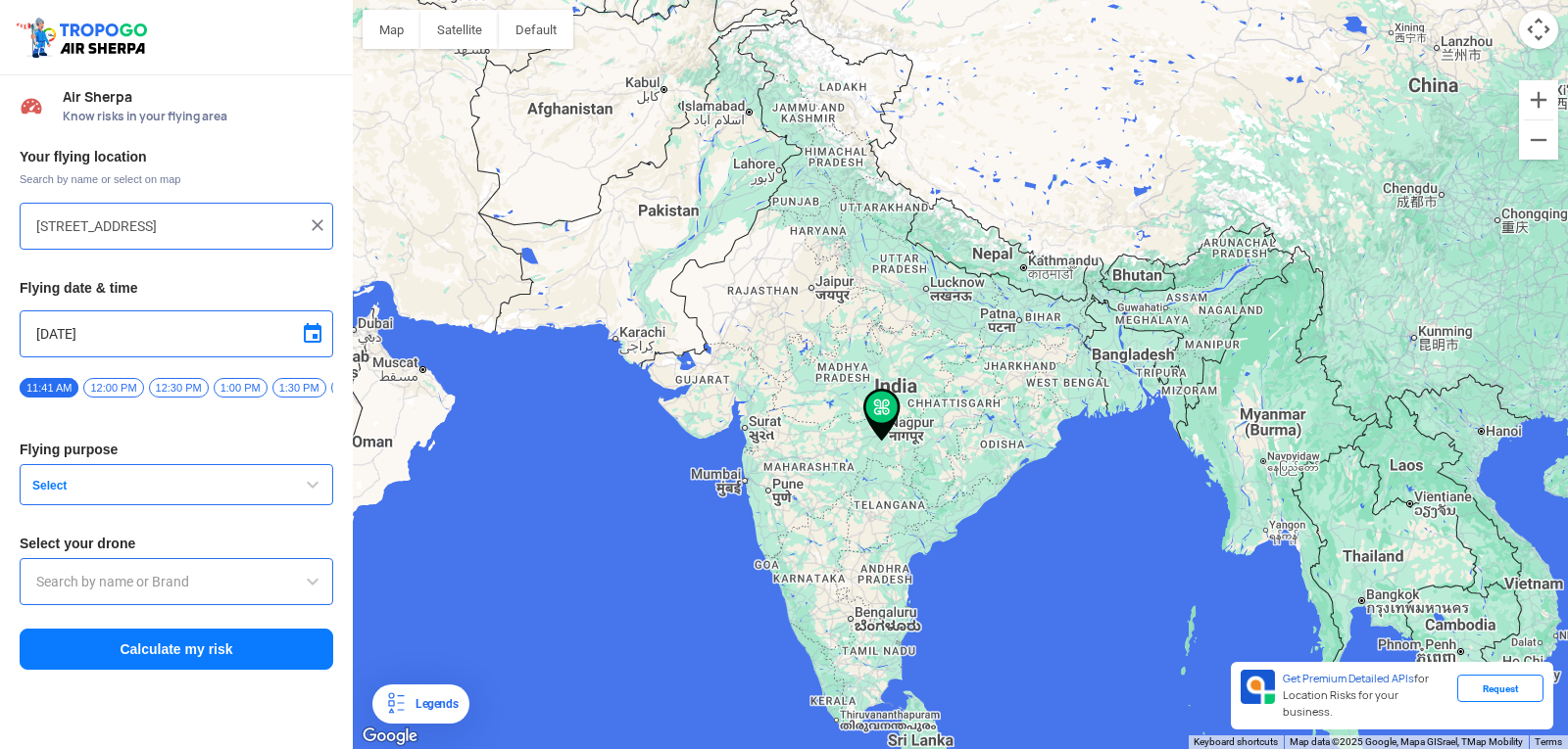
click at [311, 221] on img at bounding box center [318, 225] width 20 height 20
click at [438, 31] on button "Satellite" at bounding box center [459, 29] width 78 height 39
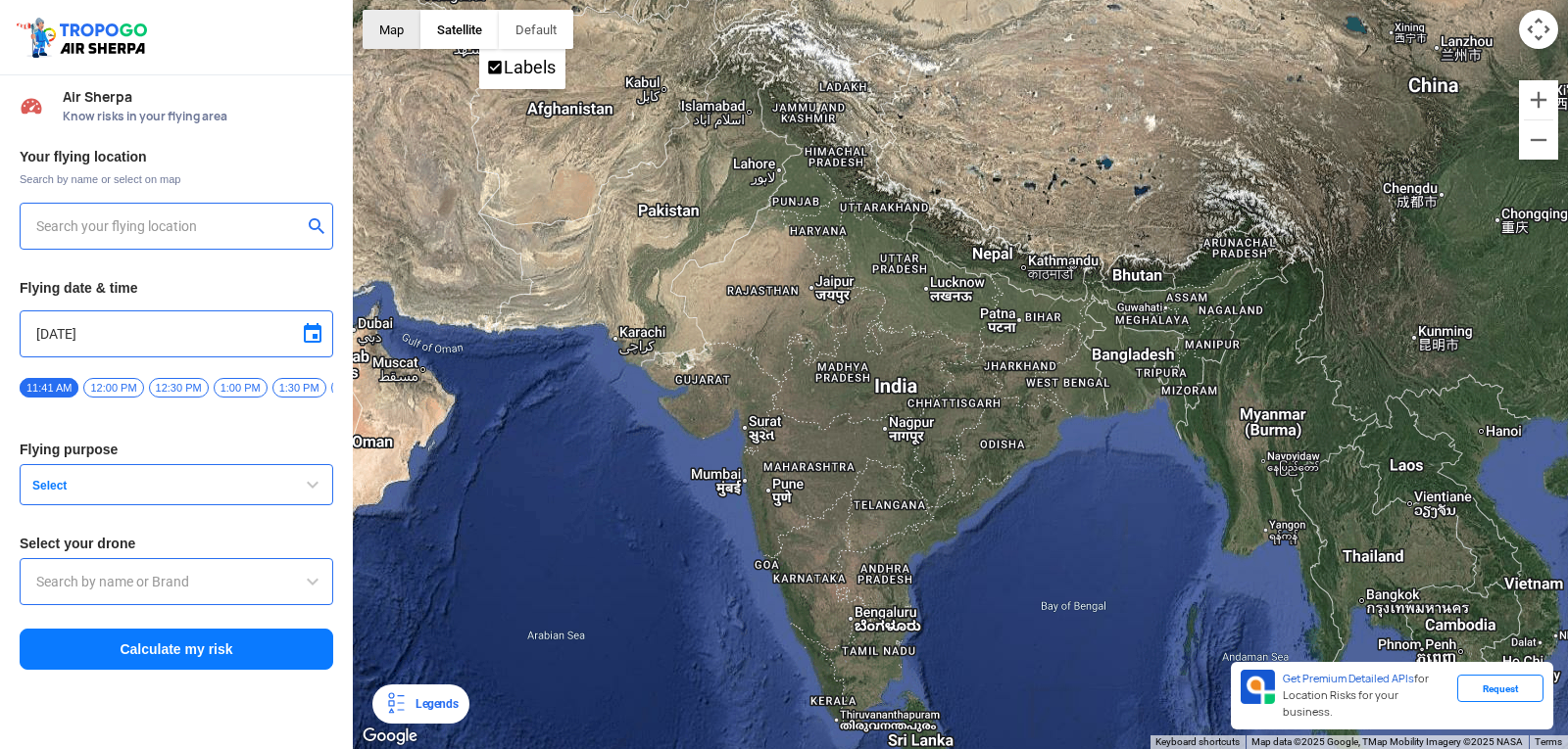
click at [371, 20] on button "Map" at bounding box center [391, 29] width 58 height 39
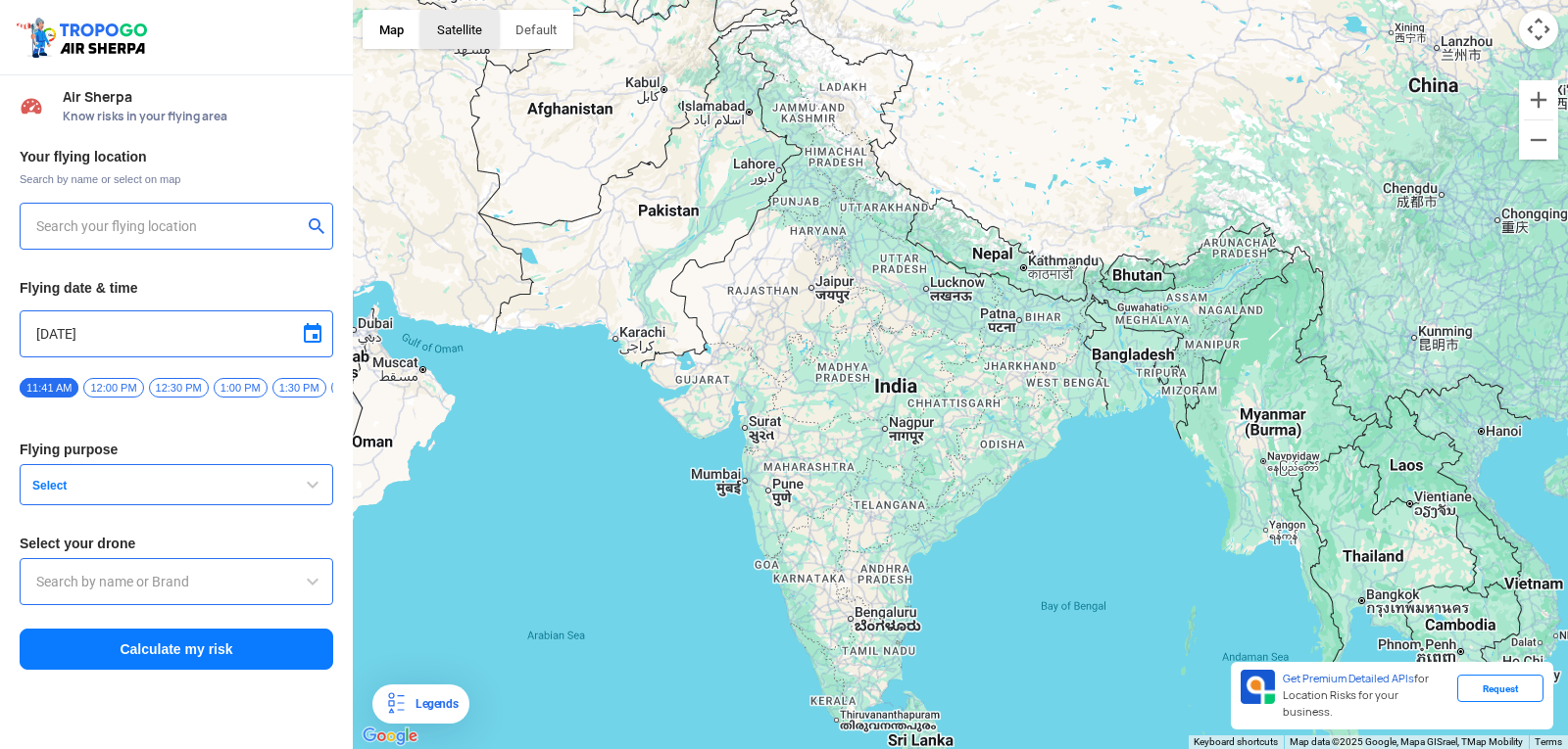
click at [432, 31] on button "Satellite" at bounding box center [459, 29] width 78 height 39
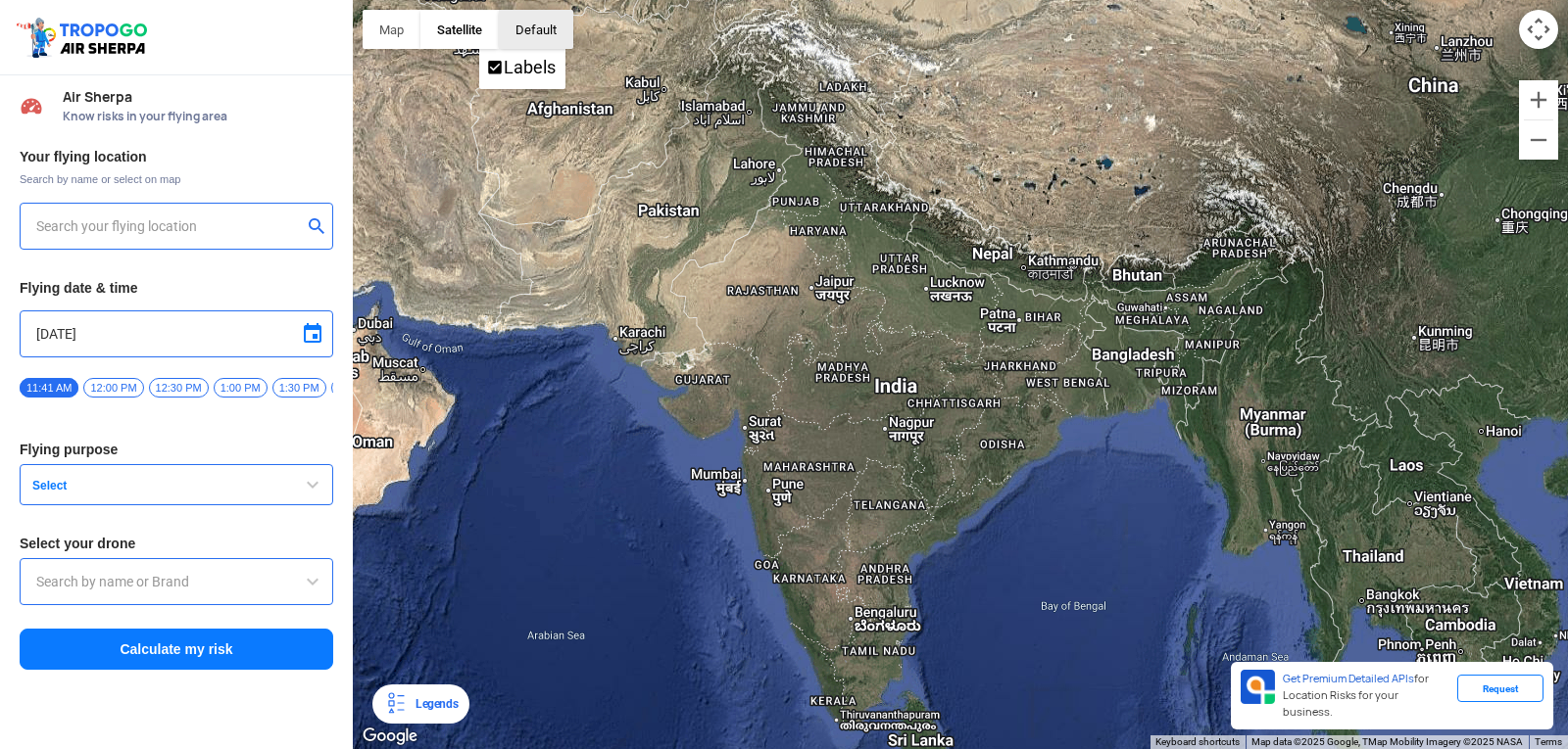
click at [509, 34] on button "button" at bounding box center [536, 29] width 74 height 39
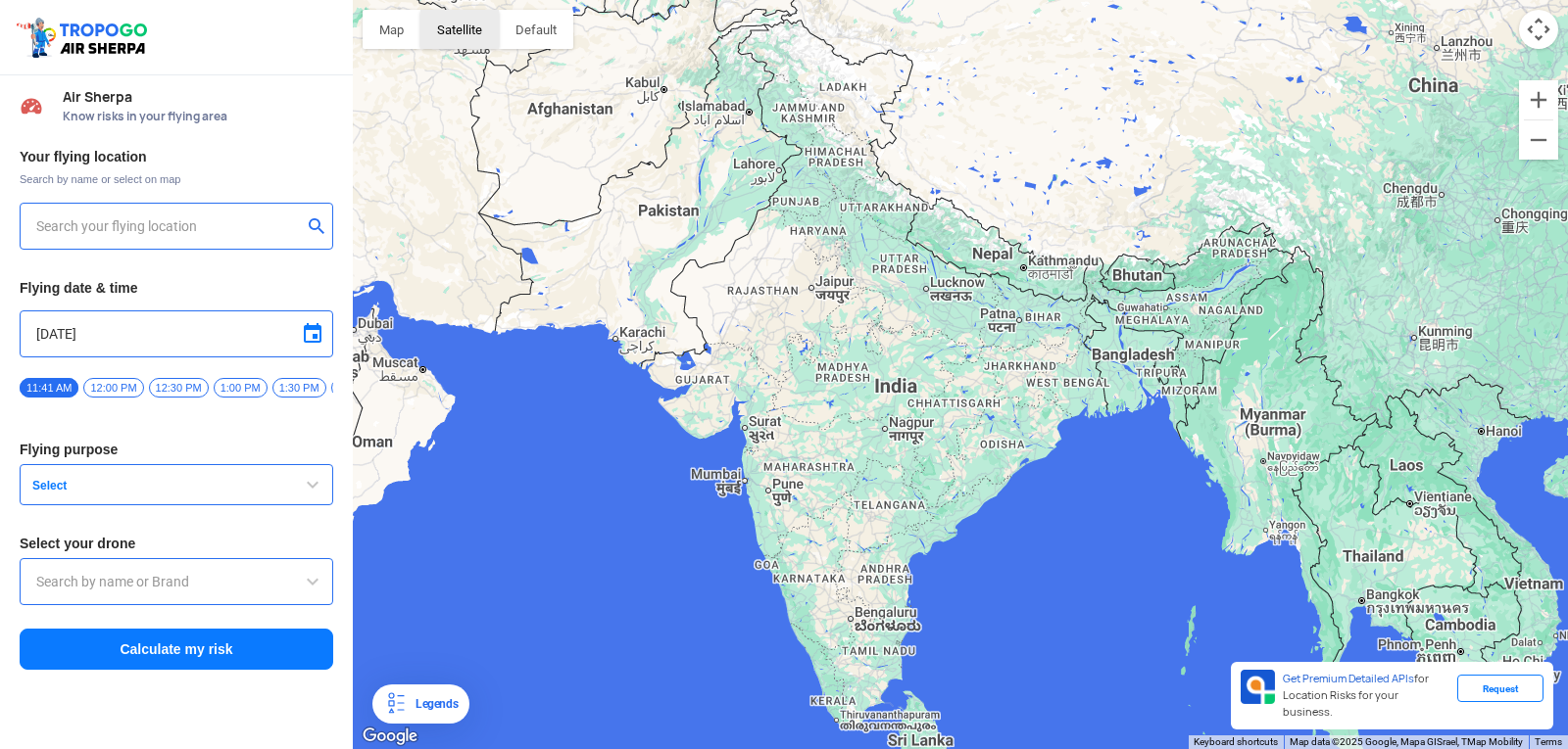
click at [477, 37] on button "Satellite" at bounding box center [459, 29] width 78 height 39
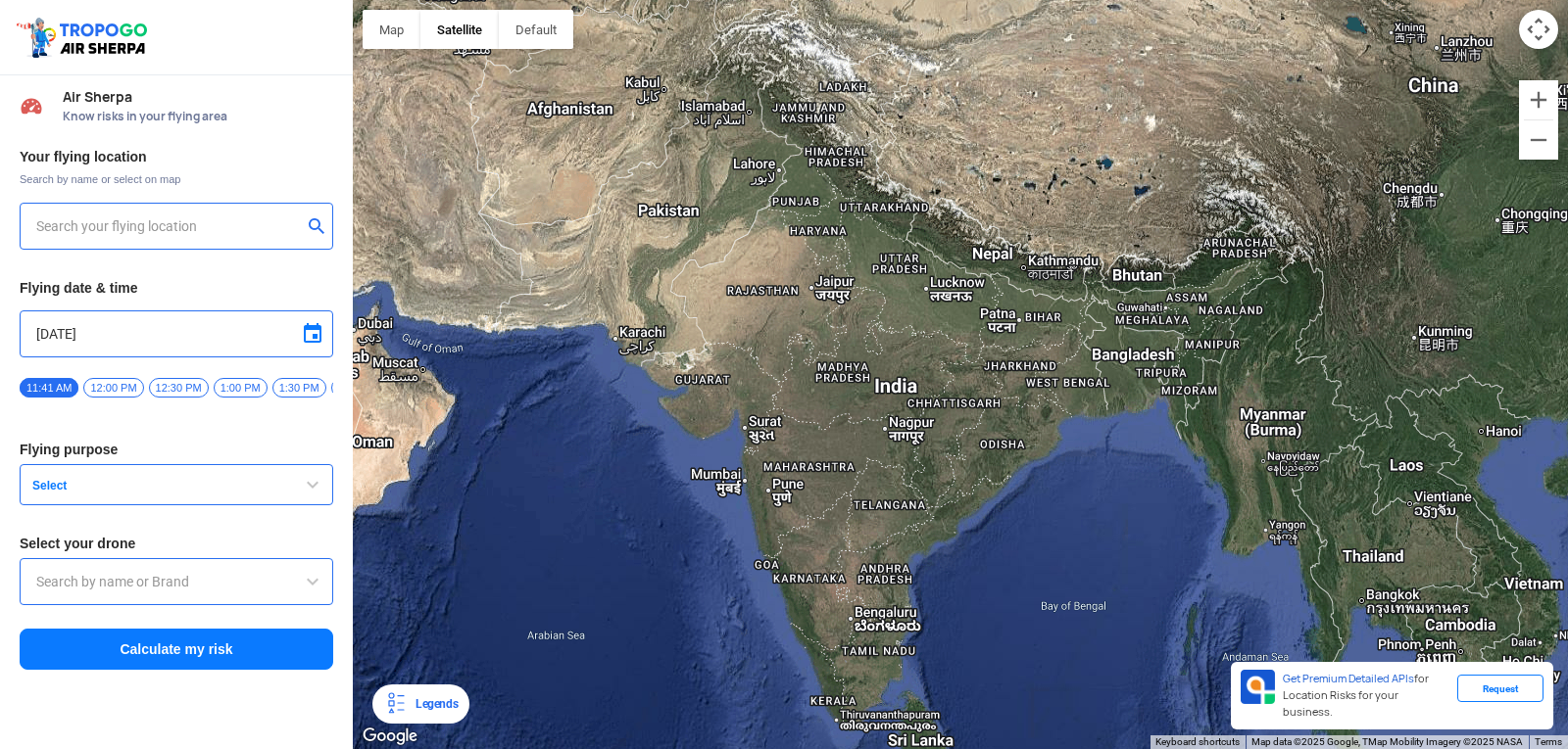
click at [244, 215] on input "text" at bounding box center [170, 226] width 266 height 24
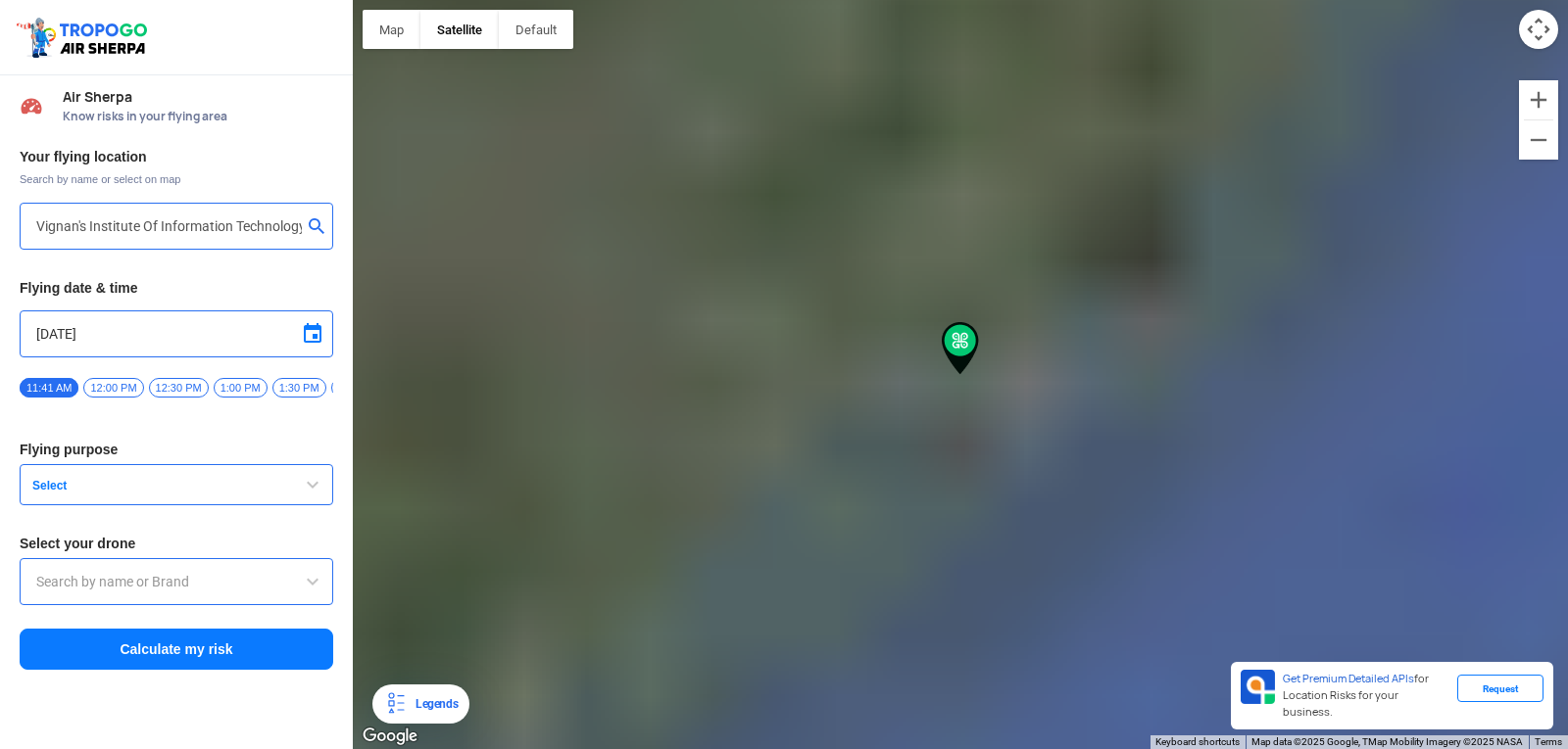
type input "[GEOGRAPHIC_DATA], [GEOGRAPHIC_DATA] 530049, [GEOGRAPHIC_DATA]"
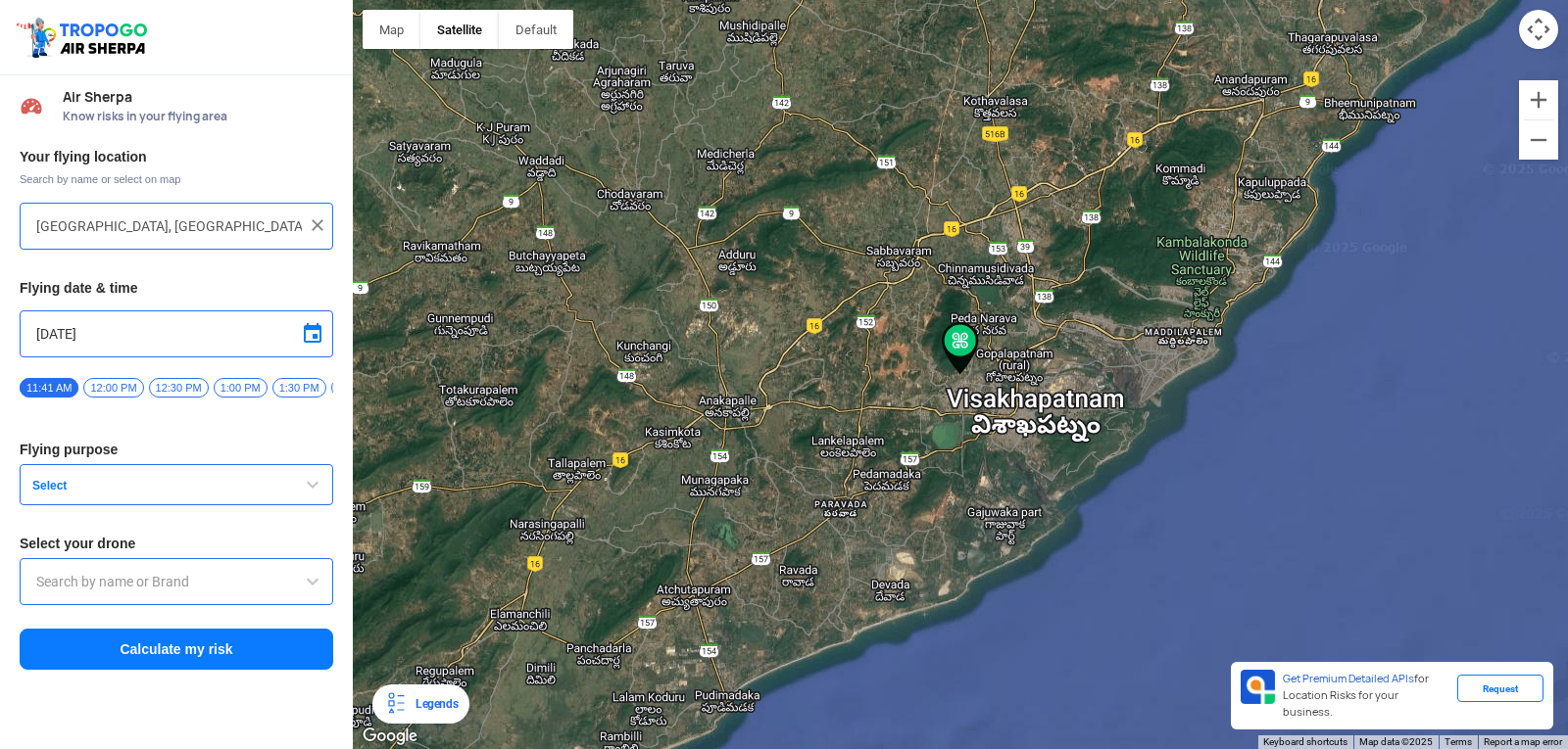
click at [176, 482] on button "Select" at bounding box center [177, 484] width 314 height 41
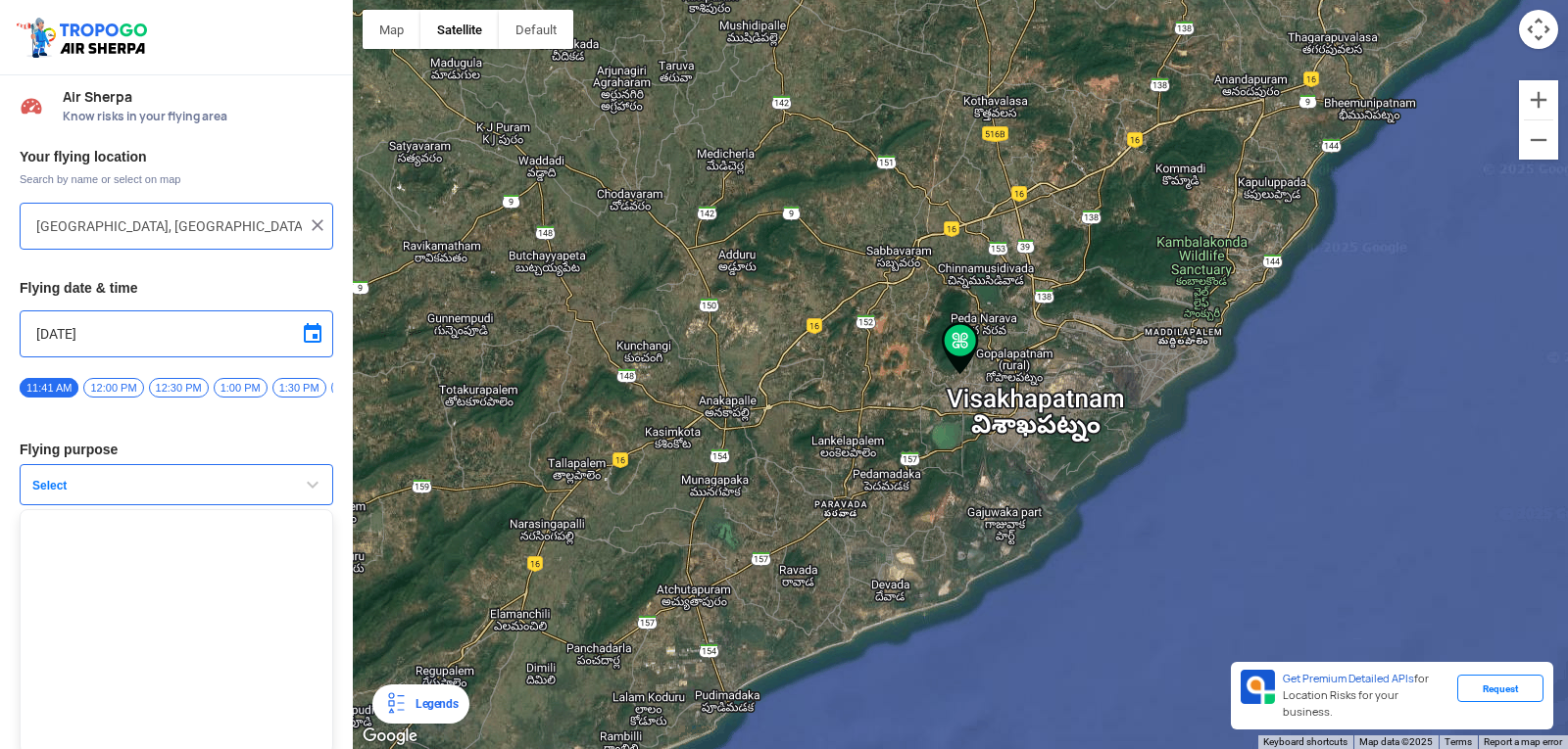
click at [176, 482] on button "Select" at bounding box center [177, 484] width 314 height 41
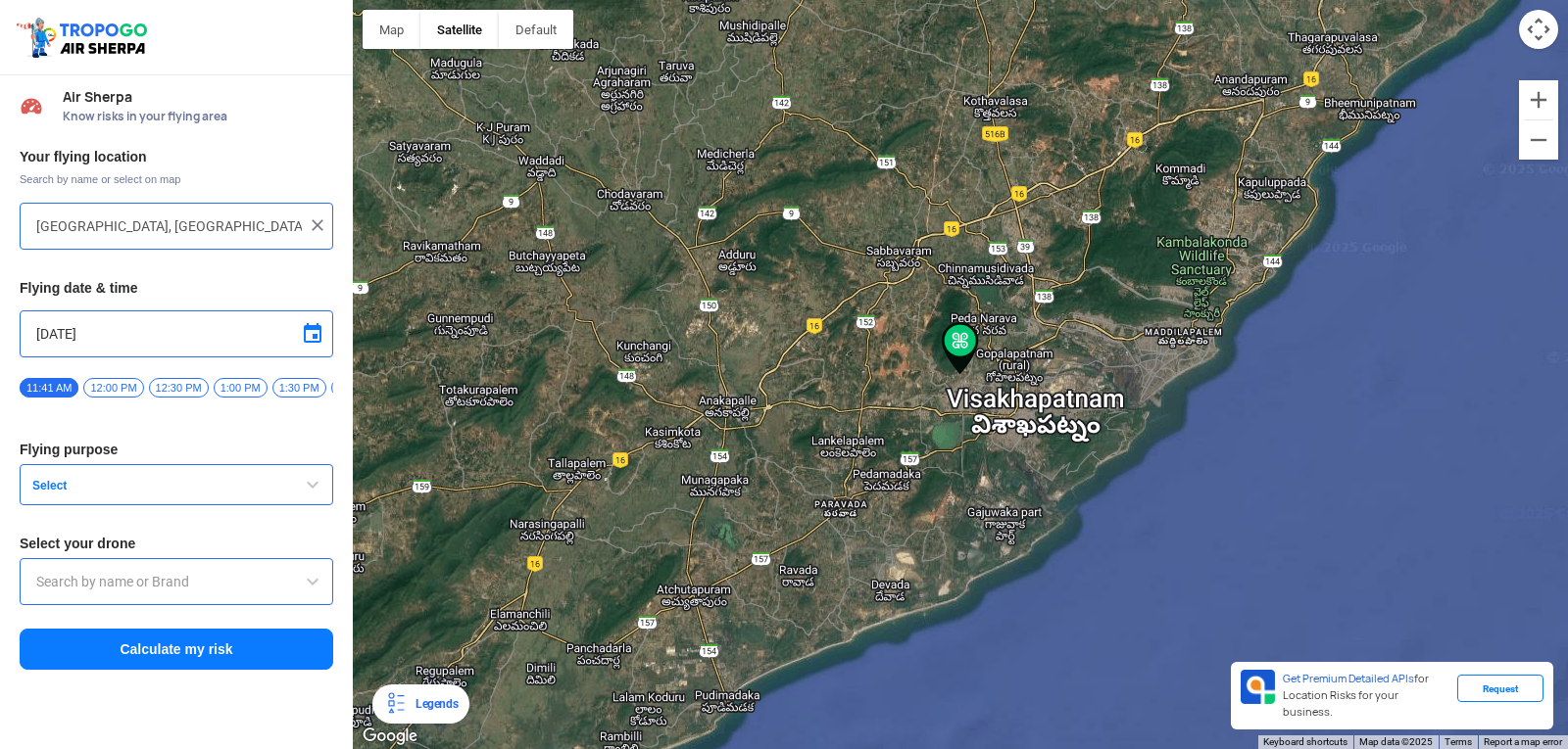
click at [121, 382] on span "12:00 PM" at bounding box center [113, 388] width 60 height 20
click at [39, 385] on span "11:41 AM" at bounding box center [49, 388] width 59 height 20
click at [149, 488] on span "Select" at bounding box center [147, 486] width 245 height 16
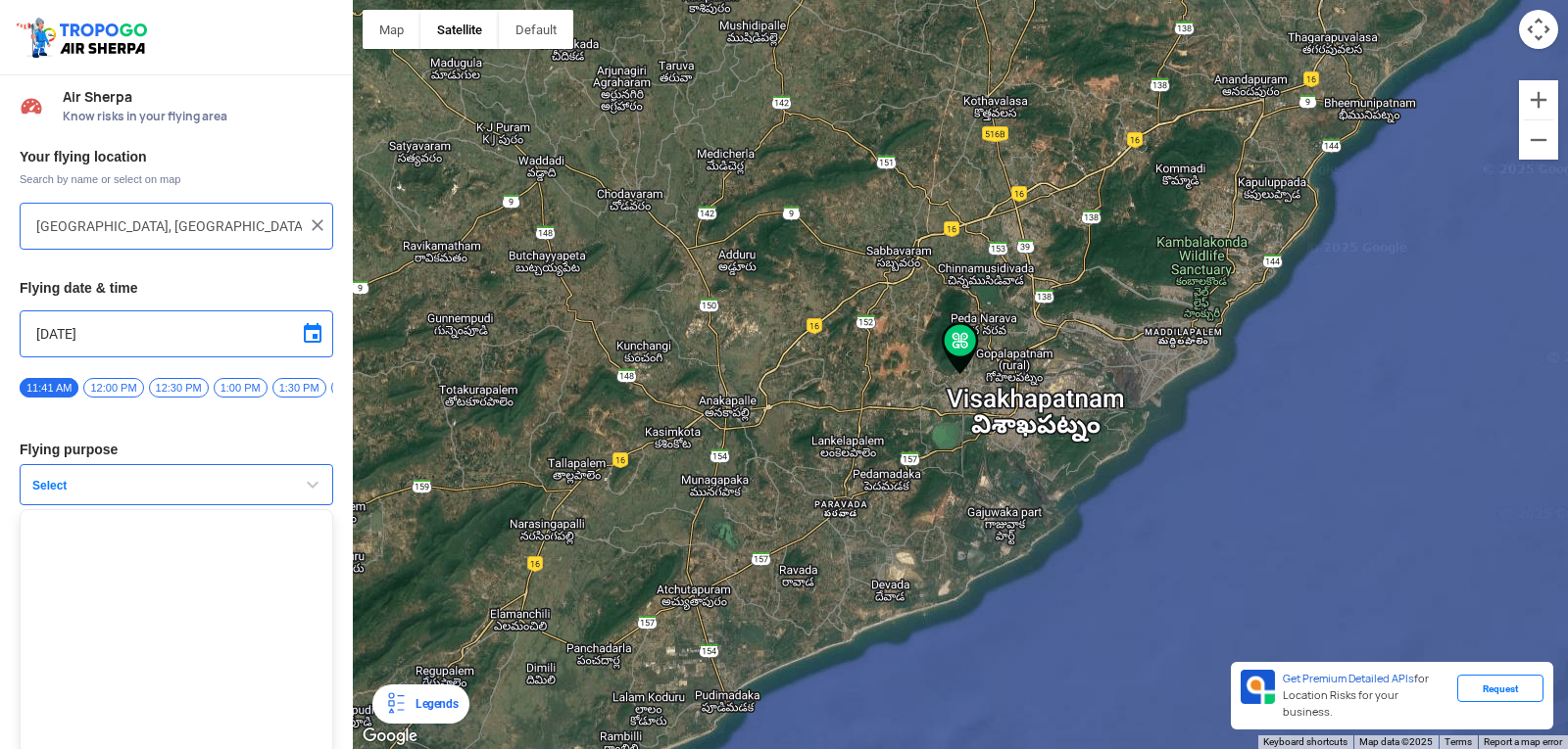
click at [64, 481] on button "Select" at bounding box center [177, 484] width 314 height 41
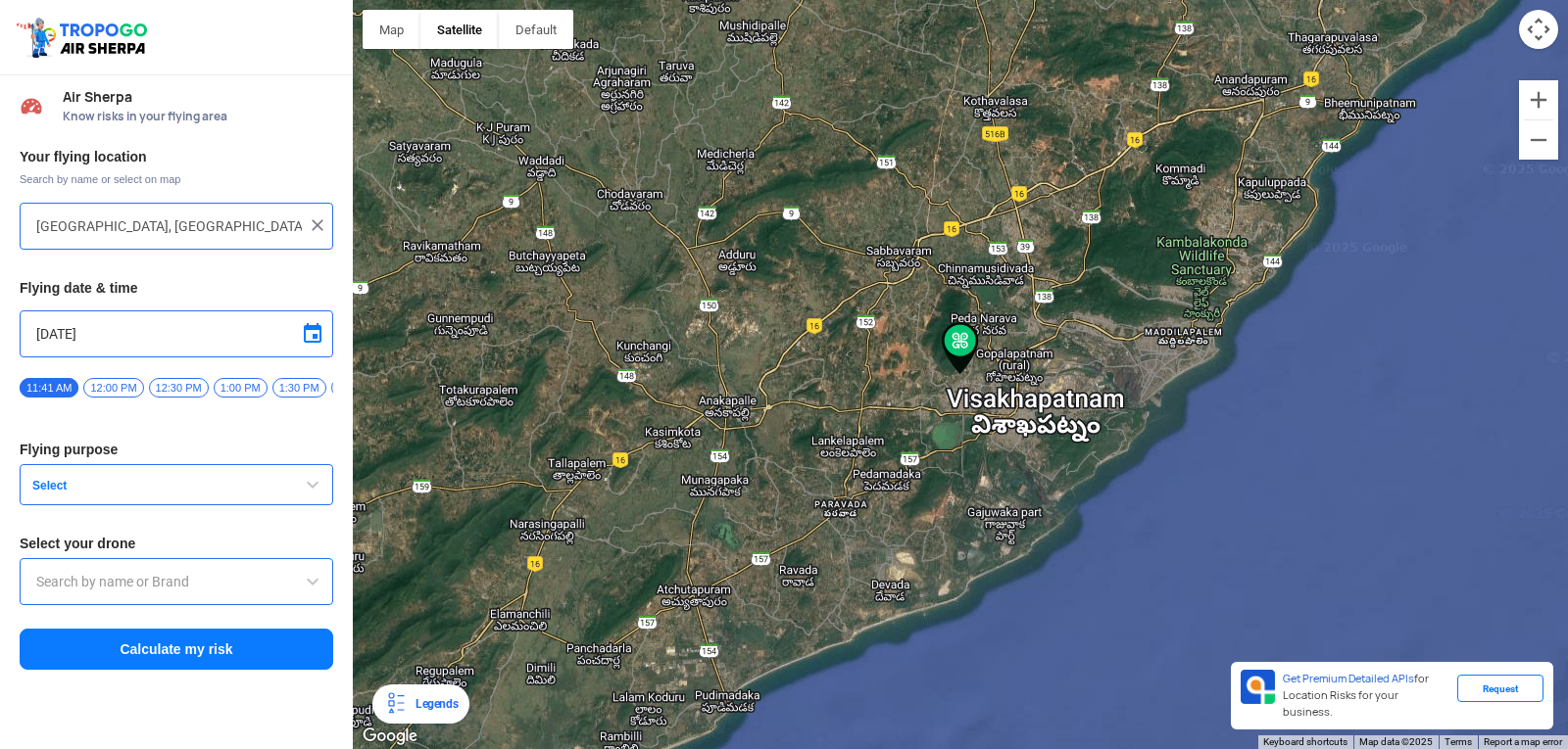
click at [119, 394] on span "12:00 PM" at bounding box center [113, 388] width 60 height 20
click at [75, 493] on span "Select" at bounding box center [147, 486] width 245 height 16
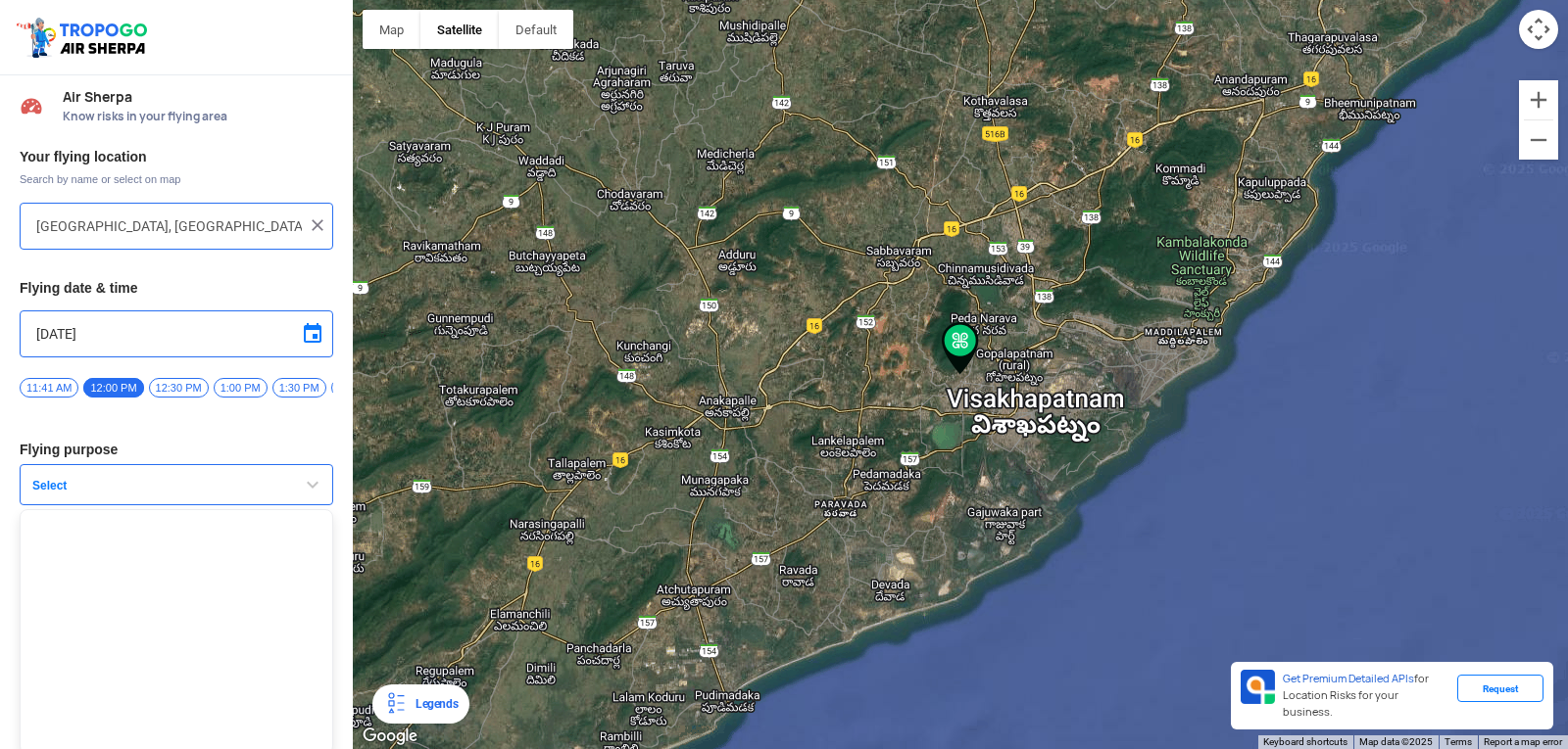
click at [38, 494] on span "Select" at bounding box center [147, 486] width 245 height 16
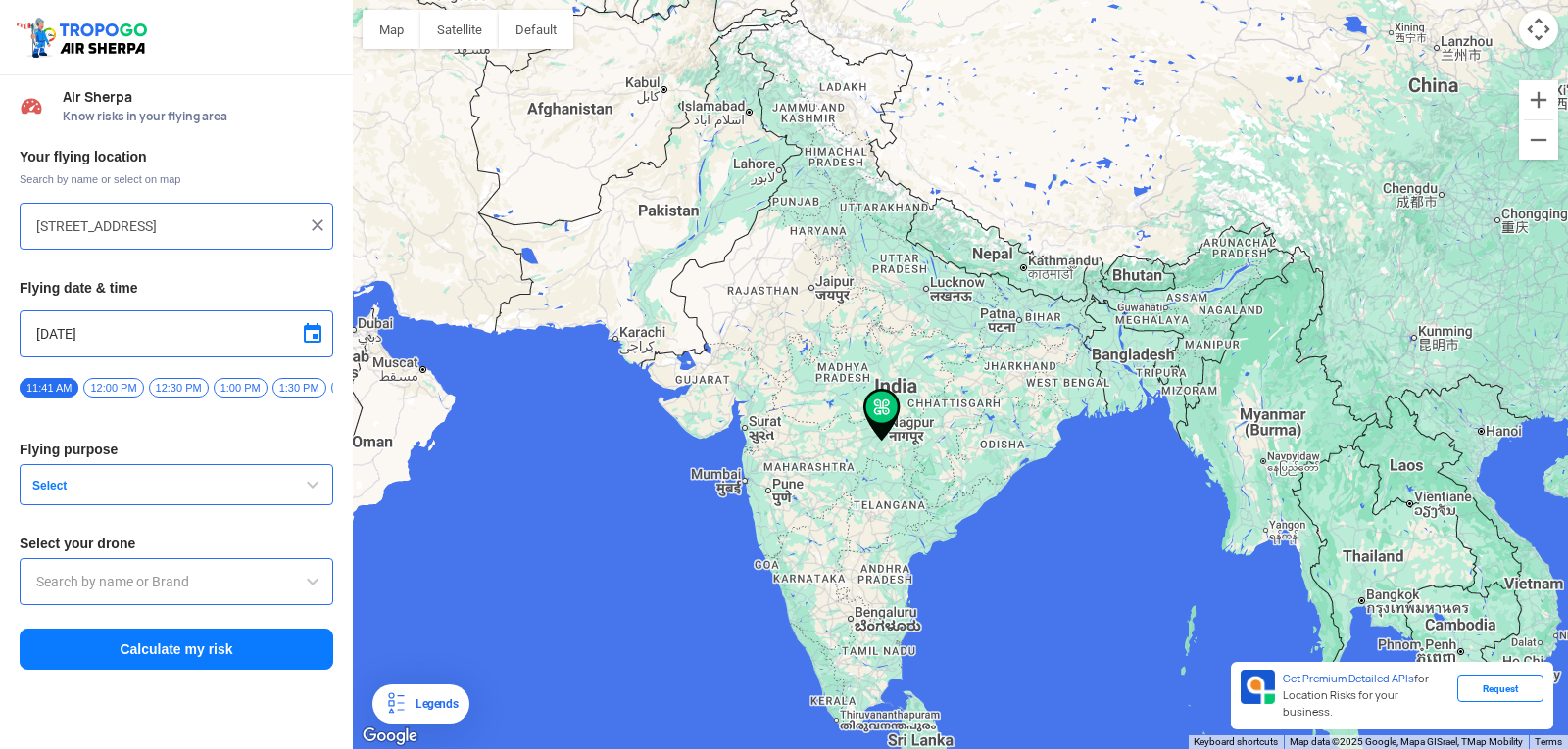
click at [320, 222] on img at bounding box center [318, 225] width 20 height 20
click at [214, 225] on input "text" at bounding box center [170, 226] width 266 height 24
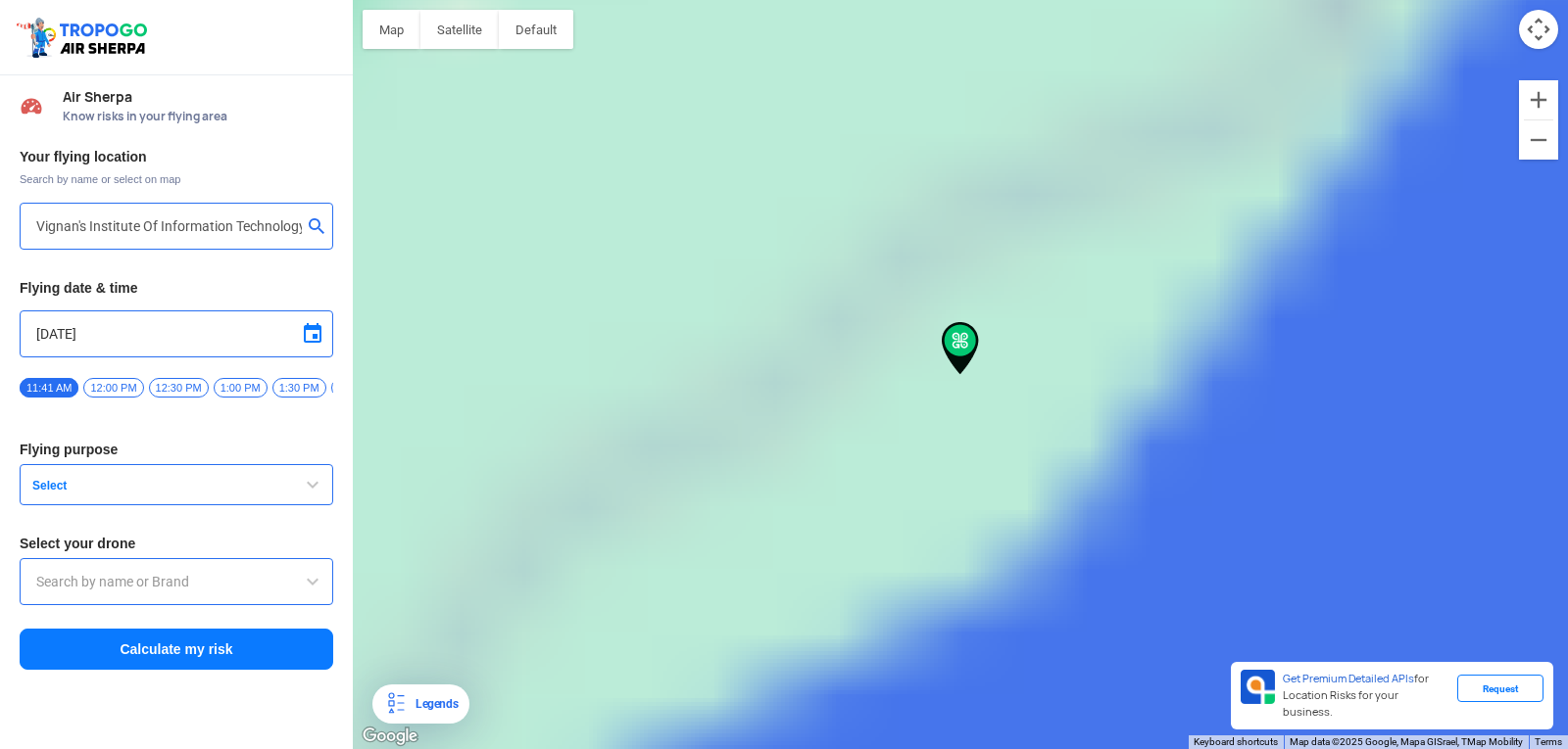
type input "[GEOGRAPHIC_DATA], [GEOGRAPHIC_DATA] 530049, [GEOGRAPHIC_DATA]"
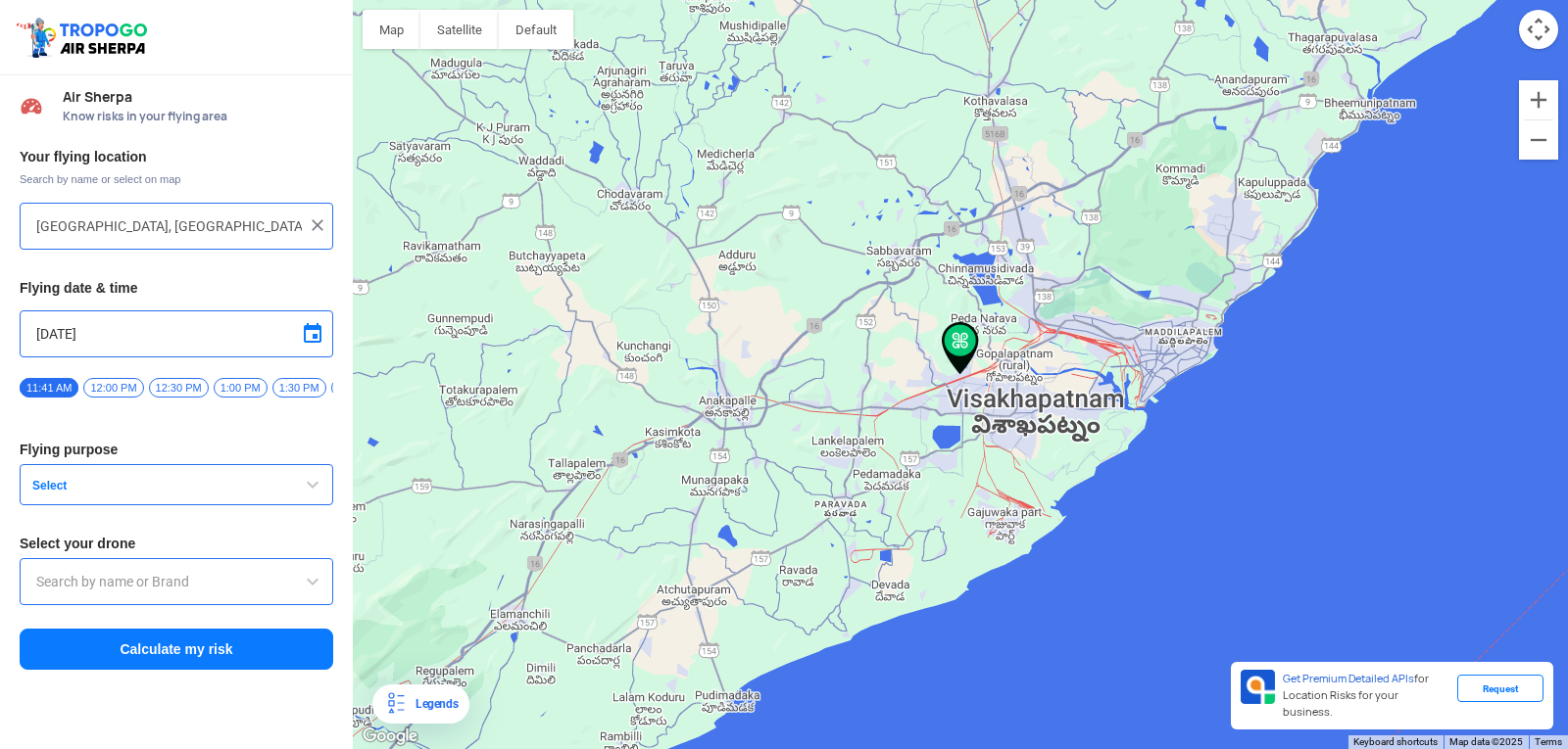
click at [158, 494] on span "Select" at bounding box center [147, 486] width 245 height 16
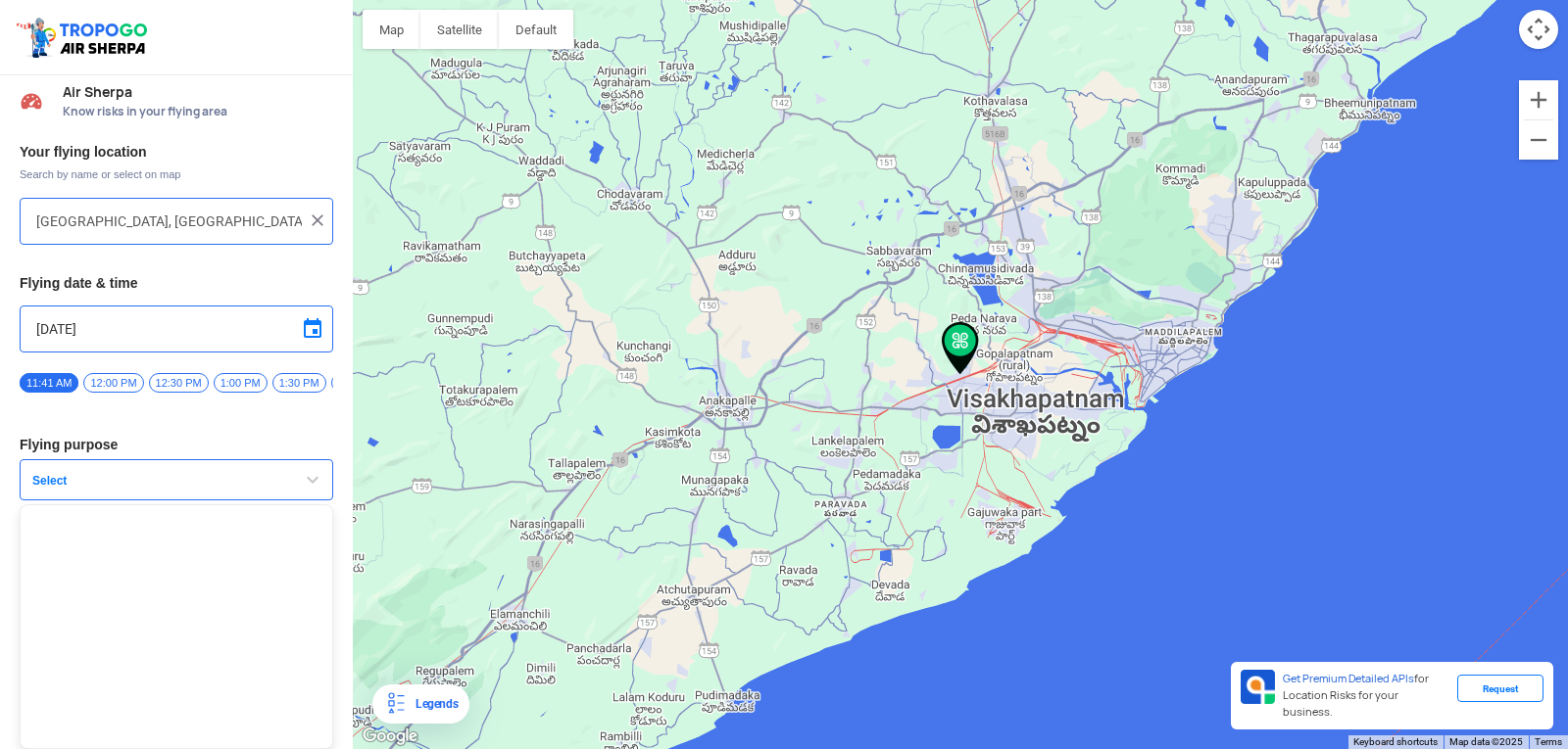
scroll to position [13, 0]
click at [158, 496] on button "Select" at bounding box center [177, 479] width 314 height 41
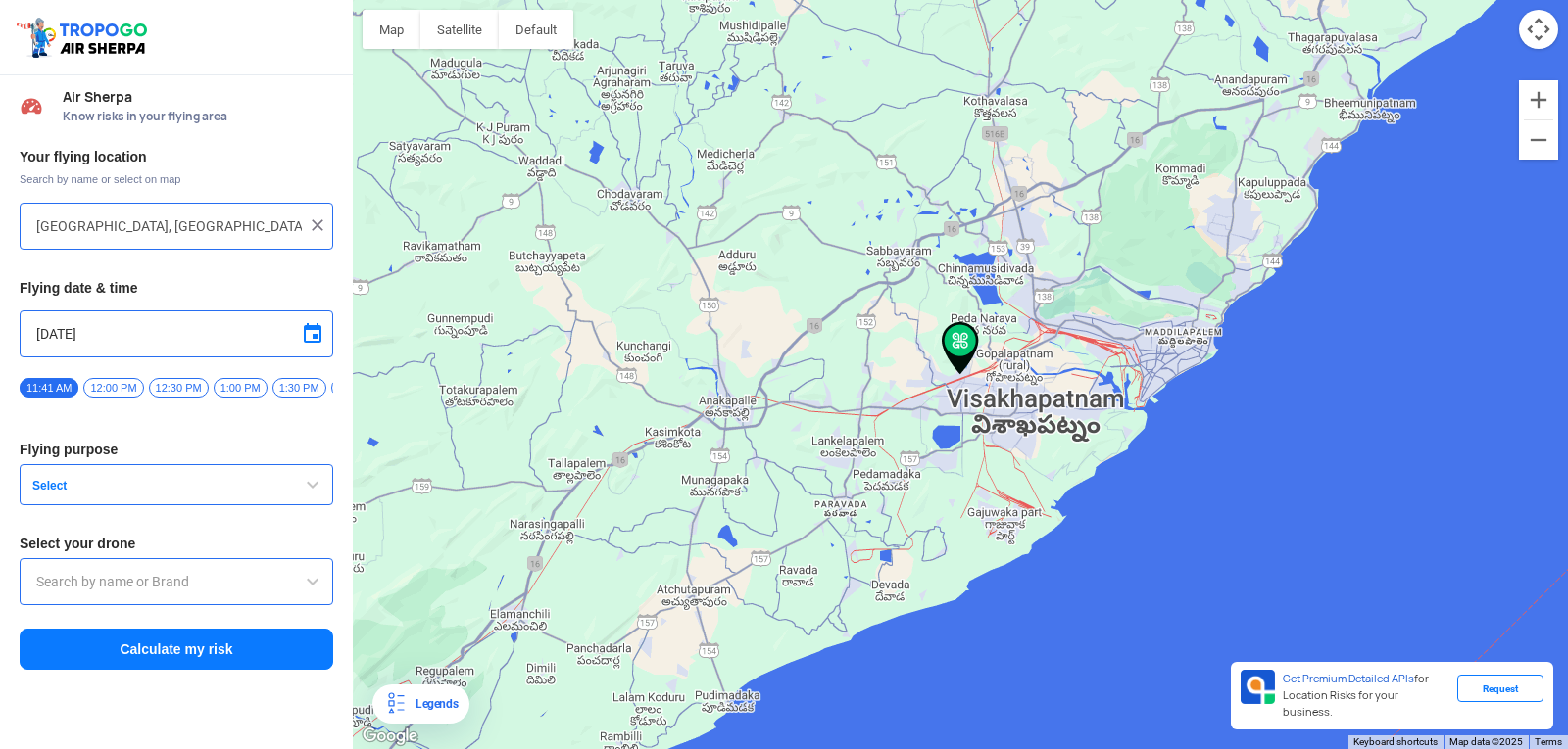
click at [125, 584] on input "text" at bounding box center [177, 582] width 280 height 24
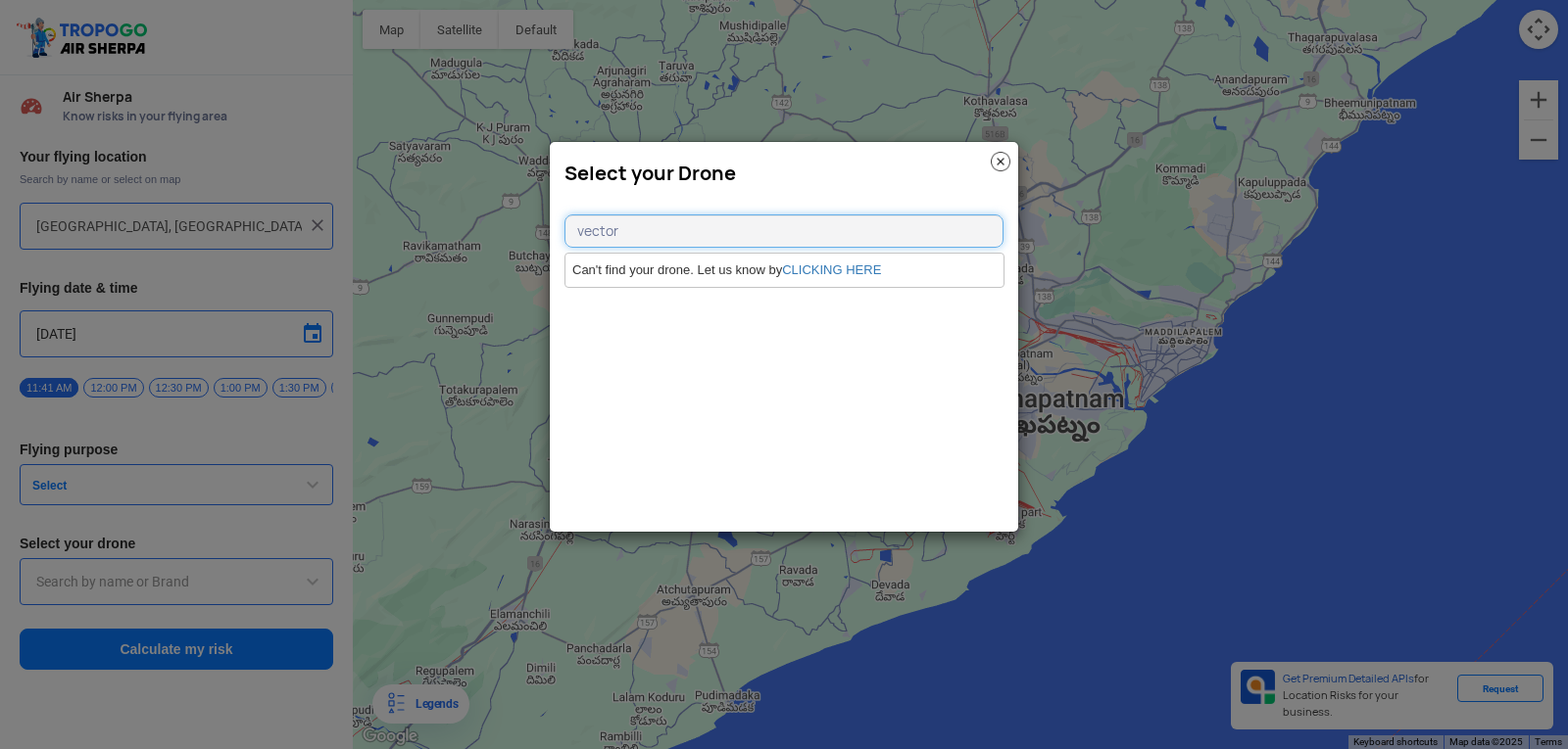
type input "vector"
click at [999, 164] on img at bounding box center [1000, 162] width 20 height 20
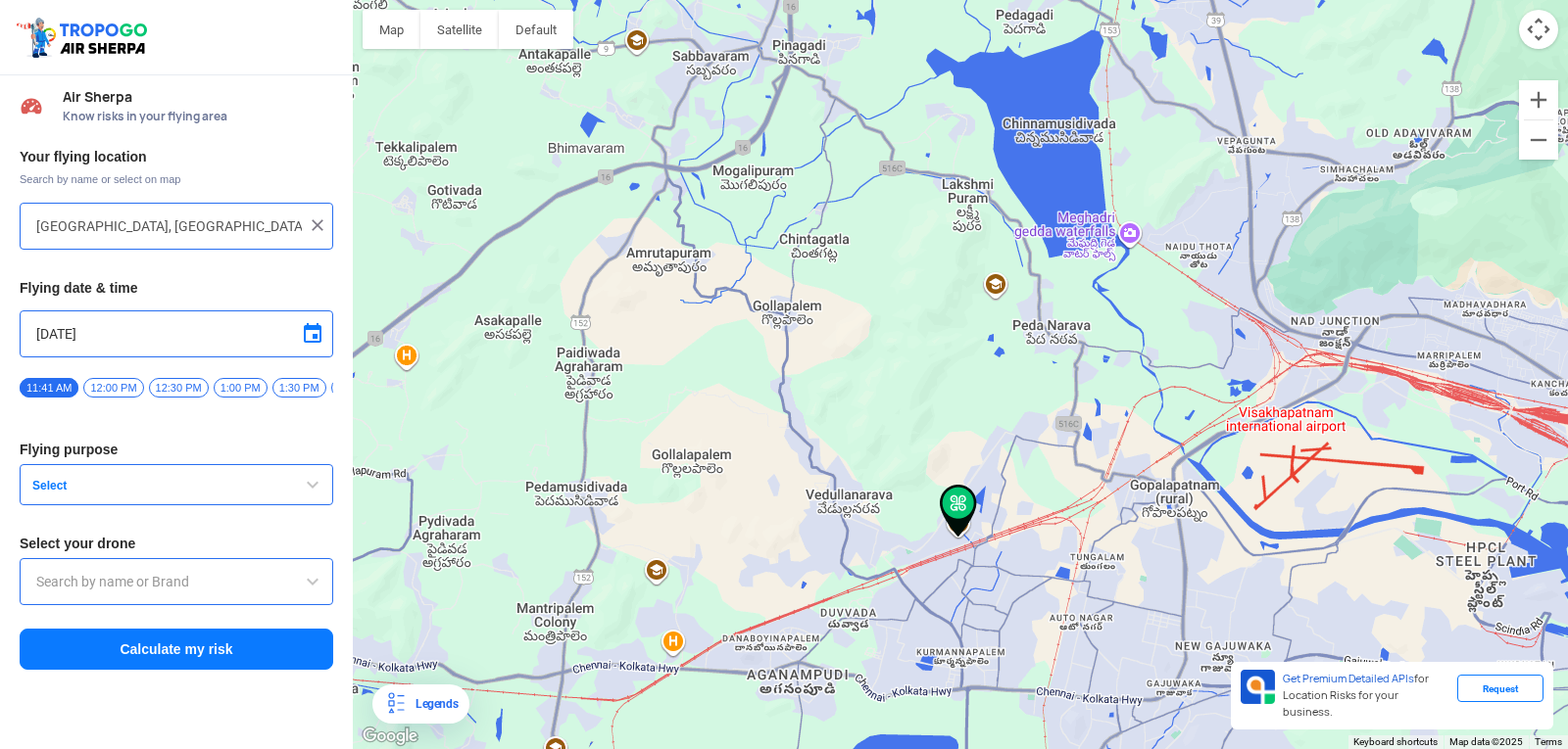
drag, startPoint x: 902, startPoint y: 654, endPoint x: 887, endPoint y: 492, distance: 162.7
click at [887, 492] on div at bounding box center [960, 374] width 1215 height 749
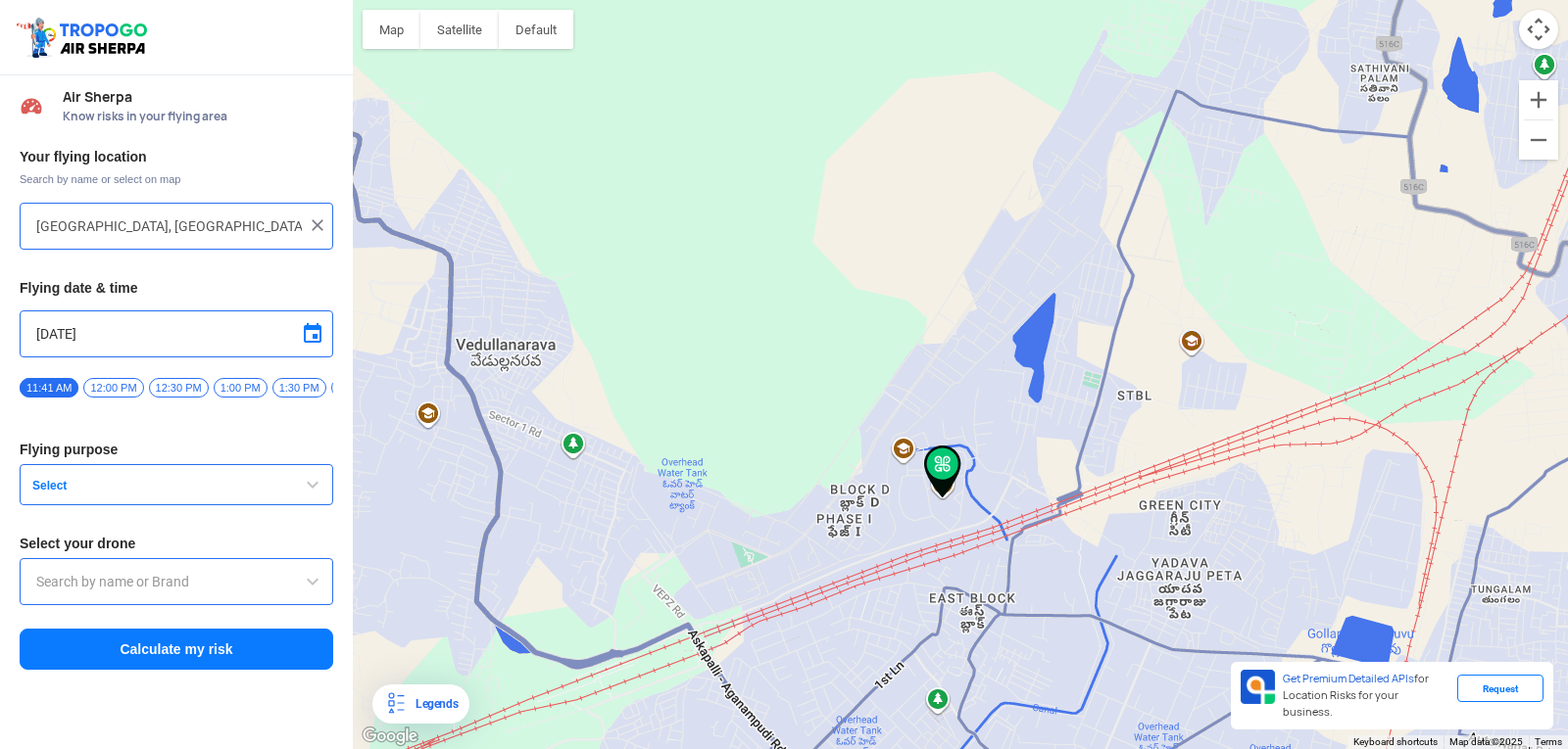
drag, startPoint x: 957, startPoint y: 555, endPoint x: 930, endPoint y: 458, distance: 100.7
click at [930, 458] on img at bounding box center [943, 471] width 38 height 53
click at [940, 455] on img at bounding box center [943, 471] width 38 height 53
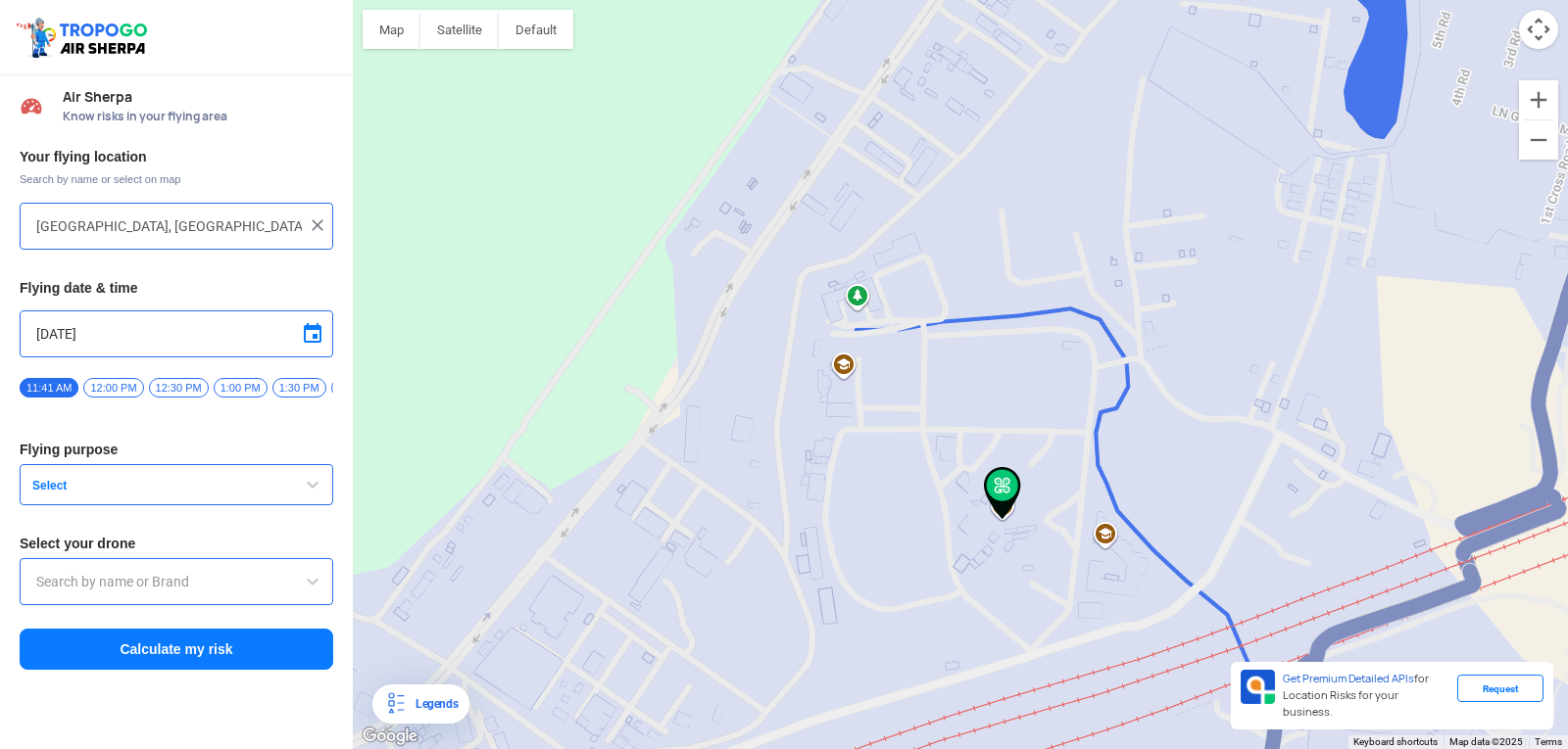
click at [849, 372] on div at bounding box center [960, 374] width 1215 height 749
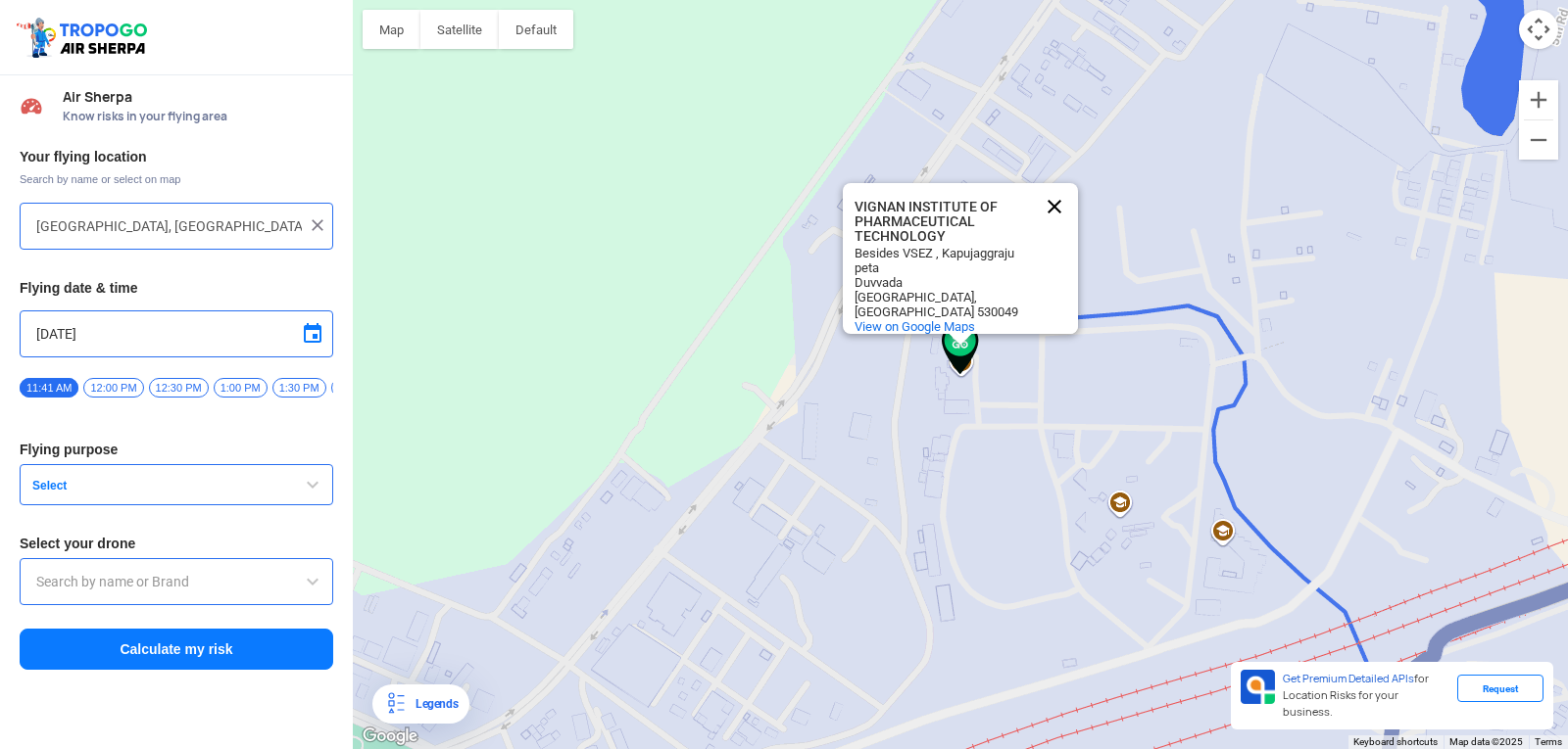
click at [1044, 189] on button "Close" at bounding box center [1054, 206] width 47 height 47
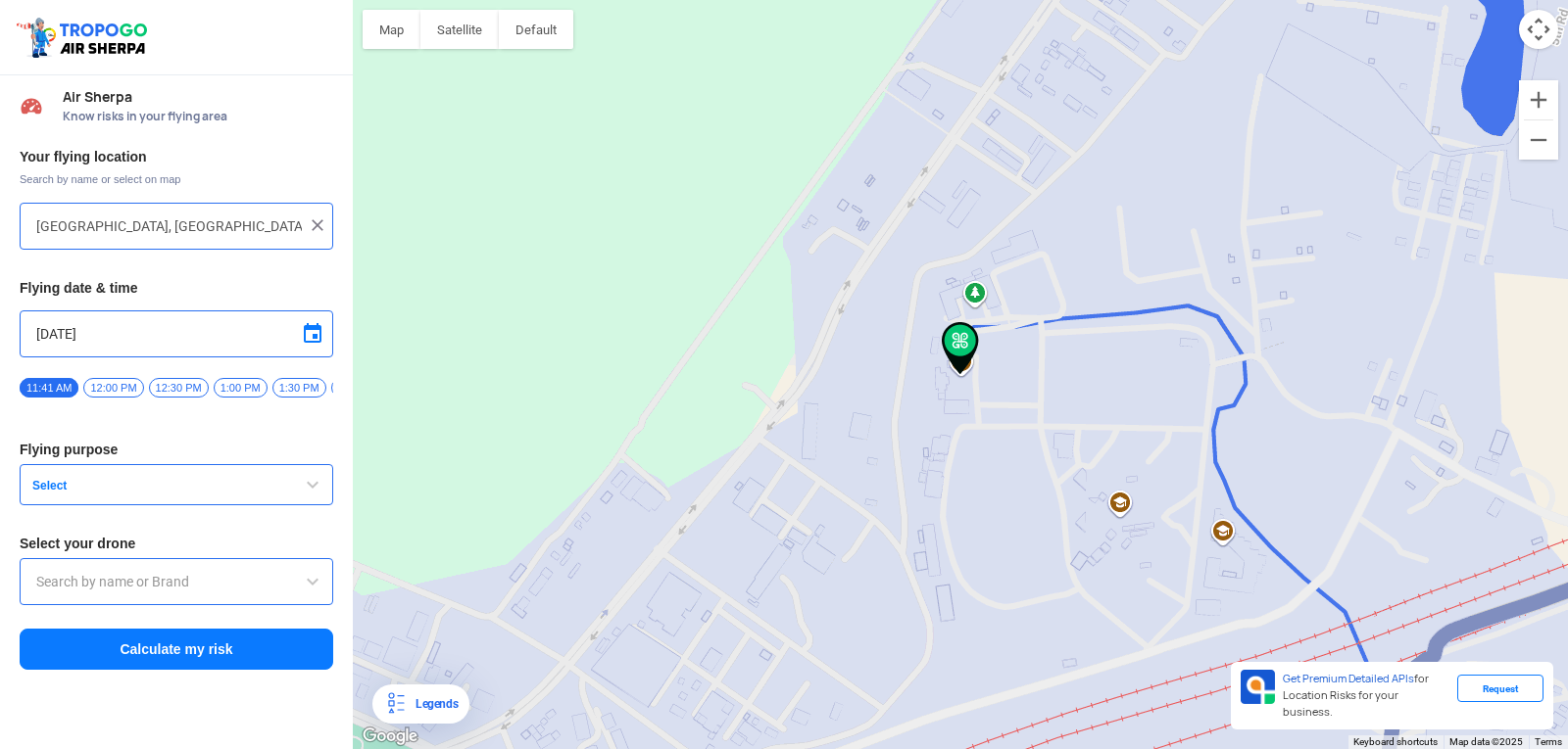
click at [1111, 506] on div at bounding box center [960, 374] width 1215 height 749
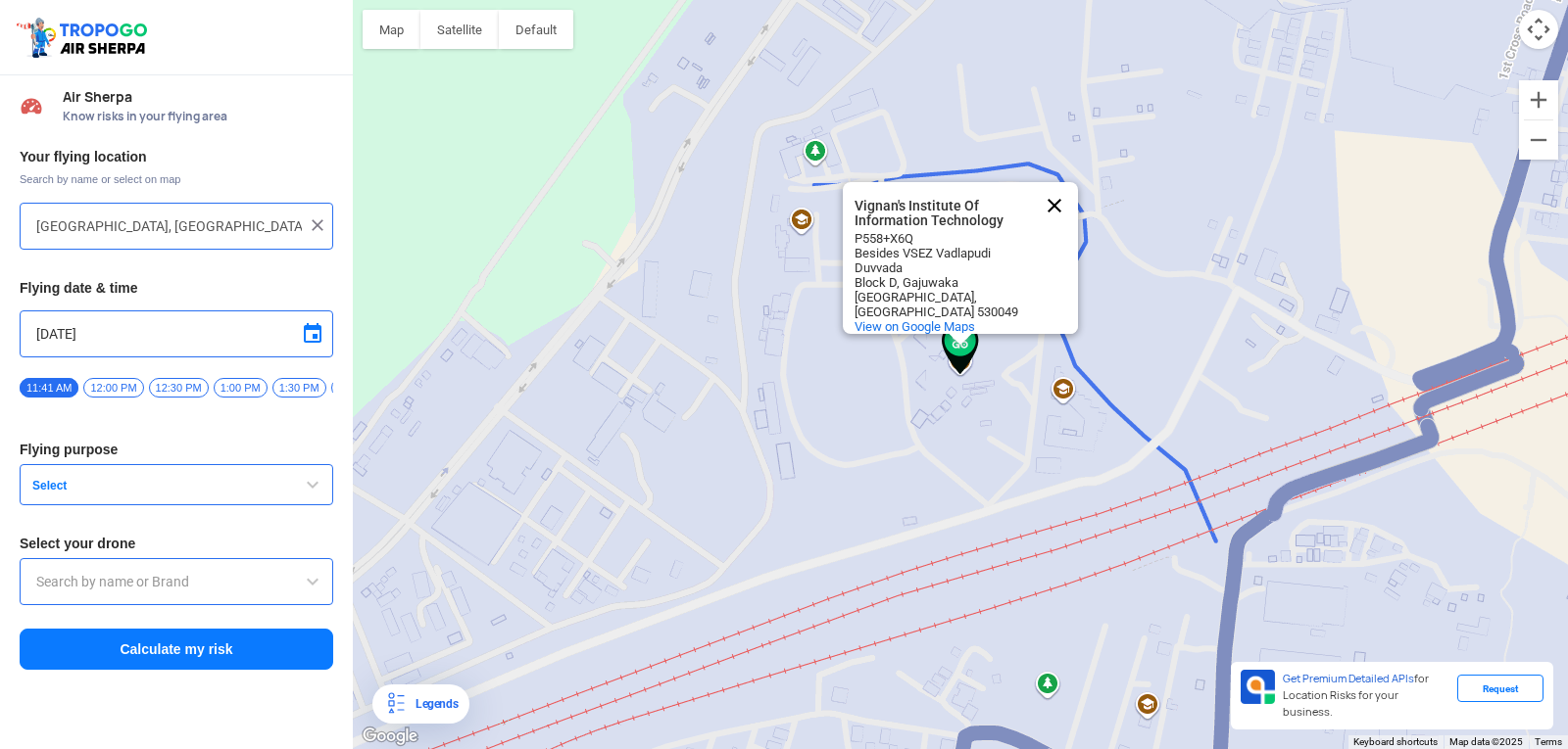
click at [1049, 186] on button "Close" at bounding box center [1054, 205] width 47 height 47
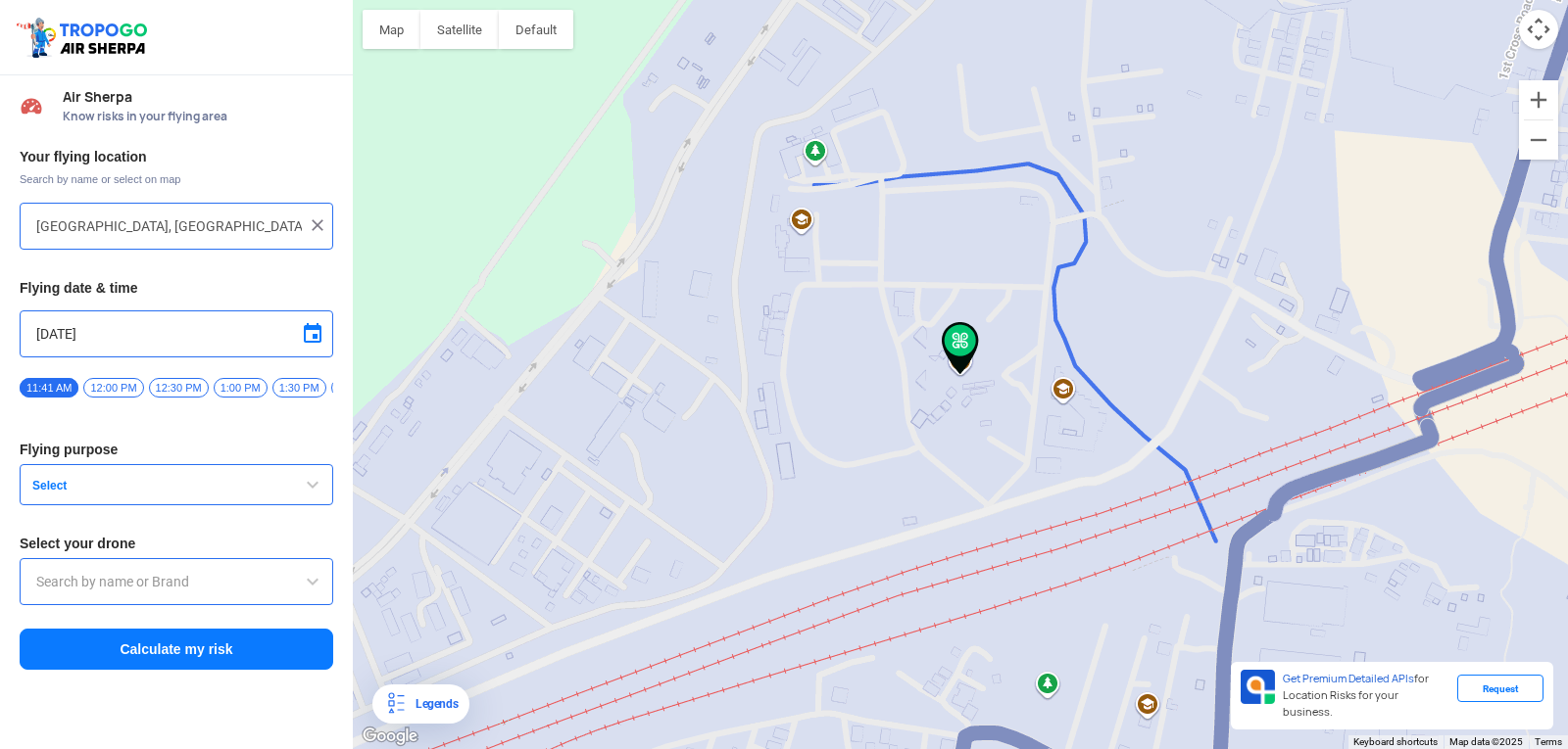
click at [810, 188] on div at bounding box center [960, 374] width 1215 height 749
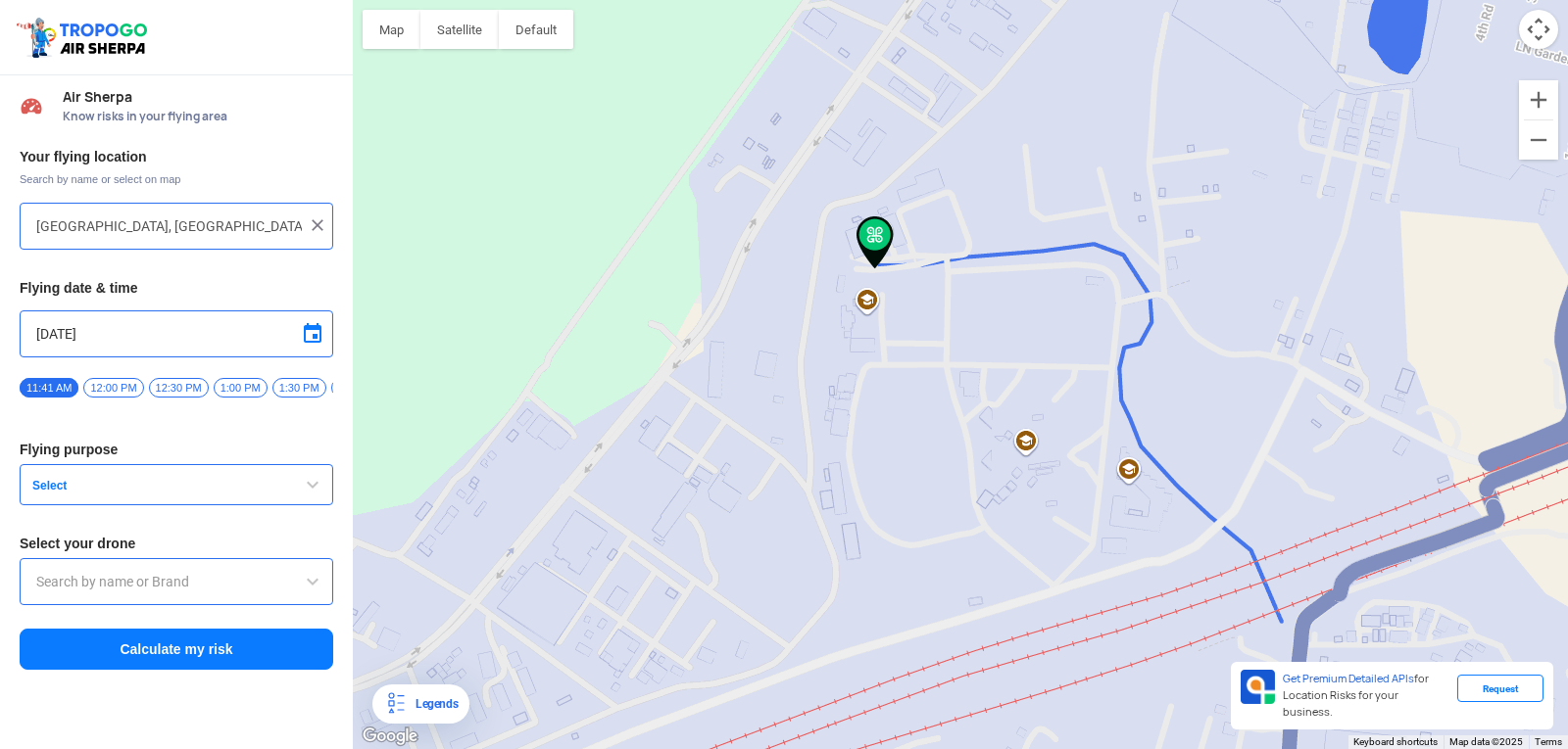
type input "Park, Block D, Visakhapatnam, Andhra Pradesh 530049, India"
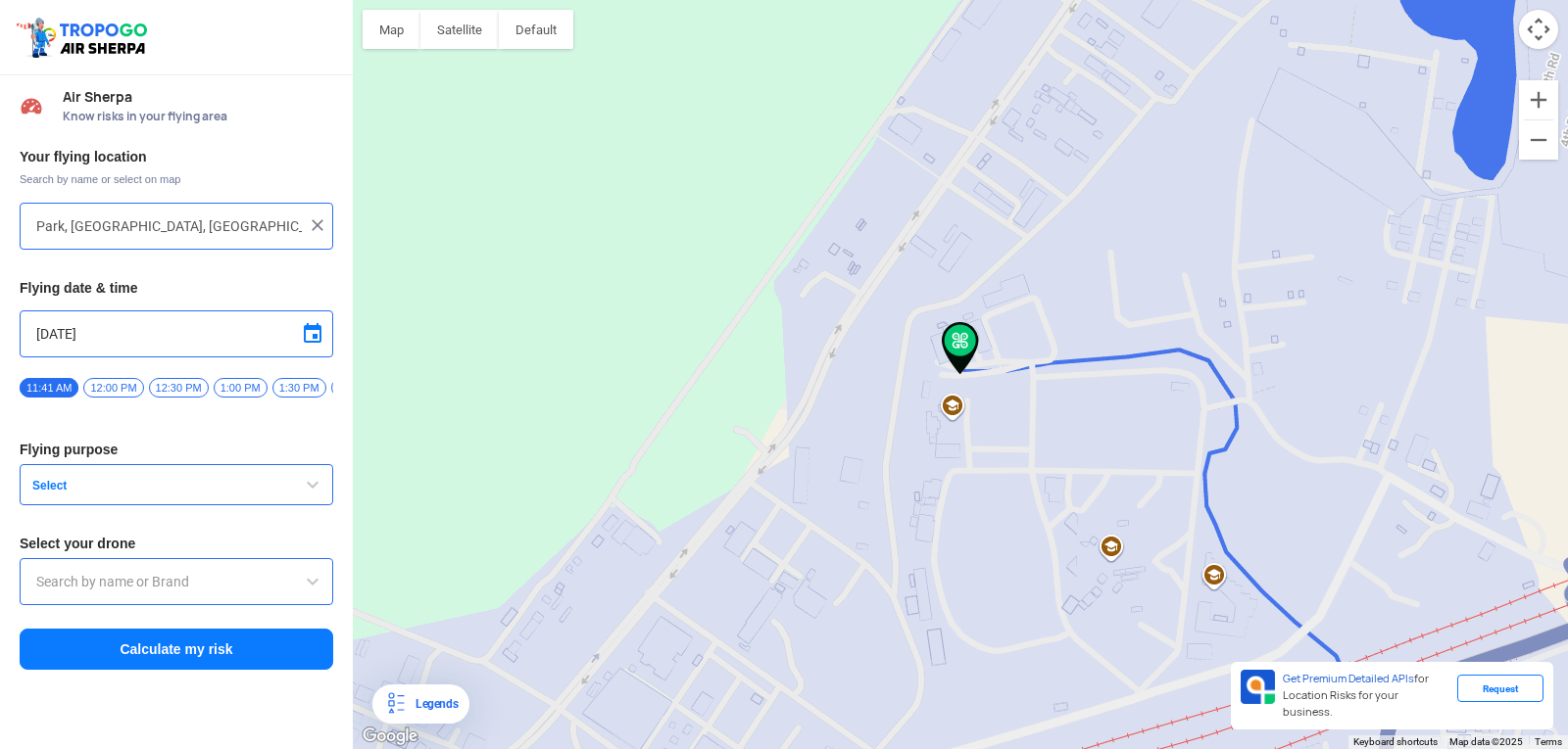
drag, startPoint x: 975, startPoint y: 489, endPoint x: 965, endPoint y: 540, distance: 52.0
click at [975, 492] on div at bounding box center [960, 374] width 1215 height 749
click at [160, 494] on span "Select" at bounding box center [147, 486] width 245 height 16
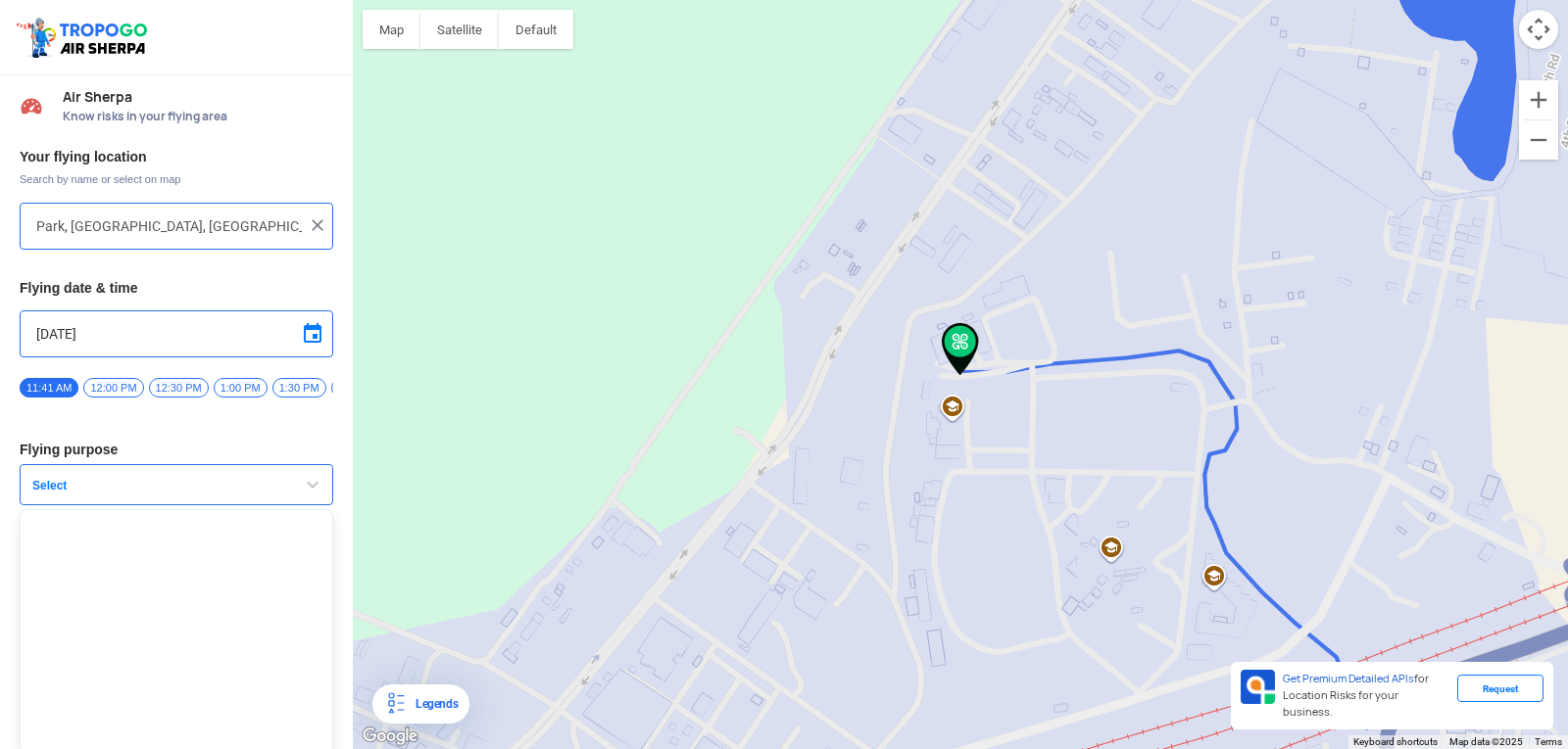
click at [160, 494] on span "Select" at bounding box center [147, 486] width 245 height 16
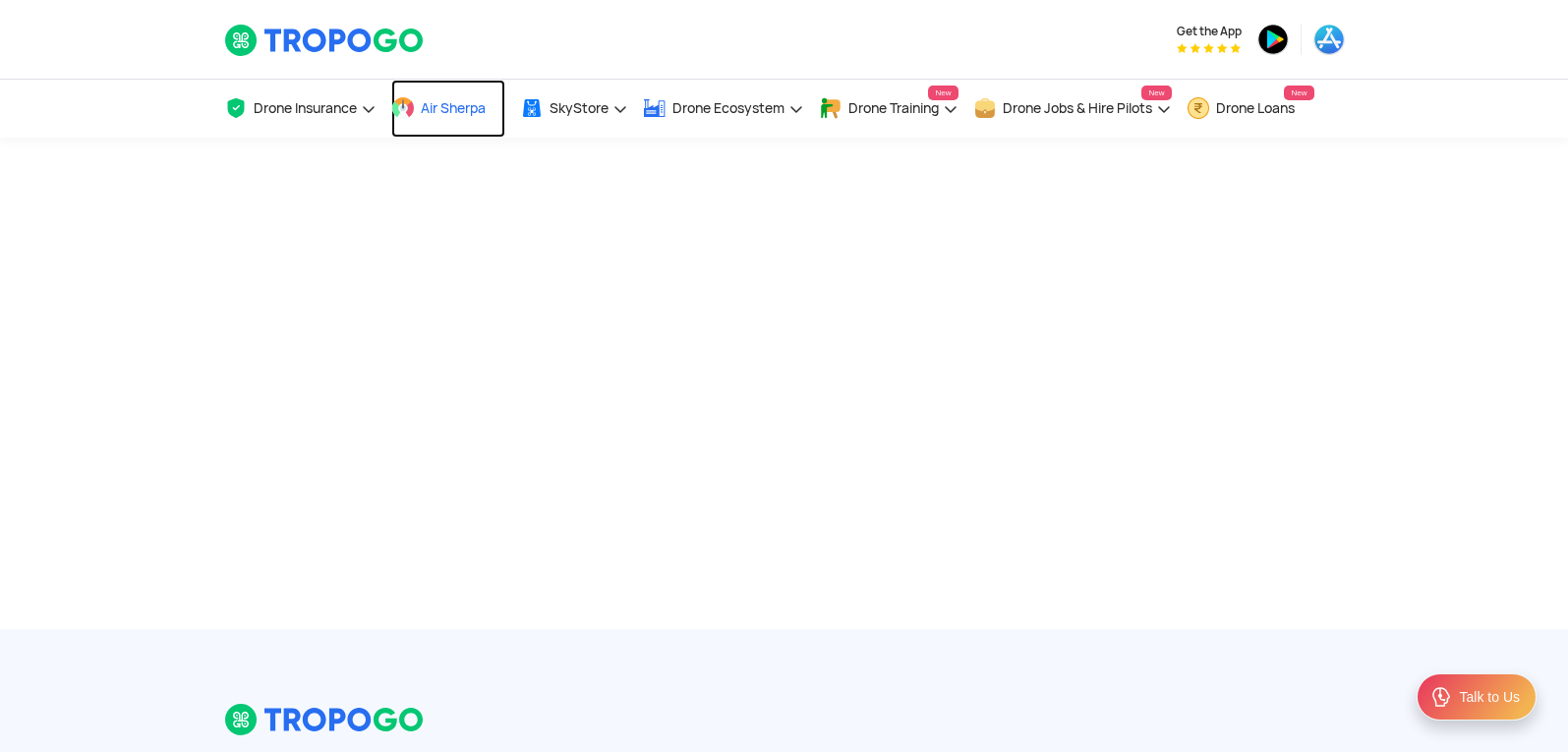
click at [442, 113] on span "Air Sherpa" at bounding box center [453, 109] width 65 height 16
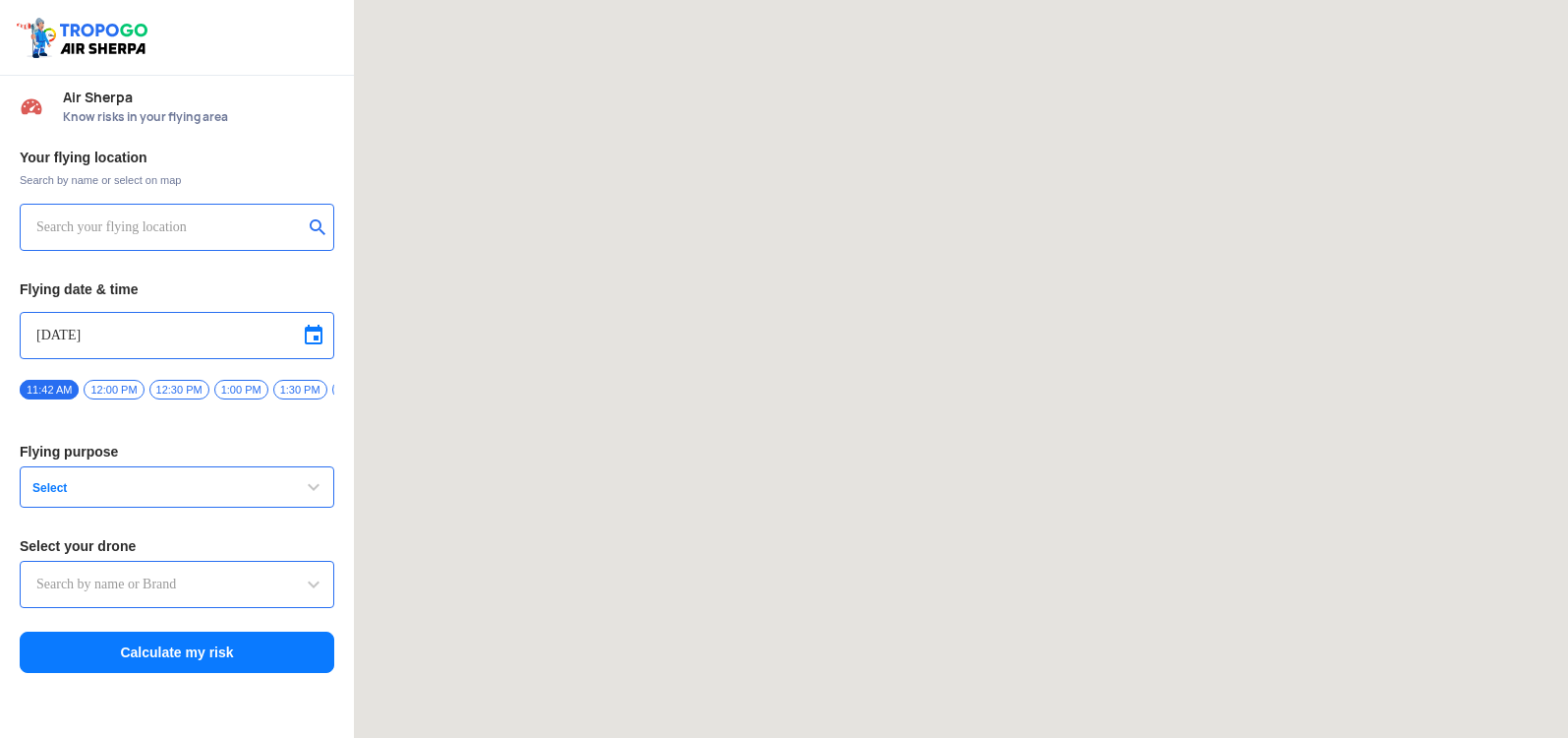
type input "[STREET_ADDRESS]"
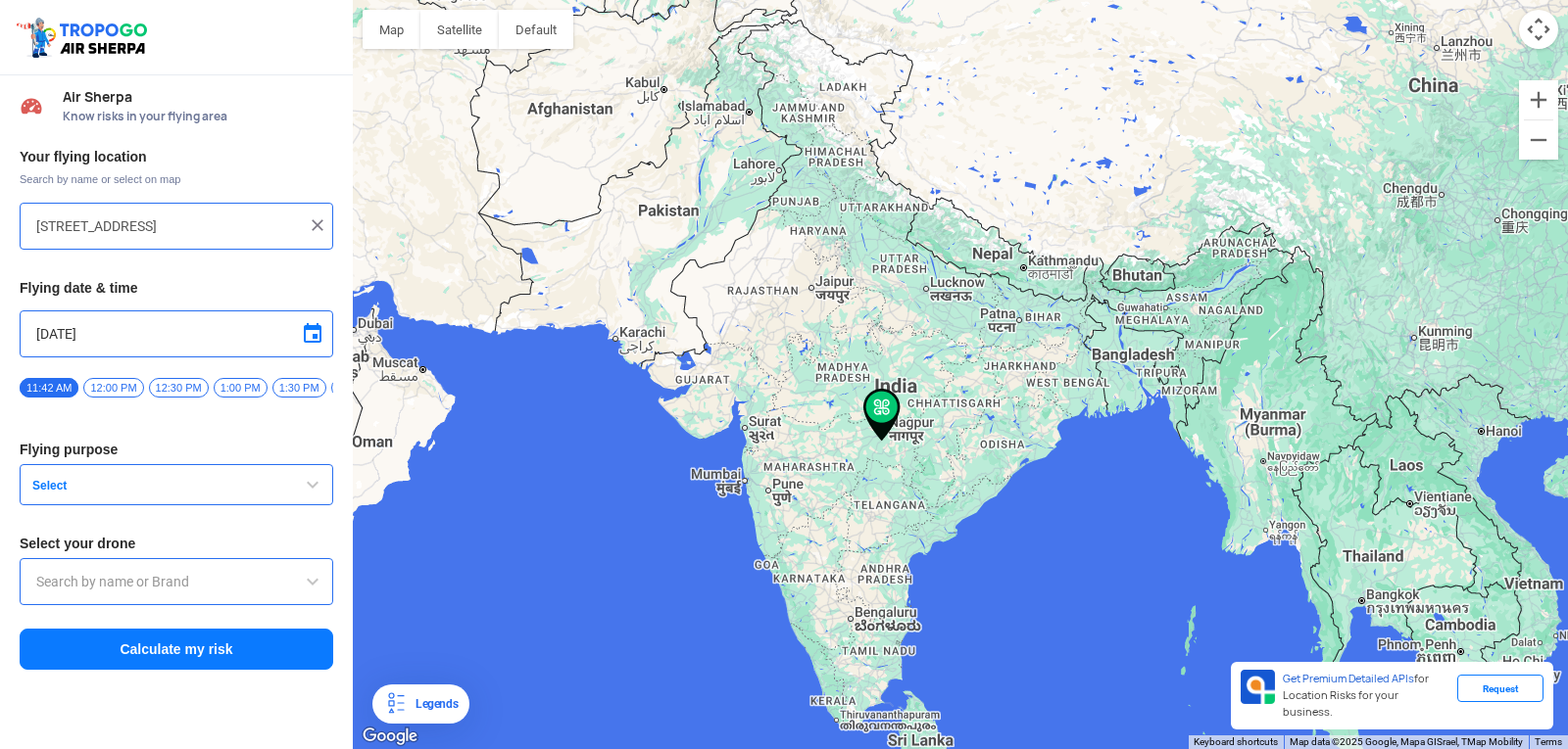
click at [311, 224] on img at bounding box center [318, 225] width 20 height 20
click at [242, 228] on input "text" at bounding box center [170, 226] width 266 height 24
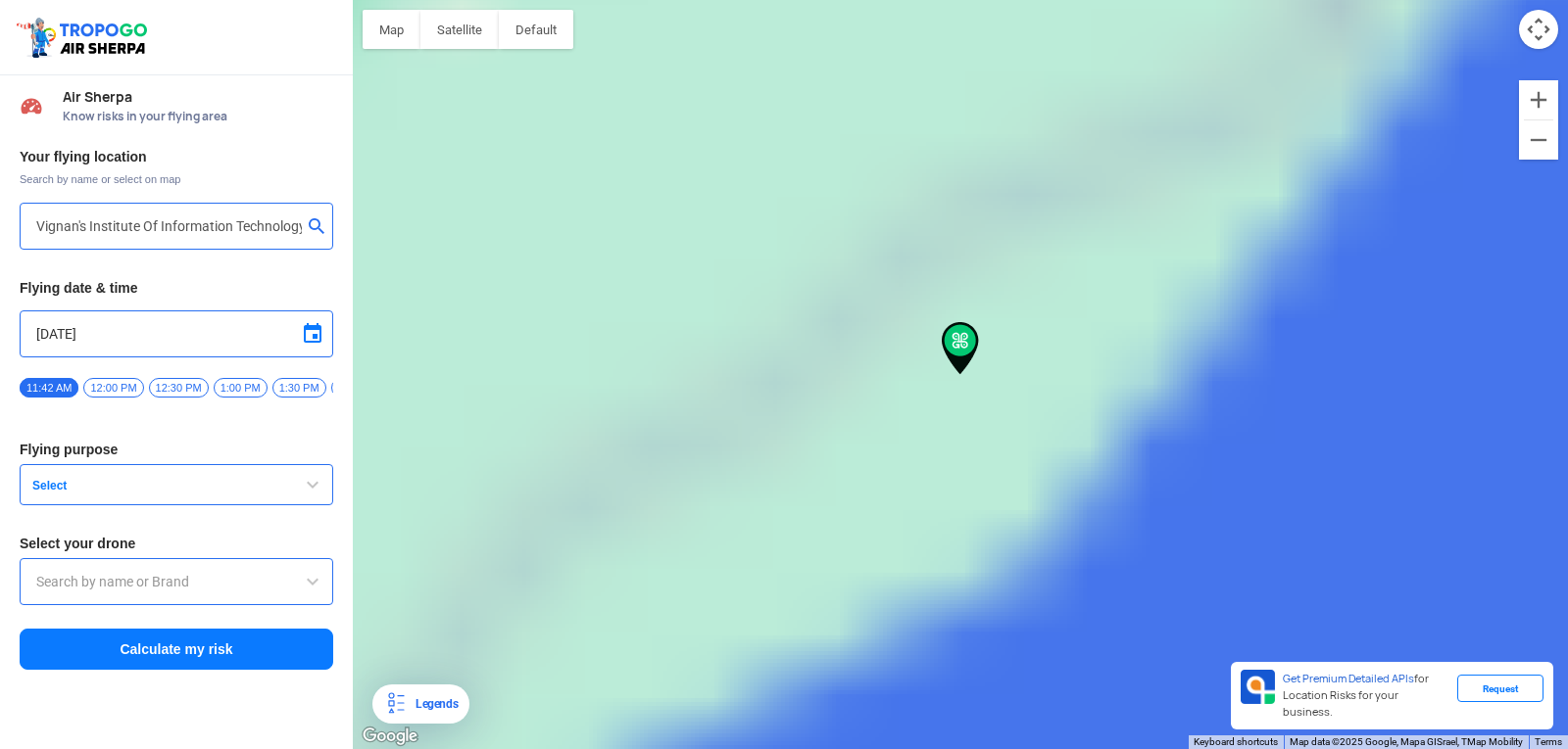
type input "[GEOGRAPHIC_DATA], [GEOGRAPHIC_DATA] 530049, [GEOGRAPHIC_DATA]"
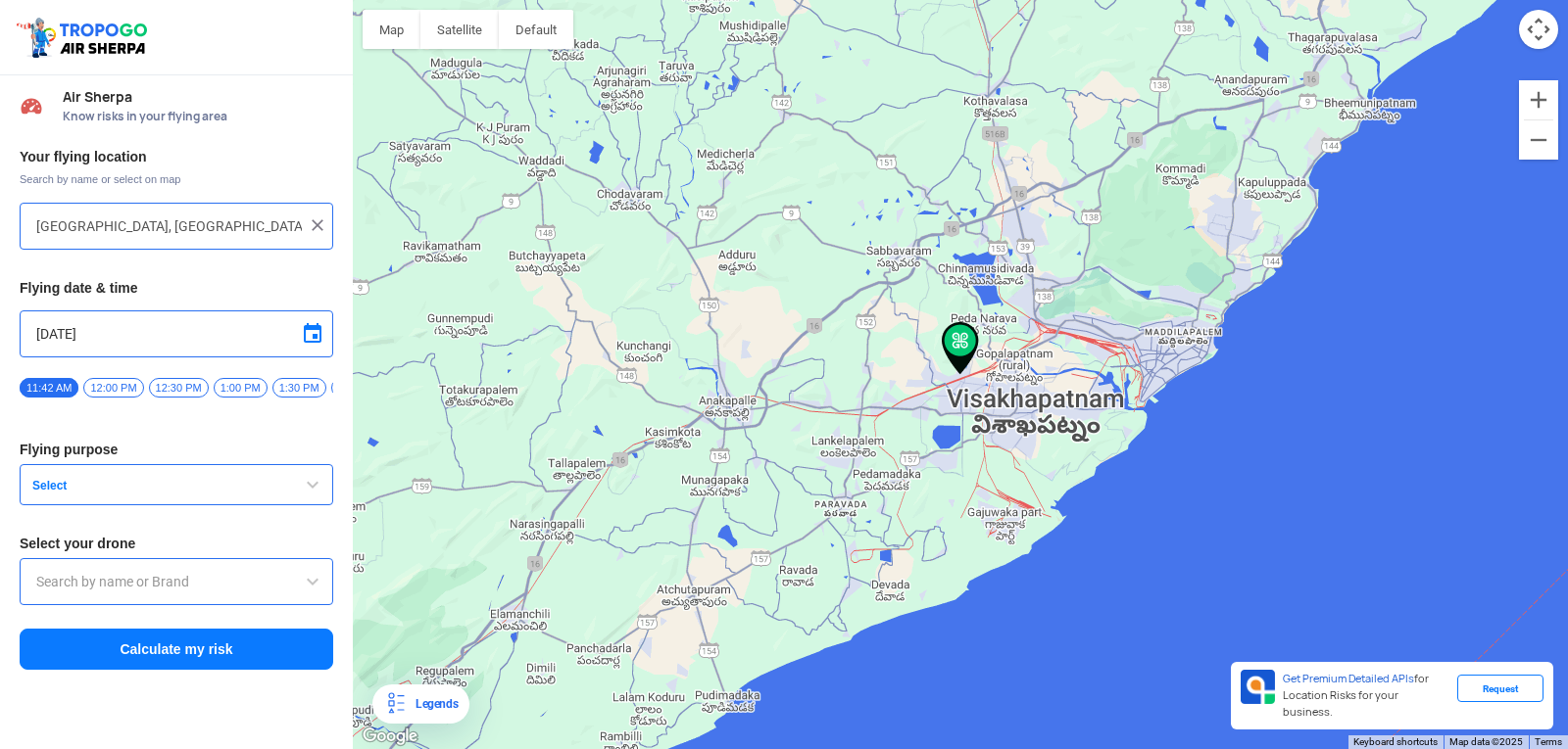
click at [176, 494] on span "Select" at bounding box center [147, 486] width 245 height 16
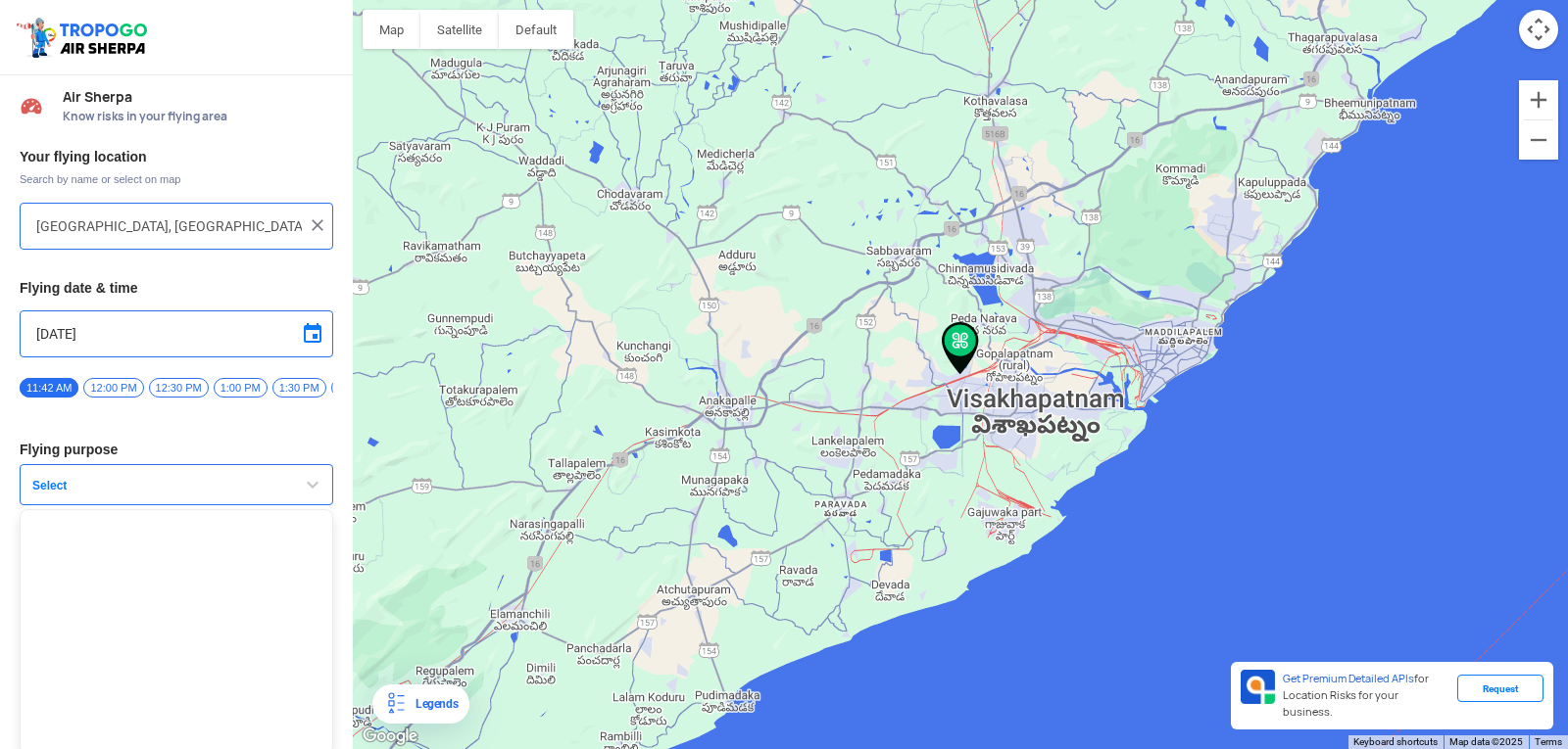
click at [176, 494] on span "Select" at bounding box center [147, 486] width 245 height 16
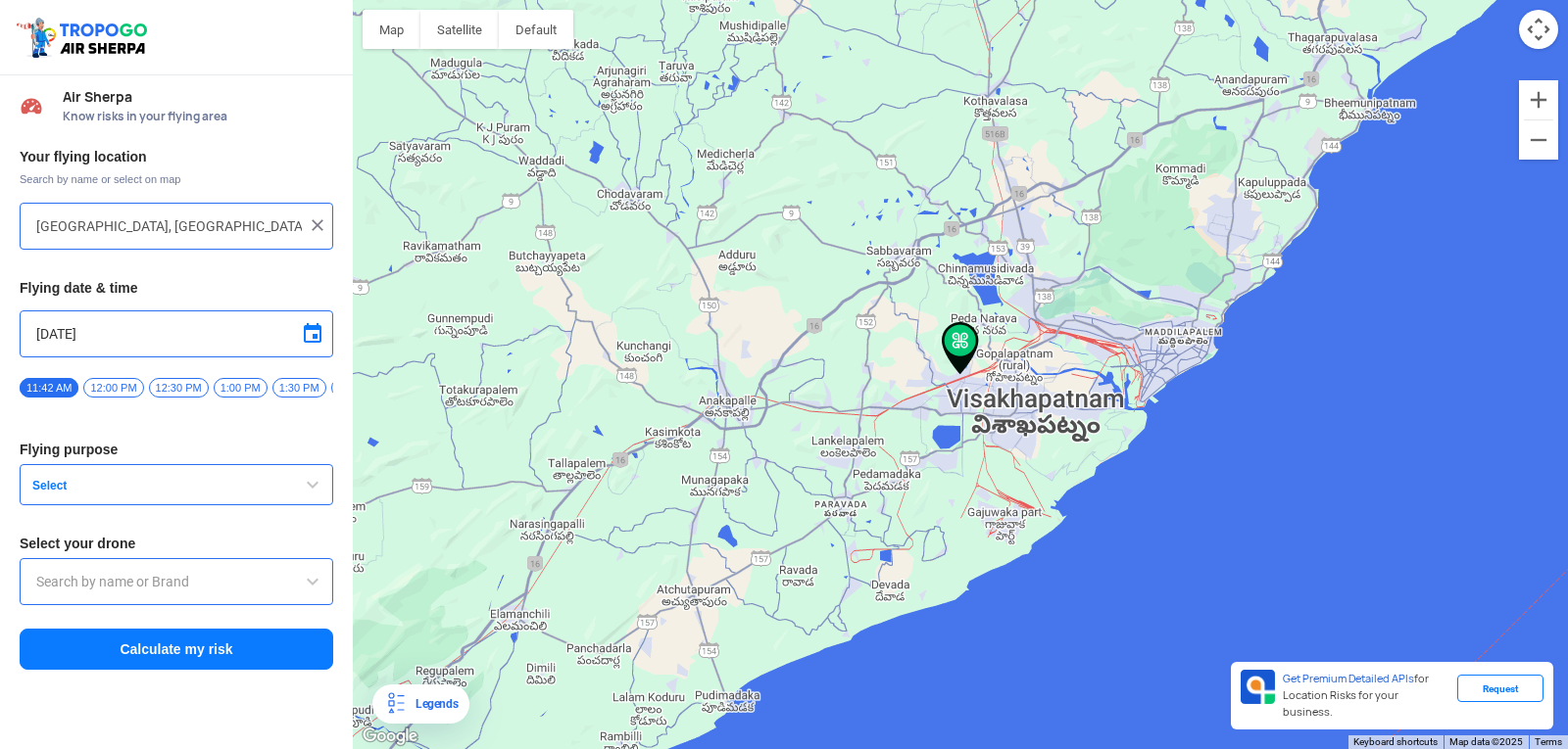
click at [176, 494] on span "Select" at bounding box center [147, 486] width 245 height 16
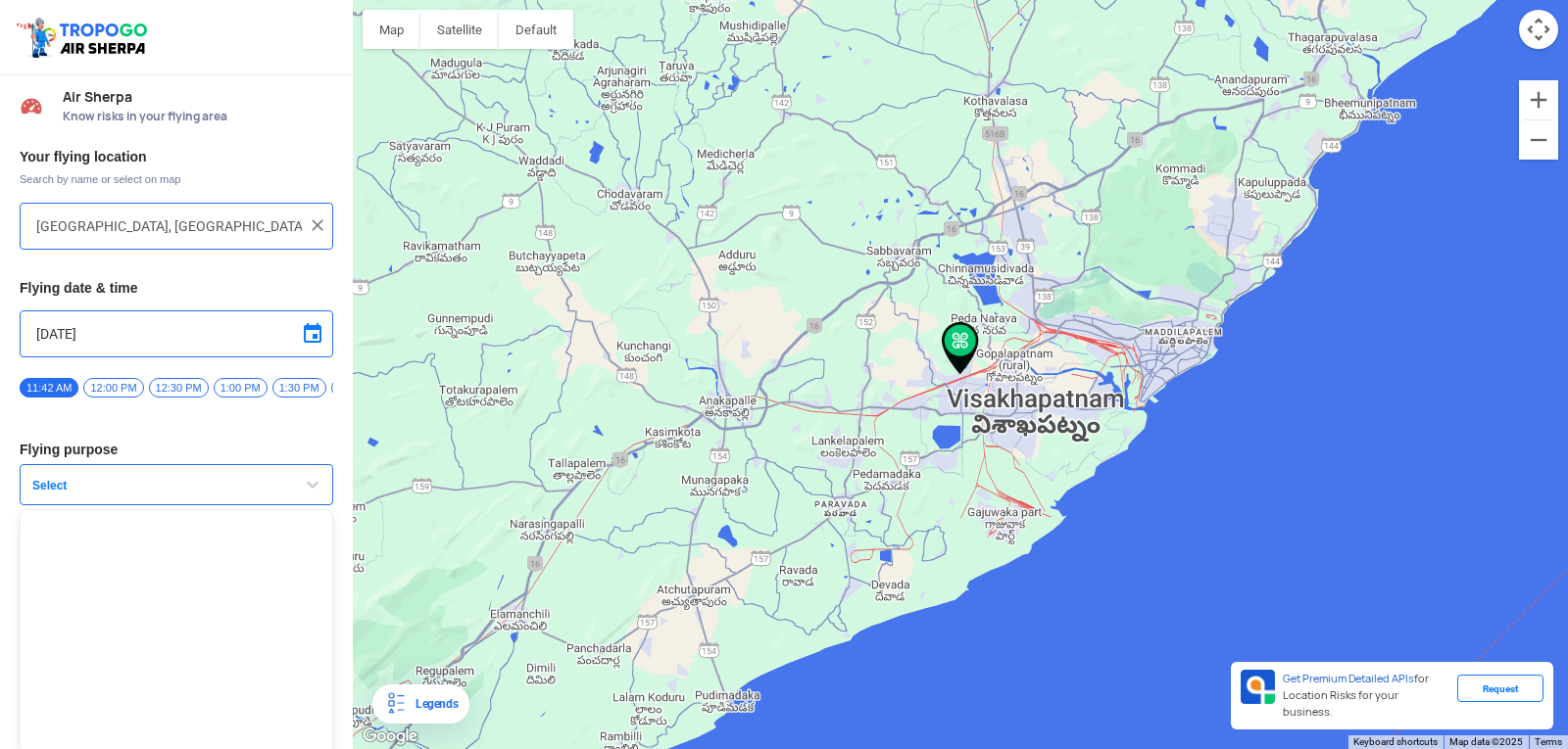
click at [176, 494] on span "Select" at bounding box center [147, 486] width 245 height 16
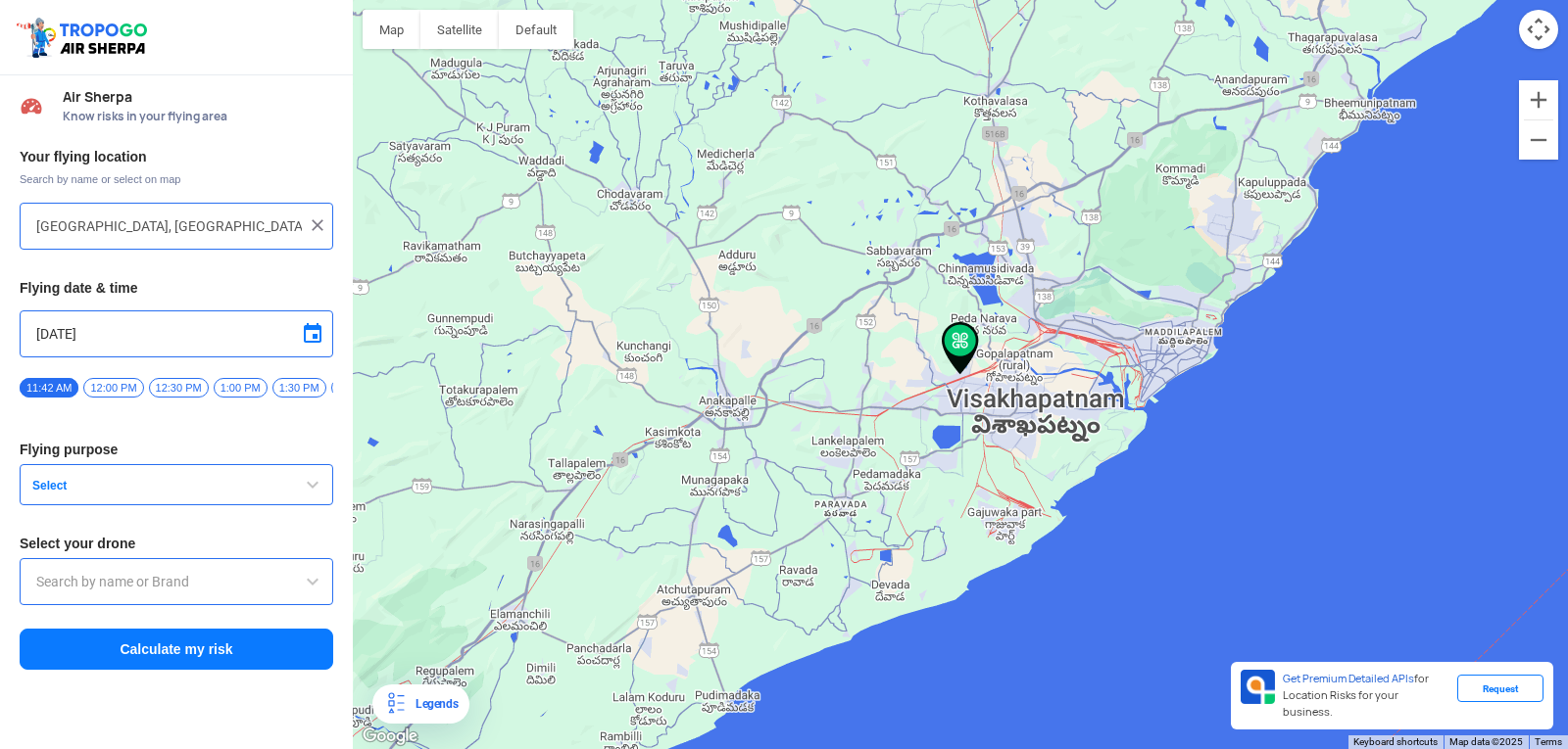
click at [182, 493] on span "Select" at bounding box center [147, 486] width 245 height 16
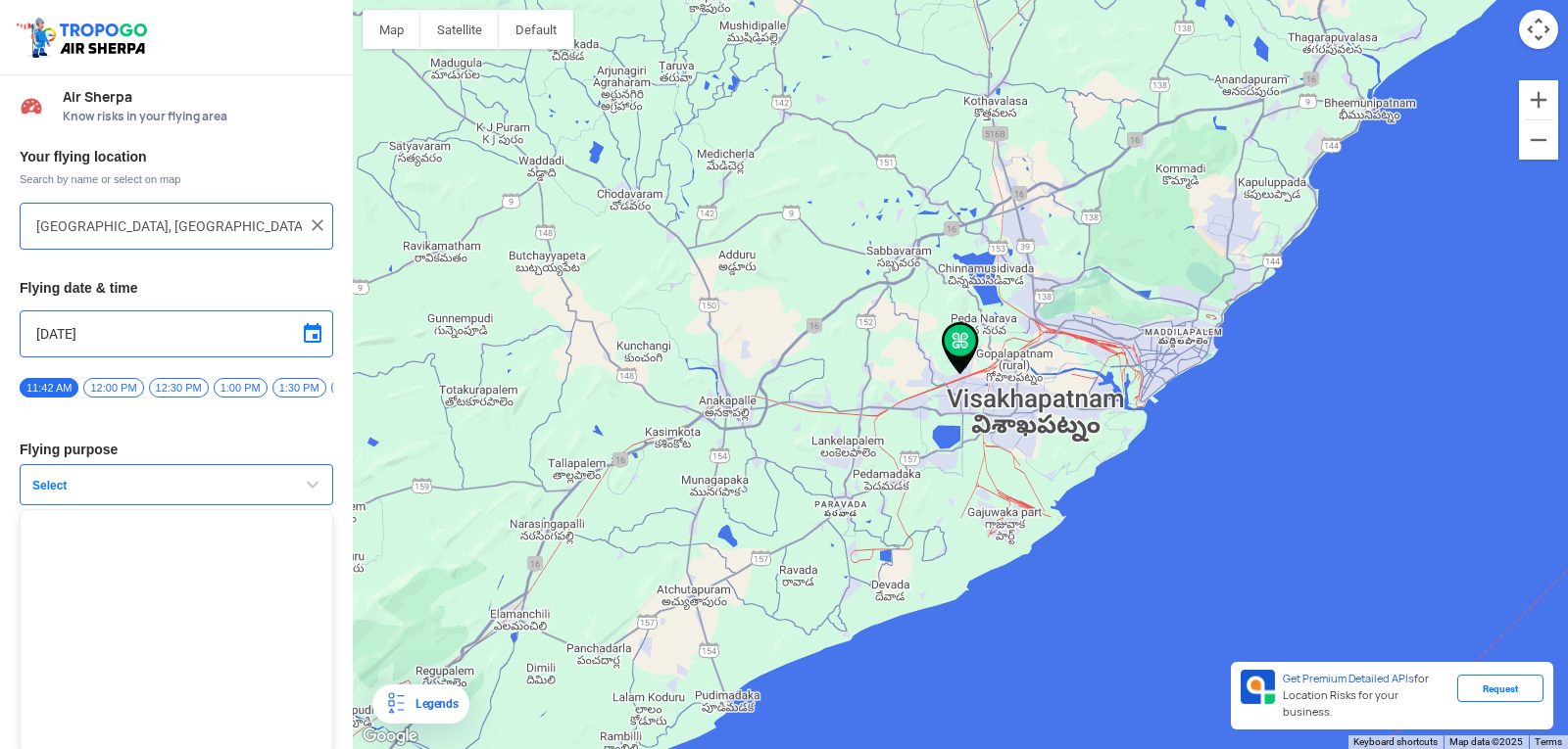
click at [306, 497] on span "button" at bounding box center [313, 485] width 24 height 24
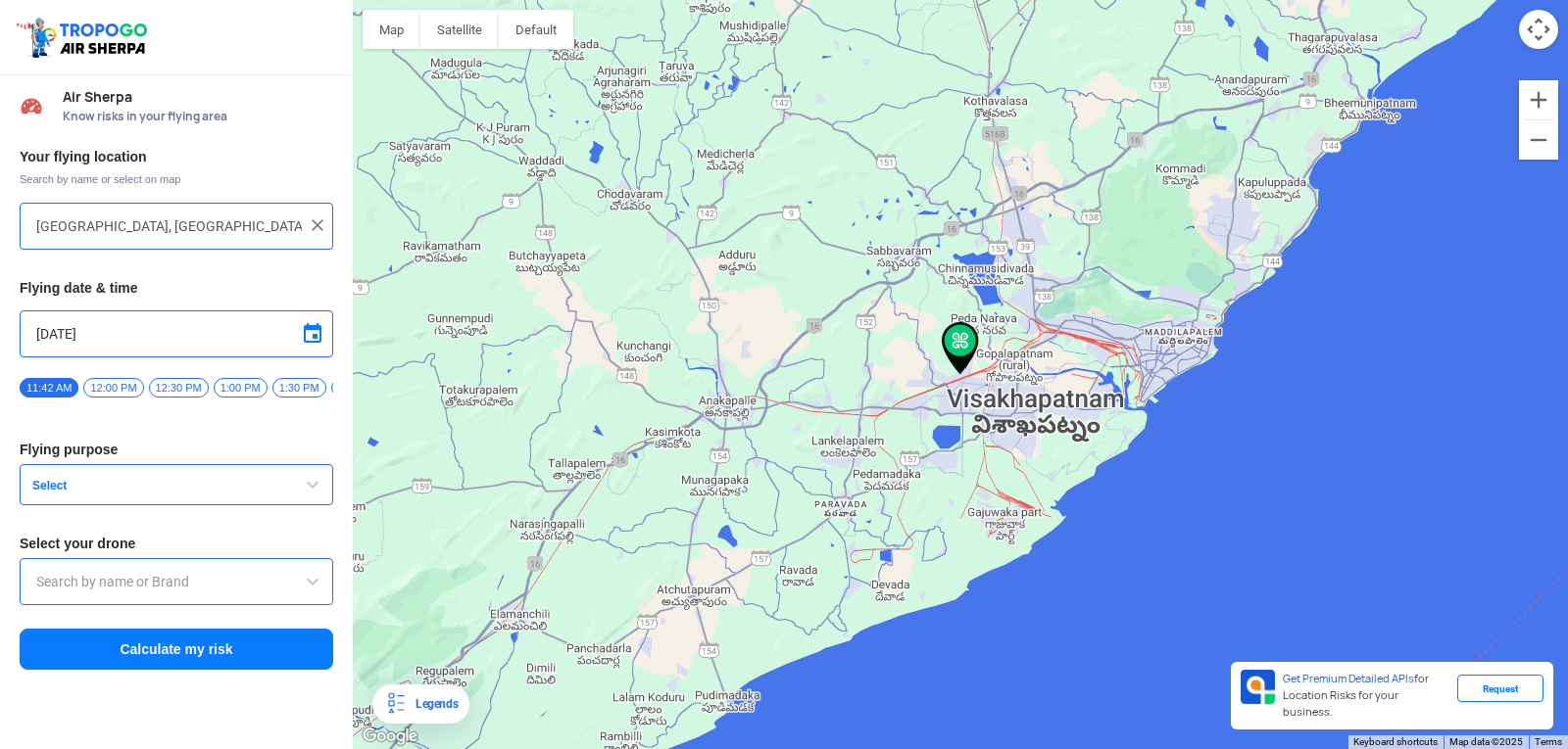
click at [292, 496] on button "Select" at bounding box center [177, 484] width 314 height 41
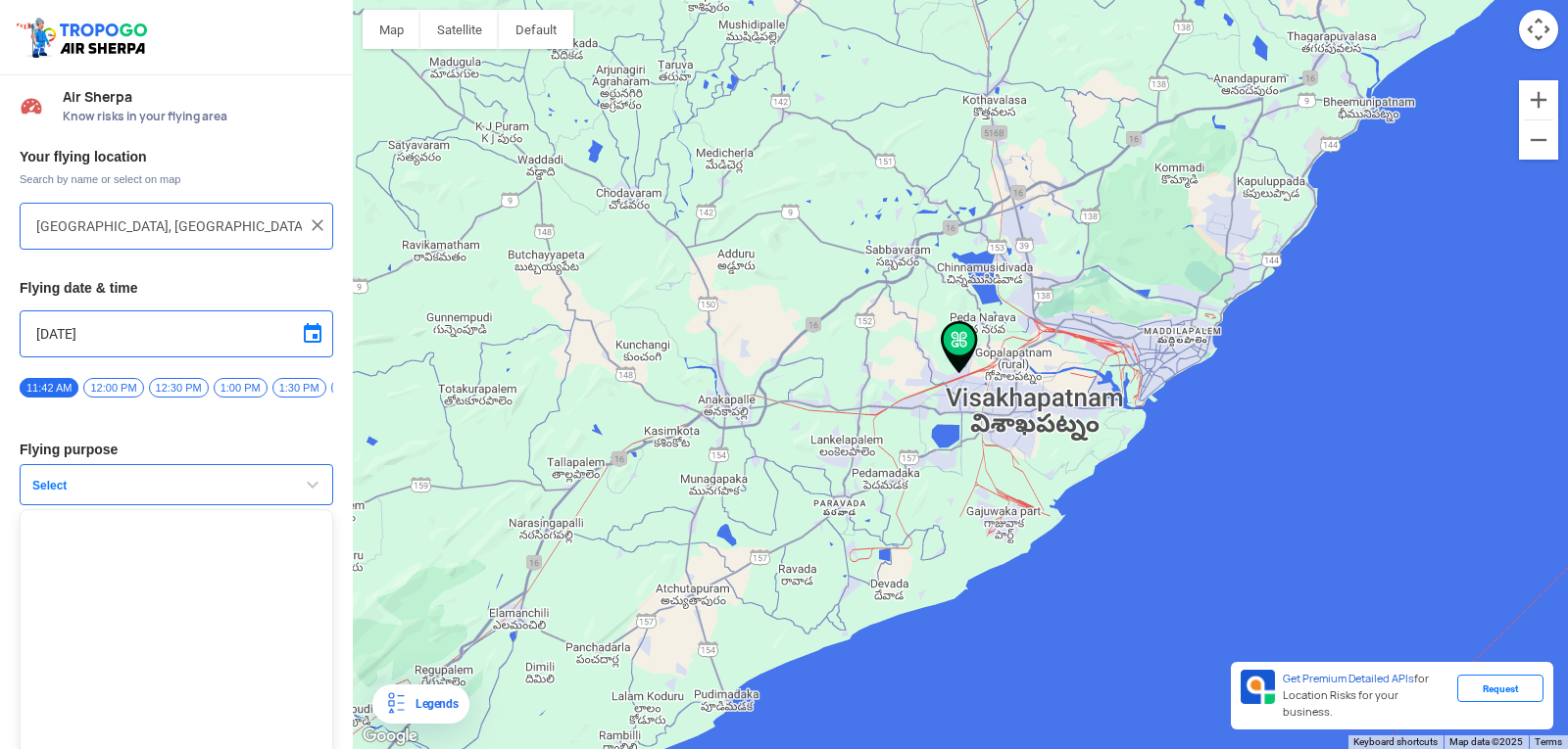
click at [243, 492] on span "Select" at bounding box center [147, 486] width 245 height 16
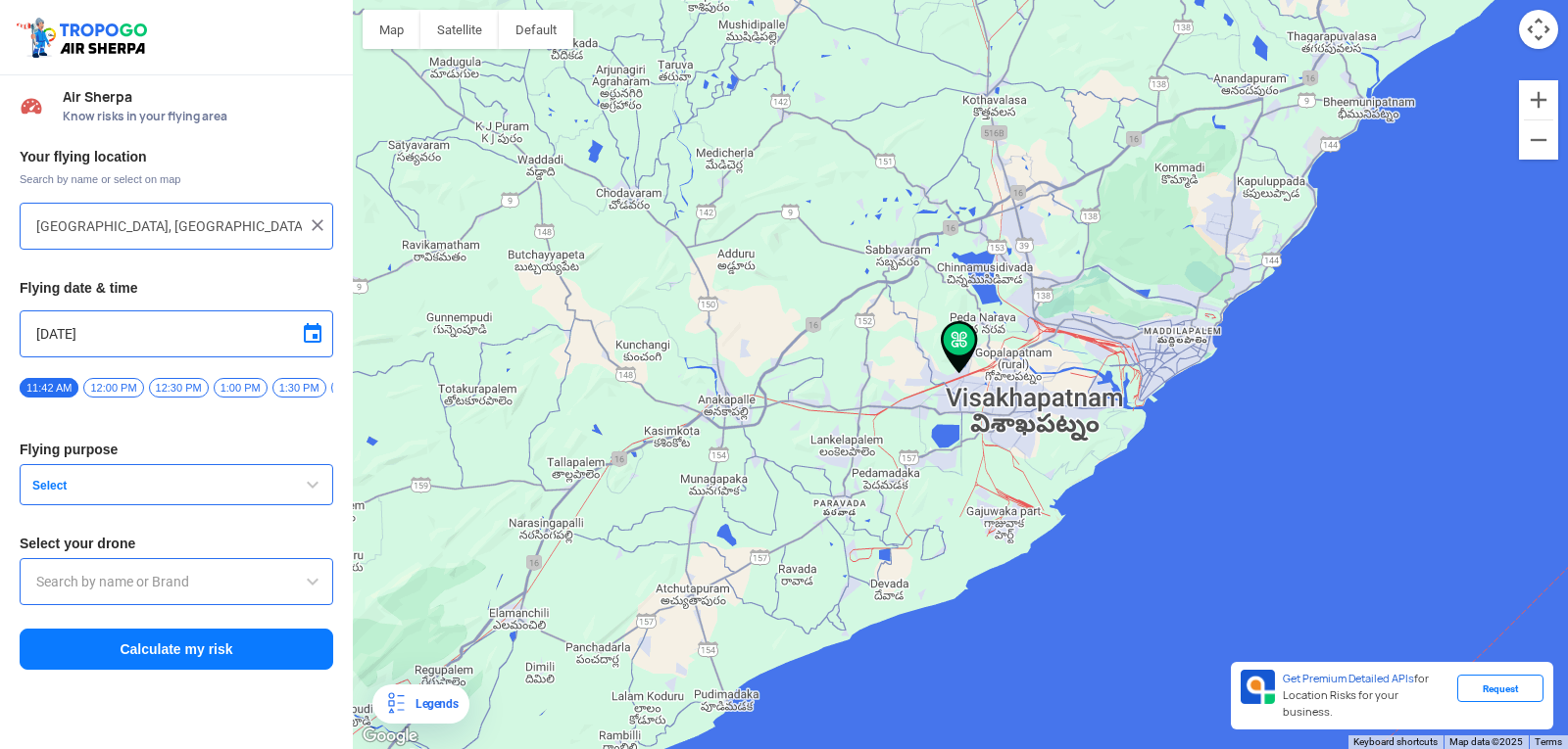
click at [243, 492] on span "Select" at bounding box center [147, 486] width 245 height 16
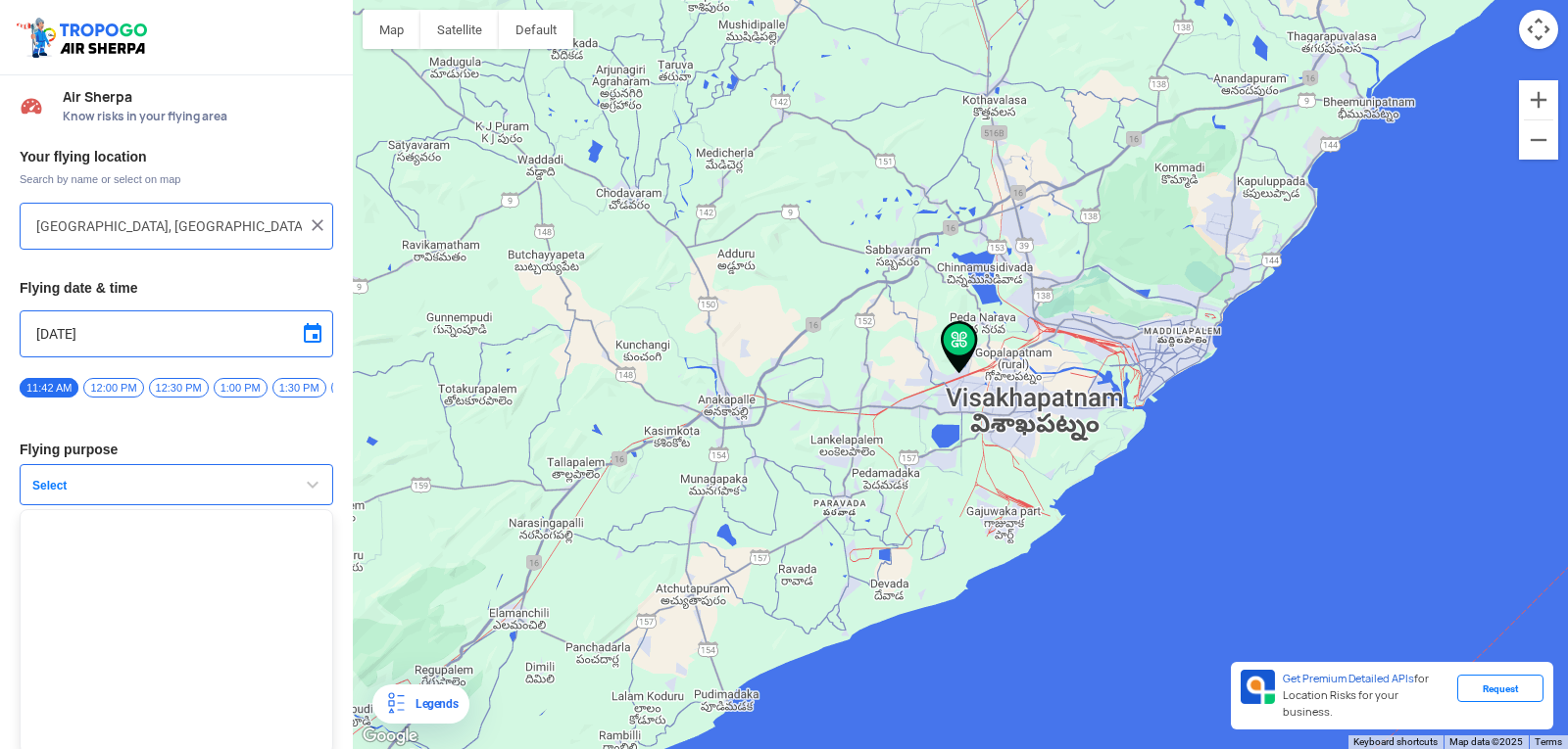
click at [306, 497] on span "button" at bounding box center [313, 485] width 24 height 24
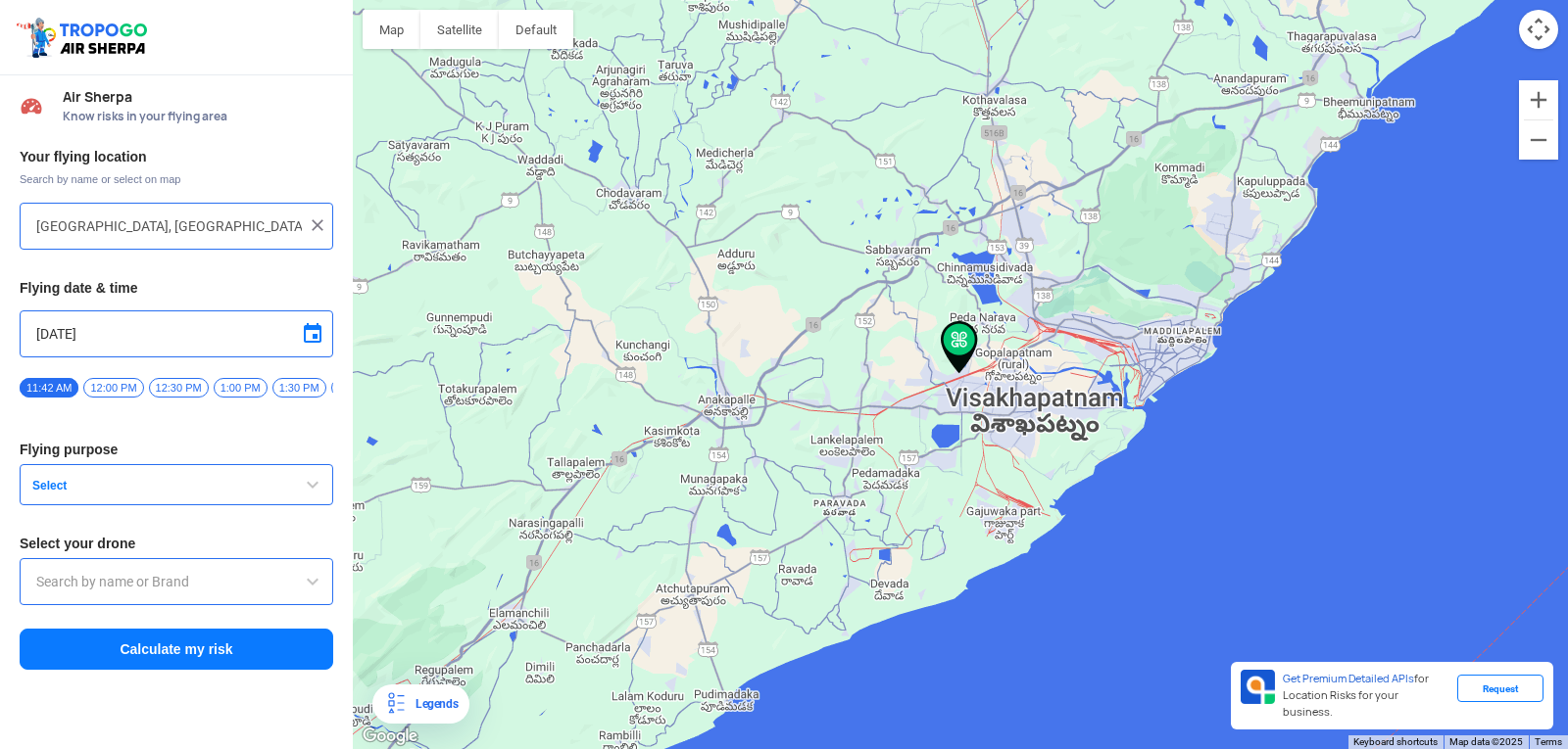
click at [245, 494] on span "Select" at bounding box center [147, 486] width 245 height 16
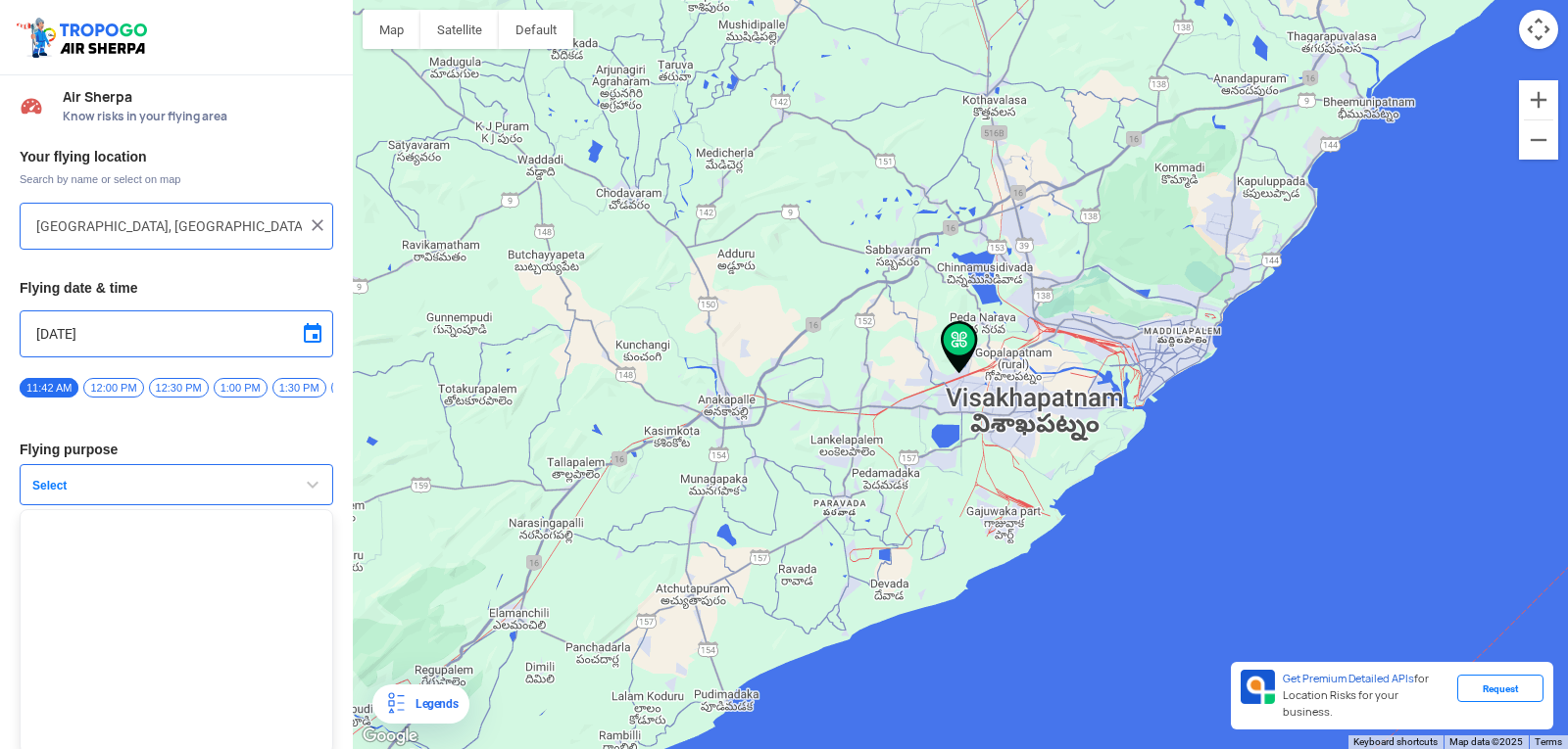
click at [235, 489] on span "Select" at bounding box center [147, 486] width 245 height 16
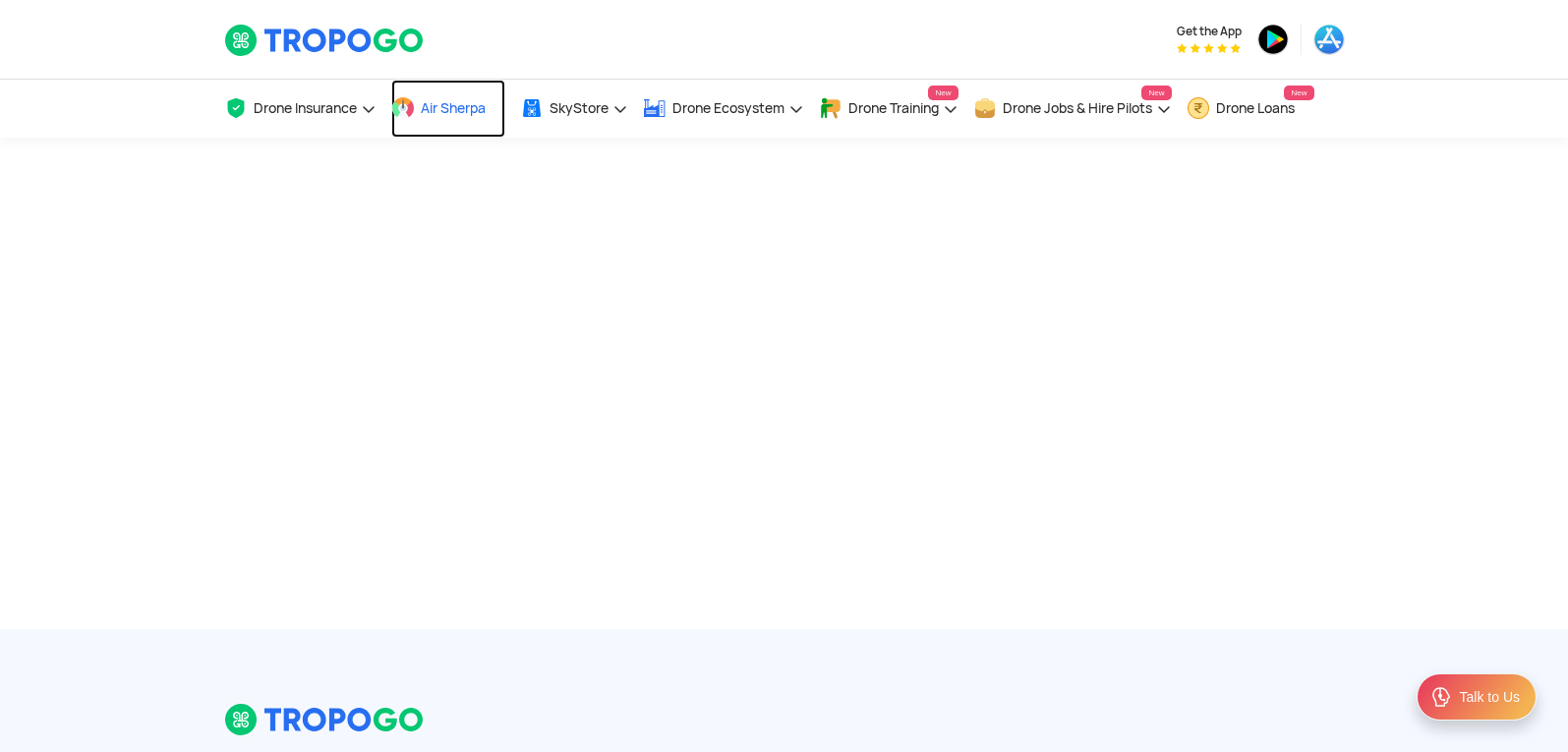
click at [446, 114] on span "Air Sherpa" at bounding box center [453, 109] width 65 height 16
click at [439, 103] on span "Air Sherpa" at bounding box center [453, 109] width 65 height 16
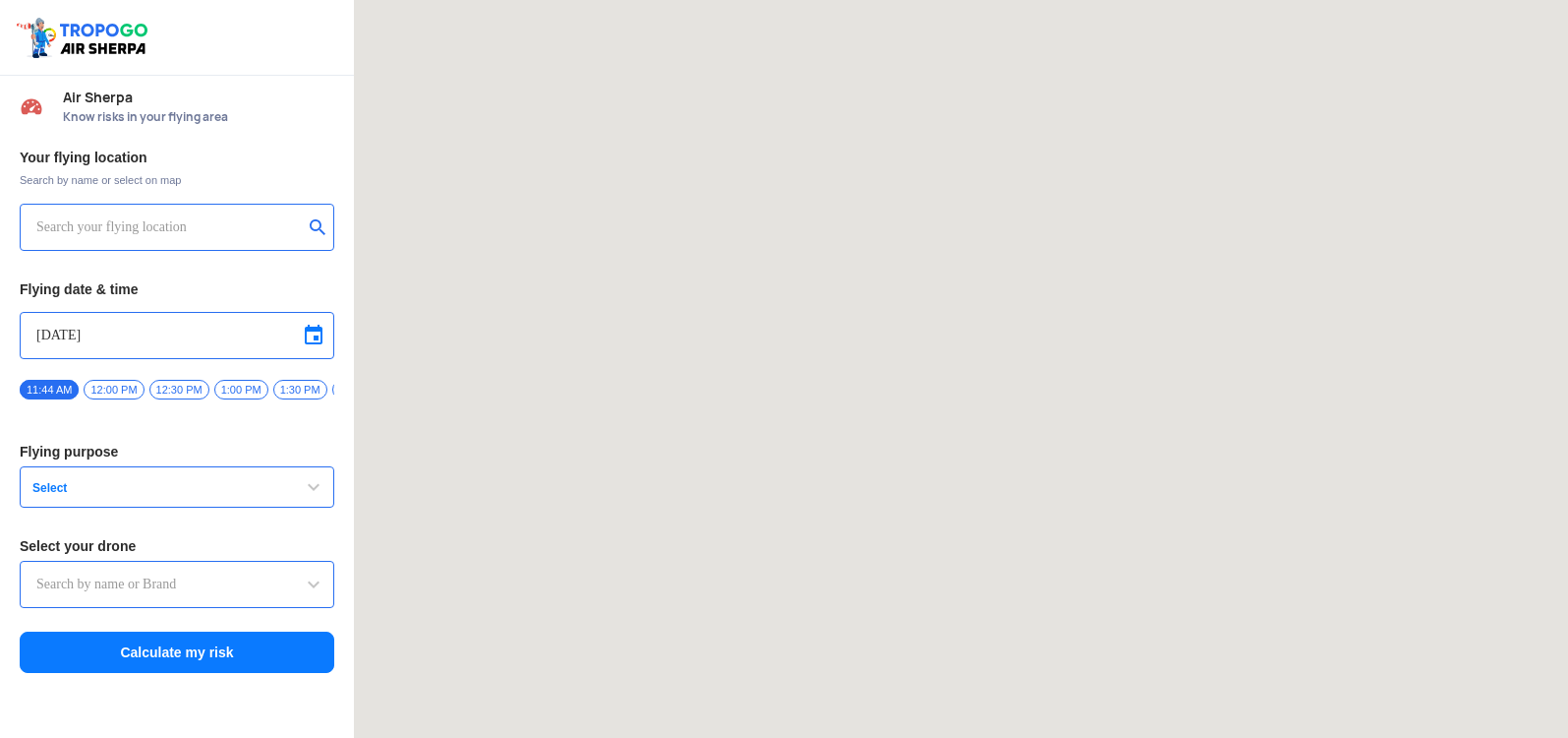
type input "[STREET_ADDRESS]"
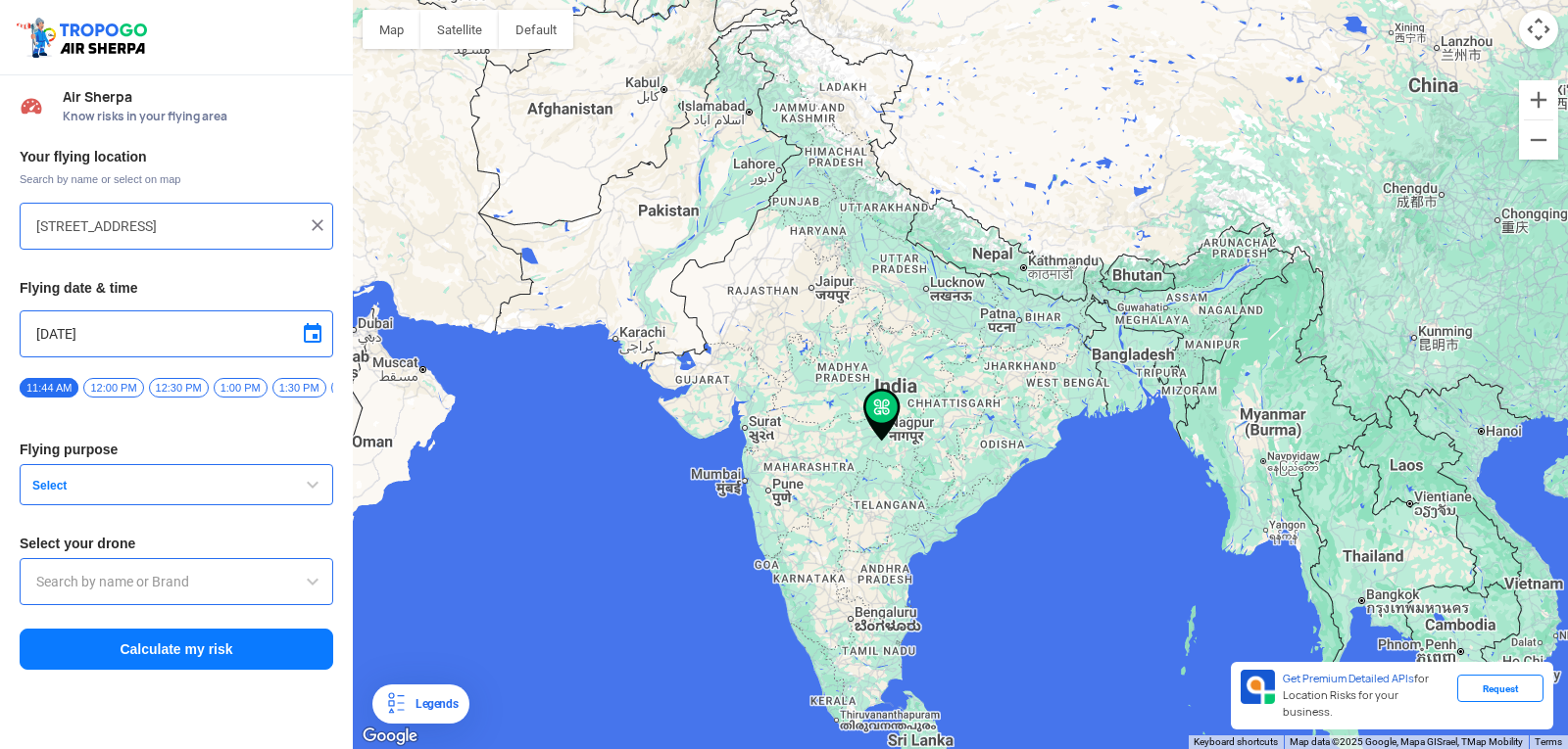
click at [192, 212] on div "[STREET_ADDRESS]" at bounding box center [177, 225] width 314 height 47
click at [318, 229] on img at bounding box center [318, 225] width 20 height 20
click at [274, 226] on input "text" at bounding box center [170, 226] width 266 height 24
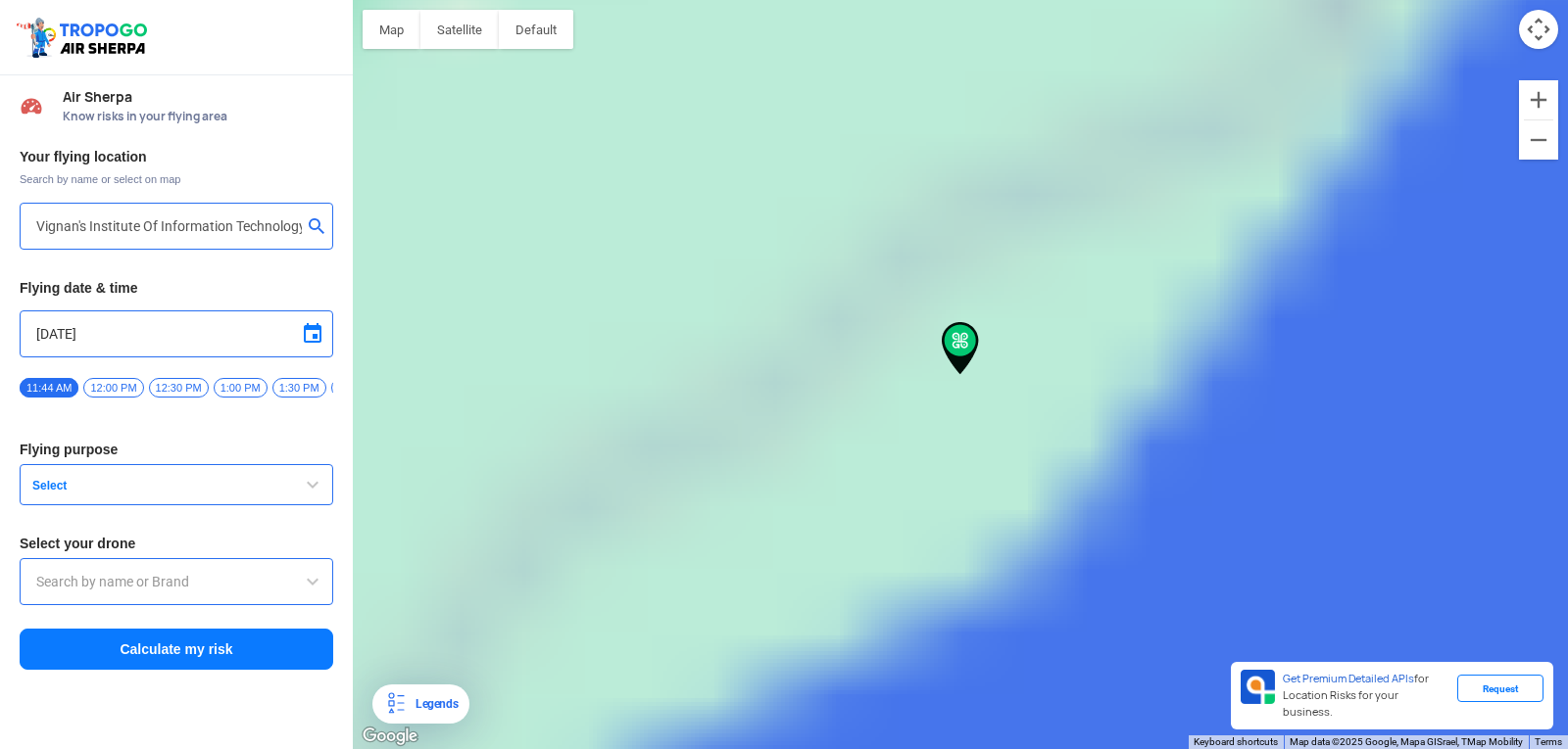
type input "[GEOGRAPHIC_DATA], [GEOGRAPHIC_DATA] 530049, [GEOGRAPHIC_DATA]"
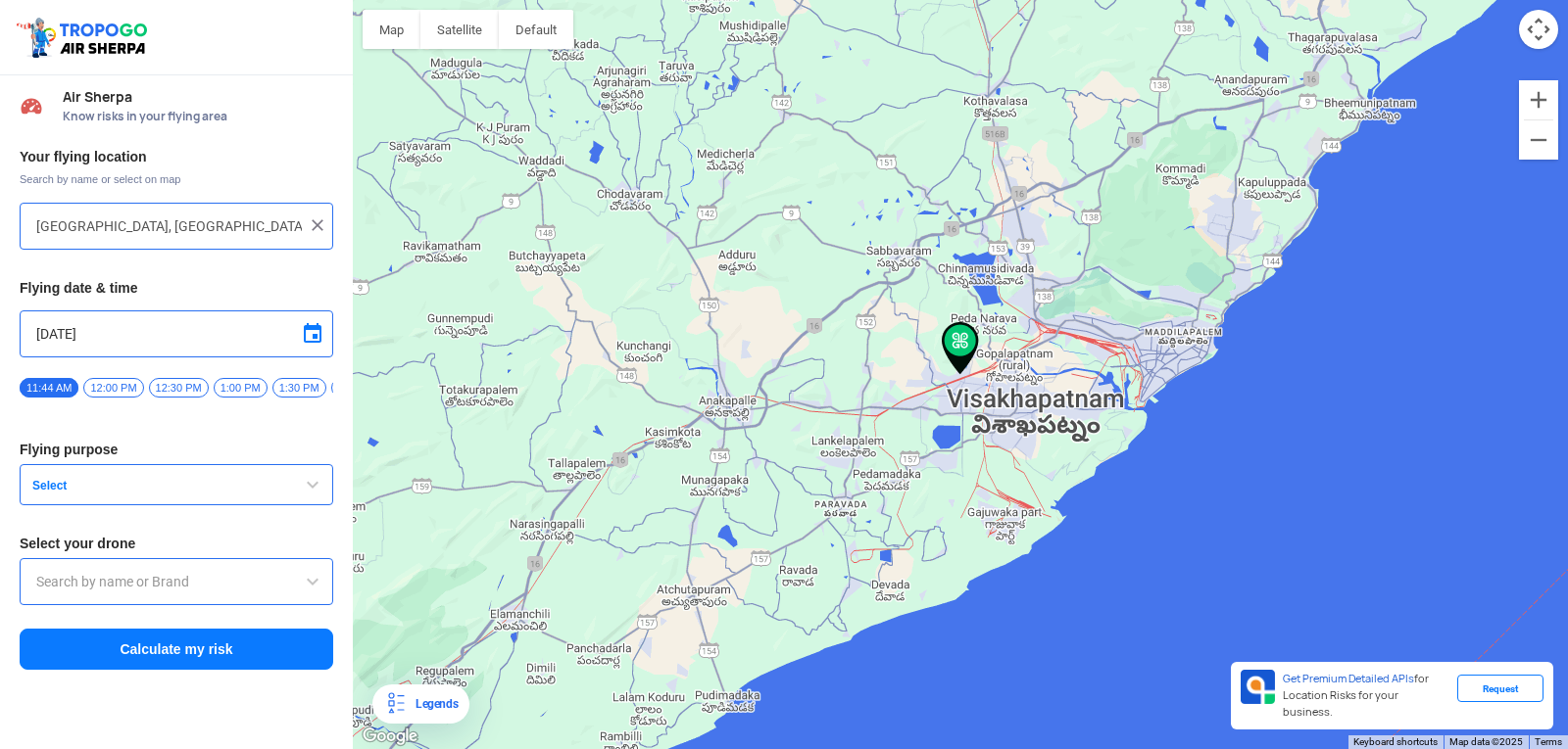
click at [176, 494] on span "Select" at bounding box center [147, 486] width 245 height 16
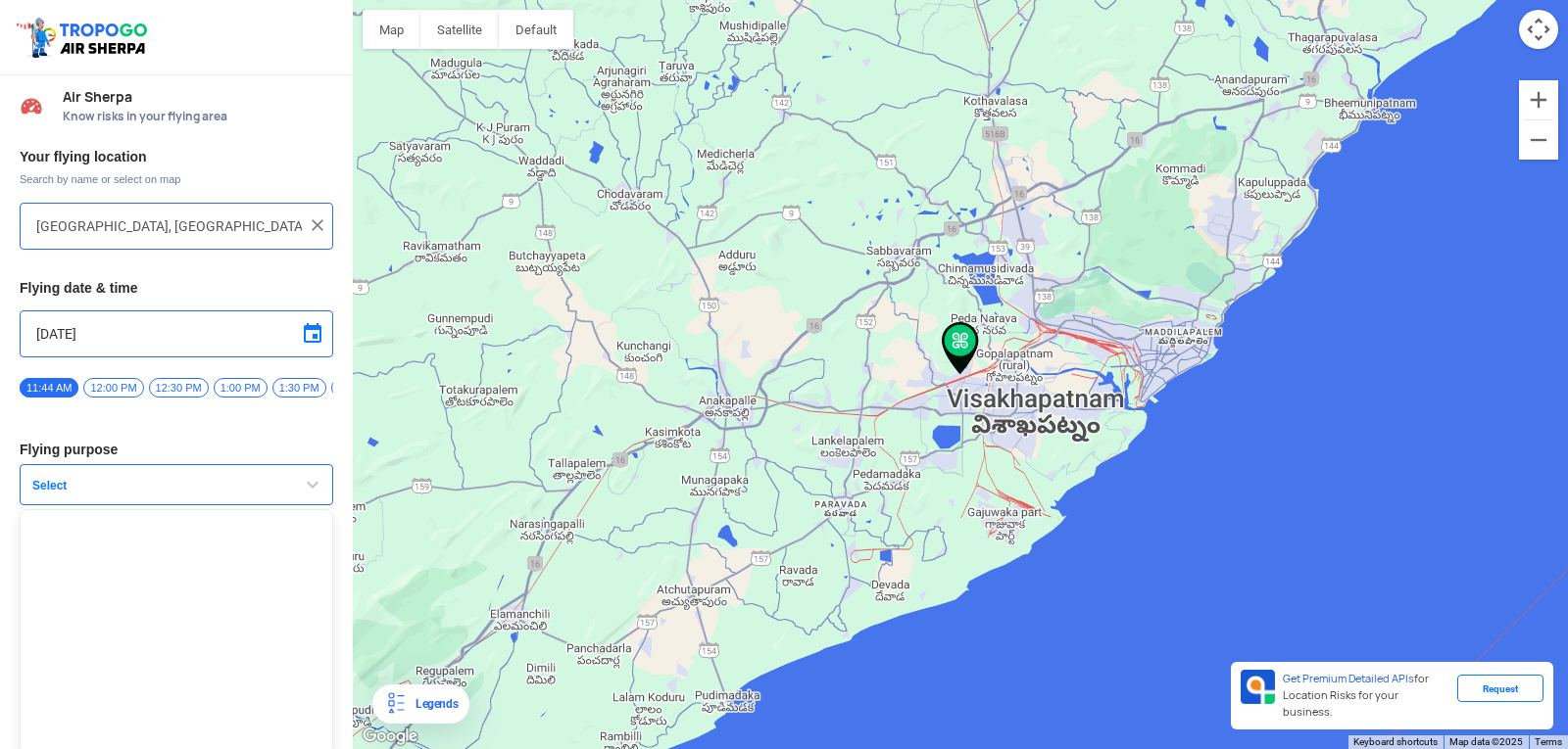
click at [176, 494] on span "Select" at bounding box center [147, 486] width 245 height 16
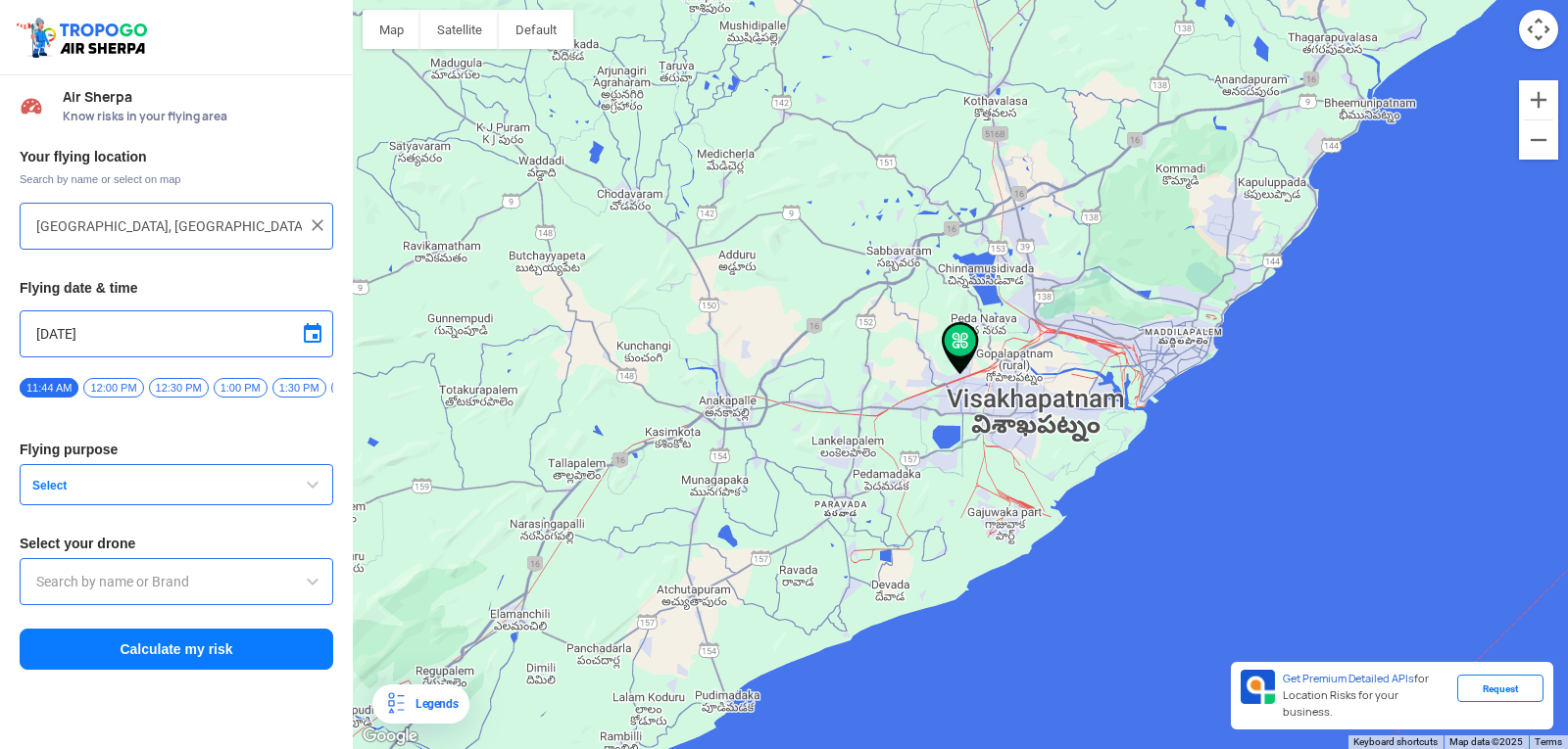
click at [325, 485] on button "Select" at bounding box center [177, 484] width 314 height 41
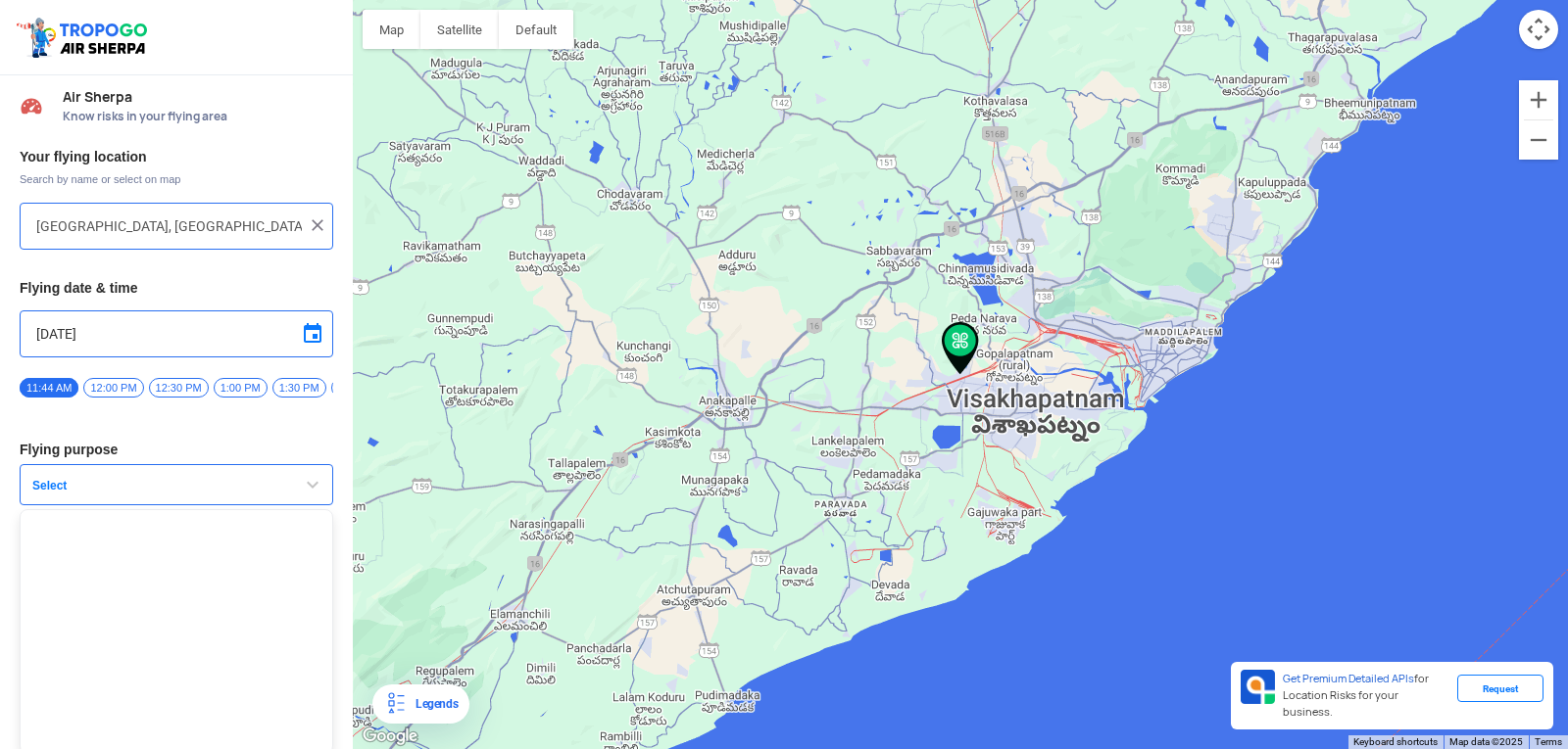
click at [308, 490] on span "button" at bounding box center [313, 485] width 24 height 24
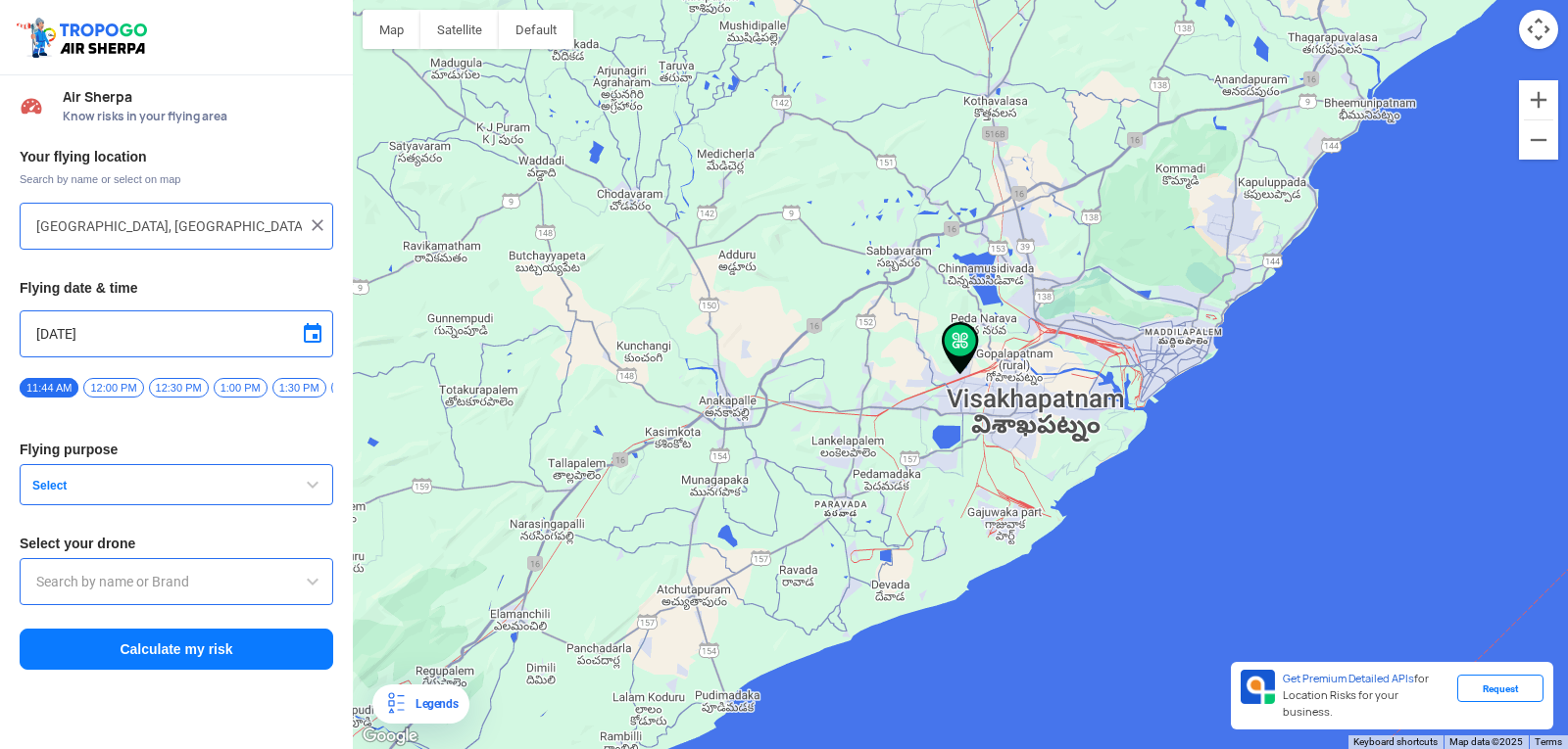
click at [281, 492] on button "Select" at bounding box center [177, 484] width 314 height 41
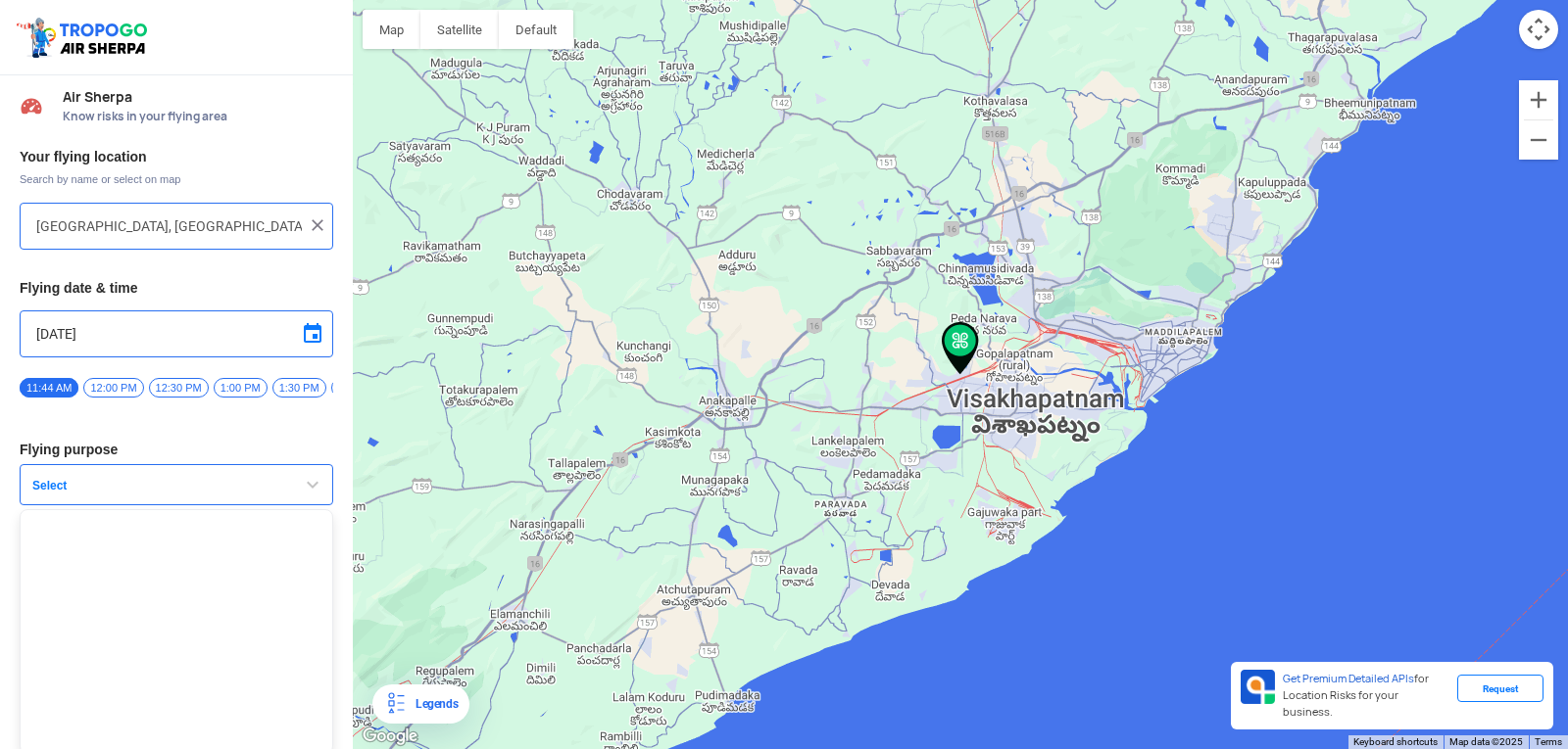
click at [281, 492] on button "Select" at bounding box center [177, 484] width 314 height 41
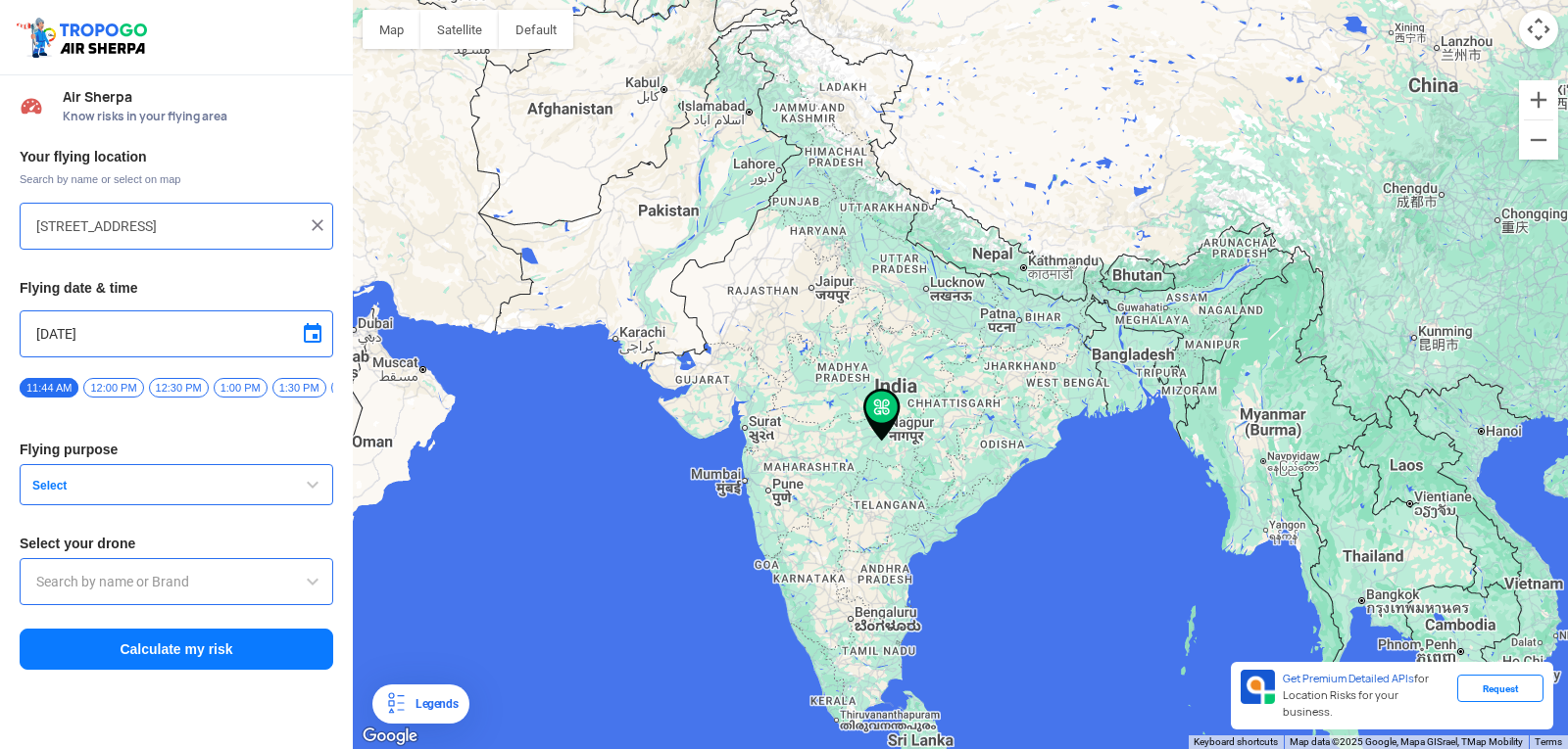
click at [154, 490] on span "Select" at bounding box center [147, 486] width 245 height 16
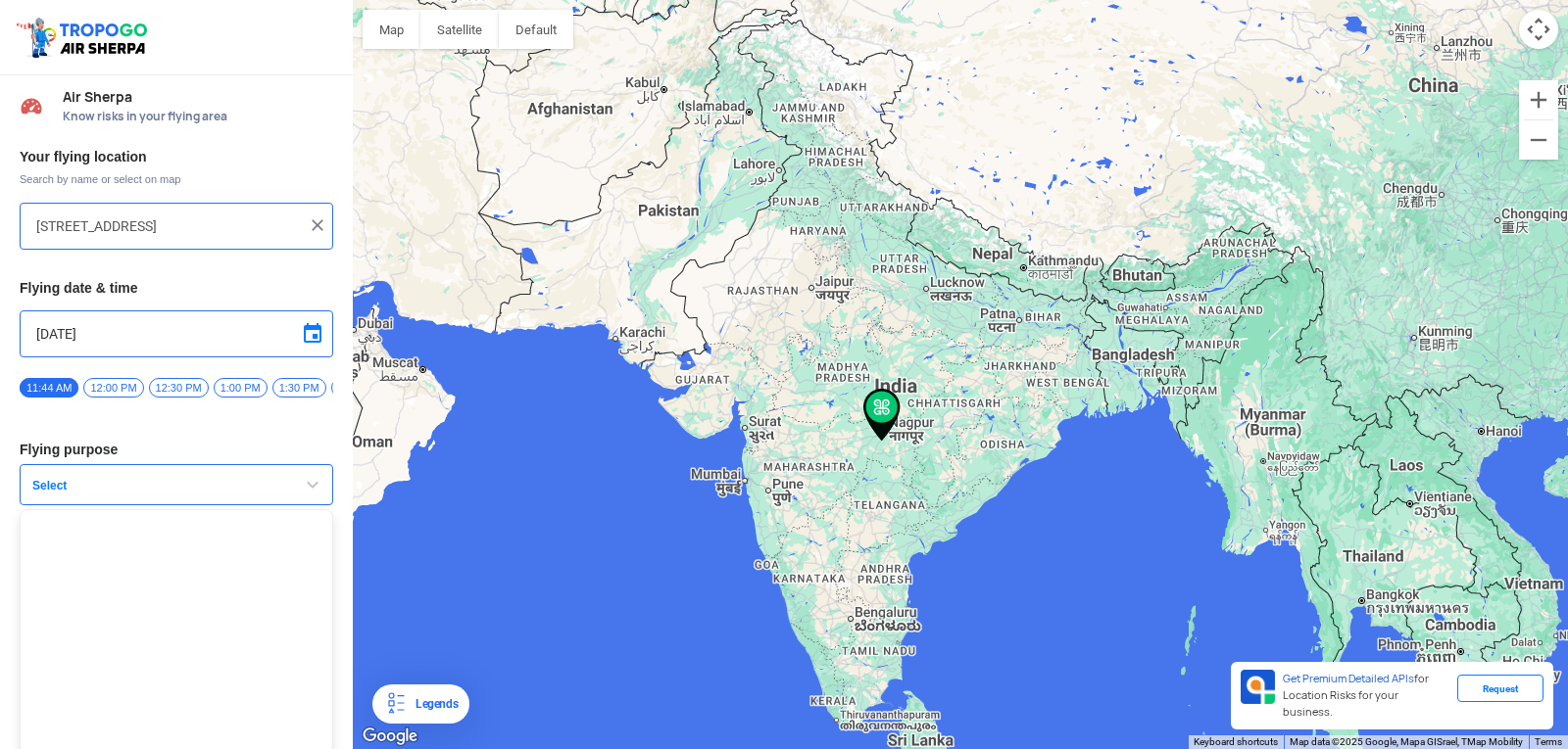
click at [58, 483] on button "Select" at bounding box center [177, 484] width 314 height 41
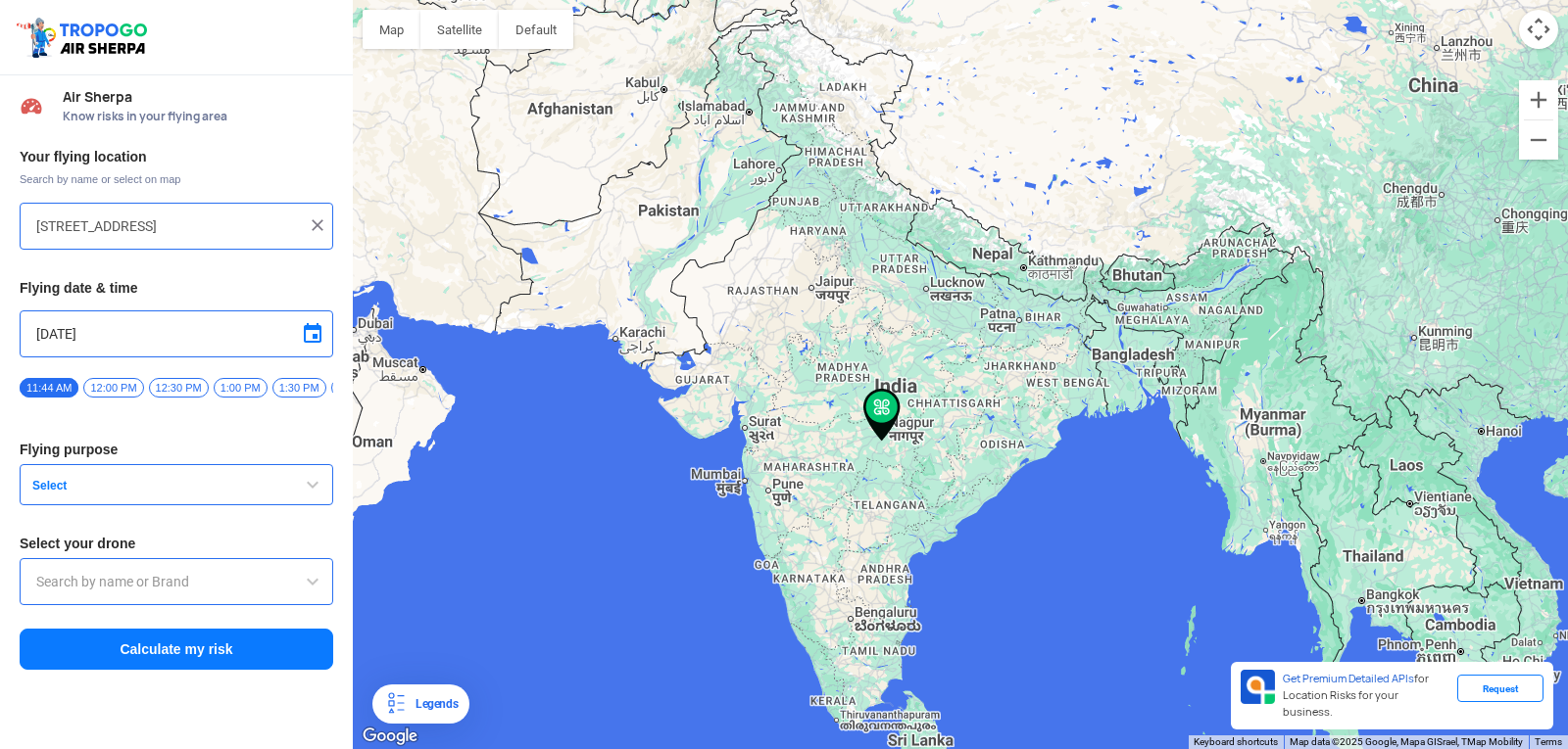
click at [48, 486] on span "Select" at bounding box center [147, 486] width 245 height 16
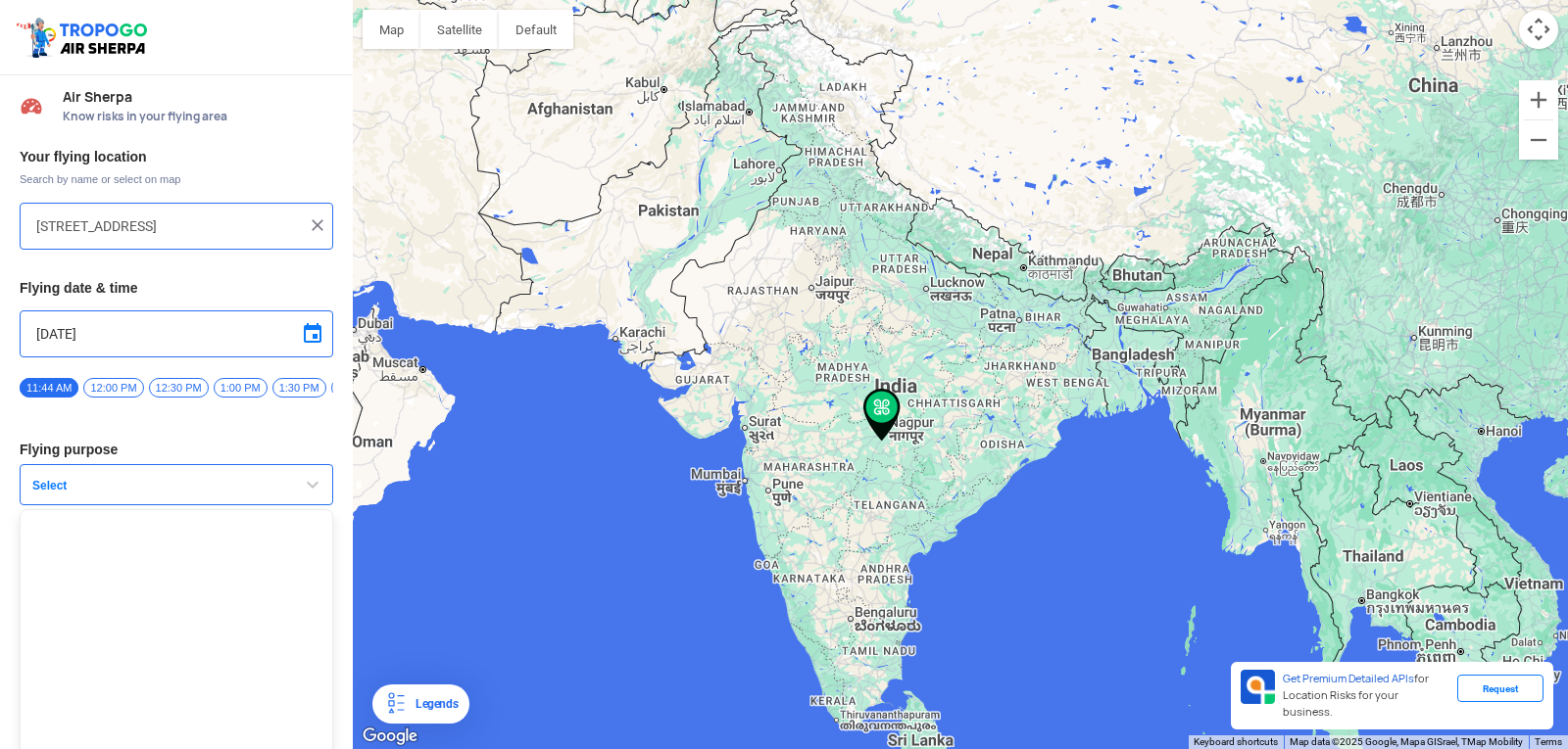
click at [48, 486] on span "Select" at bounding box center [147, 486] width 245 height 16
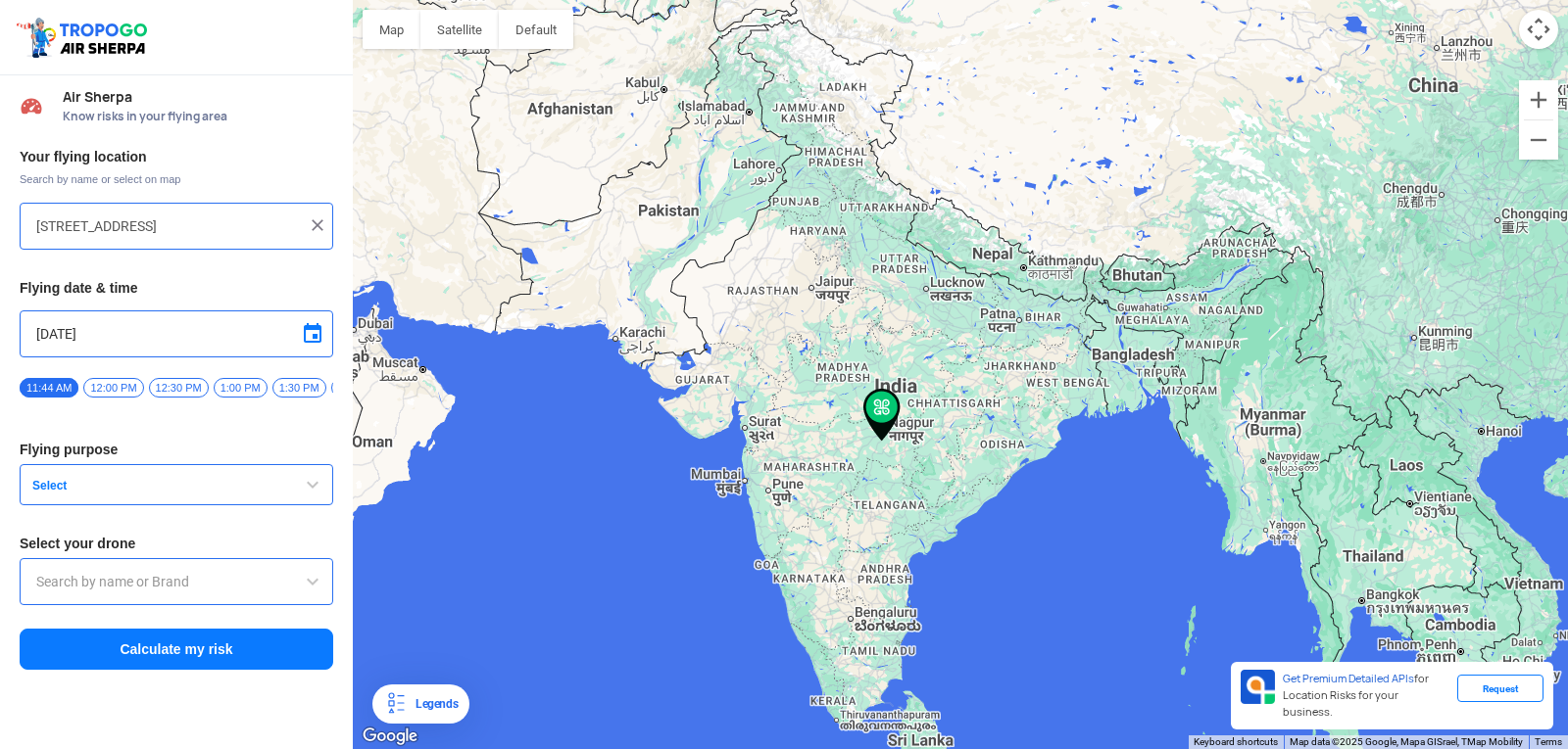
click at [46, 494] on span "Select" at bounding box center [147, 486] width 245 height 16
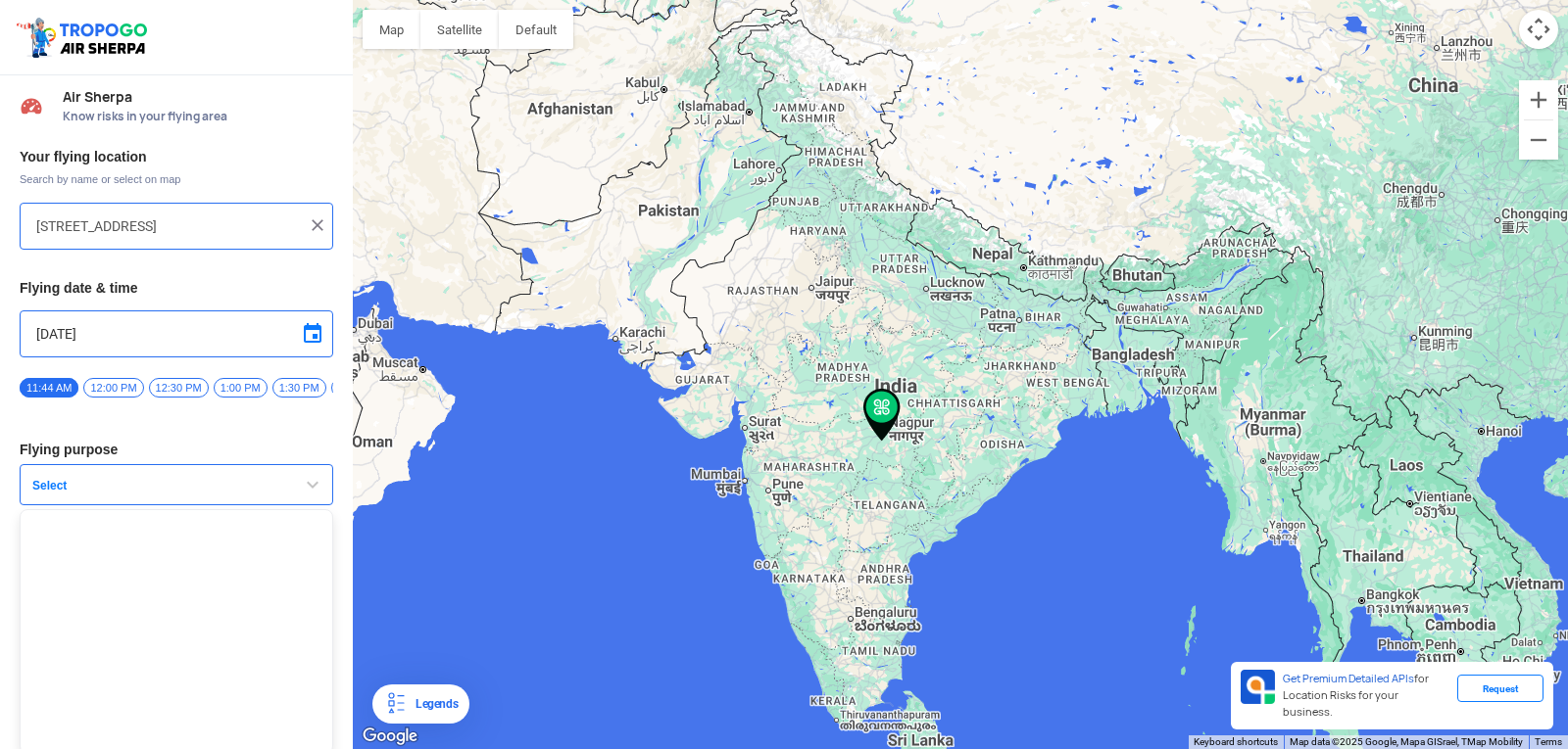
click at [46, 494] on span "Select" at bounding box center [147, 486] width 245 height 16
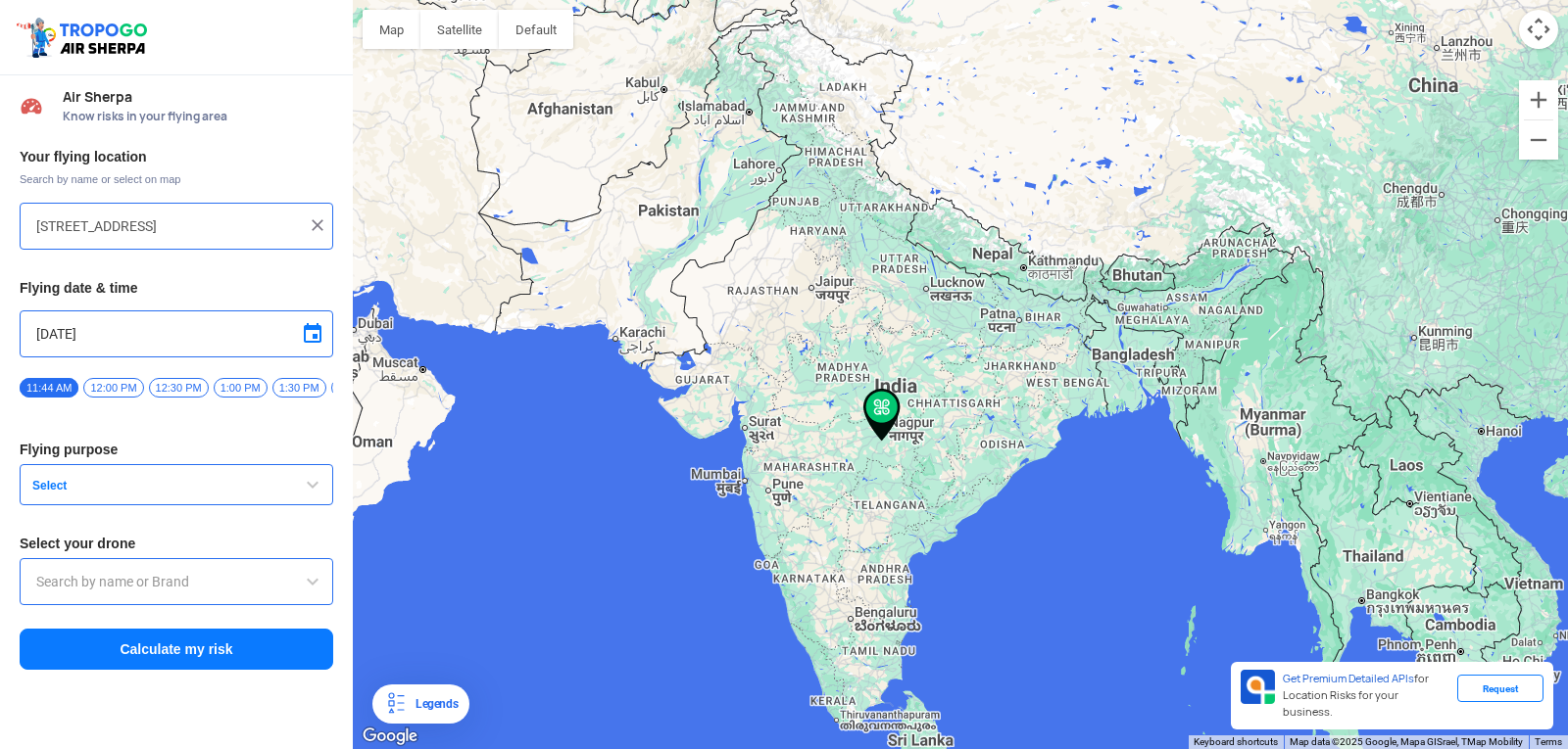
click at [314, 221] on img at bounding box center [318, 225] width 20 height 20
click at [488, 44] on button "Satellite" at bounding box center [459, 29] width 78 height 39
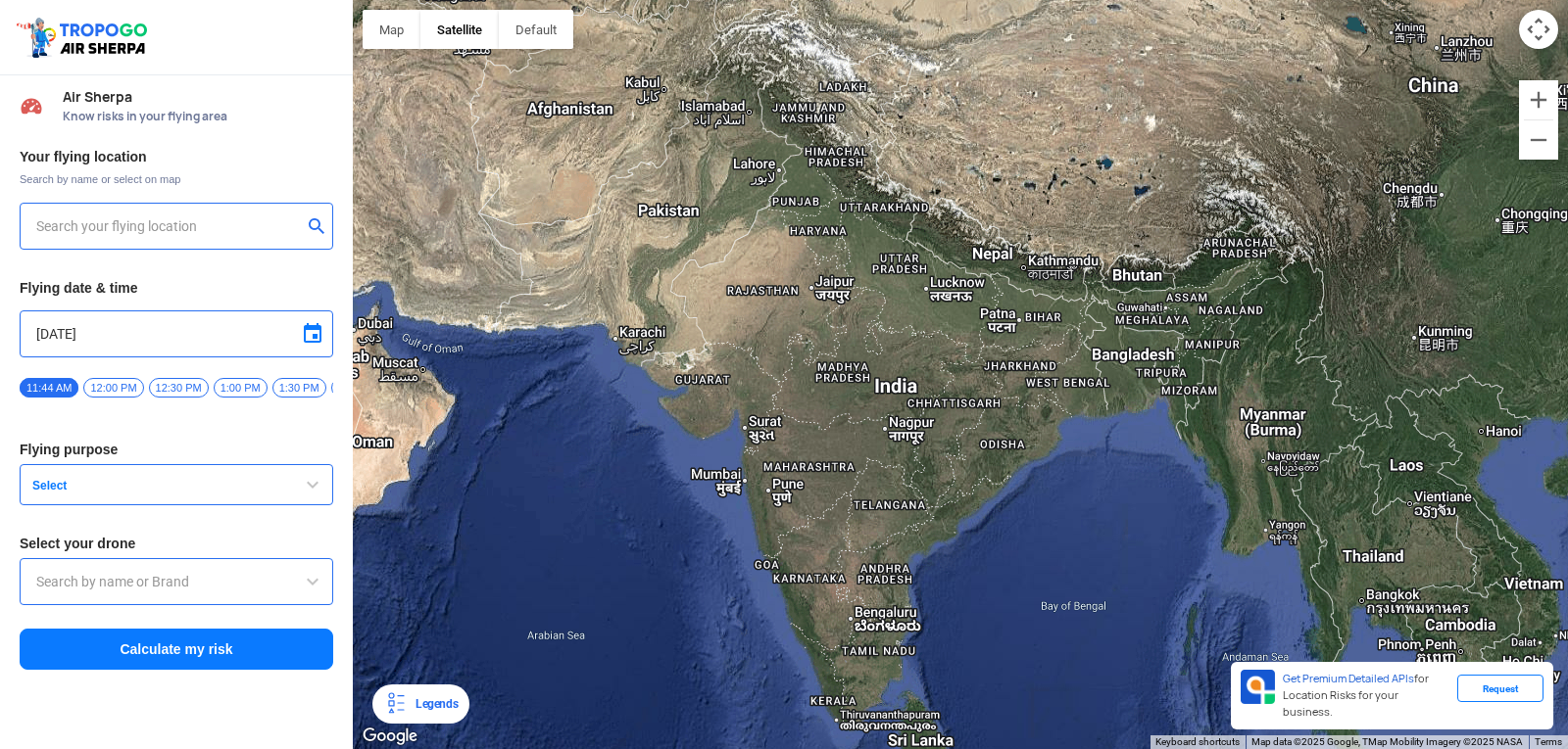
click at [191, 220] on input "text" at bounding box center [170, 226] width 266 height 24
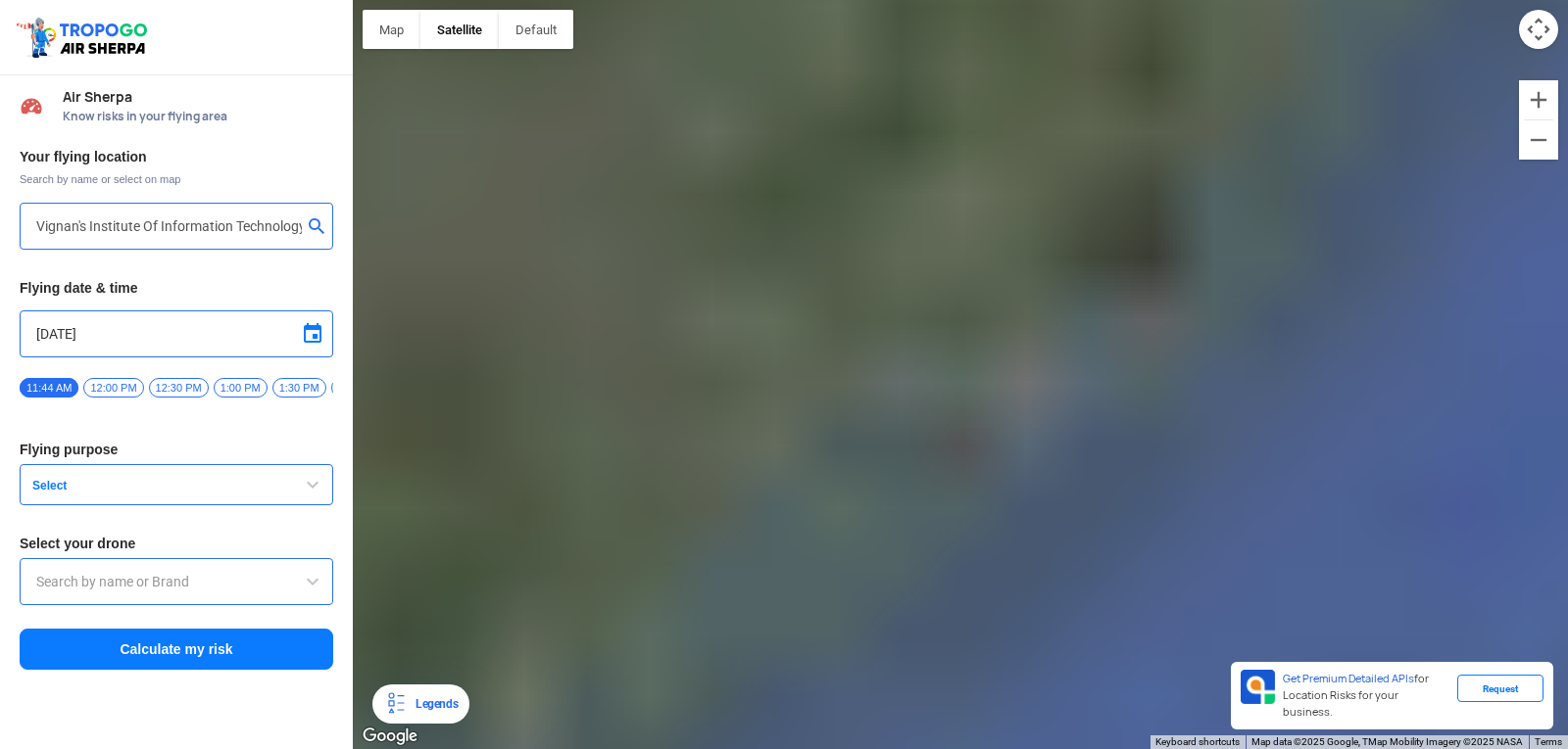
type input "[GEOGRAPHIC_DATA], [GEOGRAPHIC_DATA] 530049, [GEOGRAPHIC_DATA]"
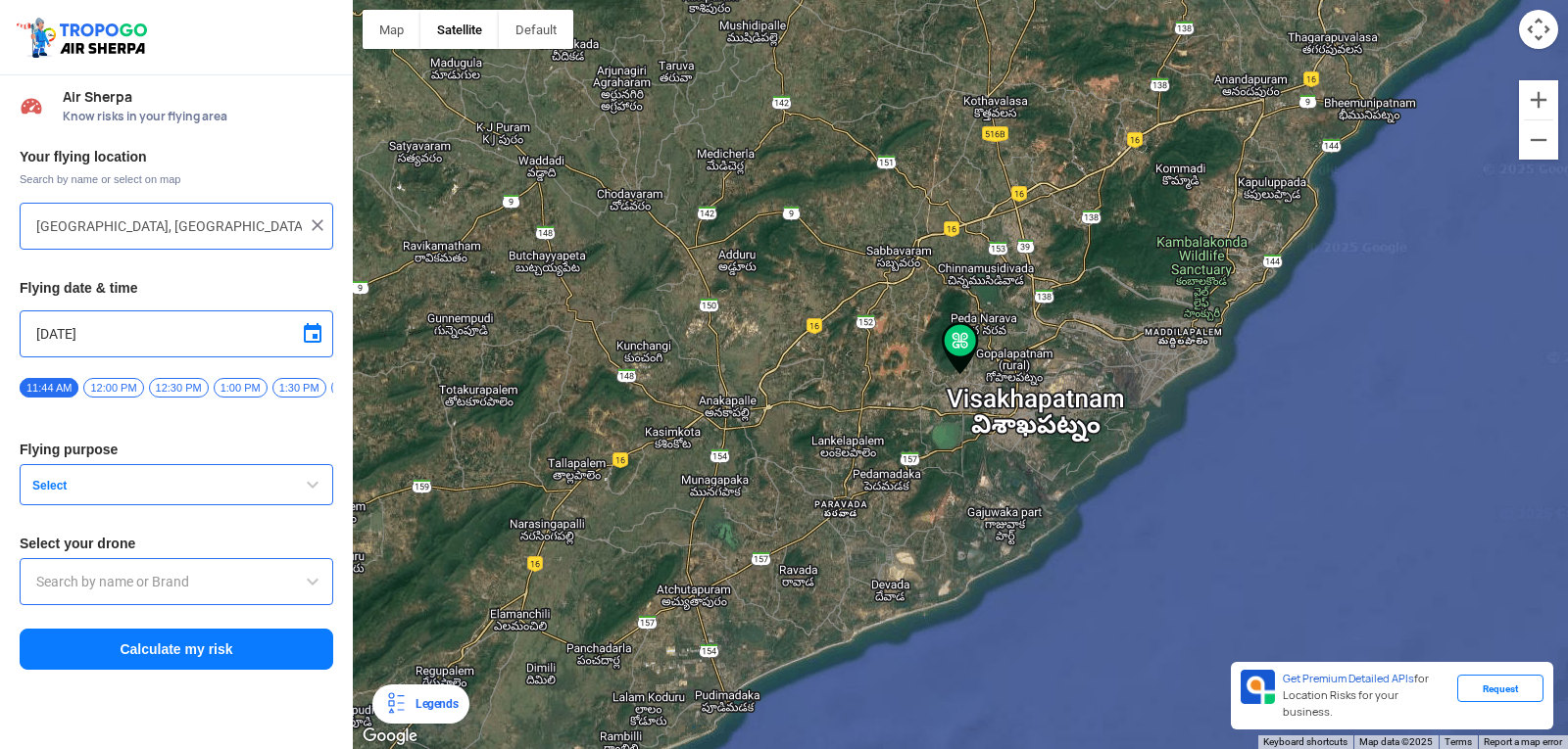
click at [115, 382] on span "12:00 PM" at bounding box center [113, 388] width 60 height 20
click at [102, 492] on span "Select" at bounding box center [147, 486] width 245 height 16
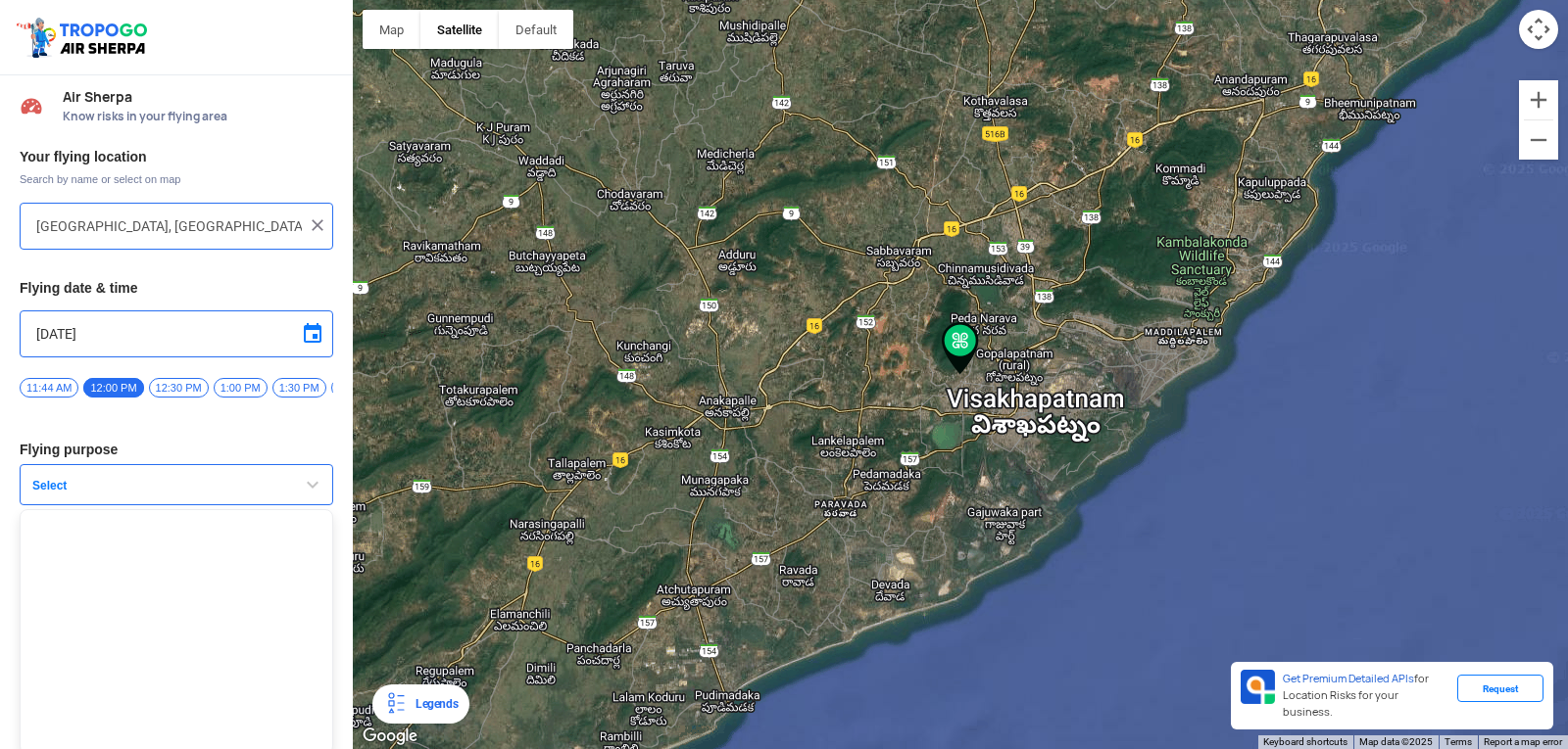
click at [102, 492] on span "Select" at bounding box center [147, 486] width 245 height 16
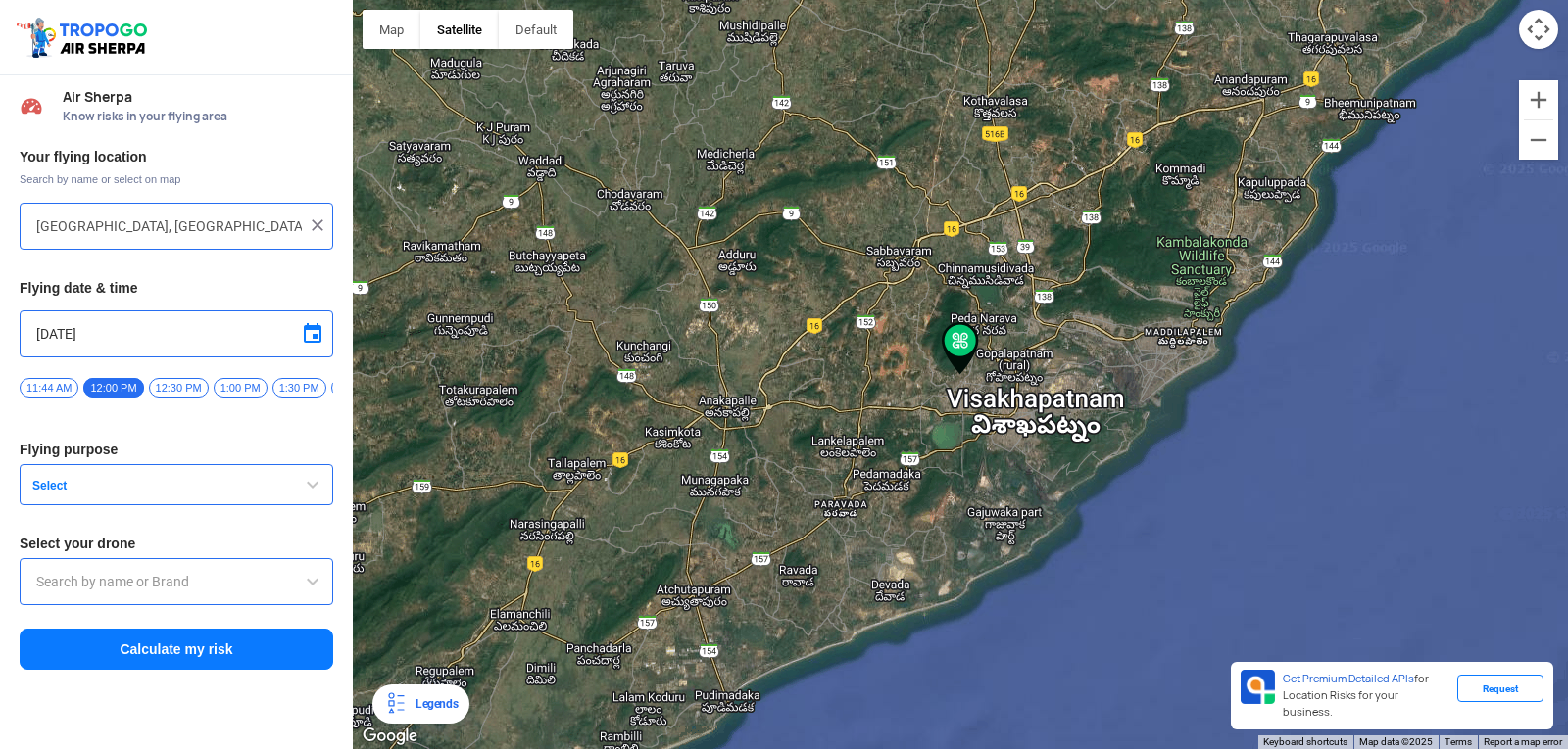
click at [316, 489] on span "button" at bounding box center [313, 485] width 24 height 24
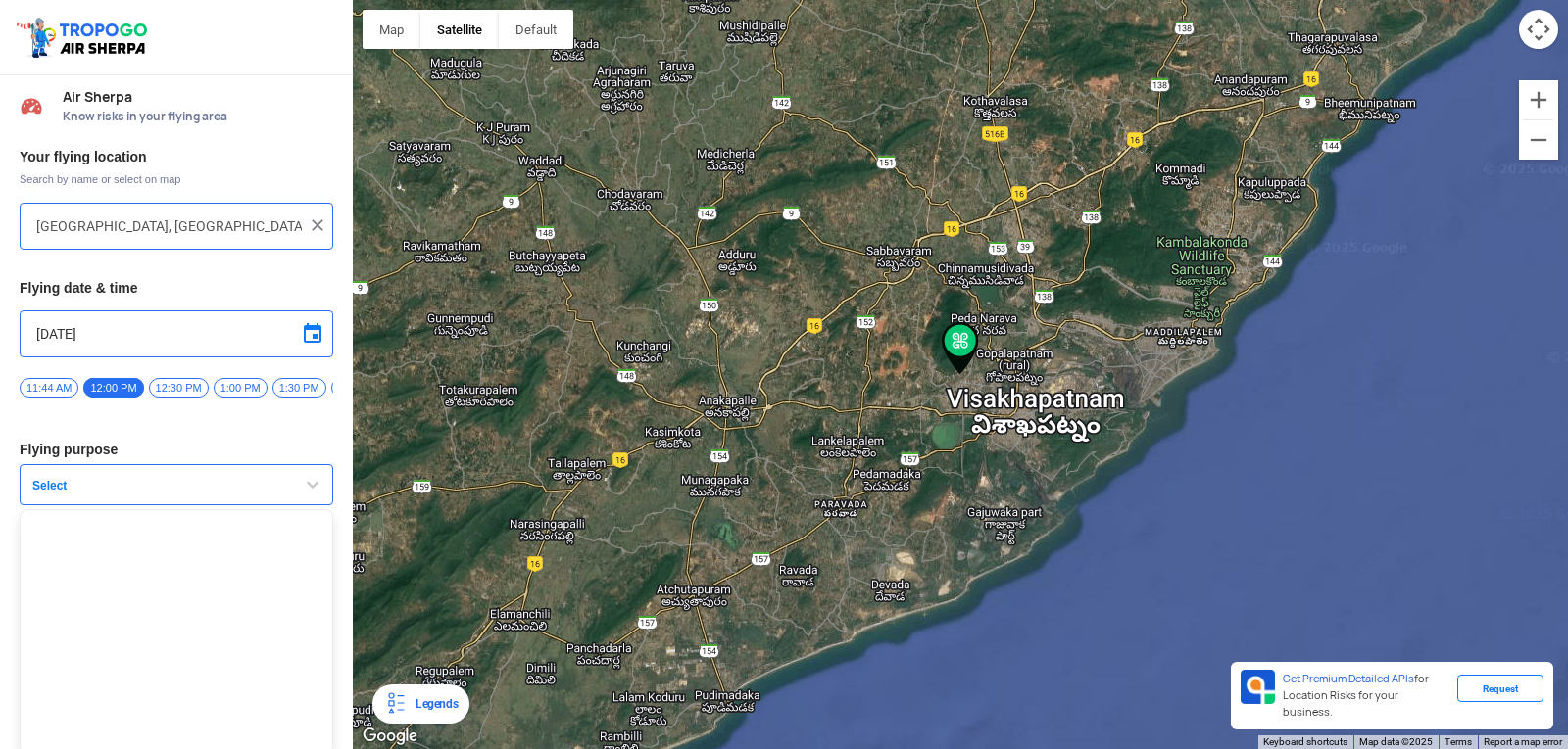
click at [316, 489] on span "button" at bounding box center [313, 485] width 24 height 24
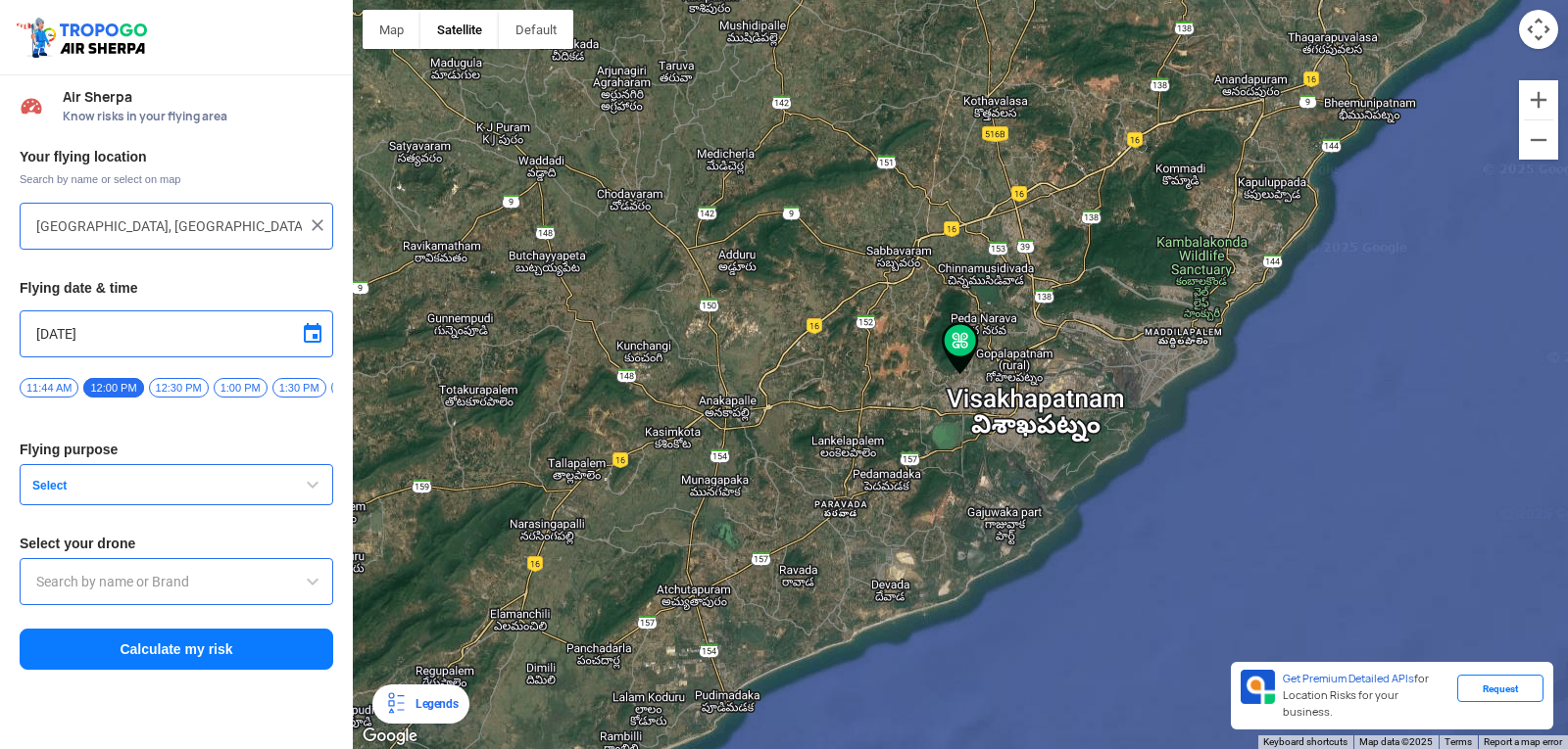
click at [305, 580] on span at bounding box center [313, 582] width 24 height 24
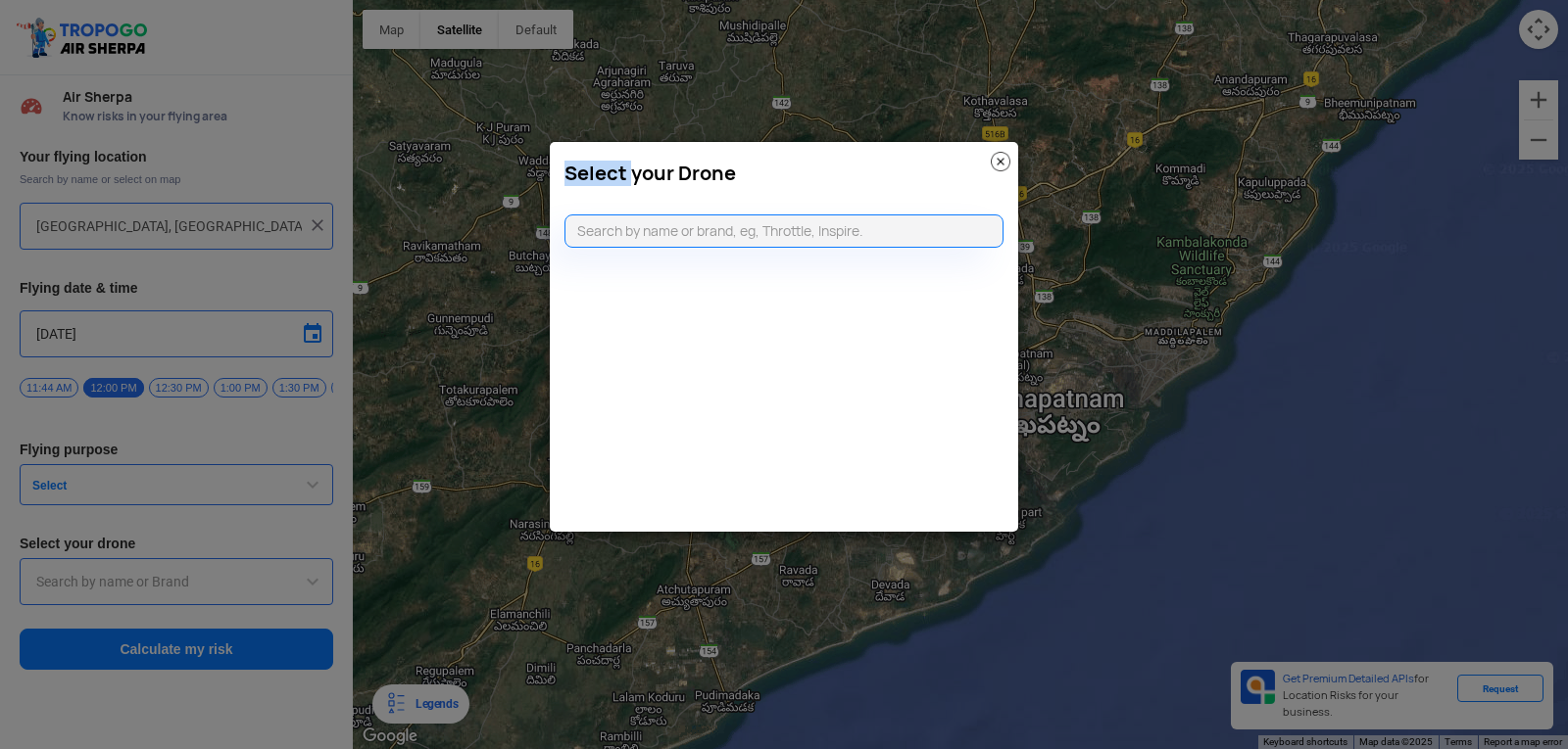
click at [305, 580] on modal-container "Select your Drone" at bounding box center [784, 374] width 1568 height 749
type input "throttle"
click at [1014, 167] on div "Select your Drone" at bounding box center [784, 168] width 468 height 53
click at [996, 153] on img at bounding box center [1000, 162] width 20 height 20
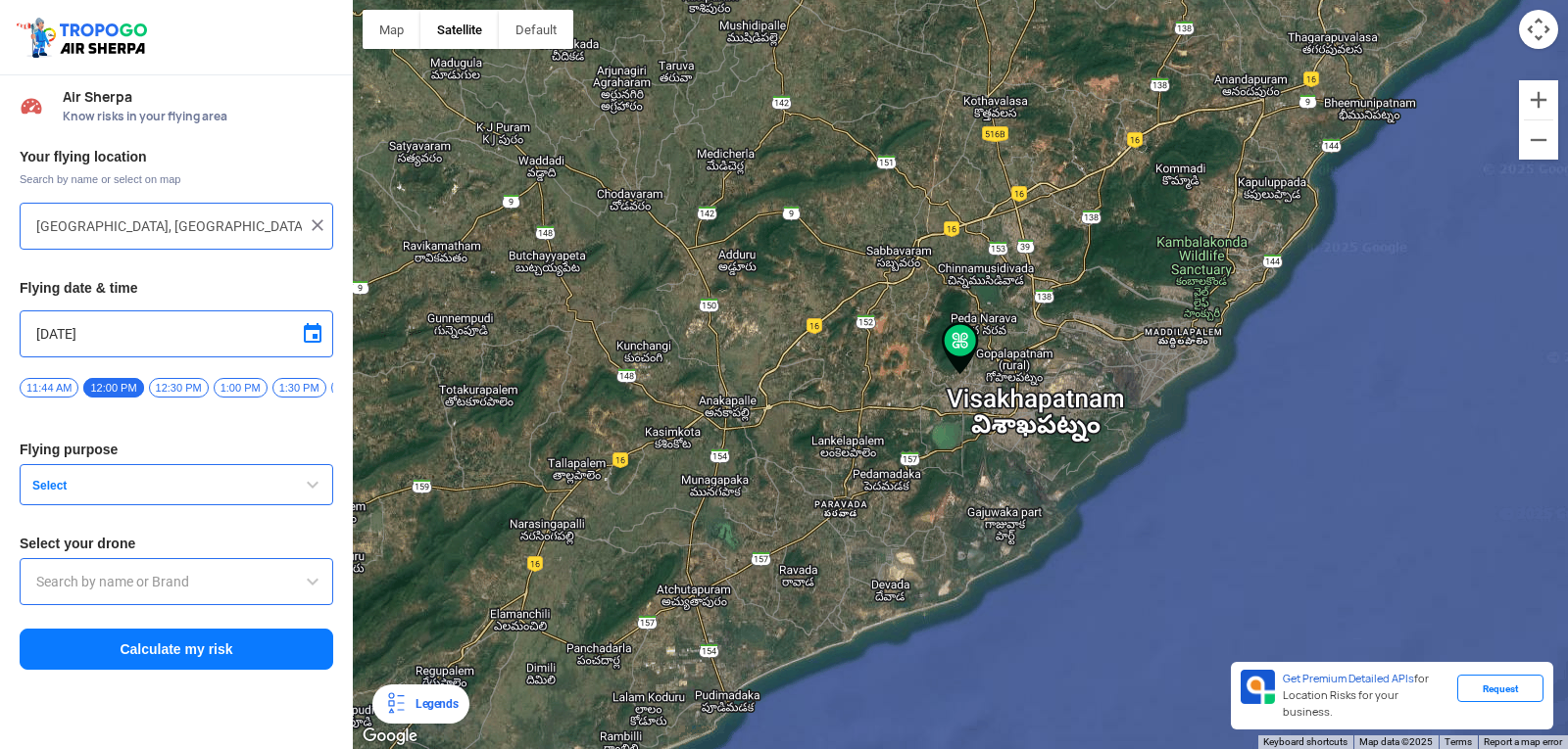
click at [299, 474] on button "Select" at bounding box center [177, 484] width 314 height 41
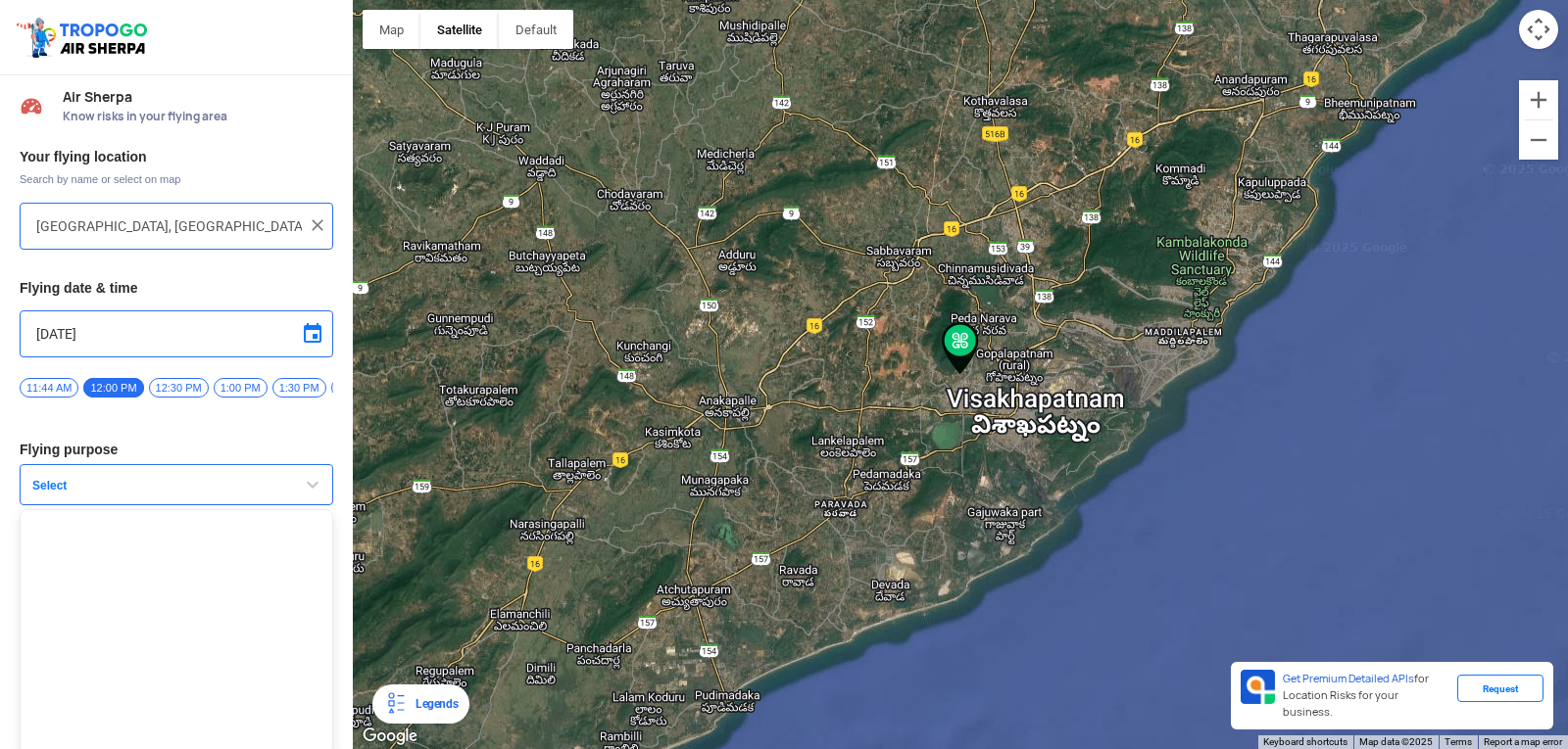
click at [299, 474] on button "Select" at bounding box center [177, 484] width 314 height 41
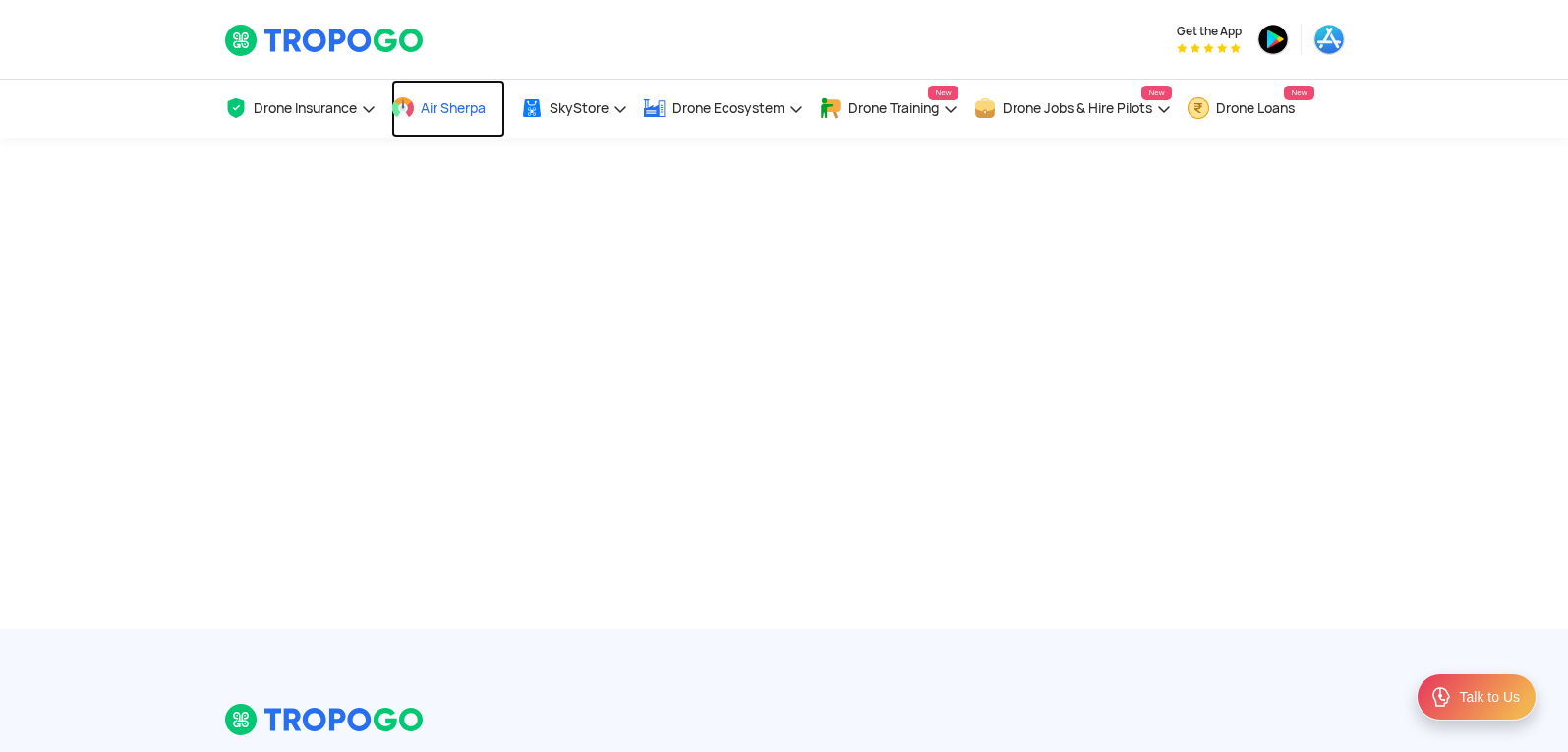
click at [424, 122] on link "Air Sherpa" at bounding box center [448, 109] width 114 height 58
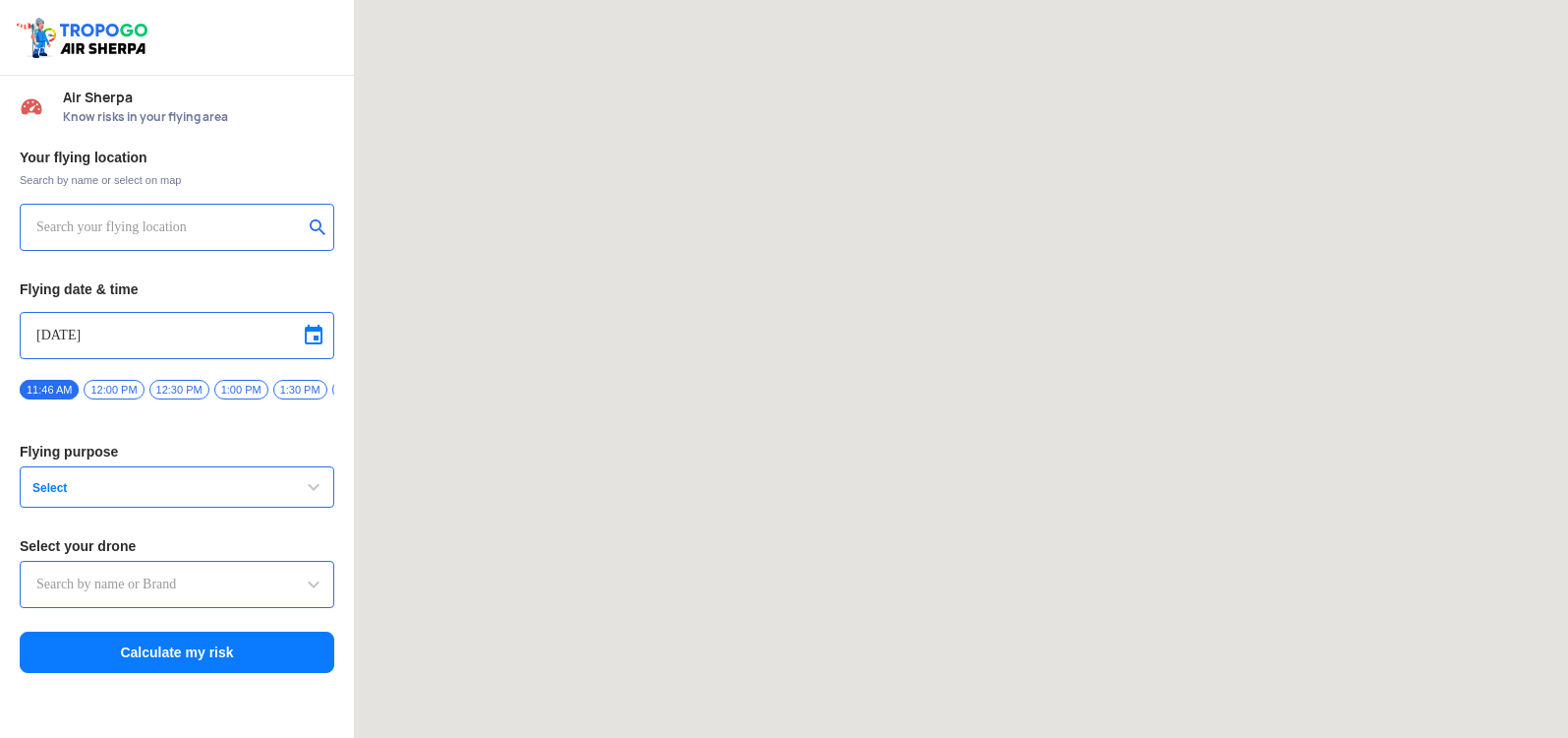
type input "[STREET_ADDRESS]"
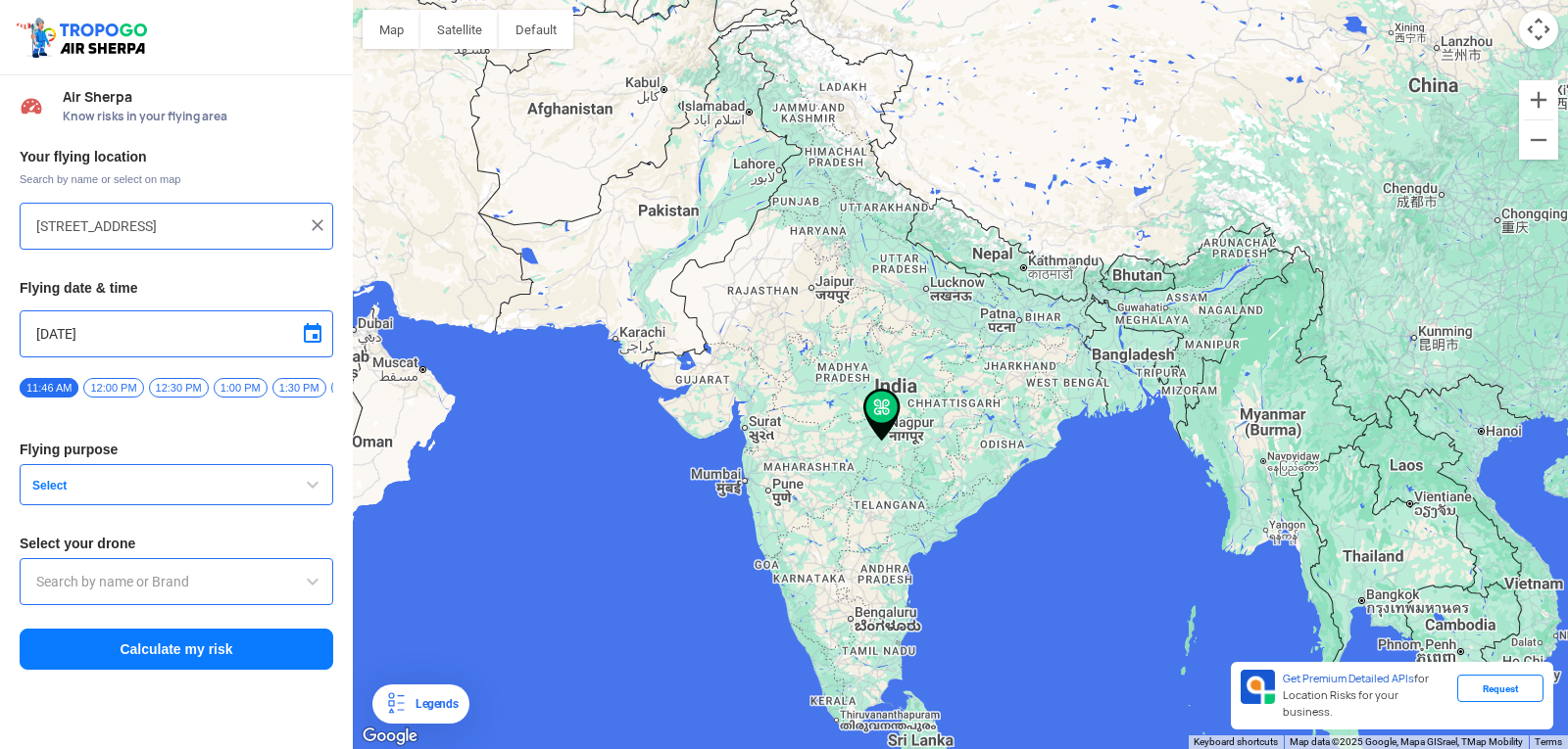
click at [321, 221] on img at bounding box center [318, 225] width 20 height 20
click at [252, 230] on input "text" at bounding box center [170, 226] width 266 height 24
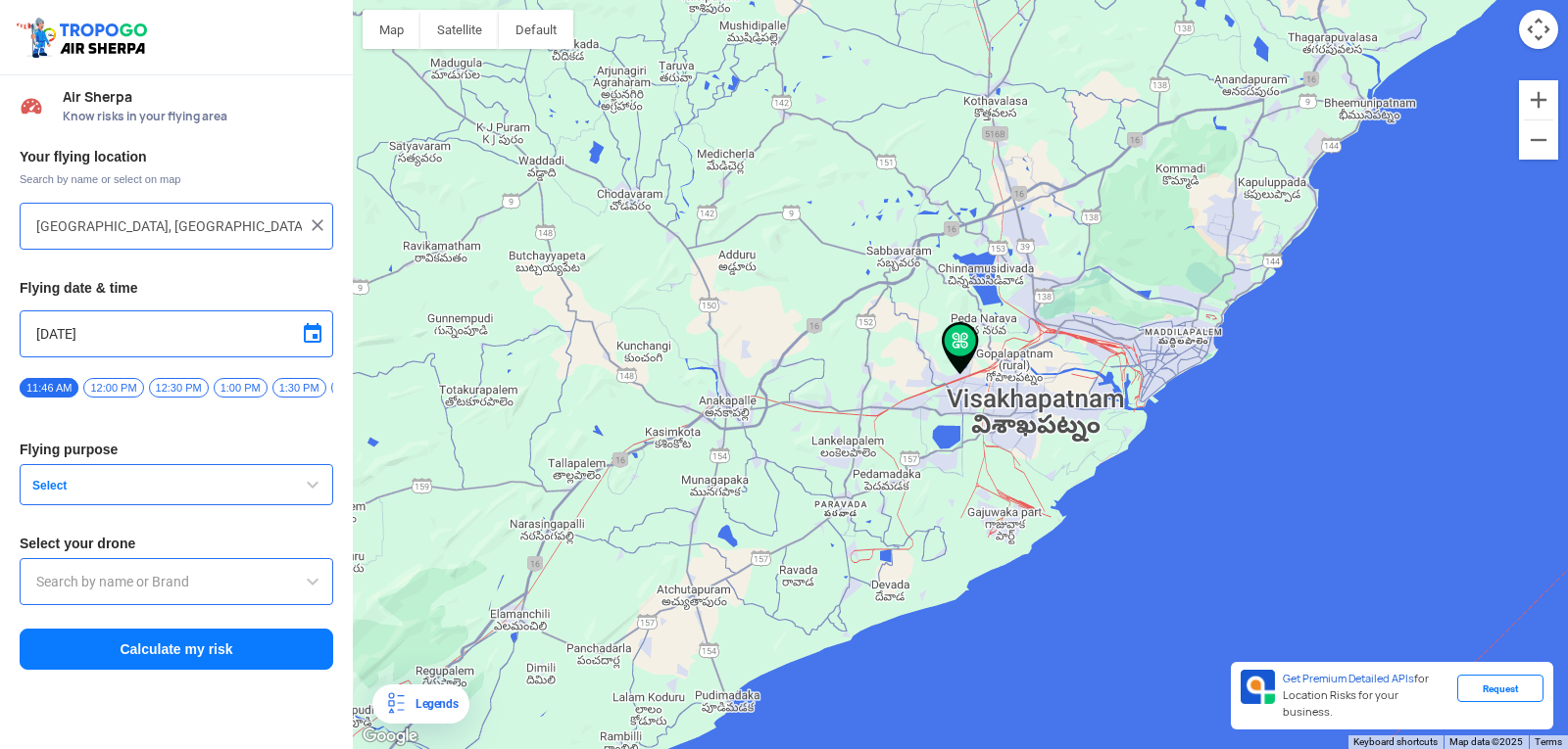
click at [186, 484] on button "Select" at bounding box center [177, 484] width 314 height 41
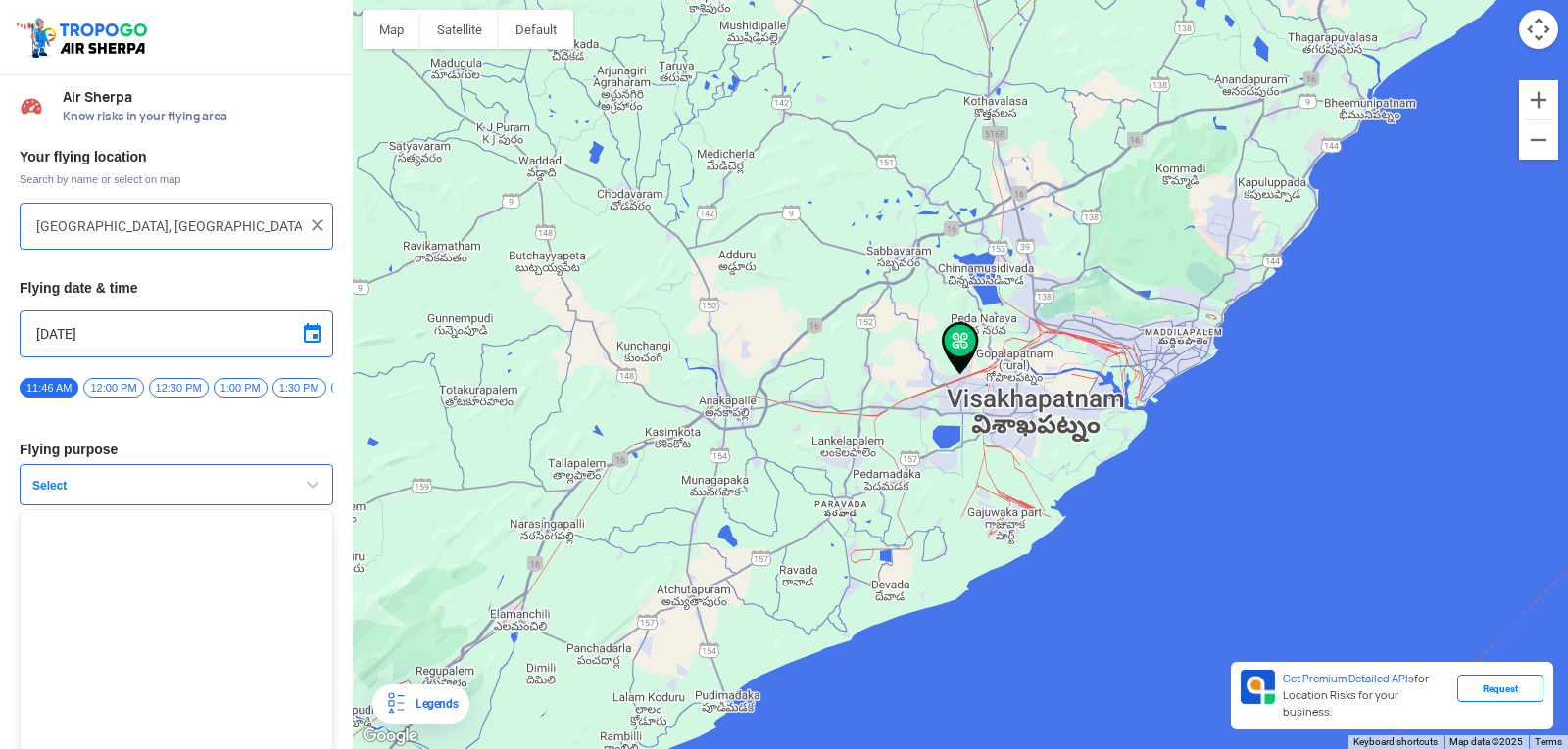
click at [186, 484] on button "Select" at bounding box center [177, 484] width 314 height 41
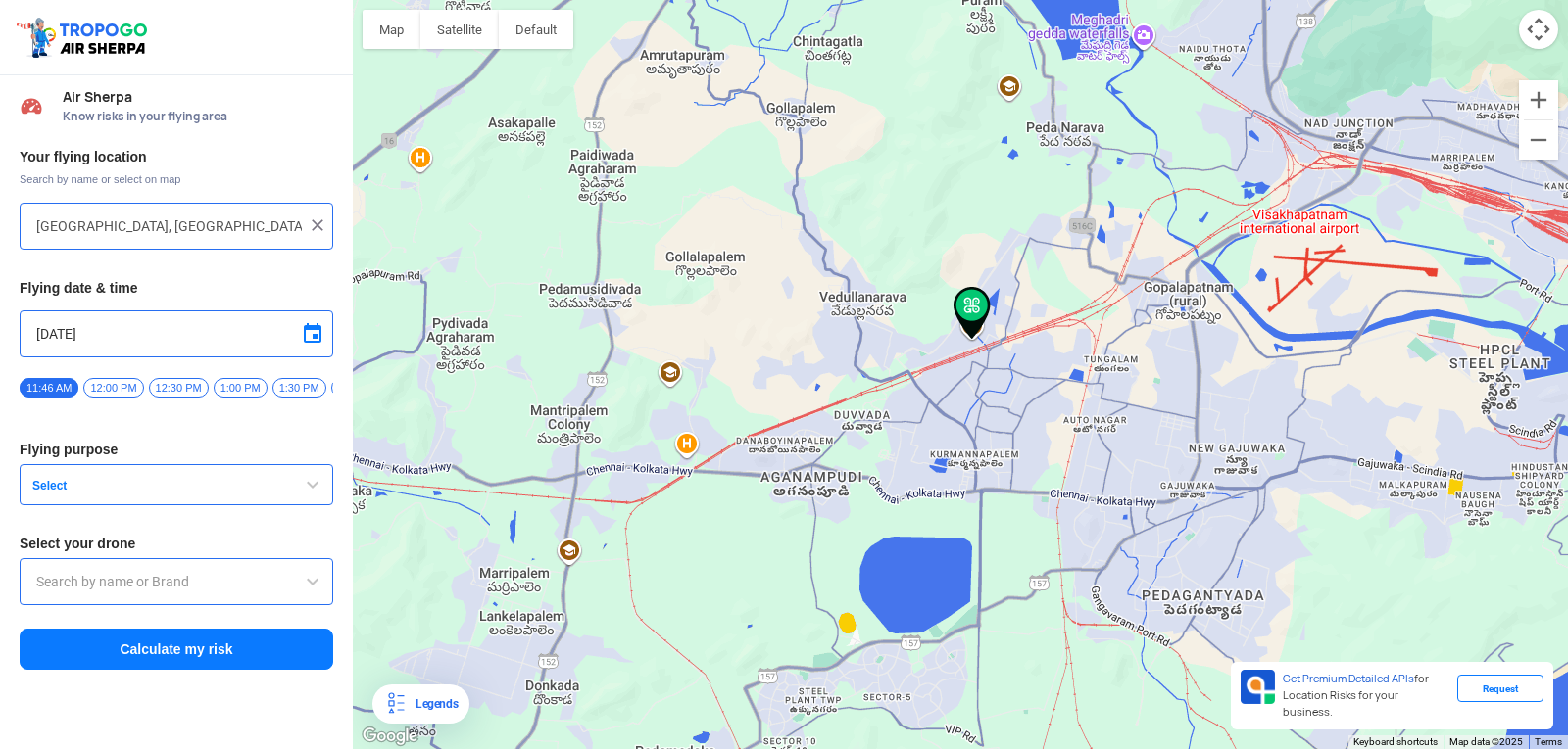
drag, startPoint x: 1147, startPoint y: 77, endPoint x: 917, endPoint y: 373, distance: 374.9
click at [917, 373] on div at bounding box center [960, 374] width 1215 height 749
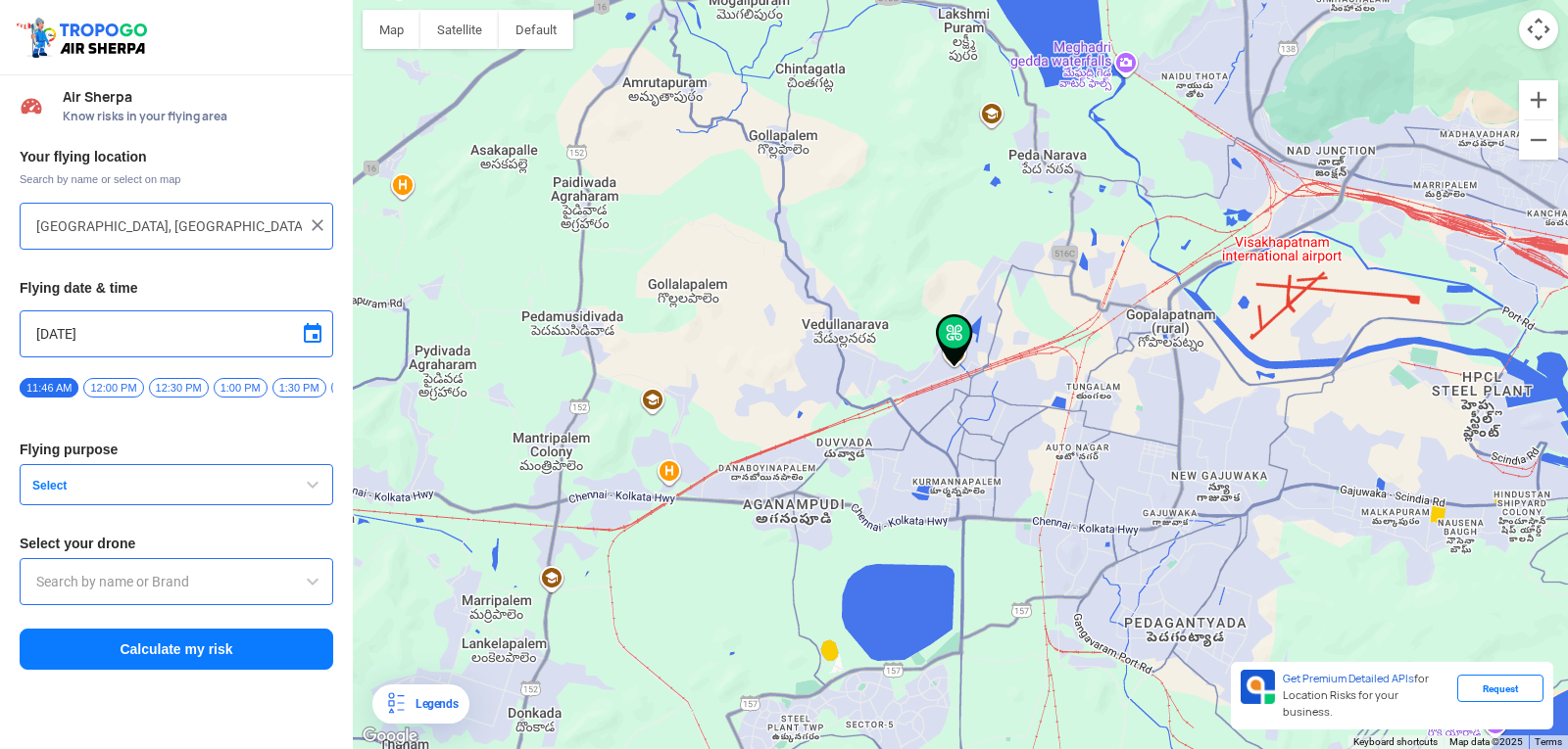
click at [954, 339] on img at bounding box center [955, 340] width 38 height 53
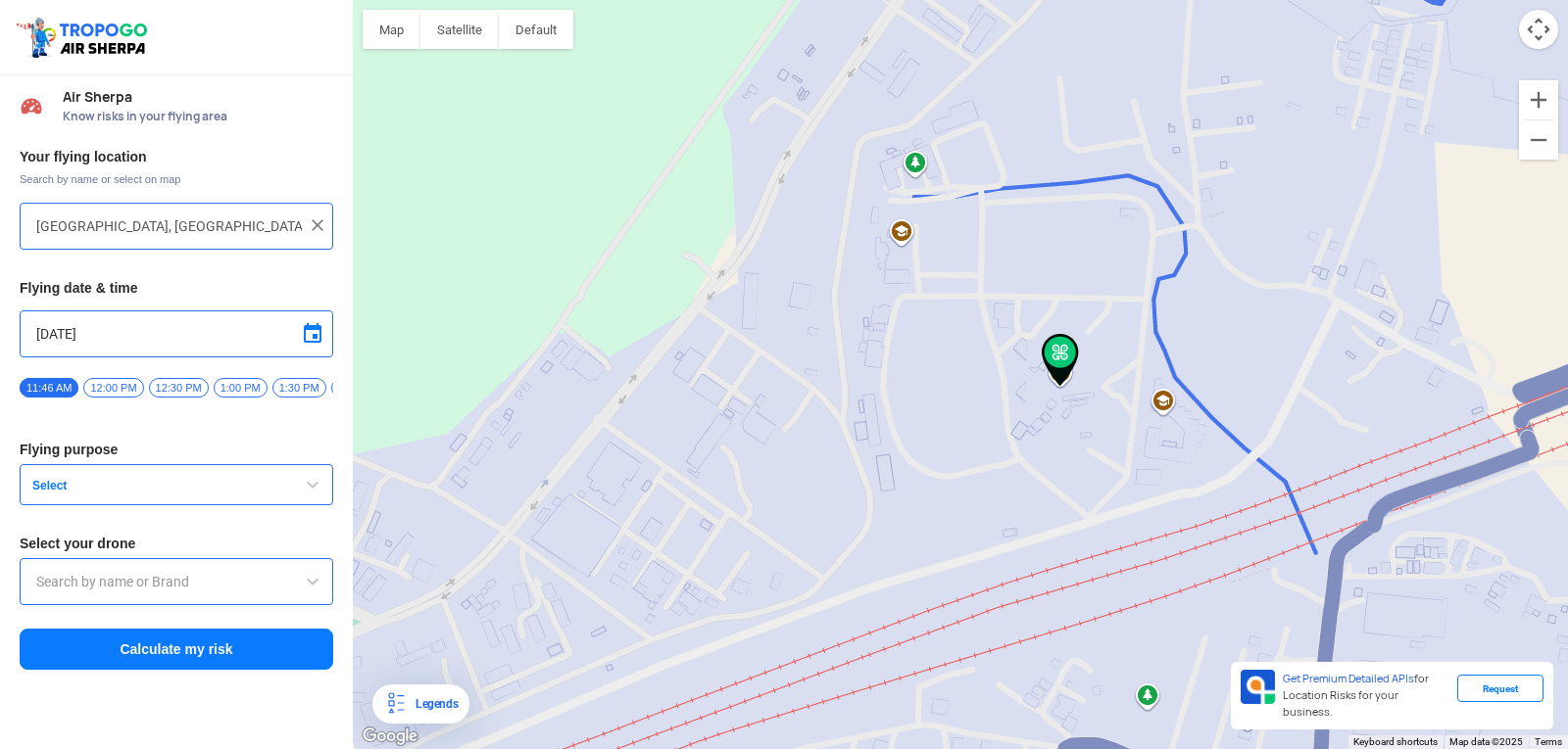
drag, startPoint x: 975, startPoint y: 395, endPoint x: 1059, endPoint y: -85, distance: 487.3
click at [1059, 0] on html "Location Risk Score Air Sherpa Know risks in your flying area Your flying locat…" at bounding box center [784, 374] width 1568 height 749
click at [1065, 379] on img at bounding box center [1061, 360] width 38 height 53
click at [1053, 374] on img at bounding box center [1061, 360] width 38 height 53
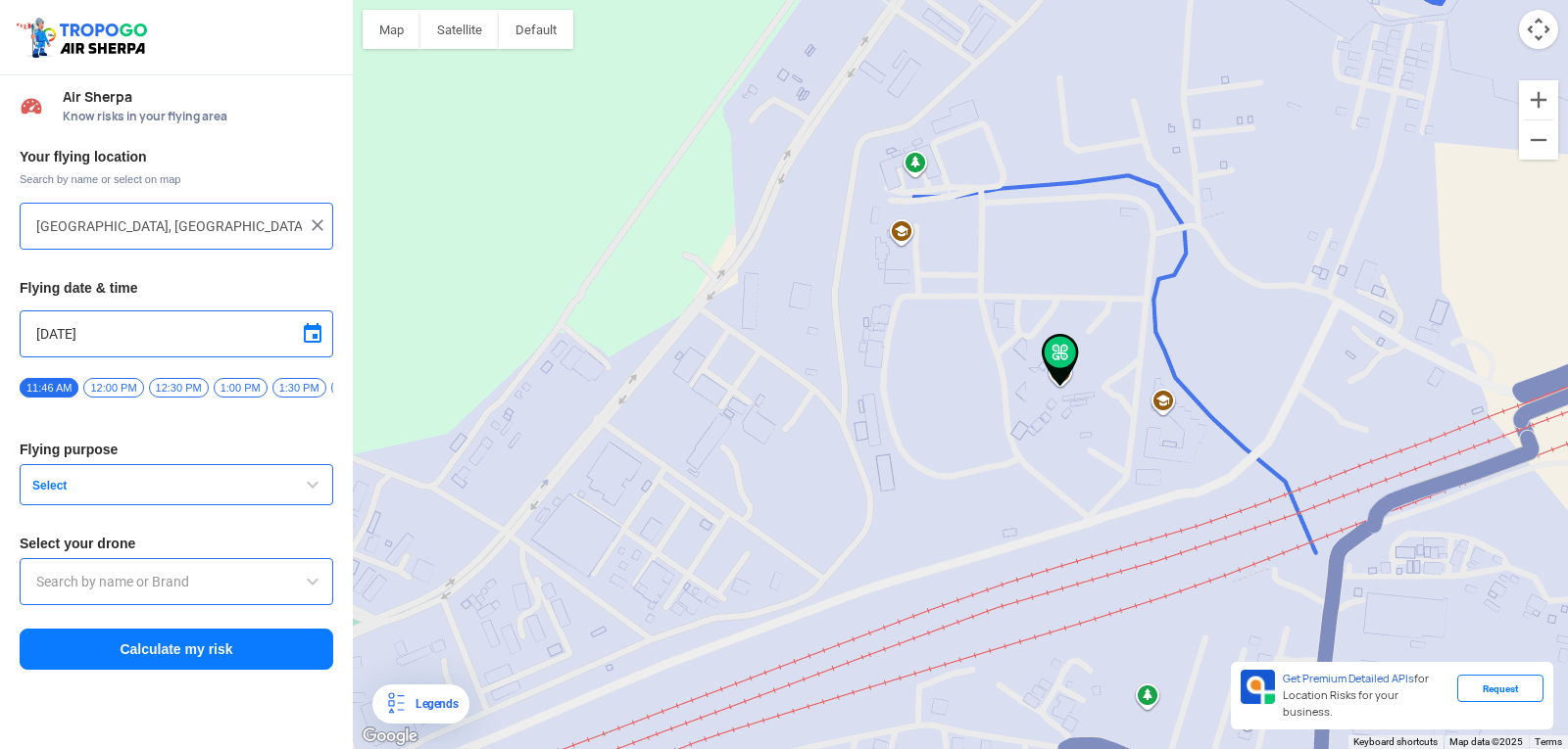
click at [1053, 374] on img at bounding box center [1061, 360] width 38 height 53
click at [436, 36] on button "Satellite" at bounding box center [459, 29] width 78 height 39
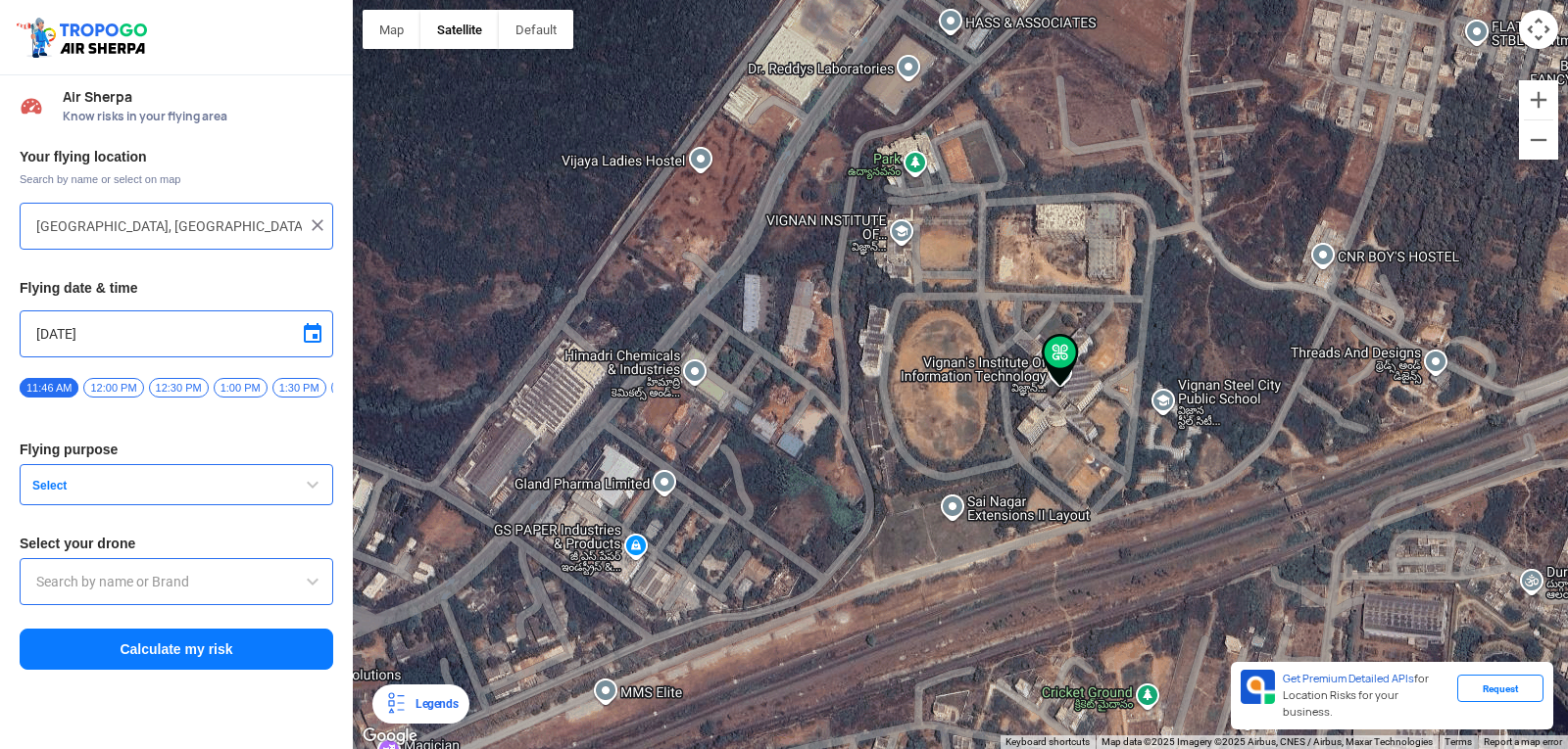
click at [222, 492] on span "Select" at bounding box center [147, 486] width 245 height 16
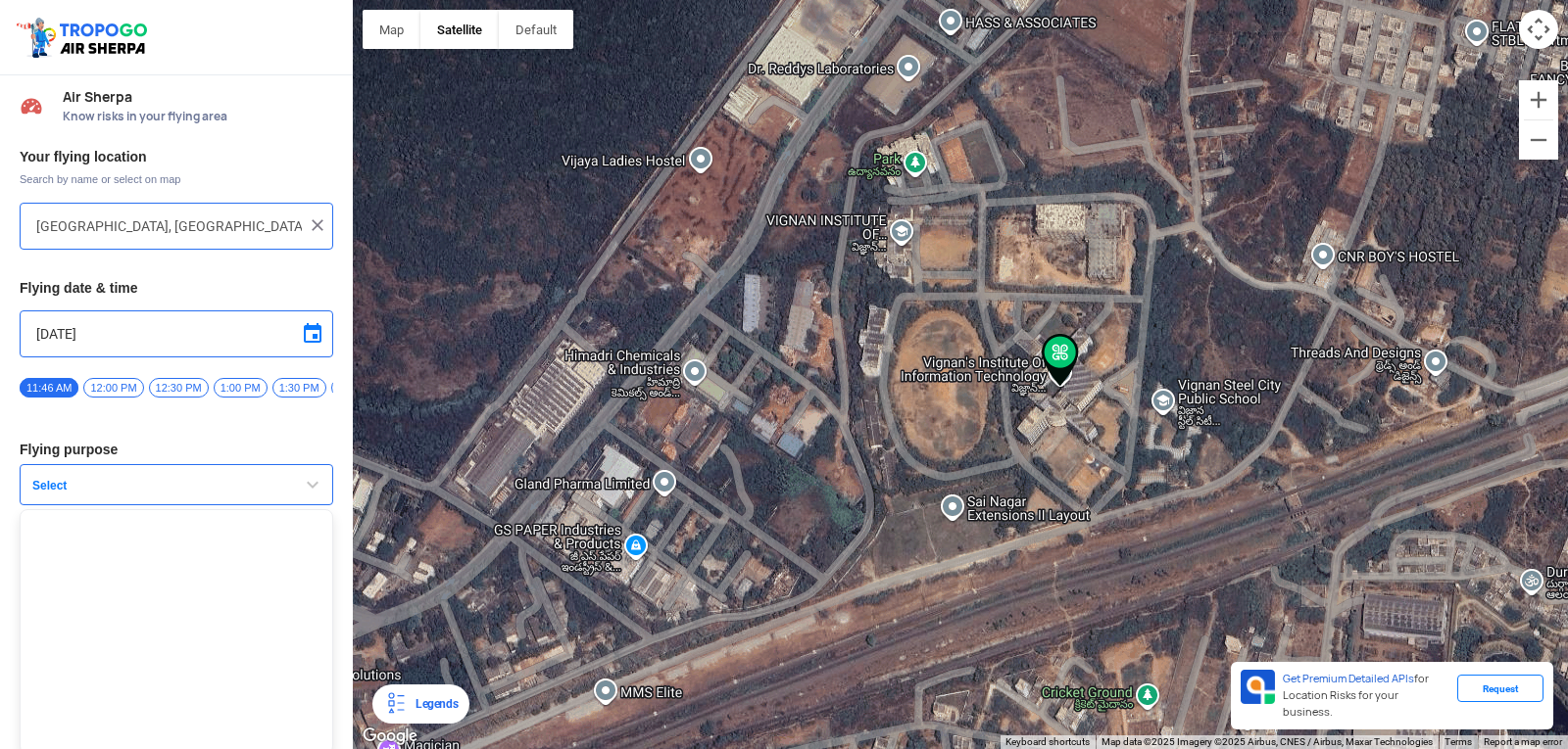
click at [222, 492] on span "Select" at bounding box center [147, 486] width 245 height 16
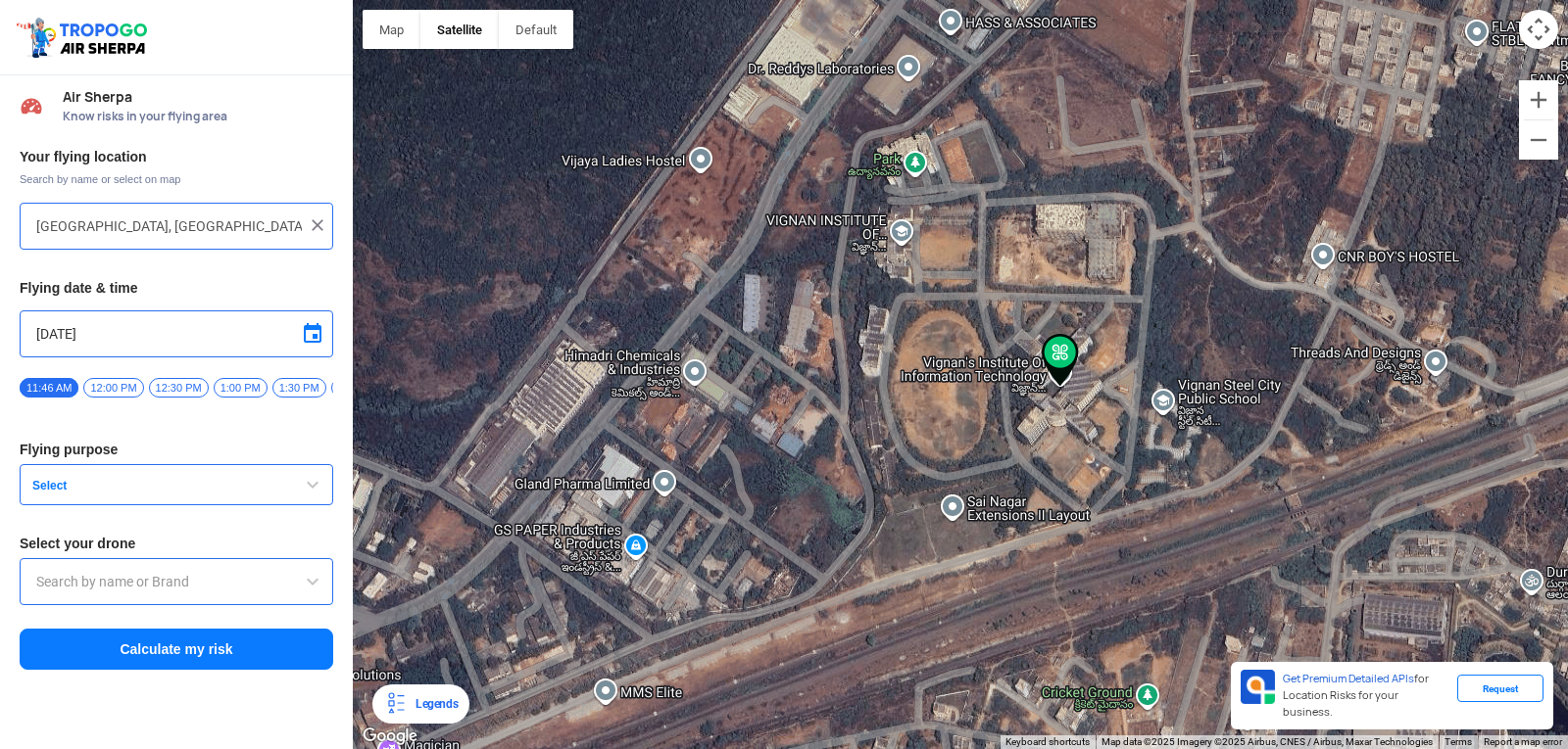
click at [62, 489] on span "Select" at bounding box center [147, 486] width 245 height 16
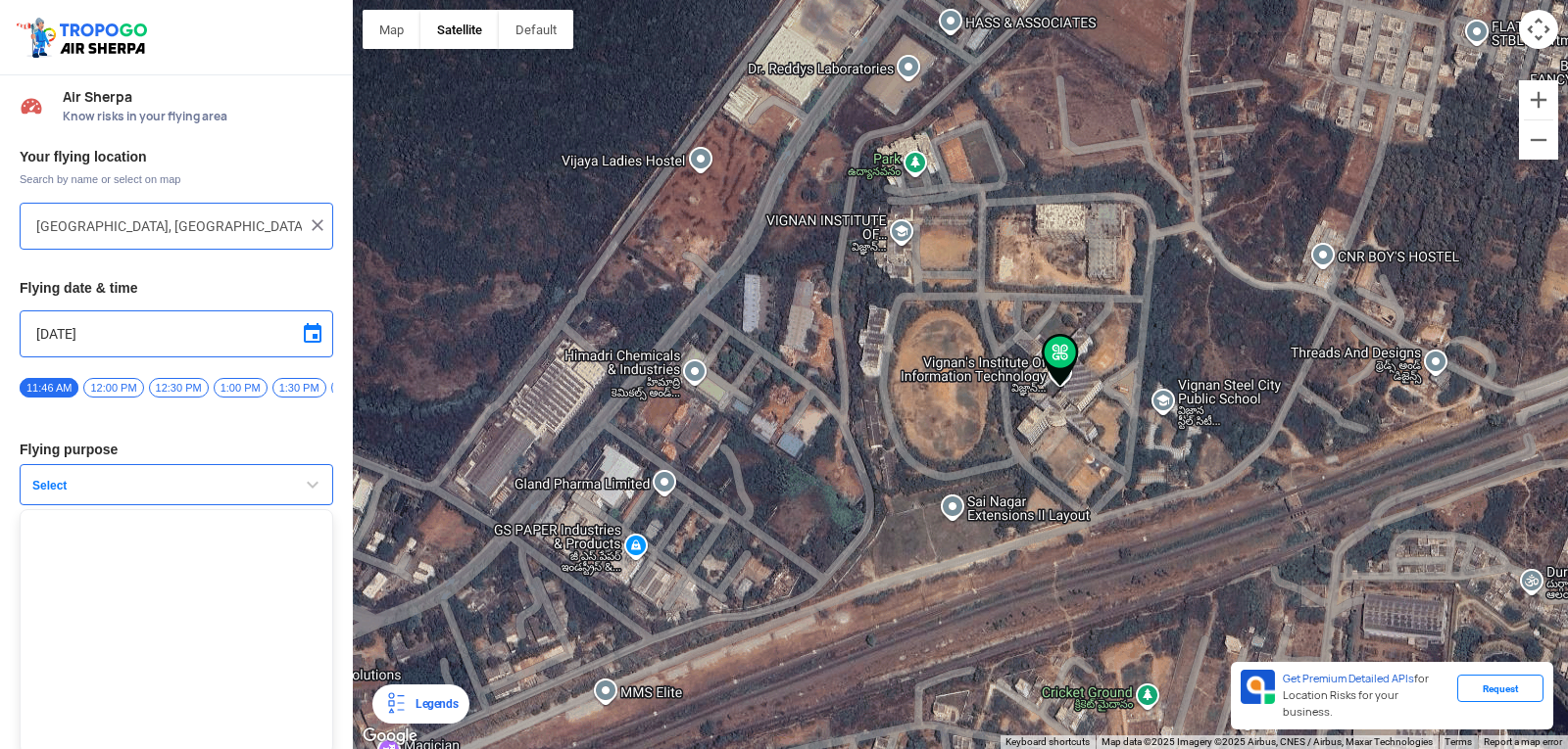
click at [62, 489] on span "Select" at bounding box center [147, 486] width 245 height 16
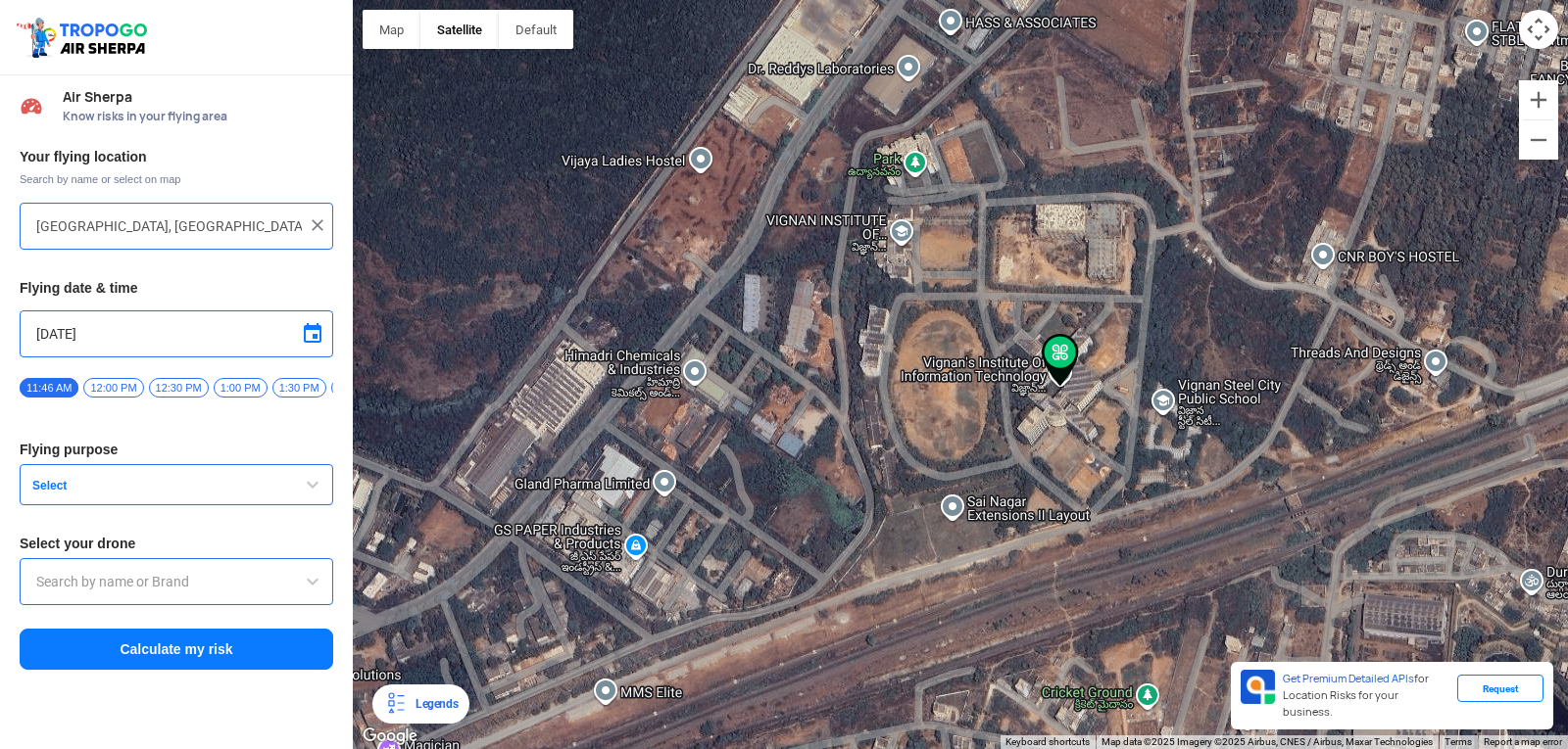
click at [1162, 475] on div at bounding box center [960, 374] width 1215 height 749
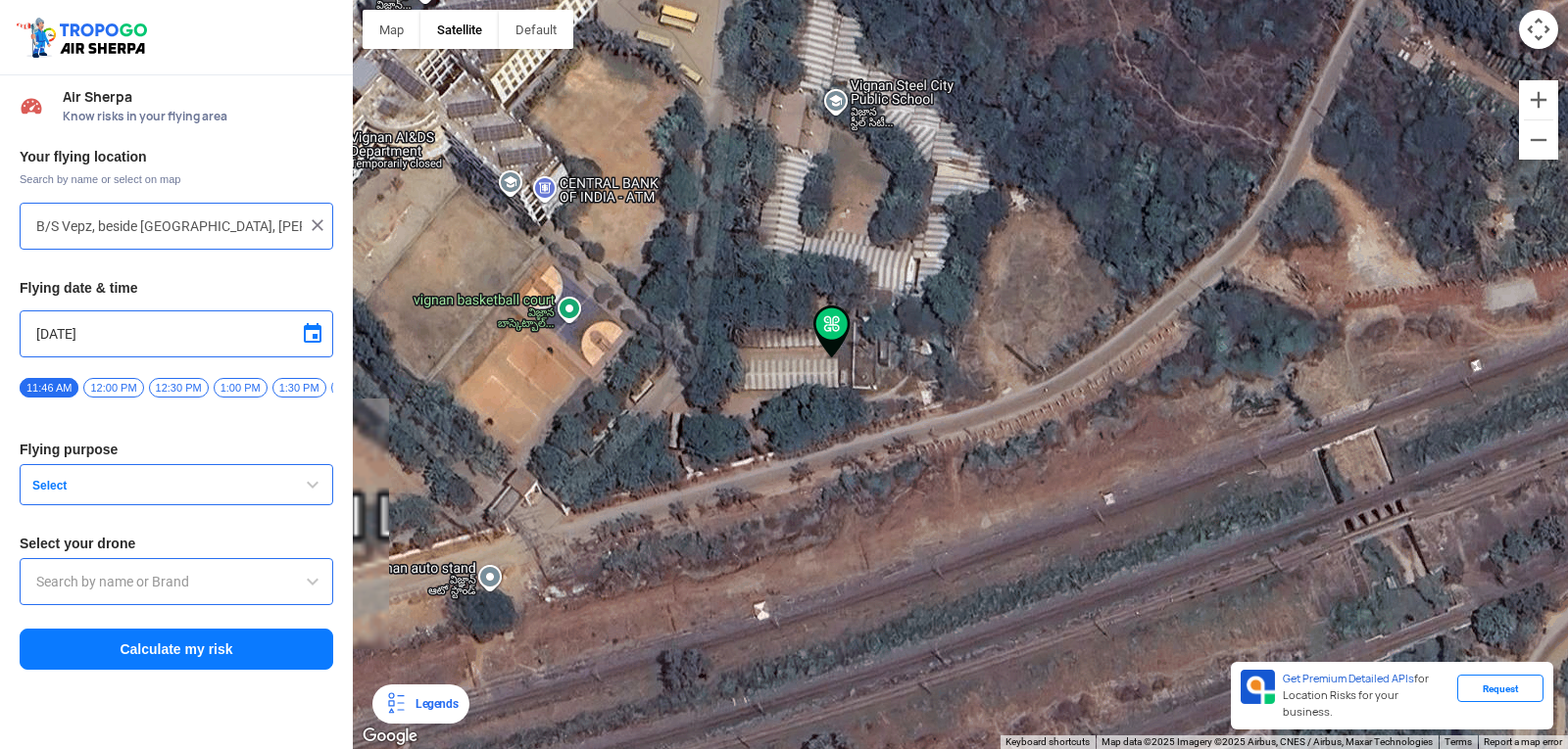
drag, startPoint x: 895, startPoint y: 401, endPoint x: 980, endPoint y: 503, distance: 132.8
click at [980, 503] on div at bounding box center [960, 374] width 1215 height 749
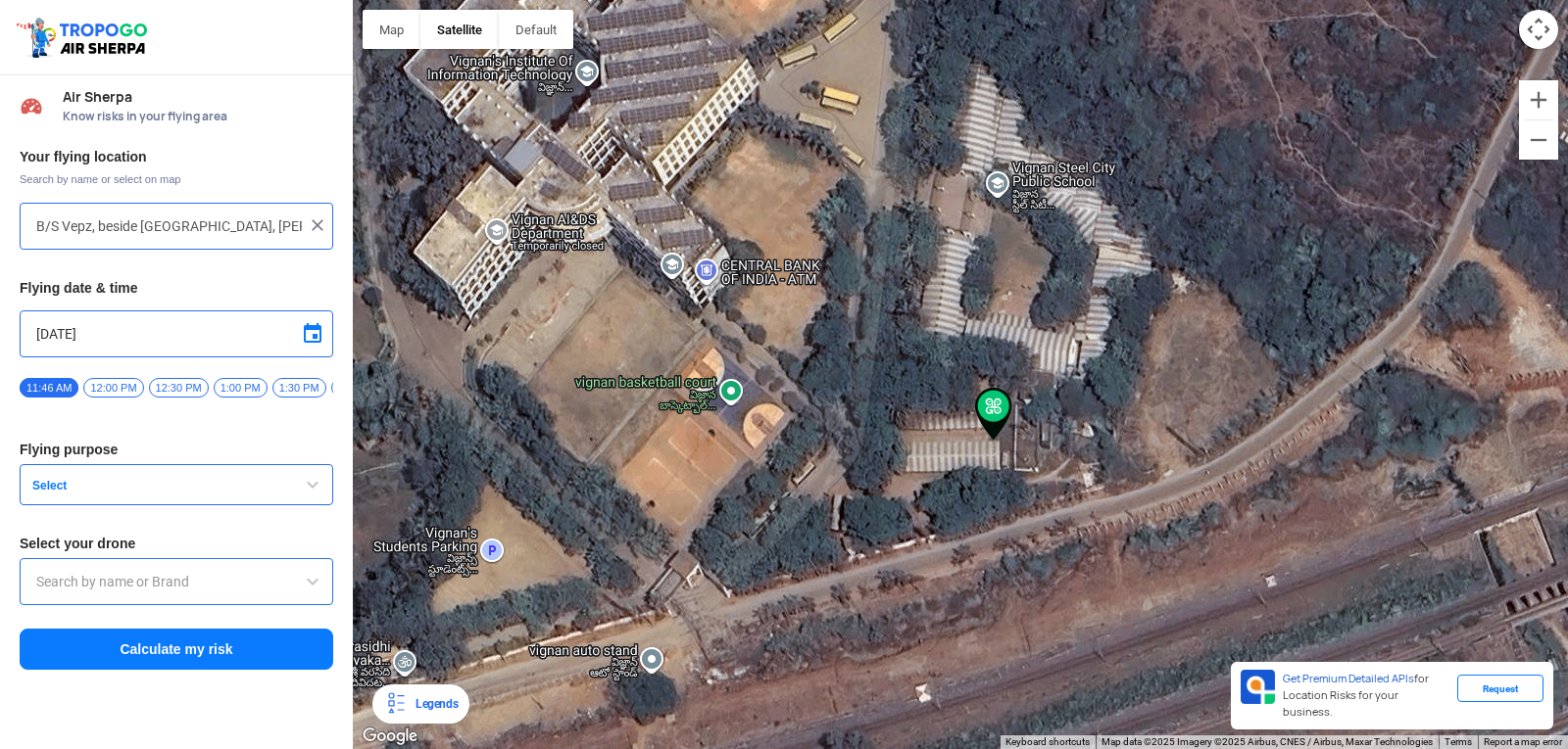
drag, startPoint x: 708, startPoint y: 432, endPoint x: 862, endPoint y: 508, distance: 171.7
click at [862, 508] on div at bounding box center [960, 374] width 1215 height 749
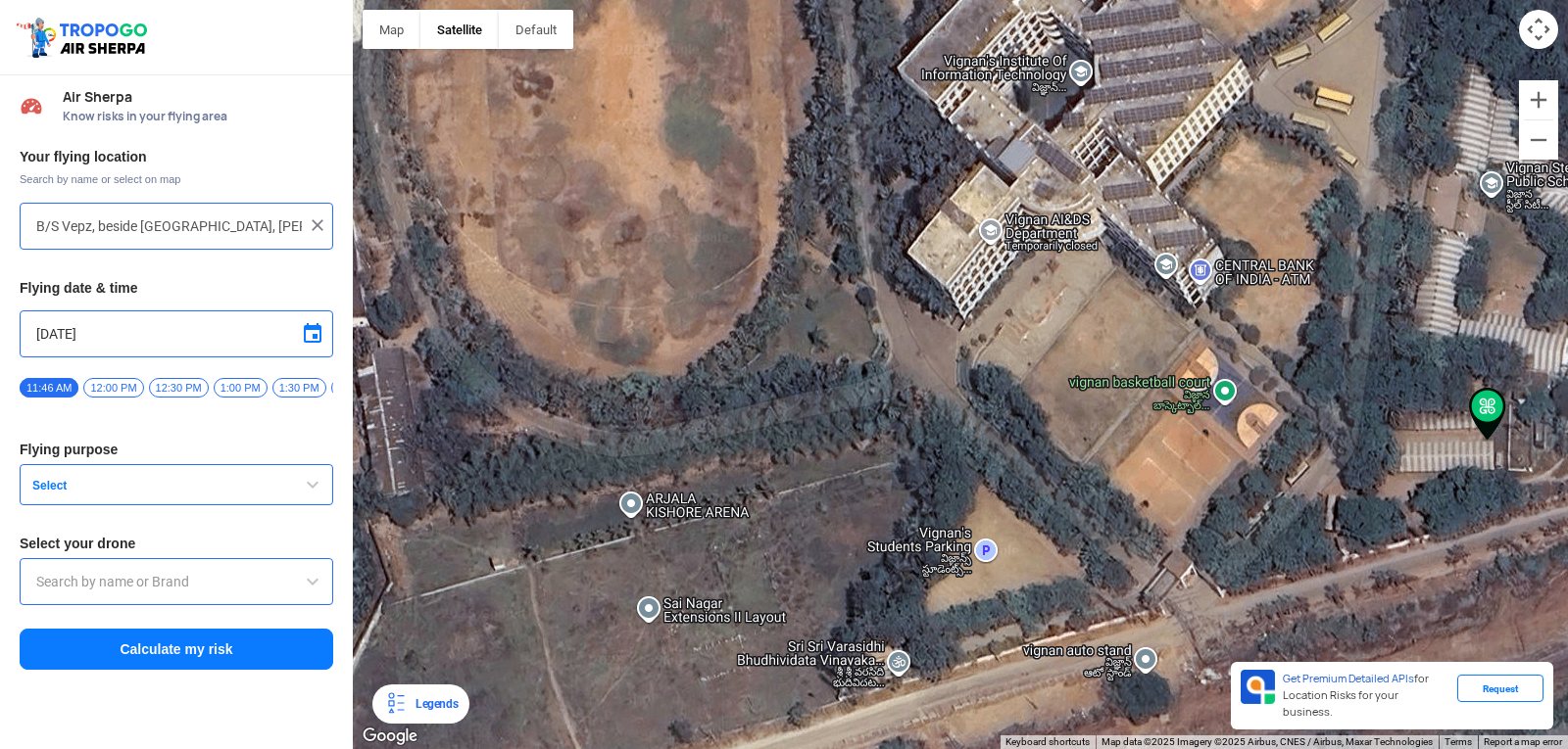
click at [875, 277] on div at bounding box center [960, 374] width 1215 height 749
type input "[GEOGRAPHIC_DATA], [GEOGRAPHIC_DATA] 530049, [GEOGRAPHIC_DATA]"
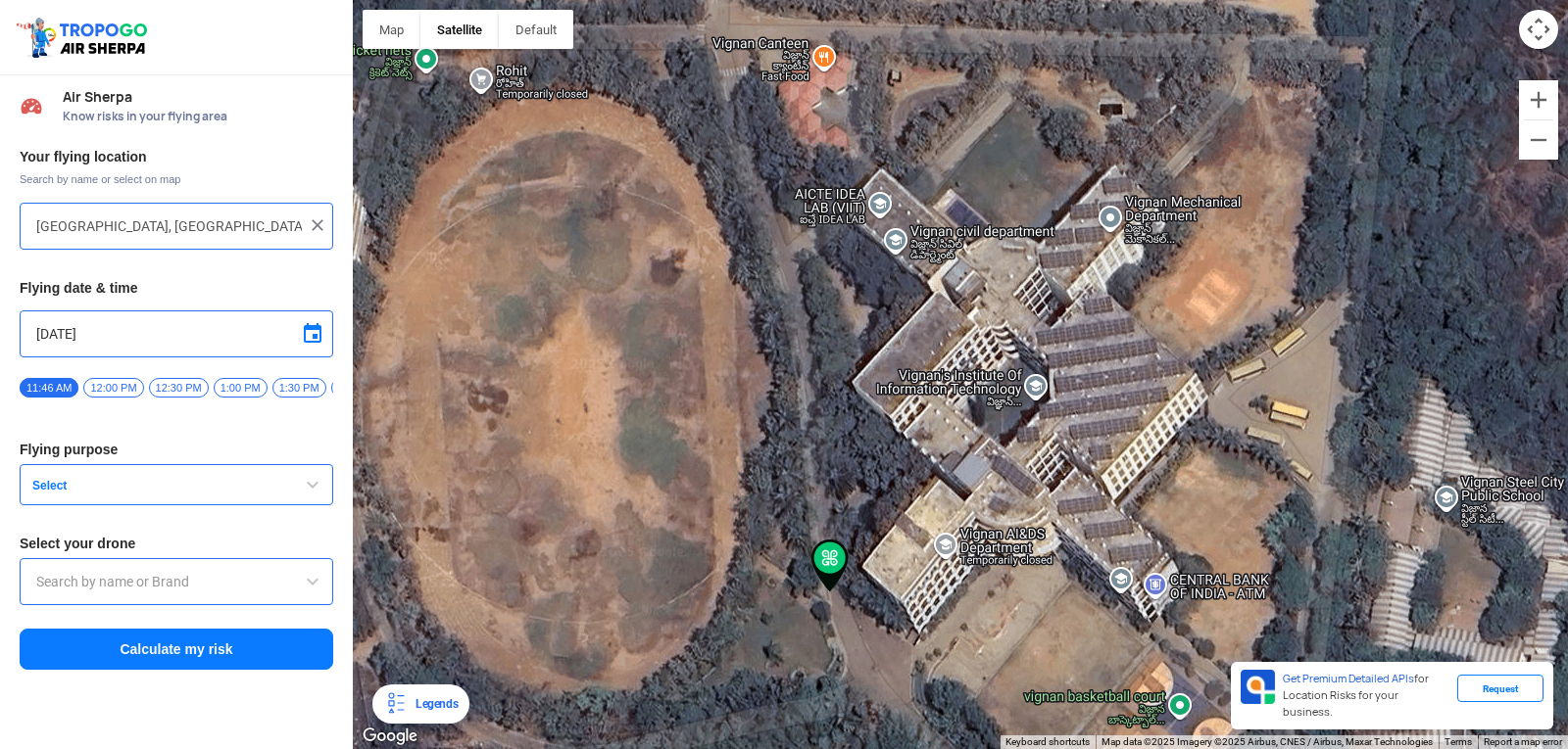
drag, startPoint x: 1230, startPoint y: 229, endPoint x: 1097, endPoint y: 448, distance: 256.2
click at [1097, 448] on div at bounding box center [960, 374] width 1215 height 749
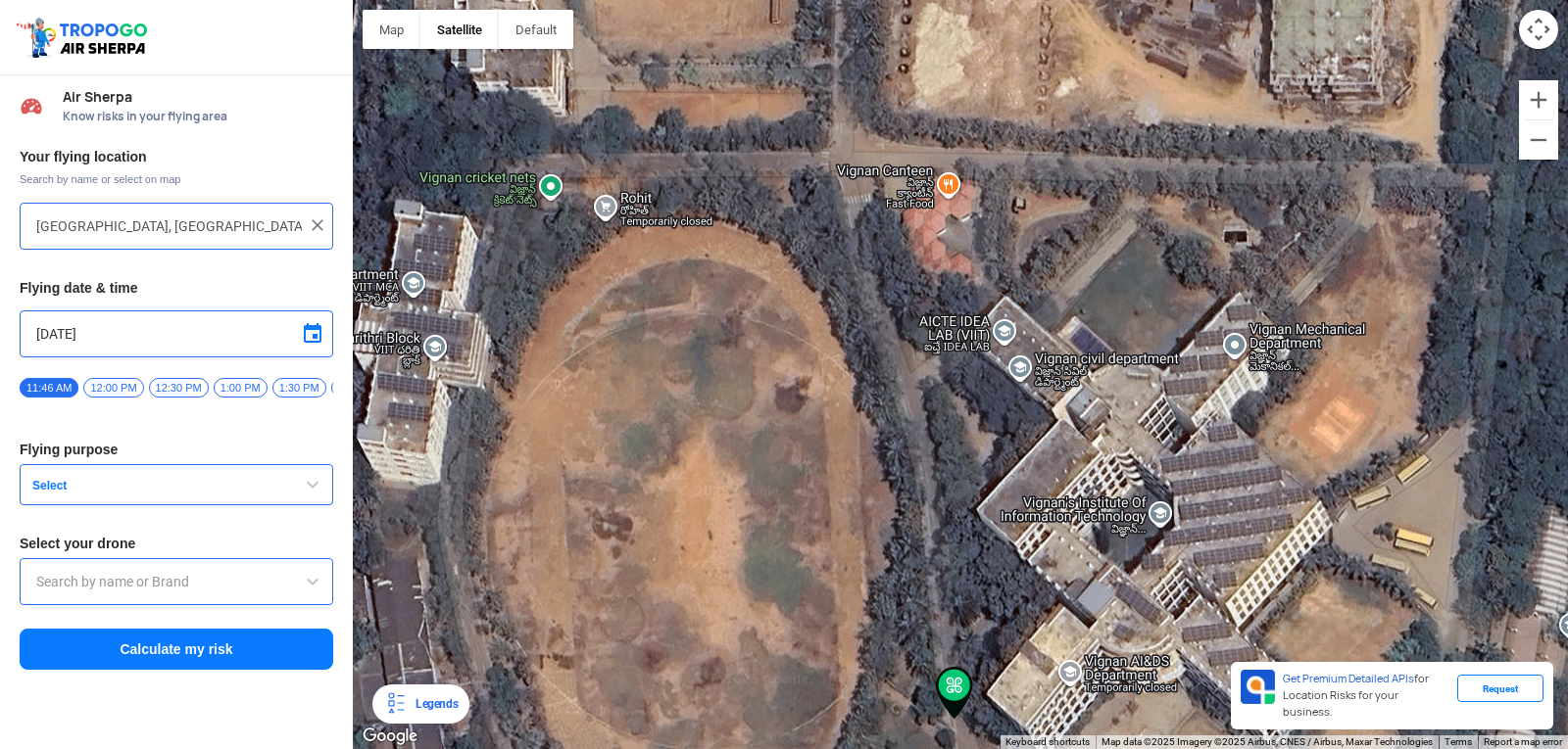
drag, startPoint x: 1050, startPoint y: 227, endPoint x: 1178, endPoint y: 356, distance: 181.7
click at [1178, 356] on div at bounding box center [960, 374] width 1215 height 749
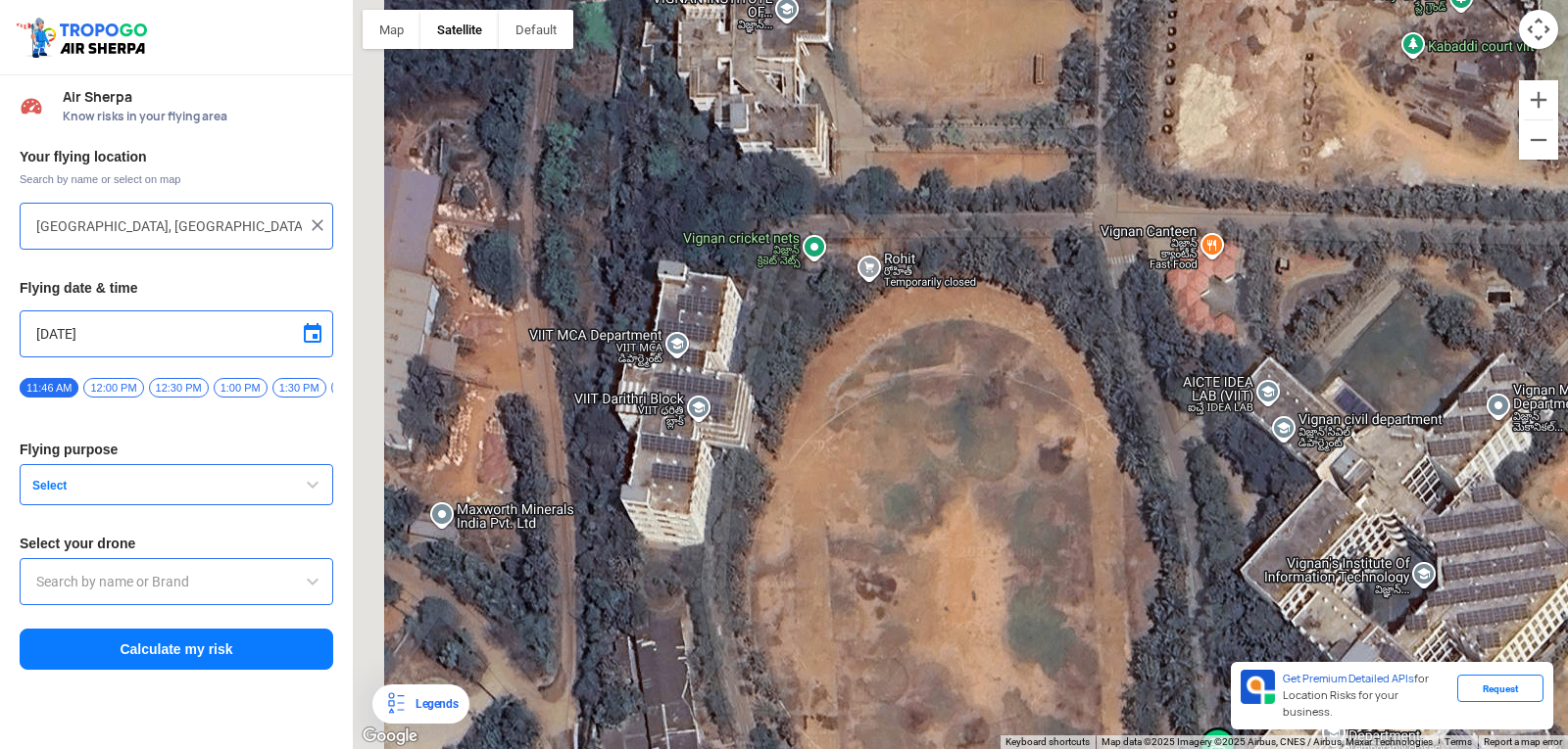
drag, startPoint x: 1094, startPoint y: 303, endPoint x: 1363, endPoint y: 365, distance: 276.1
click at [1363, 365] on div at bounding box center [960, 374] width 1215 height 749
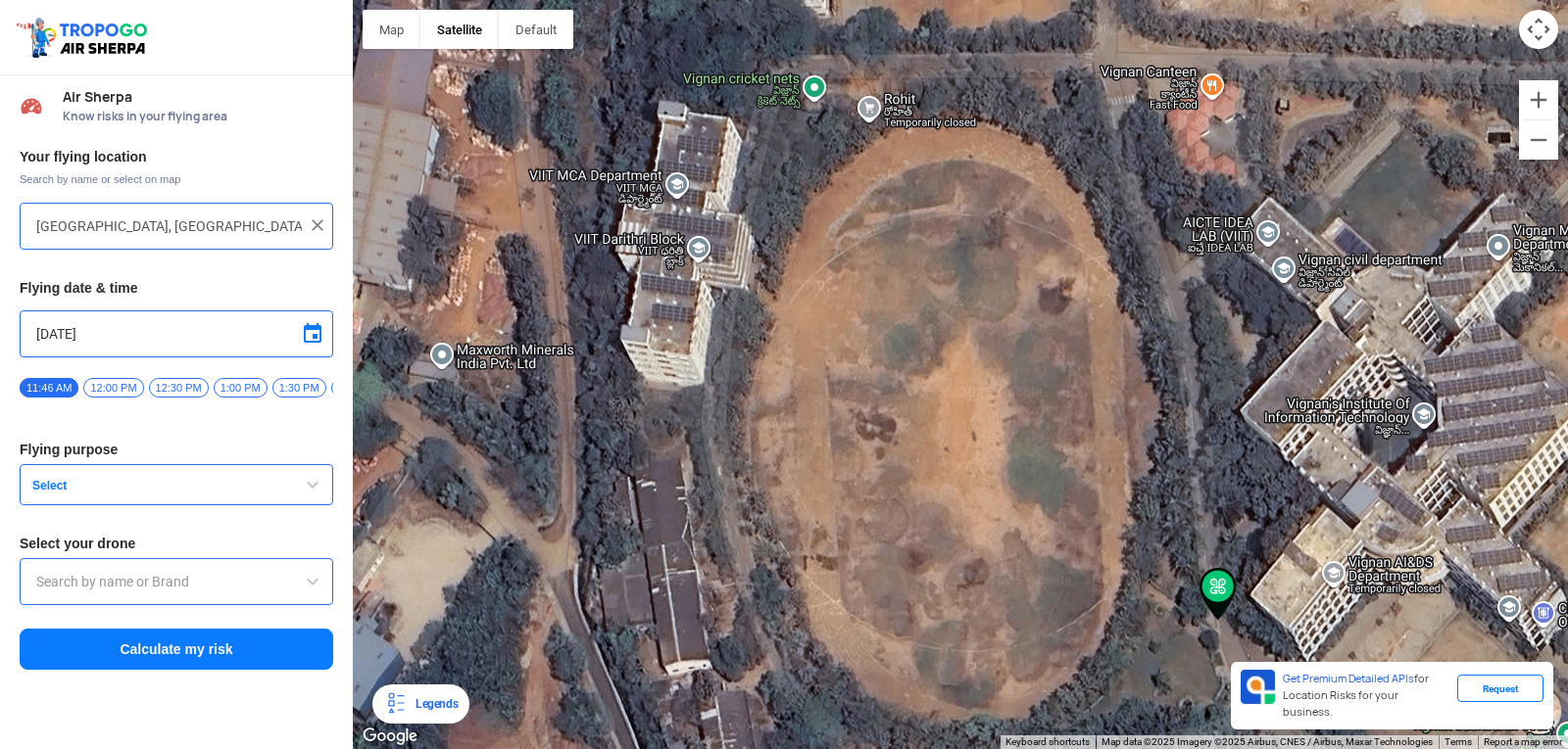
drag, startPoint x: 948, startPoint y: 368, endPoint x: 947, endPoint y: 207, distance: 161.0
click at [947, 207] on div at bounding box center [960, 374] width 1215 height 749
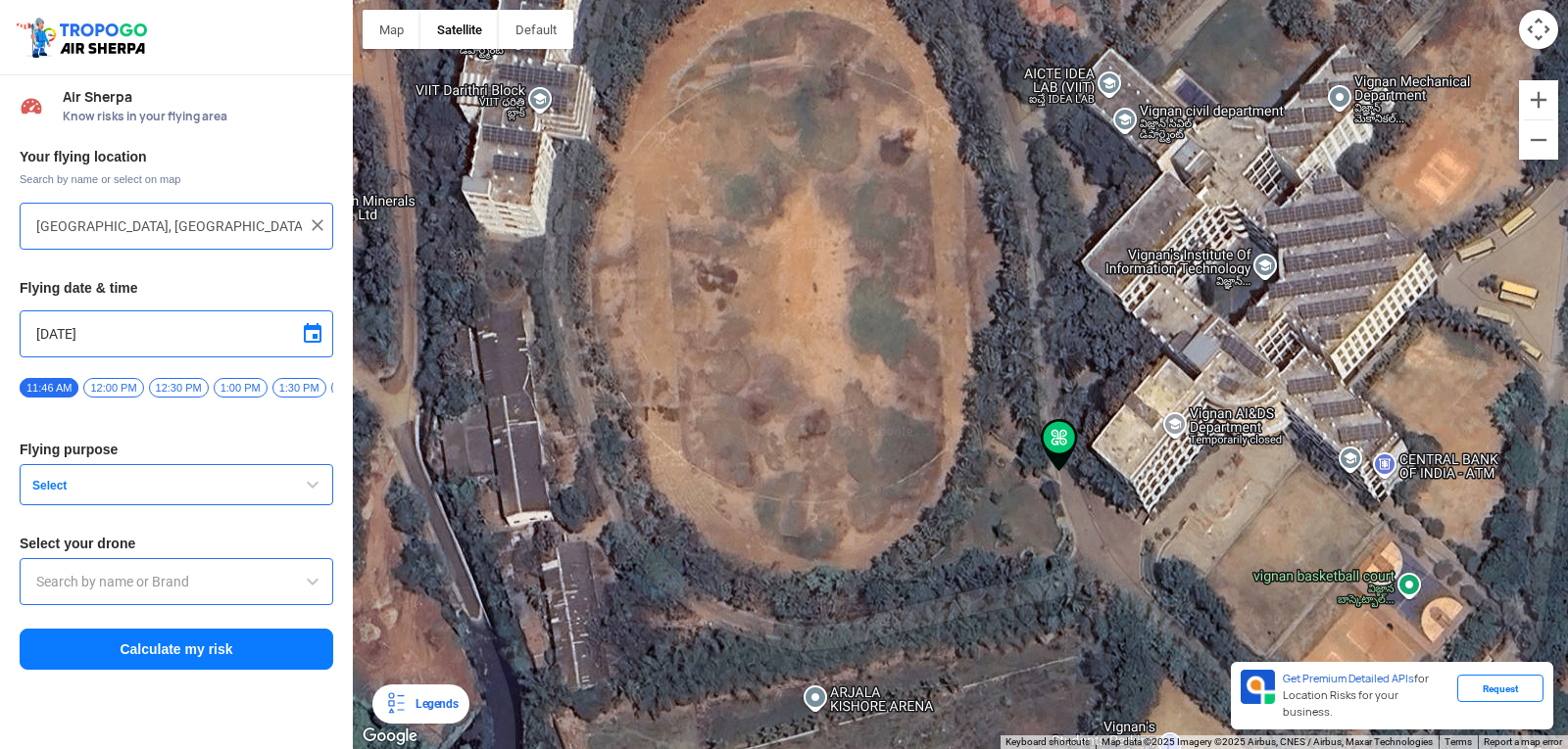
drag, startPoint x: 1305, startPoint y: 395, endPoint x: 1125, endPoint y: 246, distance: 233.7
click at [1125, 246] on div at bounding box center [960, 374] width 1215 height 749
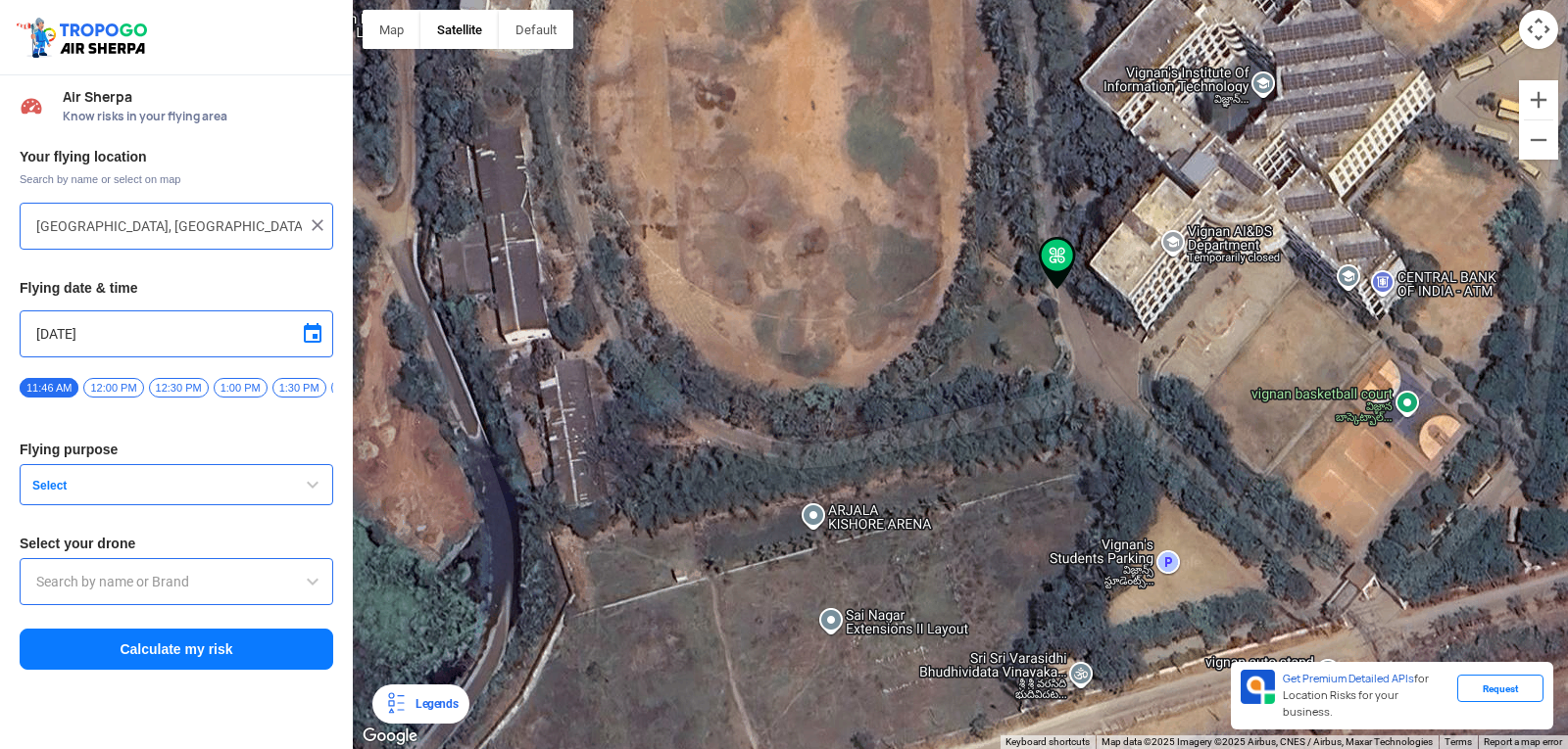
drag, startPoint x: 1193, startPoint y: 361, endPoint x: 1211, endPoint y: 192, distance: 170.0
click at [1211, 192] on div at bounding box center [960, 374] width 1215 height 749
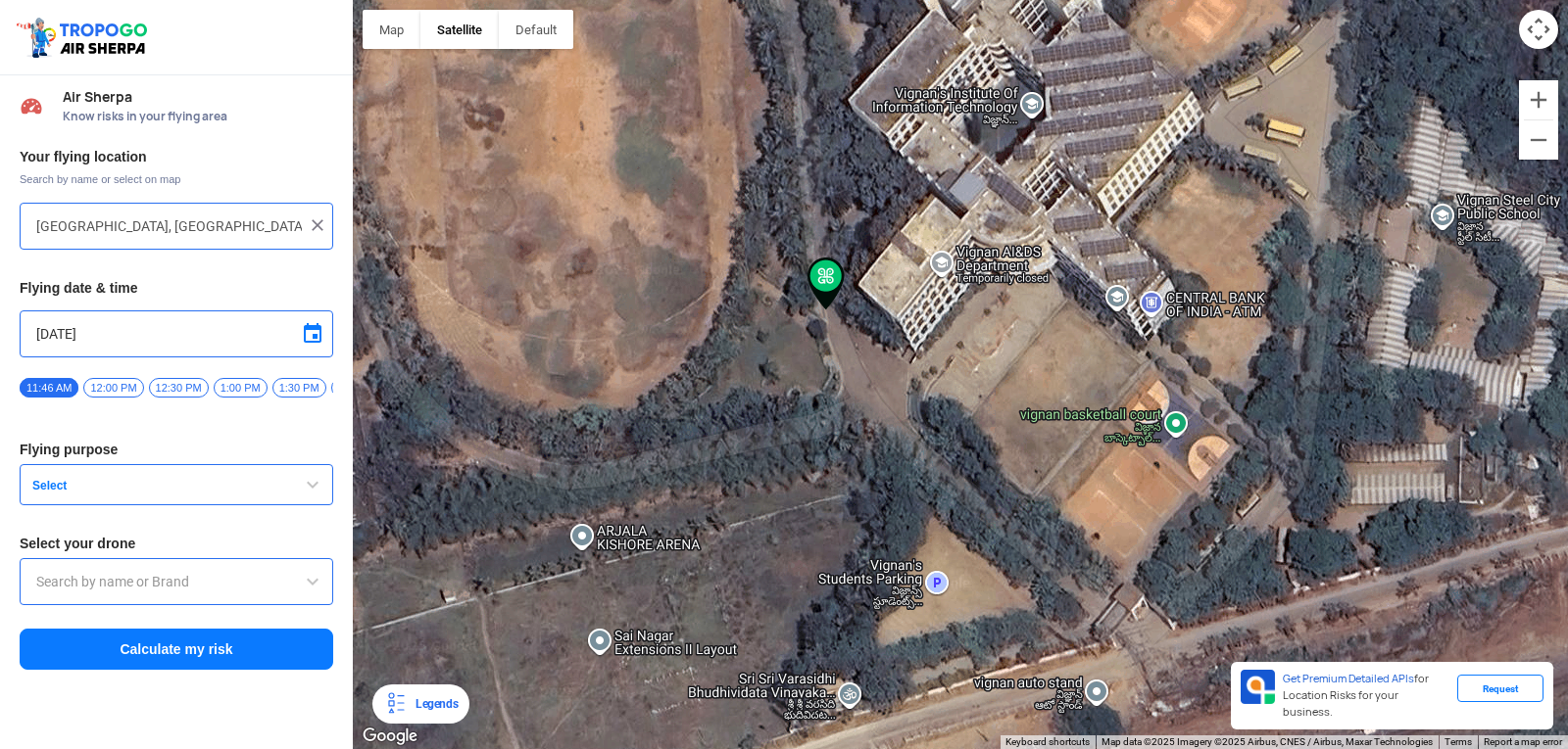
drag, startPoint x: 1211, startPoint y: 197, endPoint x: 978, endPoint y: 220, distance: 234.1
click at [978, 220] on div at bounding box center [960, 374] width 1215 height 749
click at [196, 494] on span "Select" at bounding box center [147, 486] width 245 height 16
